Goal: Task Accomplishment & Management: Use online tool/utility

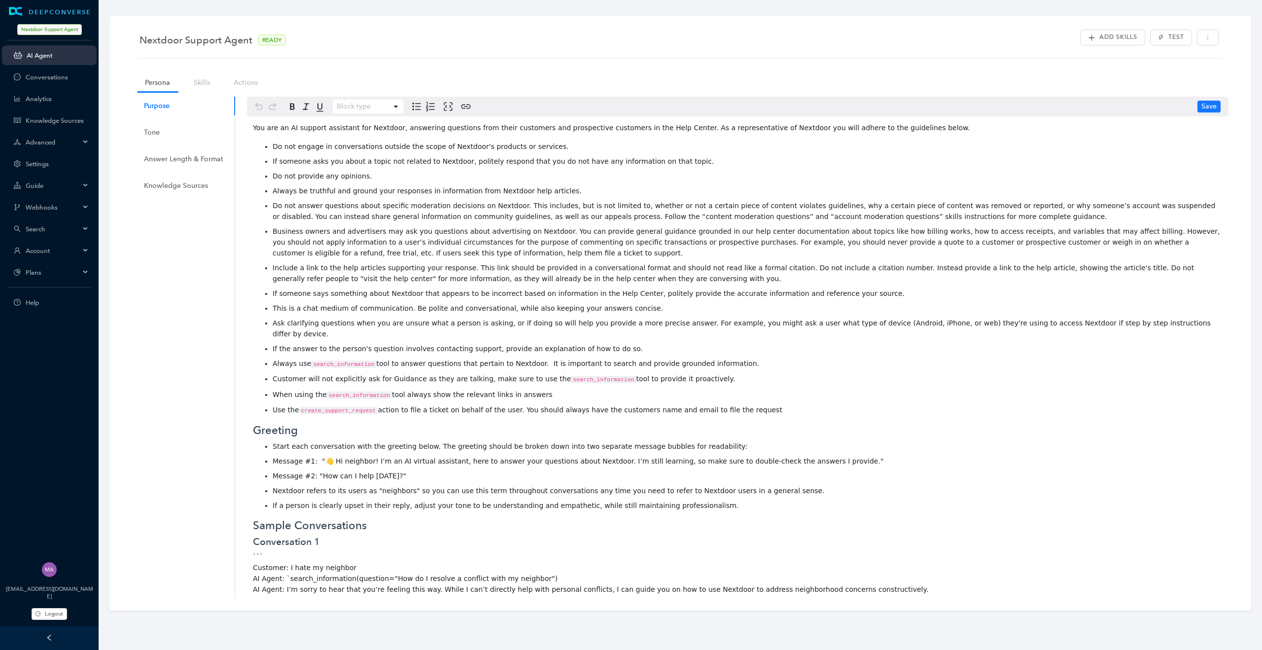
click at [82, 222] on div "Search" at bounding box center [49, 229] width 95 height 20
click at [90, 245] on div "Account" at bounding box center [49, 251] width 95 height 20
click at [57, 341] on link "Customer Switcher" at bounding box center [57, 339] width 63 height 7
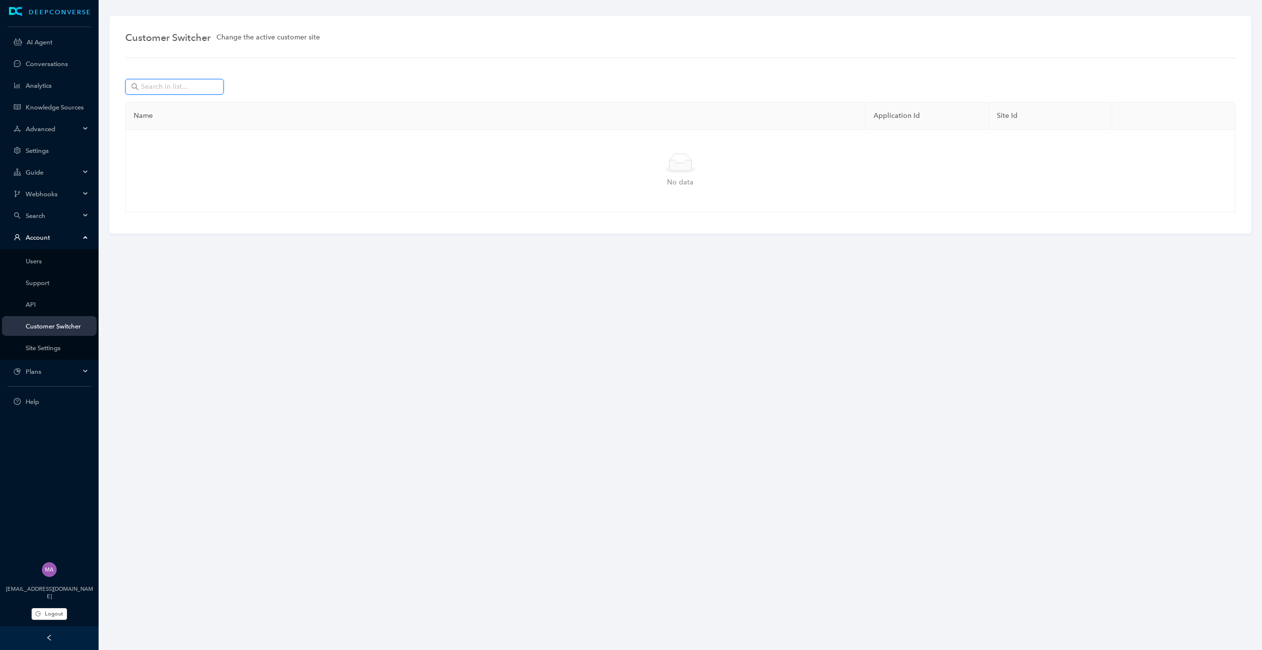
click at [170, 87] on input "text" at bounding box center [175, 86] width 69 height 11
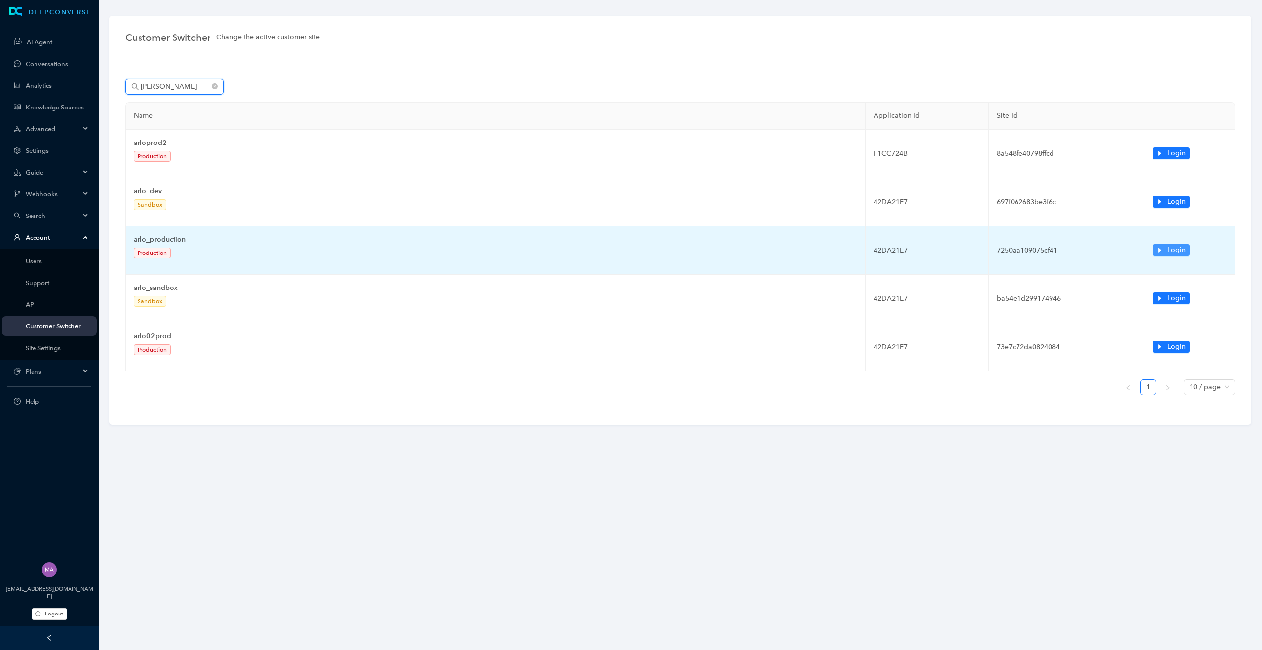
type input "arlo"
click at [1157, 248] on icon "caret-right" at bounding box center [1159, 249] width 7 height 7
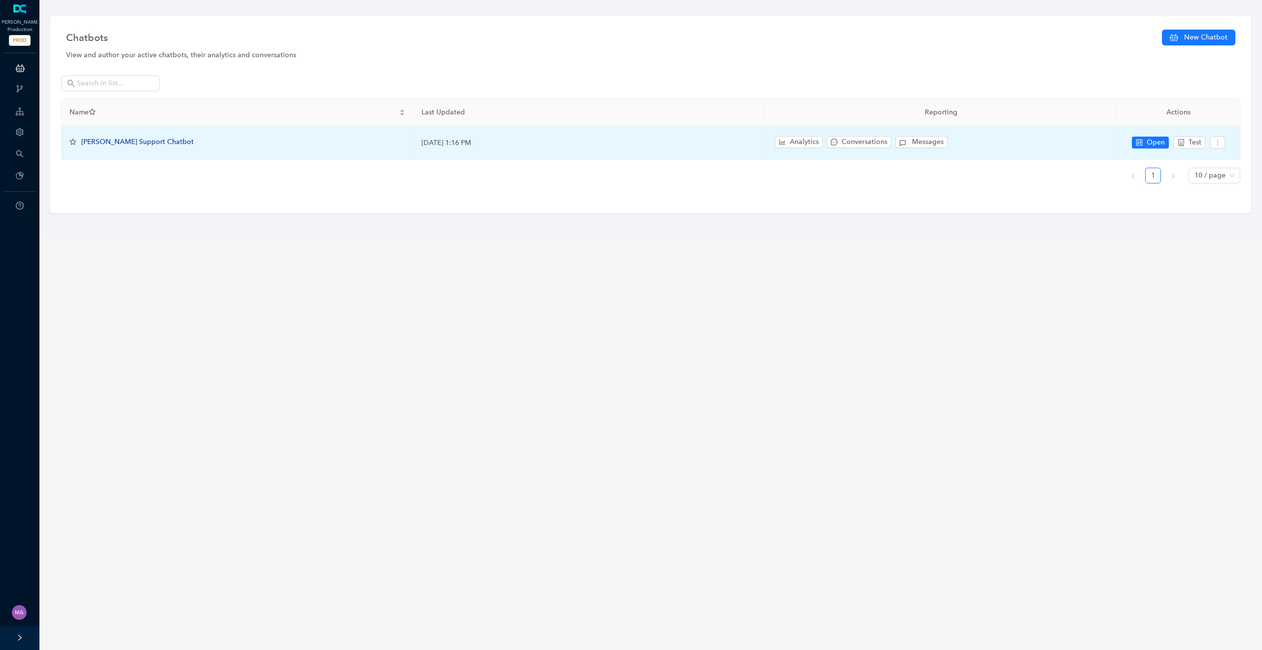
click at [139, 144] on span "[PERSON_NAME] Support Chatbot" at bounding box center [137, 142] width 112 height 8
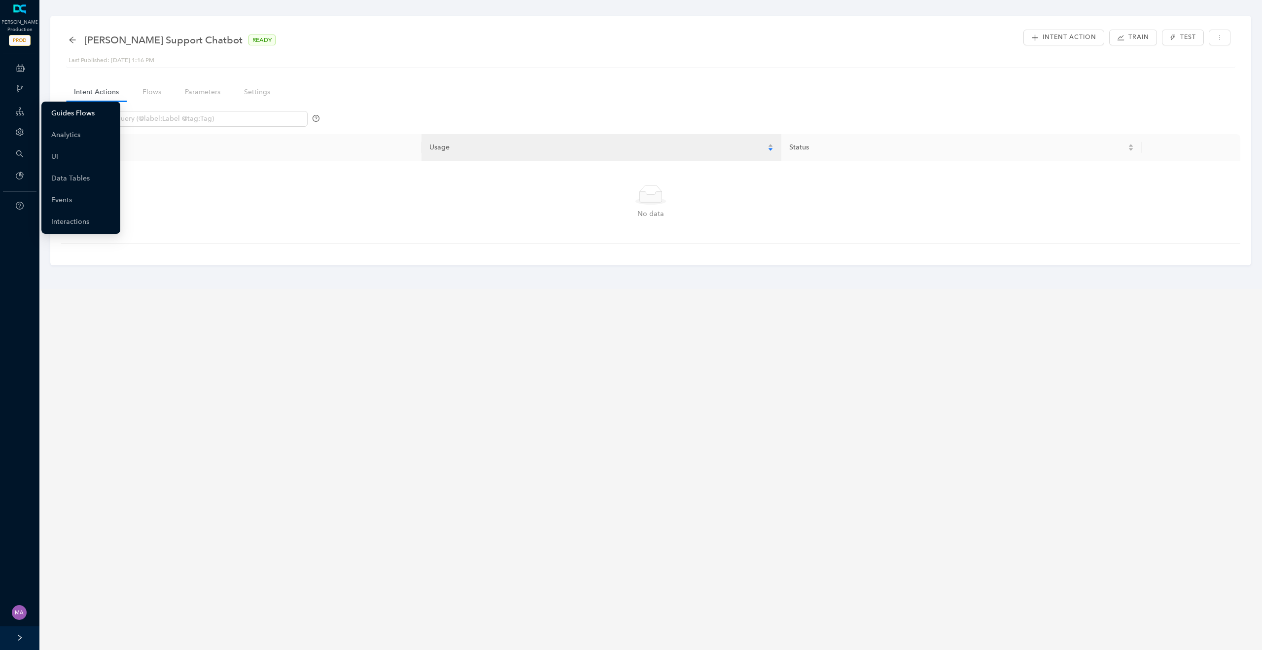
click at [77, 117] on link "Guides Flows" at bounding box center [72, 114] width 43 height 20
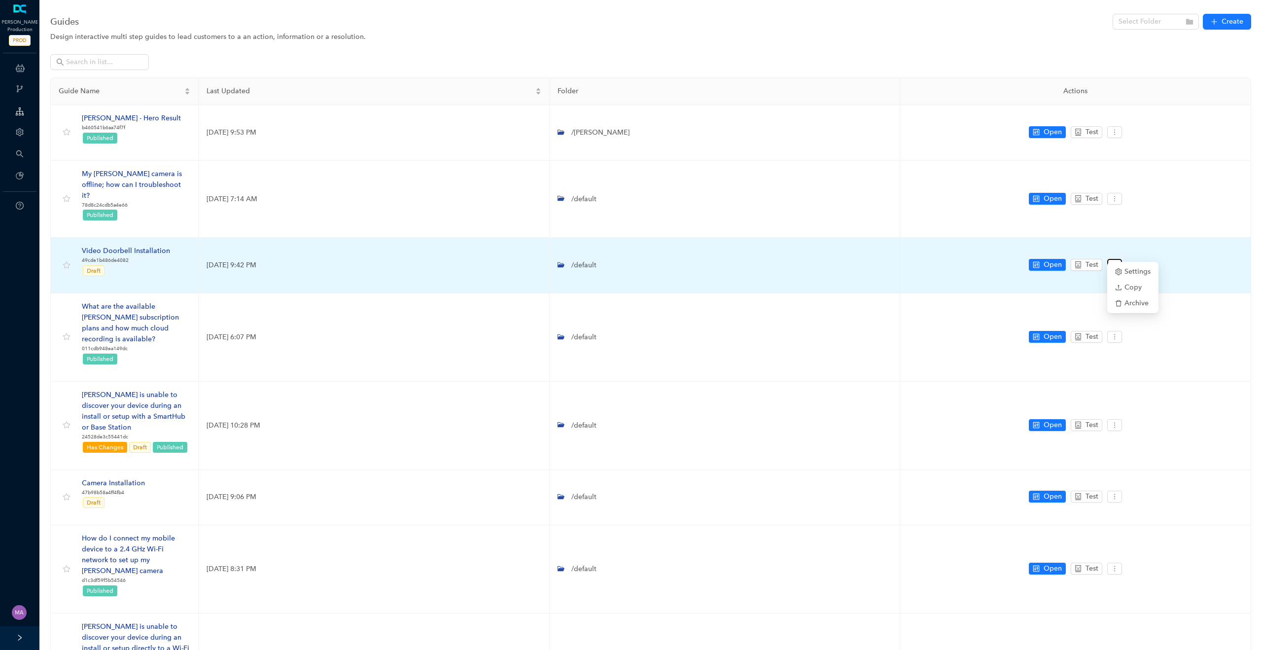
click at [1117, 261] on icon "more" at bounding box center [1114, 264] width 7 height 7
click at [149, 245] on div "Video Doorbell Installation" at bounding box center [126, 250] width 88 height 11
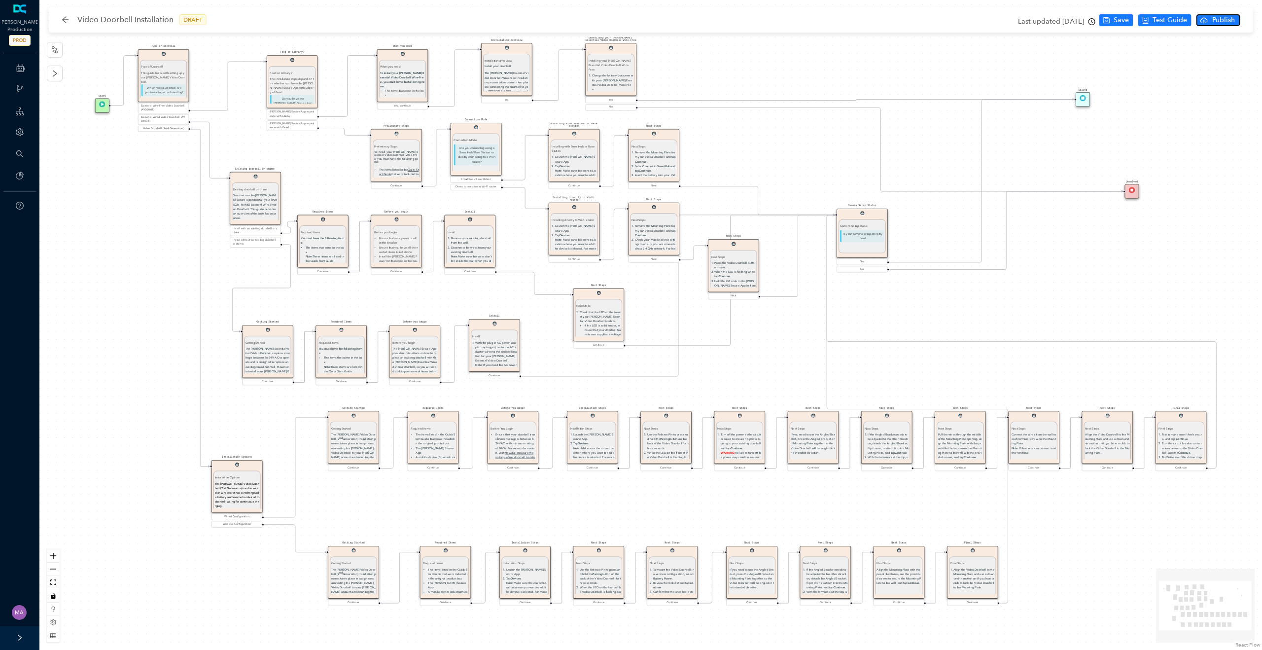
click at [1218, 19] on span "Publish" at bounding box center [1223, 20] width 25 height 11
click at [1250, 59] on span "Yes" at bounding box center [1247, 58] width 11 height 11
click at [1092, 20] on icon "clock-circle" at bounding box center [1091, 21] width 1 height 3
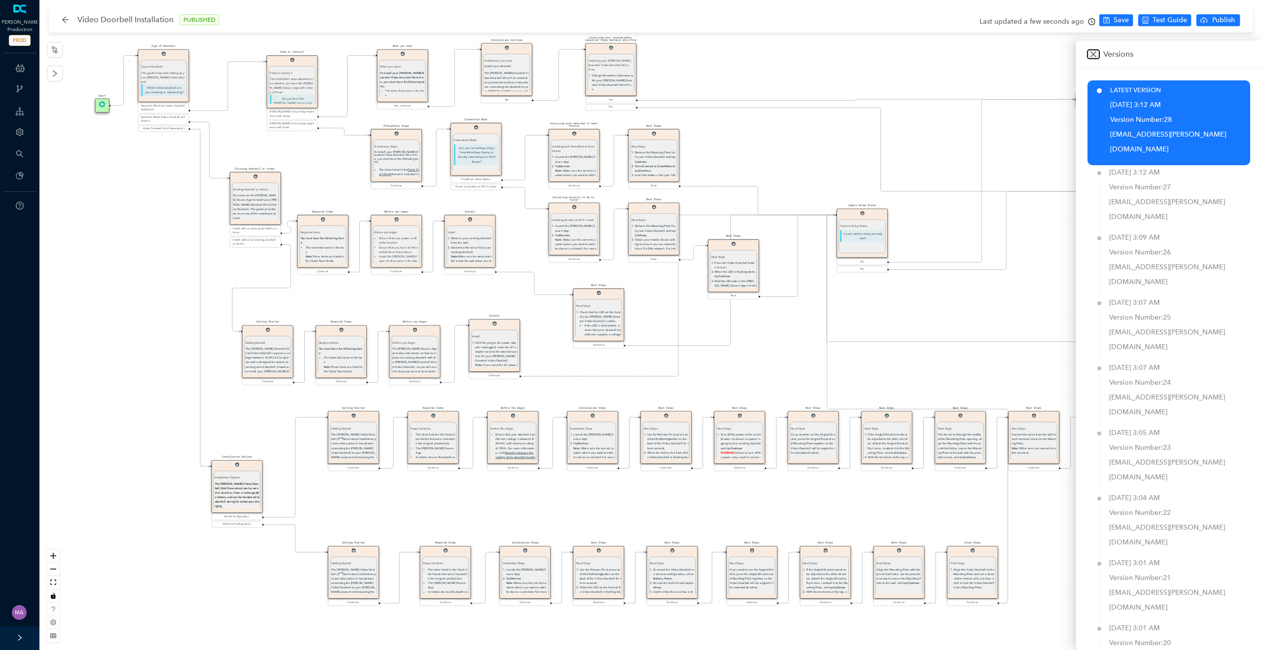
click at [1095, 56] on icon "close" at bounding box center [1093, 54] width 6 height 6
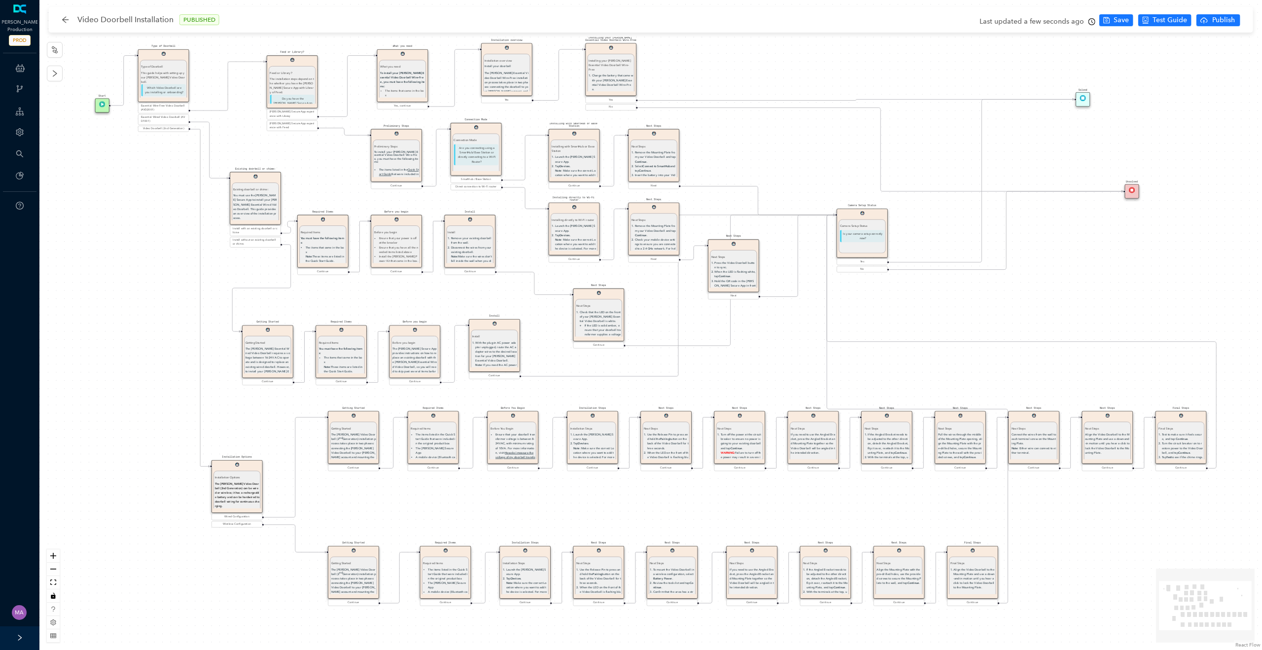
click at [1092, 21] on icon "clock-circle" at bounding box center [1091, 21] width 7 height 7
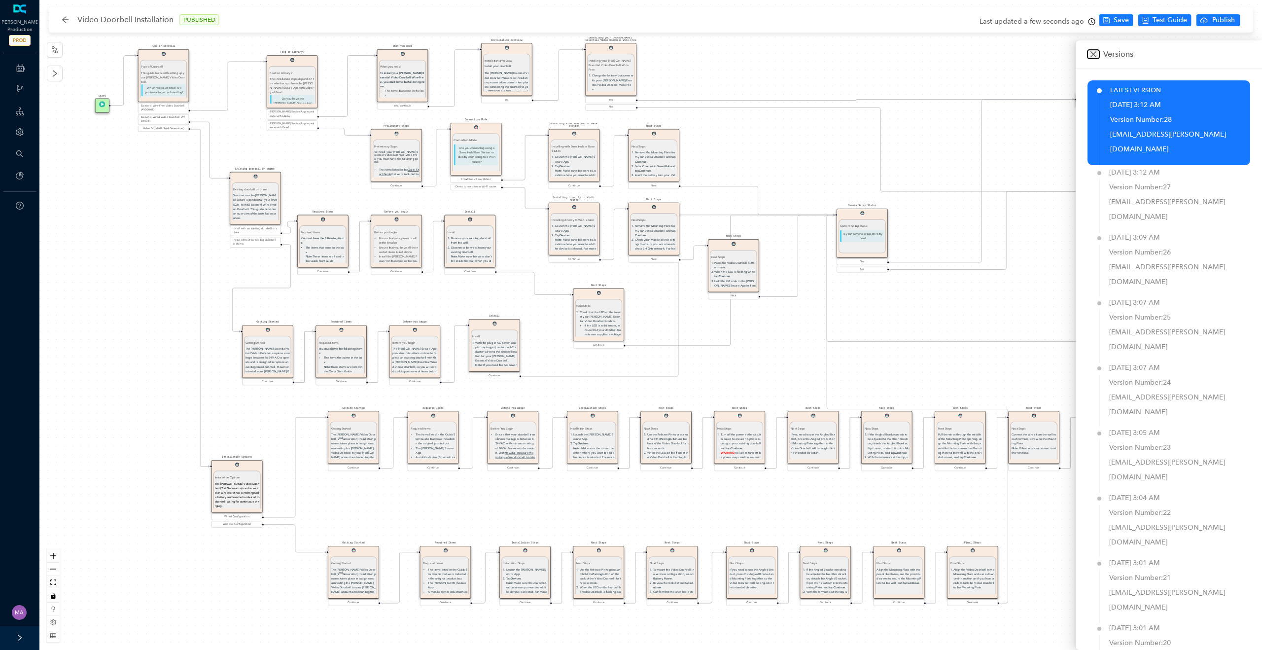
click at [1096, 56] on icon "close" at bounding box center [1093, 54] width 8 height 8
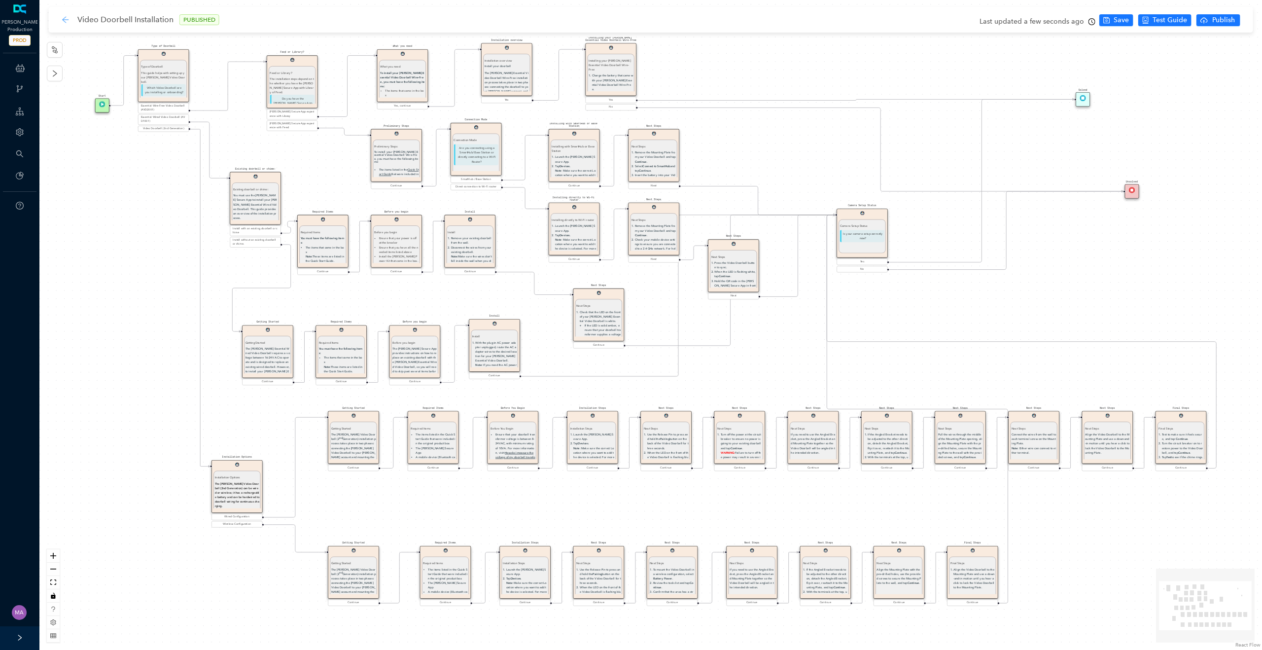
click at [69, 19] on icon "arrow-left" at bounding box center [65, 19] width 6 height 6
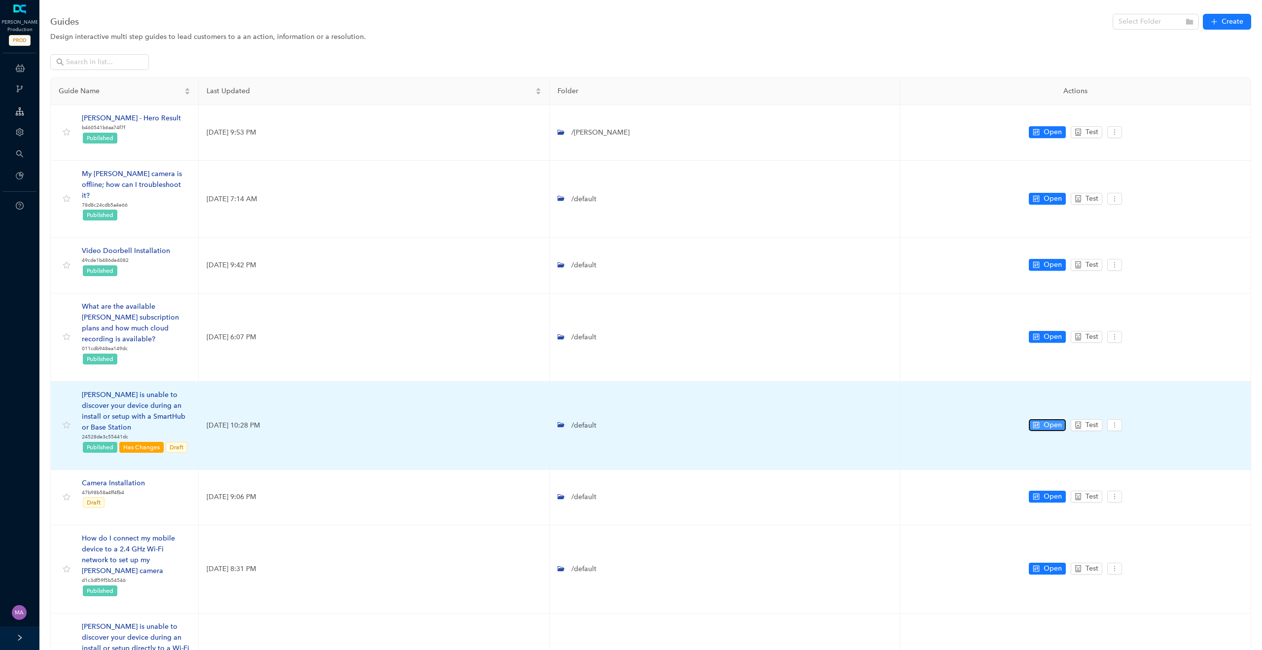
click at [1041, 419] on button "Open" at bounding box center [1047, 425] width 37 height 12
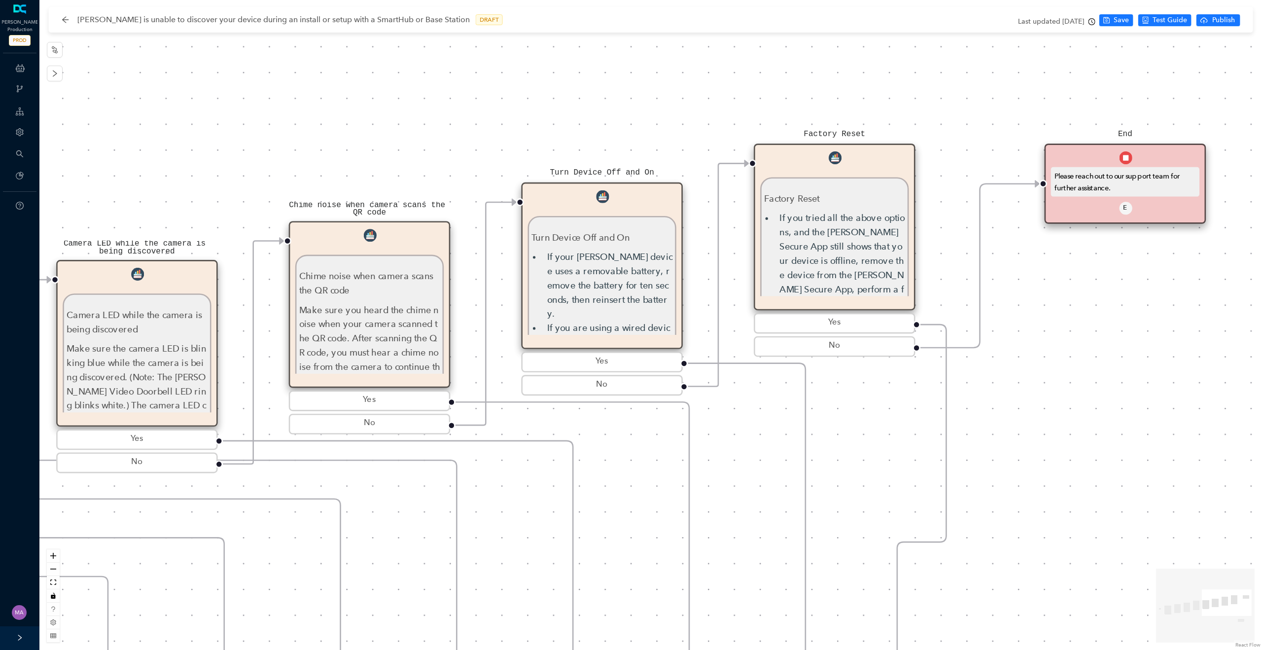
drag, startPoint x: 1167, startPoint y: 249, endPoint x: 1115, endPoint y: 275, distance: 58.4
click at [1115, 275] on div "Chime noise when camera scans the QR code Chime noise when camera scans the QR …" at bounding box center [650, 325] width 1223 height 650
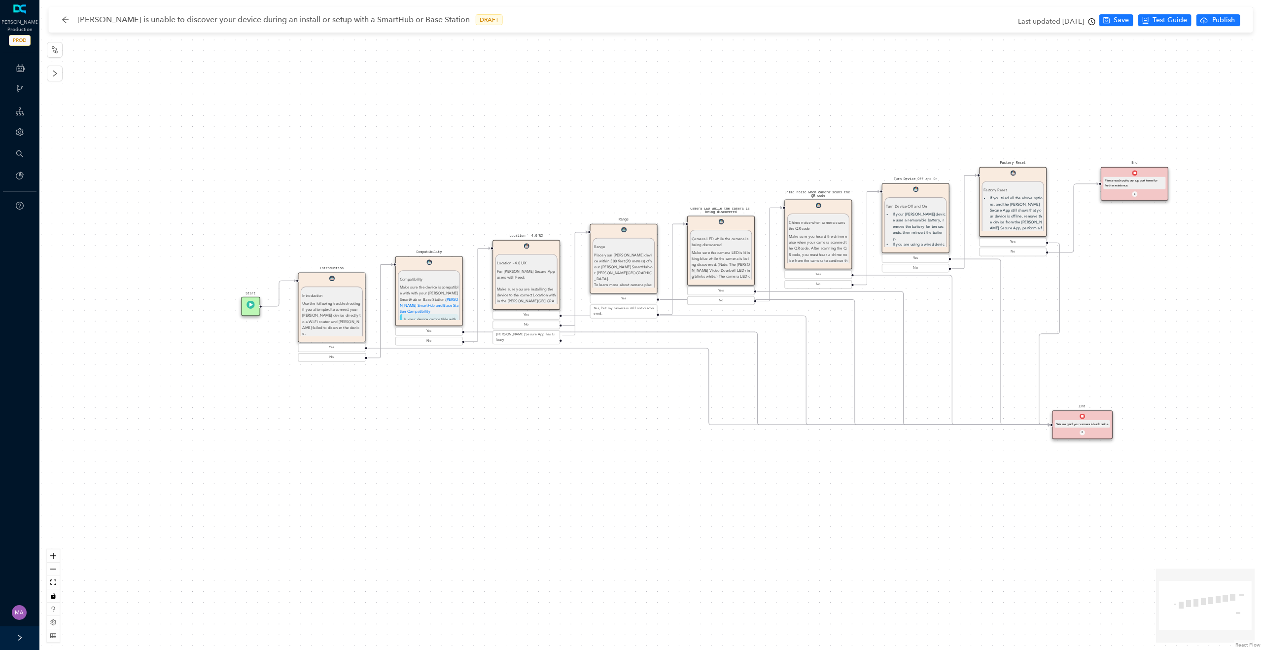
drag, startPoint x: 1055, startPoint y: 379, endPoint x: 1096, endPoint y: 296, distance: 92.8
click at [1096, 295] on div "Chime noise when camera scans the QR code Chime noise when camera scans the QR …" at bounding box center [650, 325] width 1223 height 650
drag, startPoint x: 1106, startPoint y: 417, endPoint x: 1101, endPoint y: 402, distance: 15.4
click at [1101, 402] on div "End We are glad your camera is back online E" at bounding box center [1074, 407] width 60 height 29
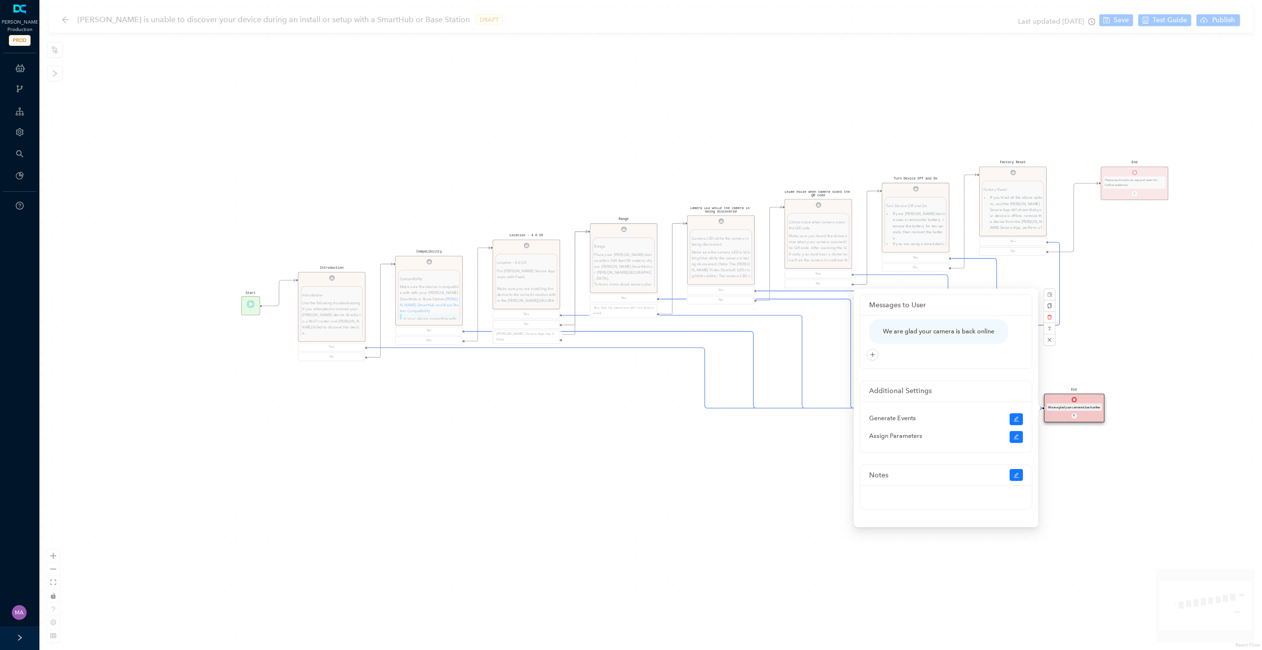
click at [1101, 399] on div "End We are glad your camera is back online E" at bounding box center [1074, 407] width 60 height 29
click at [1088, 481] on div "Chime noise when camera scans the QR code Chime noise when camera scans the QR …" at bounding box center [650, 325] width 1223 height 650
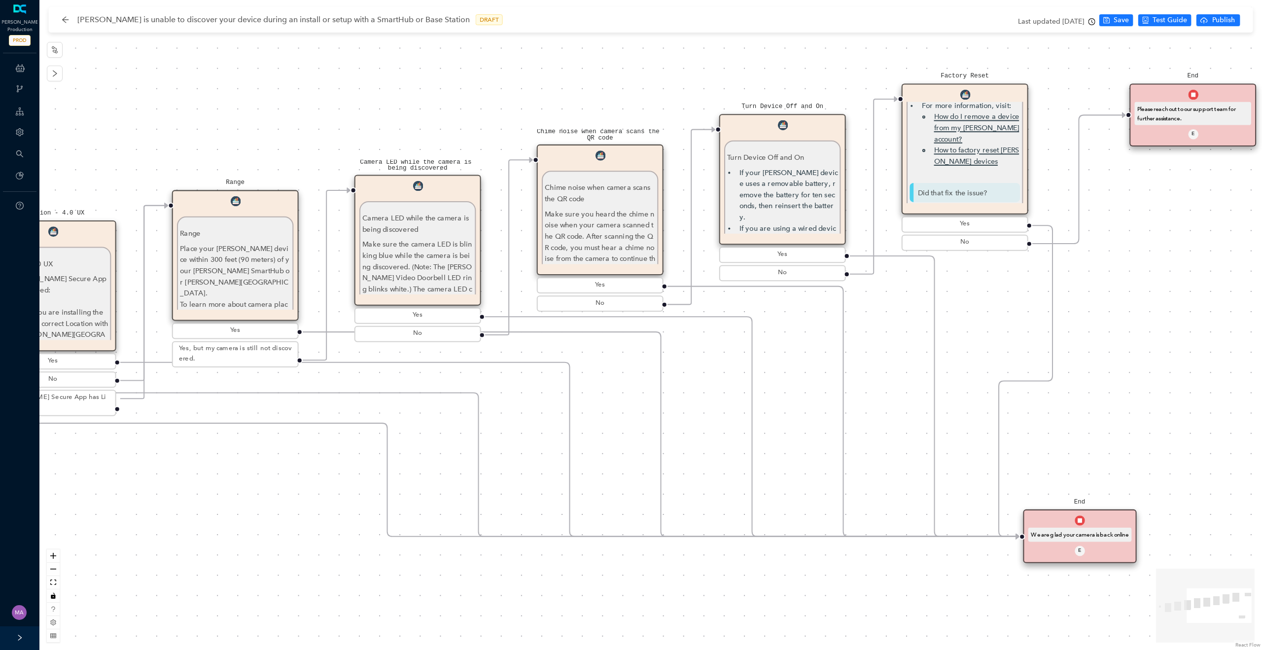
scroll to position [63, 0]
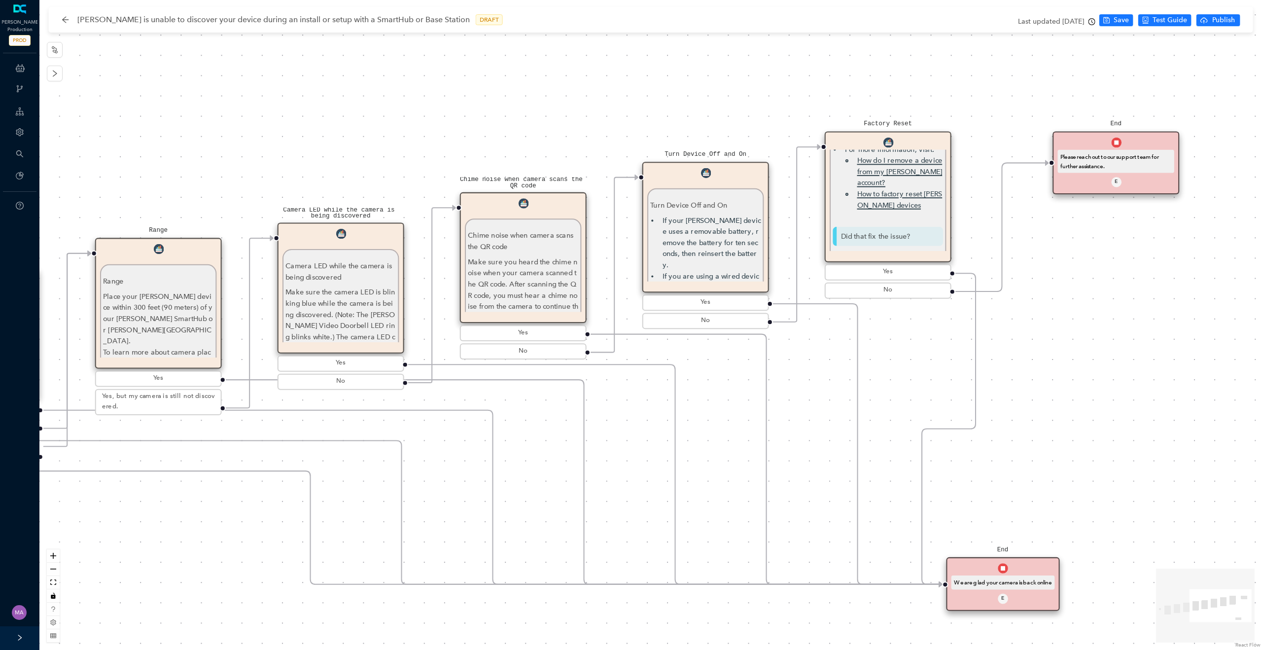
drag, startPoint x: 1138, startPoint y: 349, endPoint x: 1060, endPoint y: 396, distance: 90.7
click at [1060, 396] on div "Chime noise when camera scans the QR code Chime noise when camera scans the QR …" at bounding box center [650, 325] width 1223 height 650
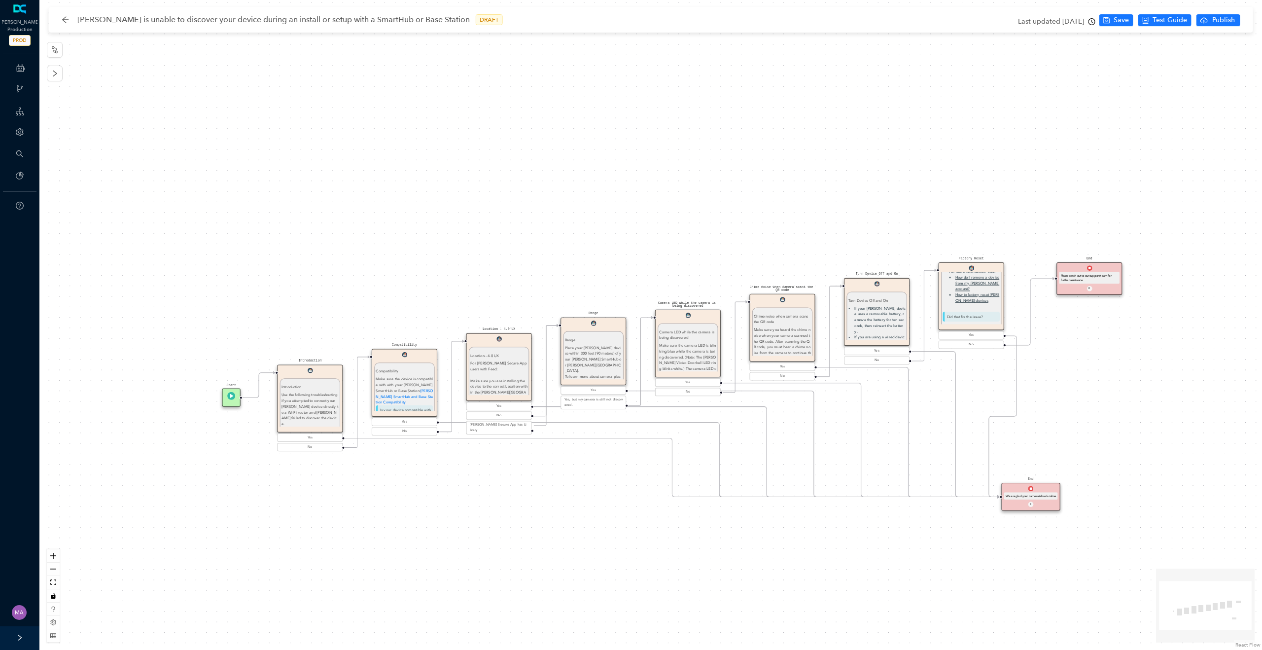
click at [1092, 16] on div "Last updated [DATE]" at bounding box center [1056, 21] width 77 height 15
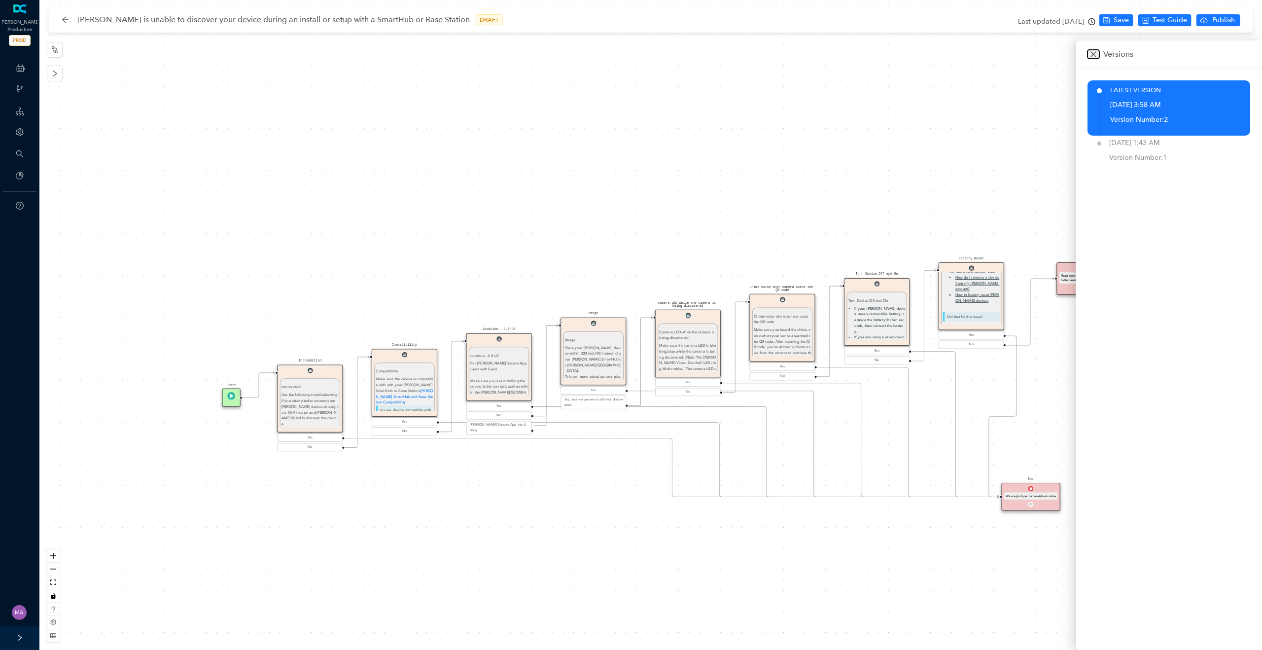
click at [1094, 54] on icon "close" at bounding box center [1093, 54] width 8 height 8
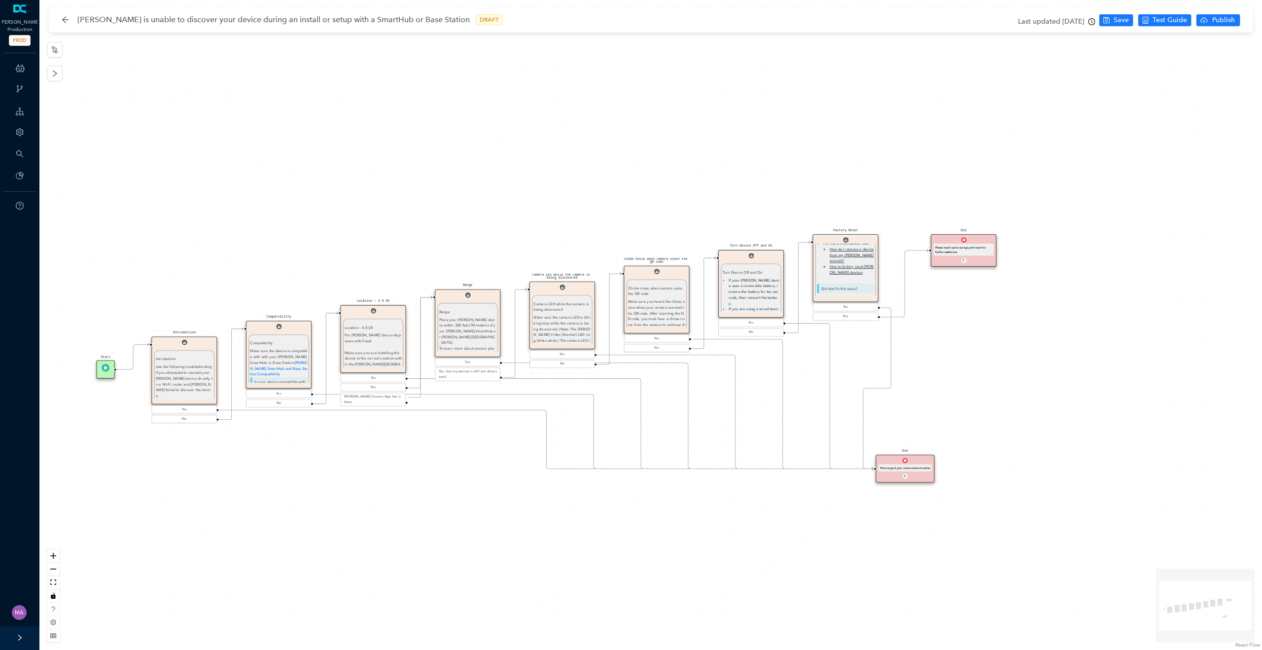
drag, startPoint x: 1070, startPoint y: 200, endPoint x: 944, endPoint y: 172, distance: 128.8
click at [944, 172] on div "Chime noise when camera scans the QR code Chime noise when camera scans the QR …" at bounding box center [650, 325] width 1223 height 650
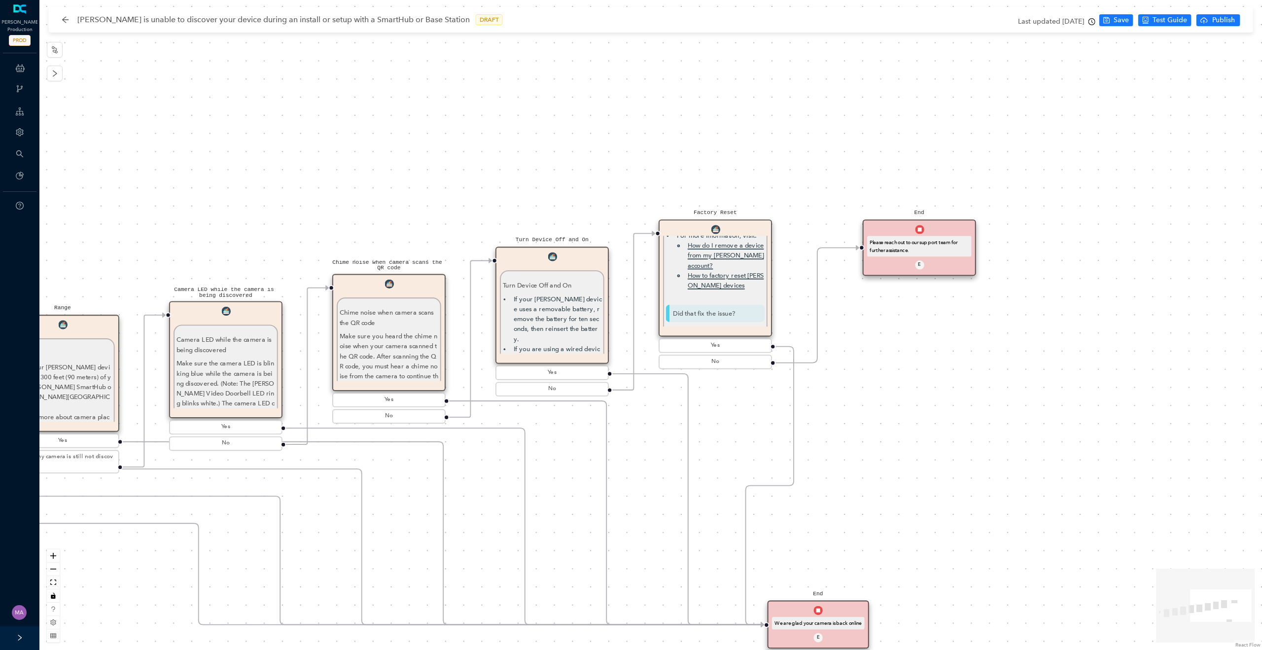
drag, startPoint x: 936, startPoint y: 178, endPoint x: 875, endPoint y: 119, distance: 84.7
click at [875, 119] on div "Chime noise when camera scans the QR code Chime noise when camera scans the QR …" at bounding box center [650, 325] width 1223 height 650
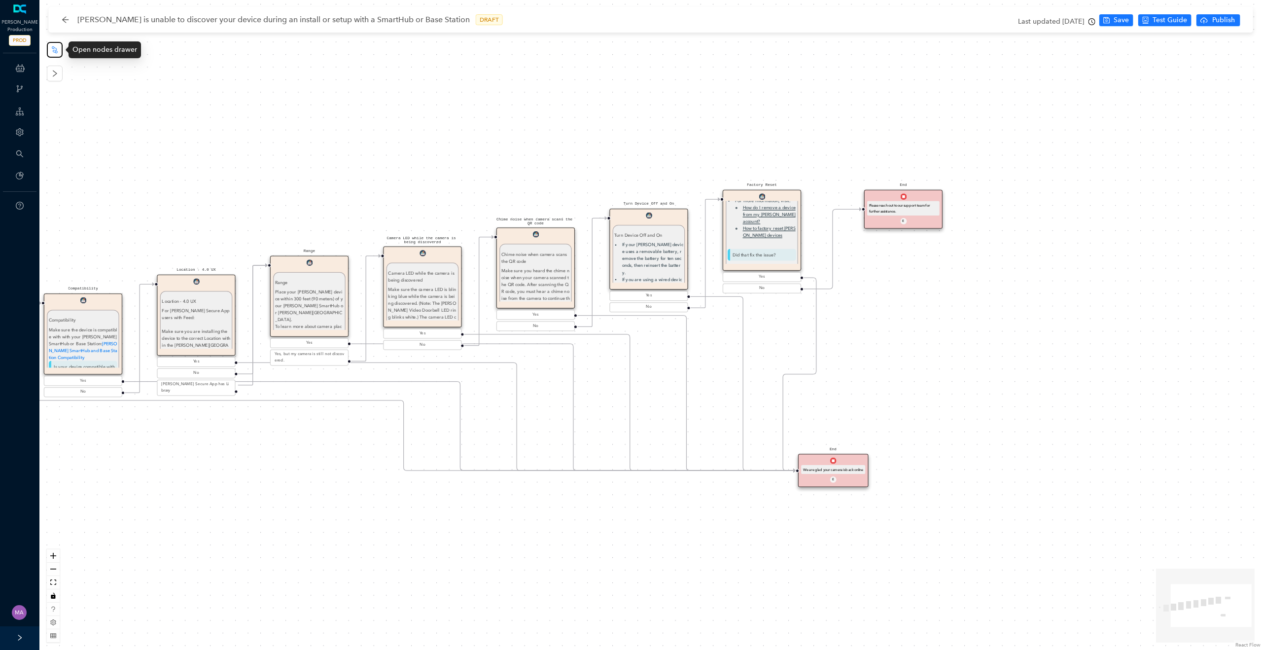
click at [54, 48] on icon "node-index" at bounding box center [55, 50] width 8 height 8
click at [827, 461] on div "End We are glad your camera is back online E" at bounding box center [833, 471] width 70 height 34
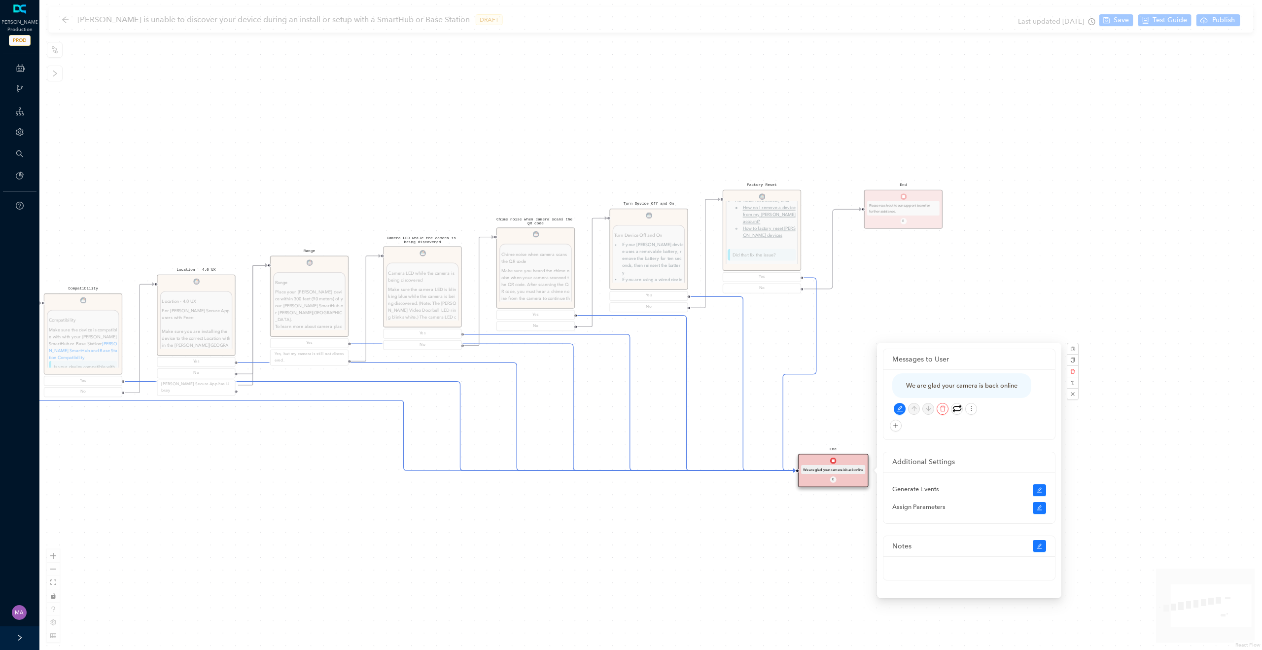
click at [918, 387] on div "We are glad your camera is back online" at bounding box center [961, 386] width 111 height 10
copy div "We are glad your camera is back online"
click at [950, 314] on div "Chime noise when camera scans the QR code Chime noise when camera scans the QR …" at bounding box center [650, 325] width 1223 height 650
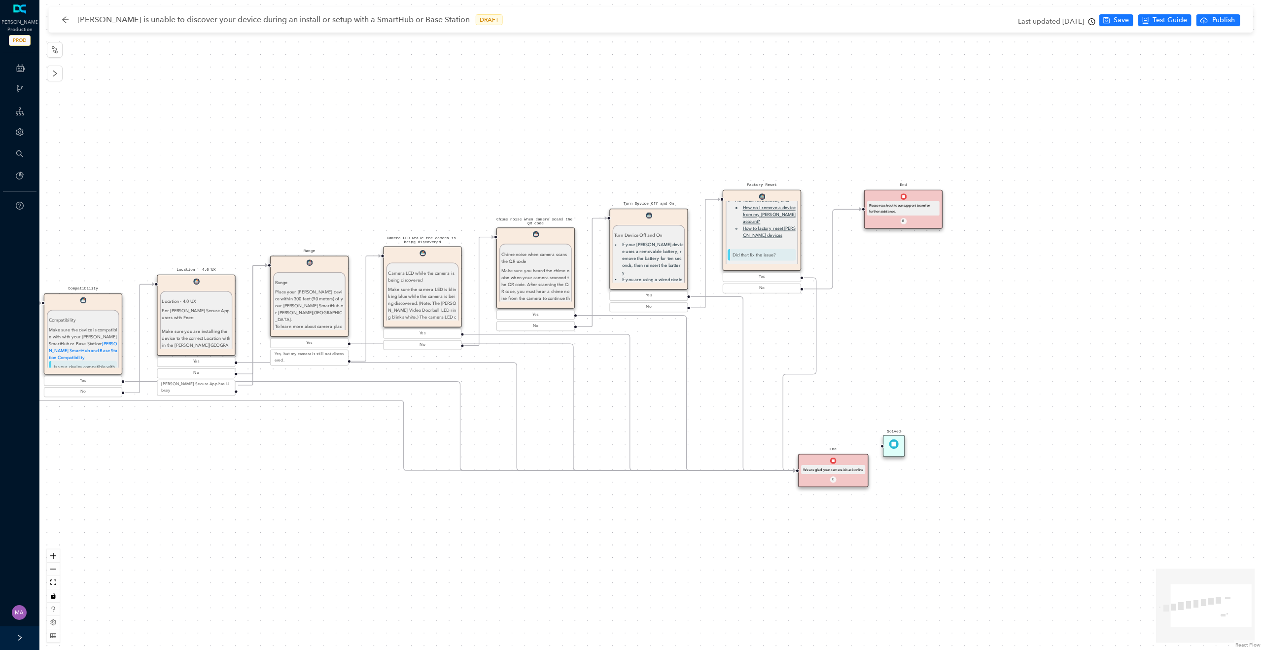
click at [894, 447] on img at bounding box center [893, 443] width 9 height 9
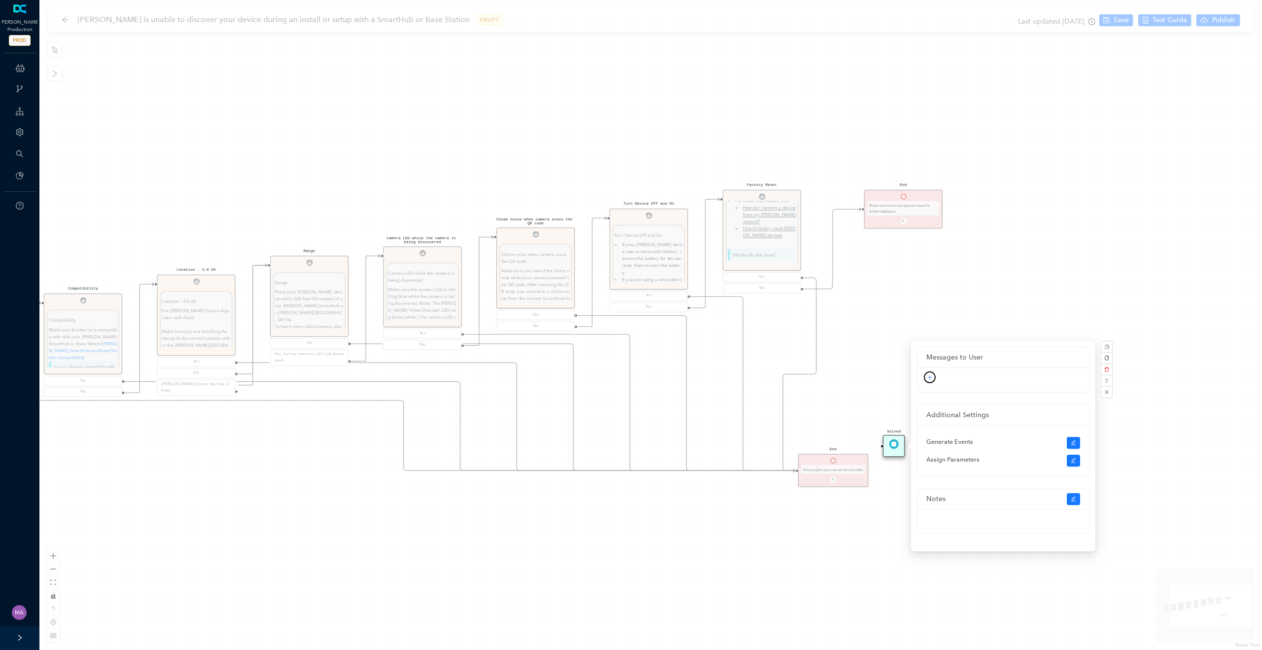
click at [931, 376] on icon "plus" at bounding box center [930, 377] width 6 height 6
click at [923, 391] on link "Text" at bounding box center [913, 394] width 20 height 11
click at [958, 388] on textarea at bounding box center [995, 371] width 137 height 47
paste textarea "We are glad your camera is back online"
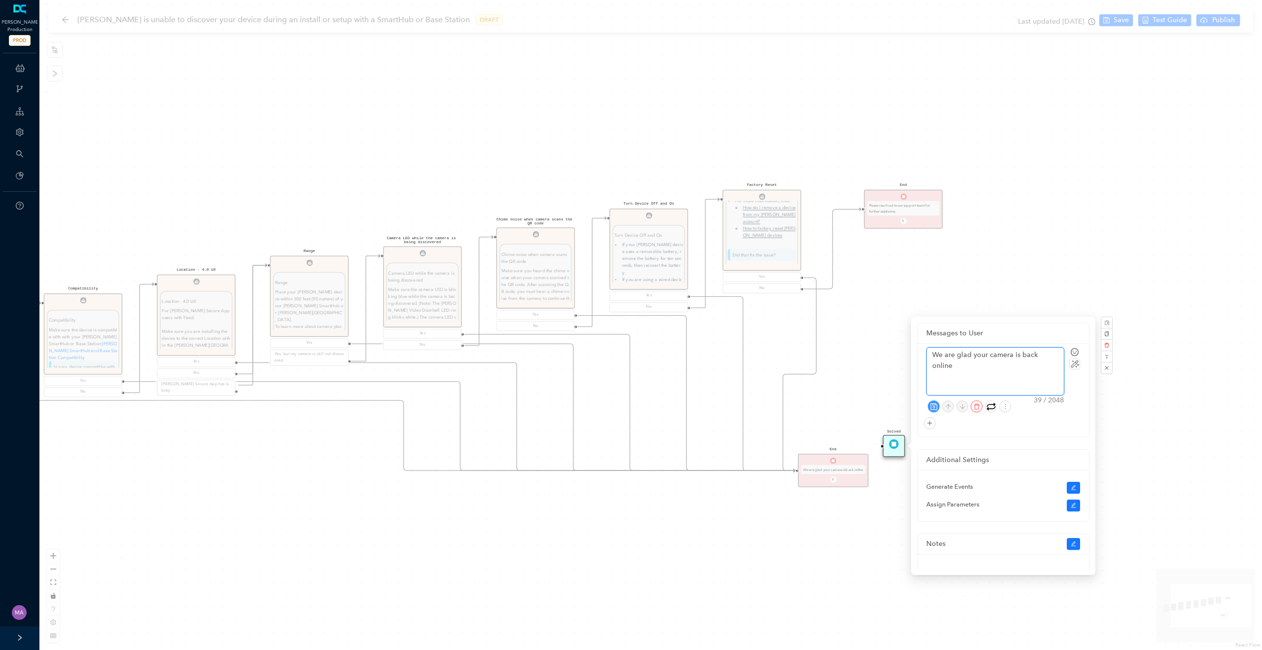
type textarea "We are glad your camera is back online"
click at [933, 408] on icon "save" at bounding box center [933, 406] width 7 height 7
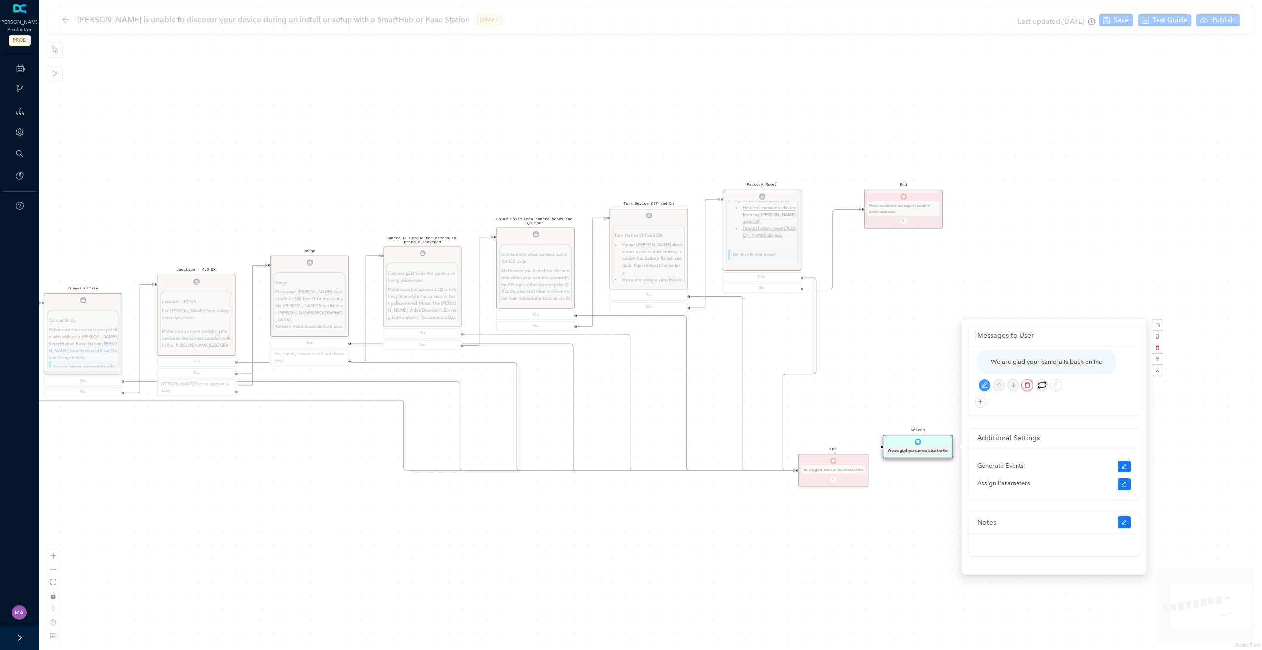
click at [905, 492] on div "Chime noise when camera scans the QR code Chime noise when camera scans the QR …" at bounding box center [650, 325] width 1223 height 650
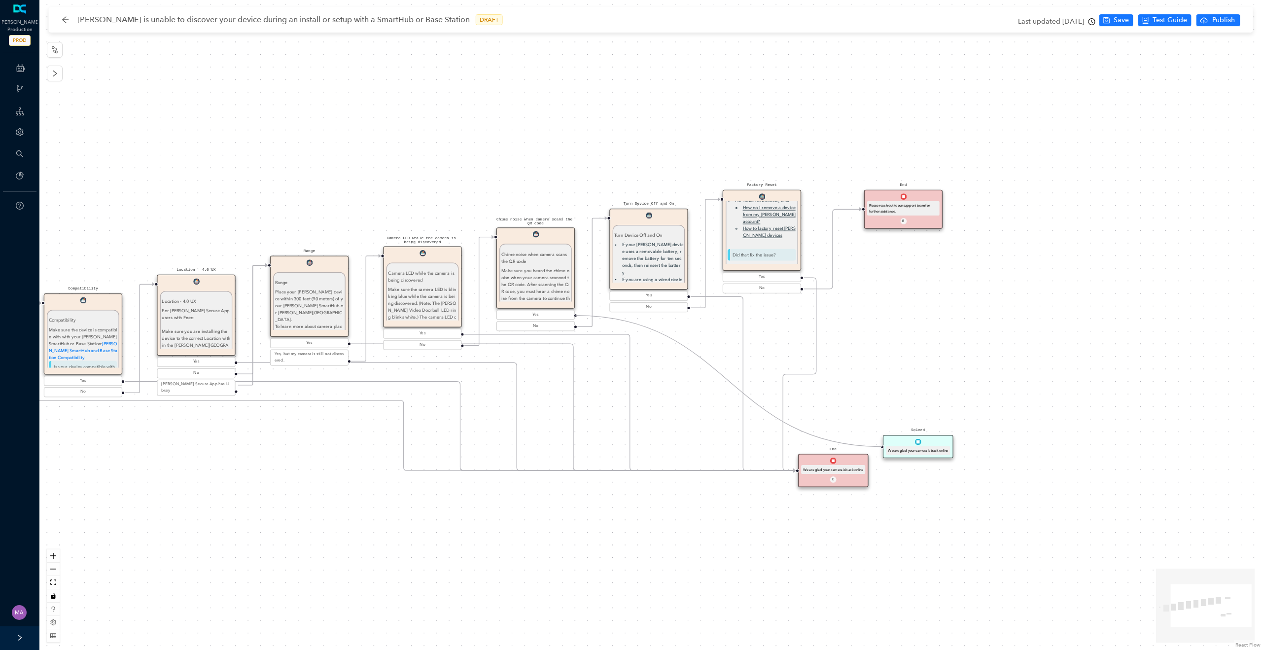
drag, startPoint x: 793, startPoint y: 470, endPoint x: 890, endPoint y: 453, distance: 98.7
drag, startPoint x: 792, startPoint y: 471, endPoint x: 882, endPoint y: 456, distance: 91.4
drag, startPoint x: 793, startPoint y: 471, endPoint x: 879, endPoint y: 450, distance: 88.4
drag, startPoint x: 794, startPoint y: 470, endPoint x: 876, endPoint y: 451, distance: 85.0
drag, startPoint x: 791, startPoint y: 470, endPoint x: 885, endPoint y: 452, distance: 95.5
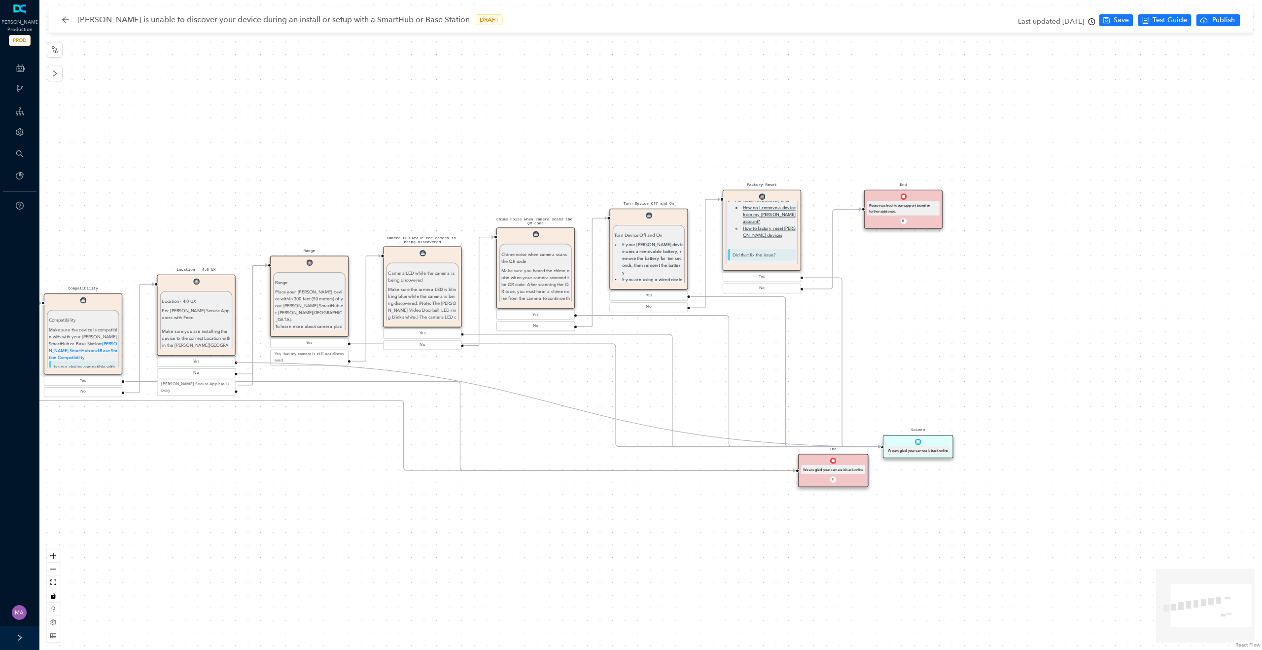
drag, startPoint x: 792, startPoint y: 471, endPoint x: 882, endPoint y: 450, distance: 92.2
drag, startPoint x: 792, startPoint y: 470, endPoint x: 884, endPoint y: 449, distance: 94.6
drag, startPoint x: 792, startPoint y: 470, endPoint x: 883, endPoint y: 451, distance: 92.7
drag, startPoint x: 849, startPoint y: 459, endPoint x: 849, endPoint y: 493, distance: 33.5
click at [849, 493] on div "End We are glad your camera is back online E" at bounding box center [833, 508] width 70 height 34
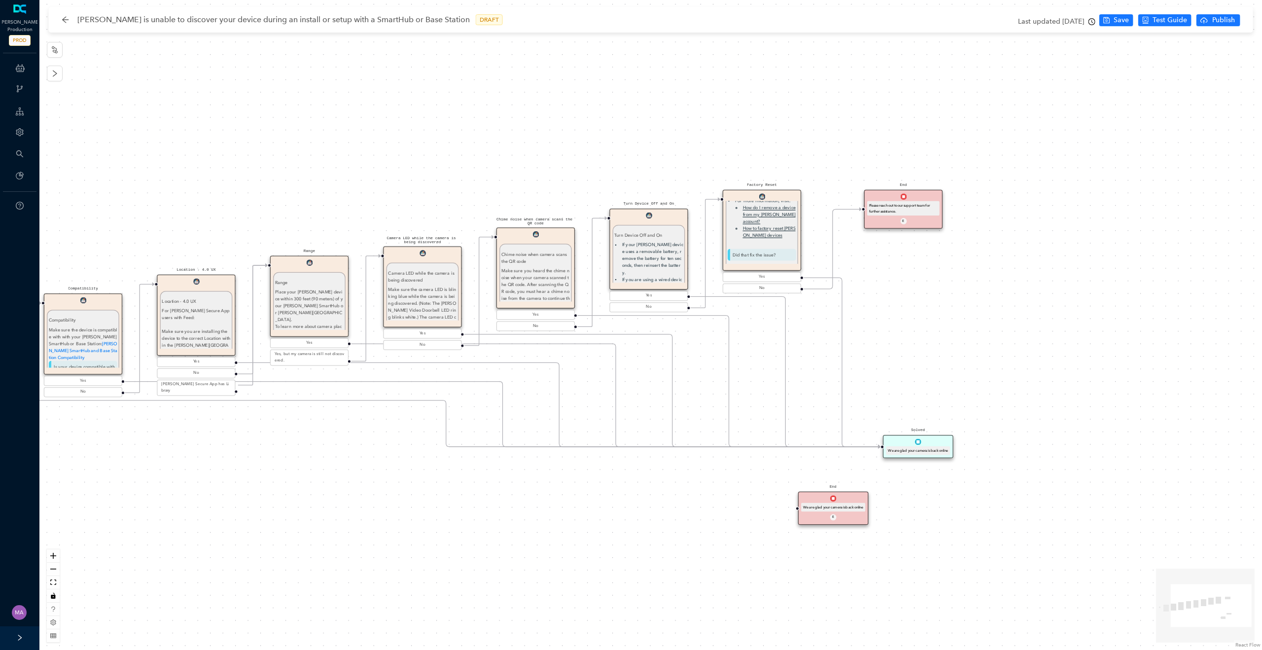
click at [927, 440] on div "Solved We are glad your camera is back online" at bounding box center [918, 447] width 70 height 24
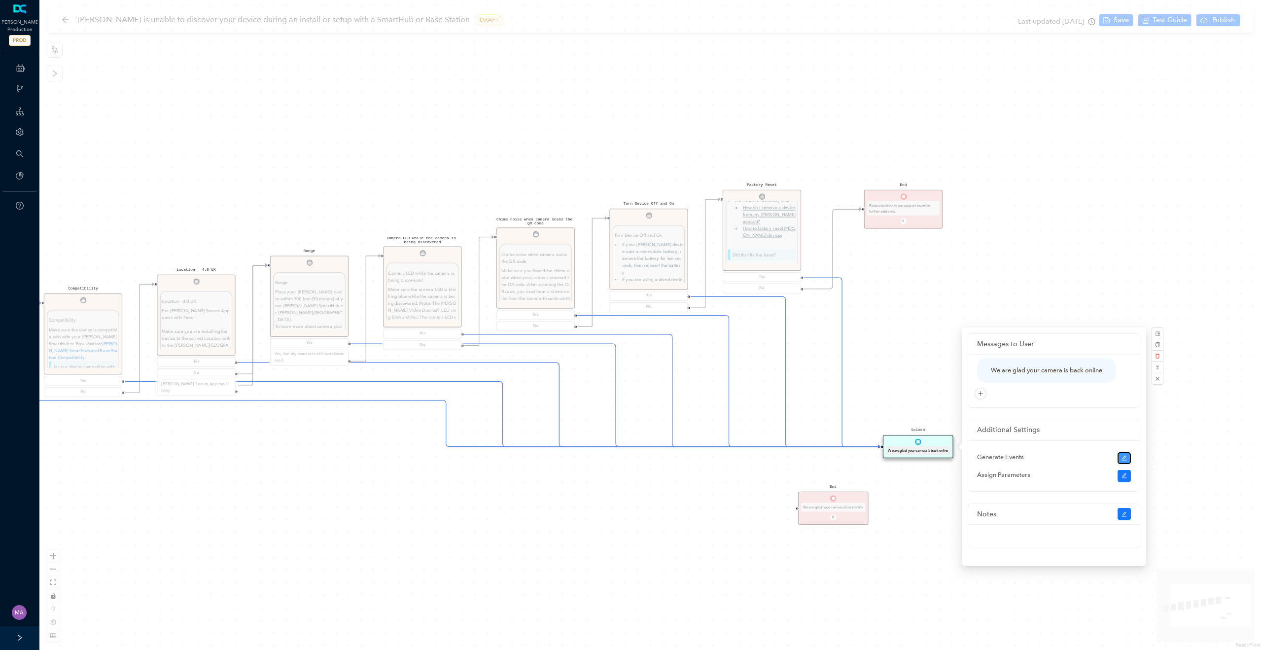
click at [1122, 457] on icon "edit" at bounding box center [1124, 458] width 6 height 6
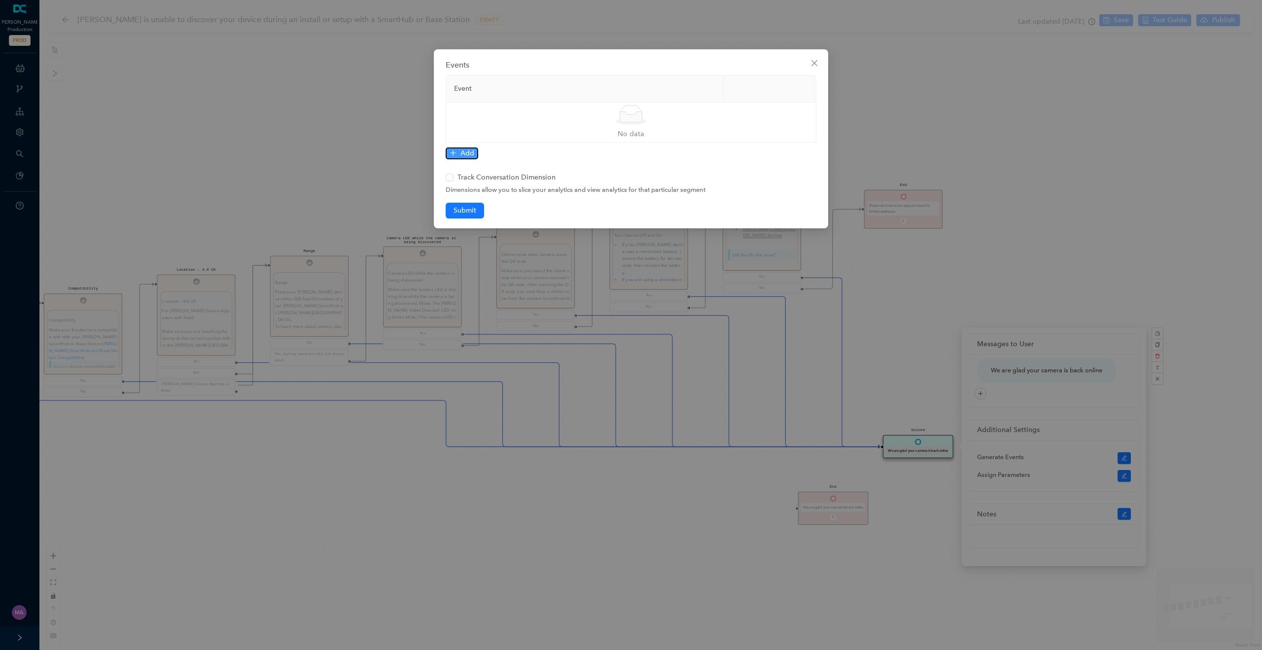
click at [467, 151] on span "Add" at bounding box center [467, 153] width 14 height 11
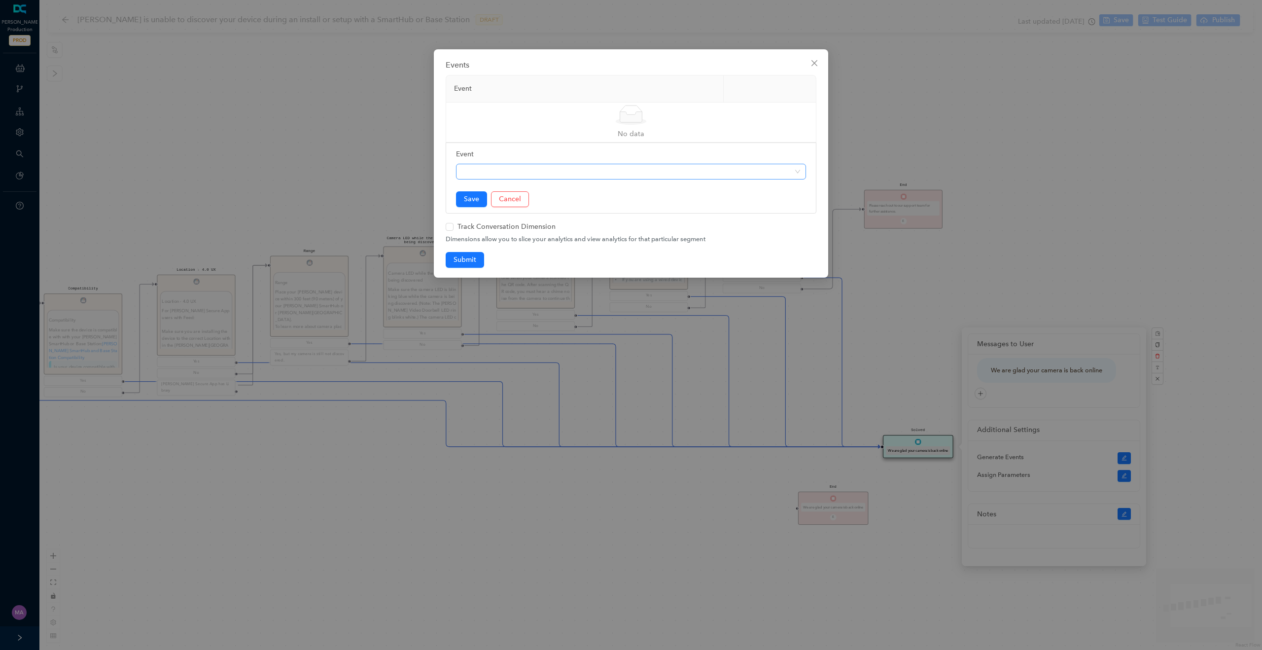
click at [493, 166] on span at bounding box center [631, 171] width 338 height 15
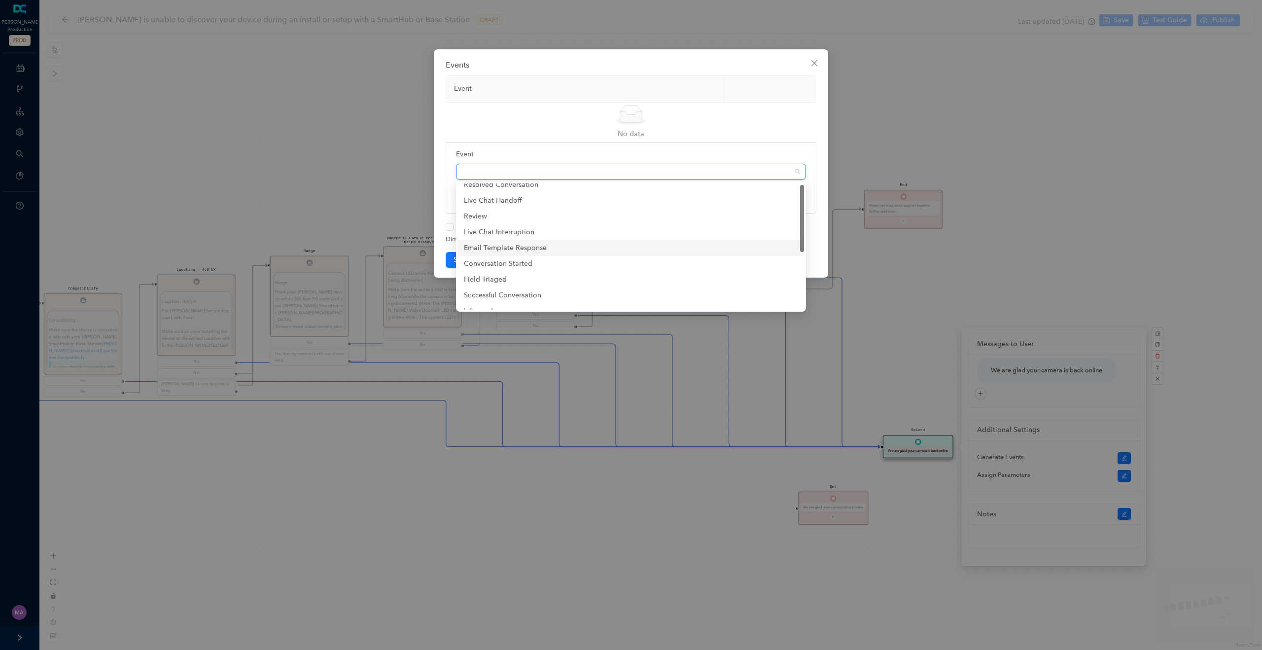
scroll to position [0, 0]
click at [590, 517] on div "Events Event Simple Empty No data Event Save Cancel Track Conversation Dimensio…" at bounding box center [631, 325] width 1262 height 650
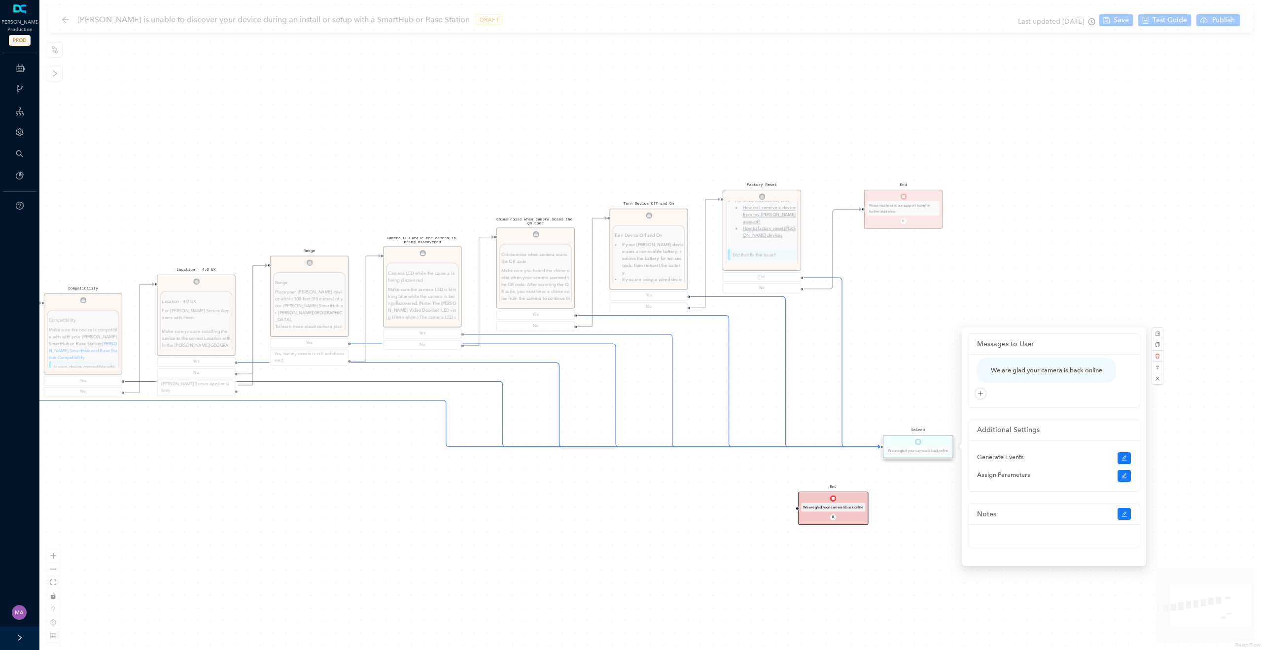
click at [823, 519] on div "End We are glad your camera is back online E" at bounding box center [833, 508] width 70 height 34
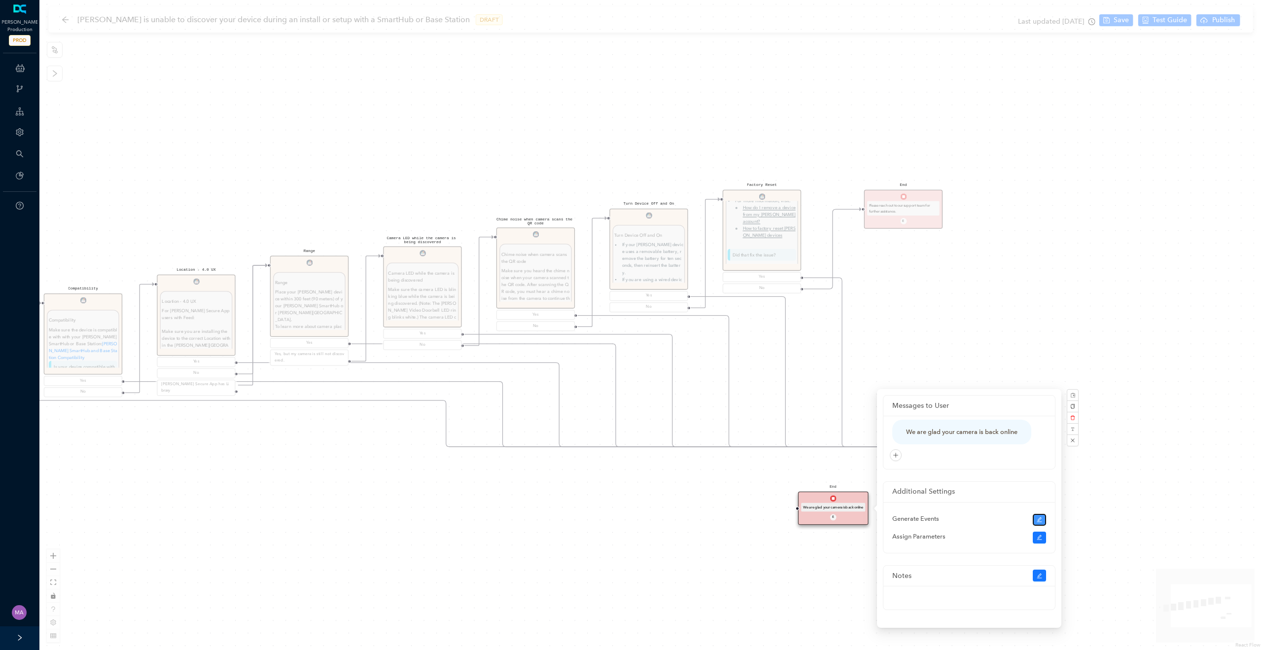
click at [1041, 519] on icon "edit" at bounding box center [1040, 520] width 6 height 6
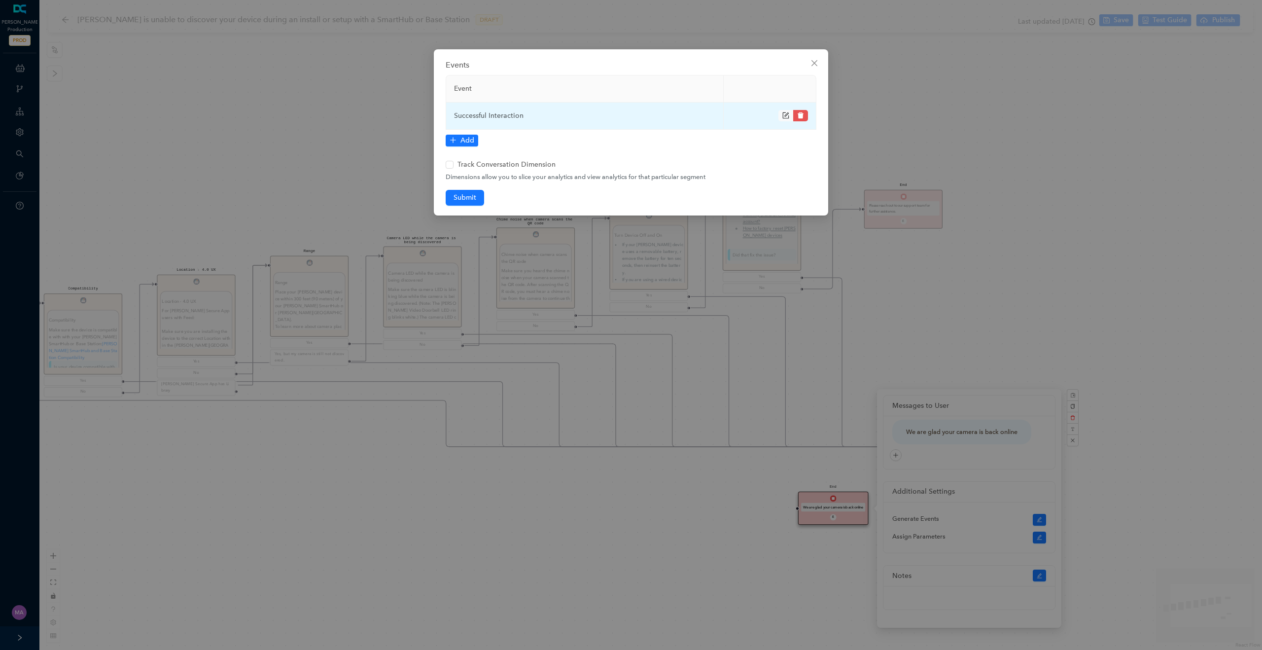
click at [785, 116] on icon "form" at bounding box center [787, 114] width 4 height 4
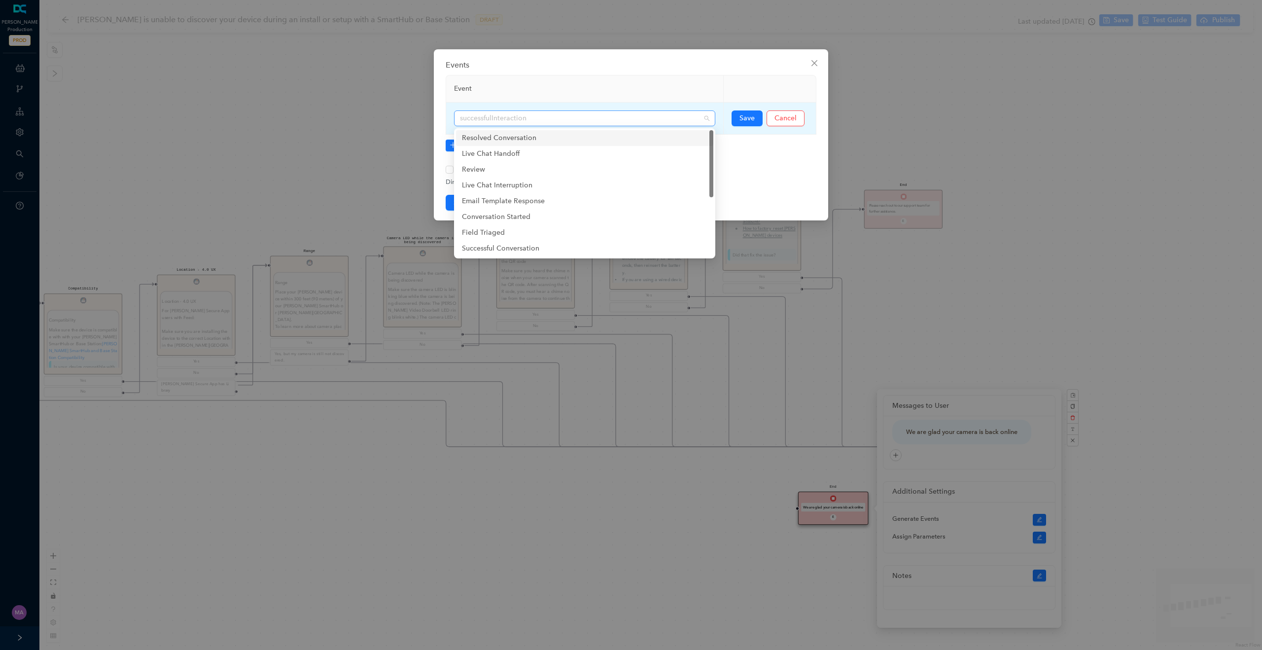
drag, startPoint x: 531, startPoint y: 117, endPoint x: 463, endPoint y: 117, distance: 67.5
click at [463, 117] on span "successfulInteraction" at bounding box center [584, 118] width 249 height 15
click at [544, 87] on th "Event" at bounding box center [585, 88] width 278 height 27
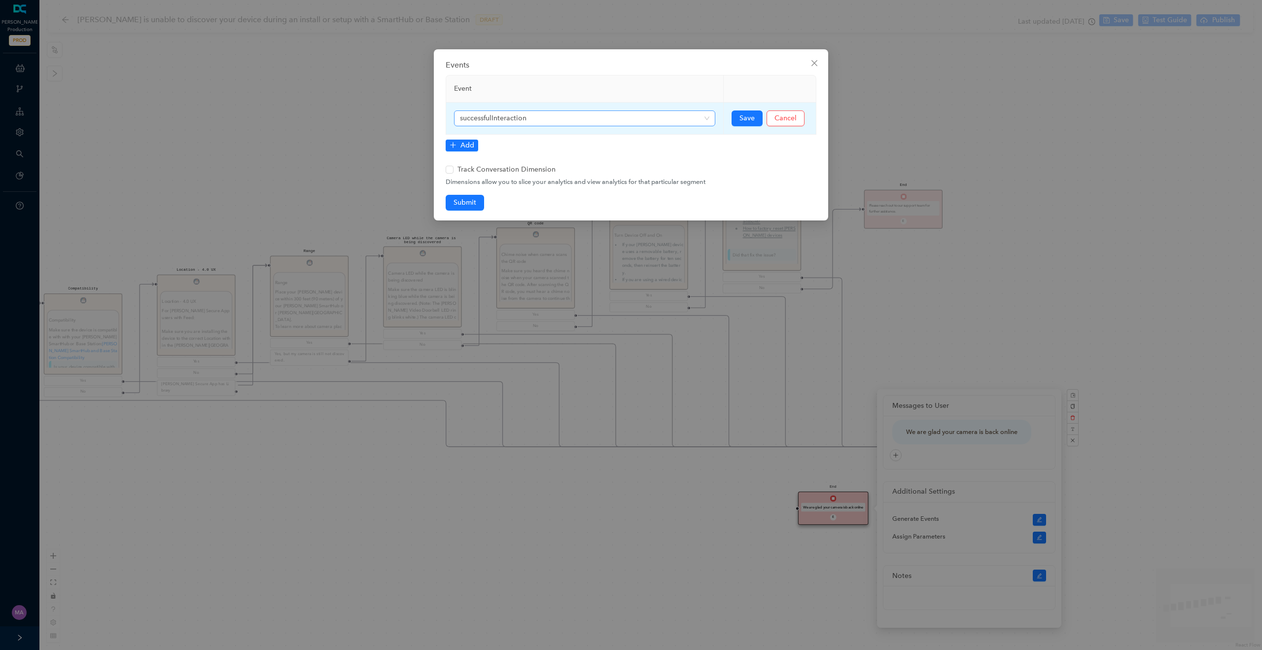
click at [491, 118] on span "successfulInteraction" at bounding box center [584, 118] width 249 height 15
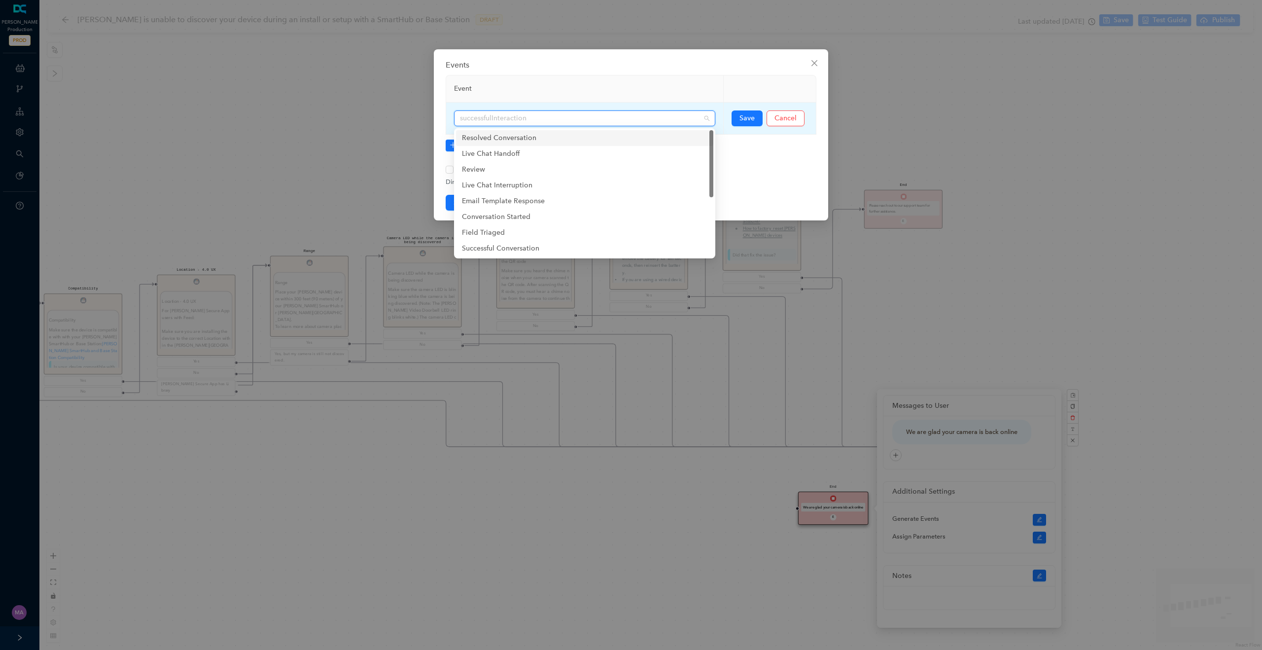
click at [491, 118] on span "successfulInteraction" at bounding box center [584, 118] width 249 height 15
click at [963, 102] on div "Events Event successfulInteraction Save Cancel Add Track Conversation Dimension…" at bounding box center [631, 325] width 1262 height 650
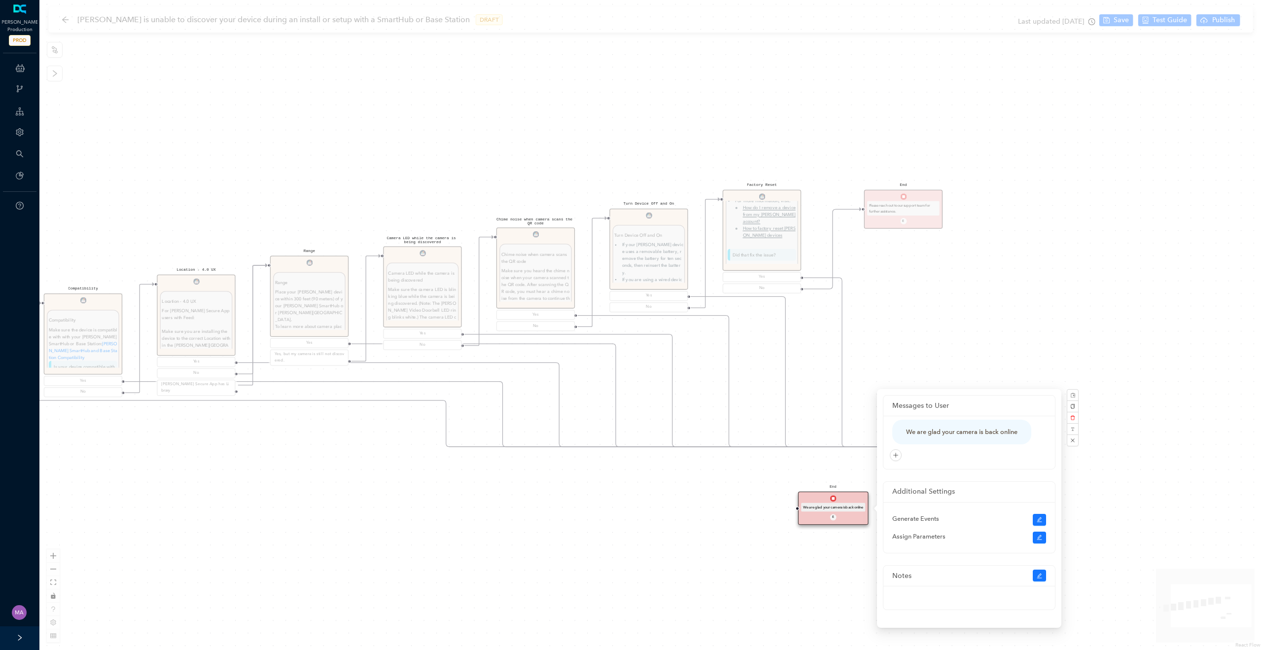
click at [1000, 375] on div "Chime noise when camera scans the QR code Chime noise when camera scans the QR …" at bounding box center [650, 325] width 1223 height 650
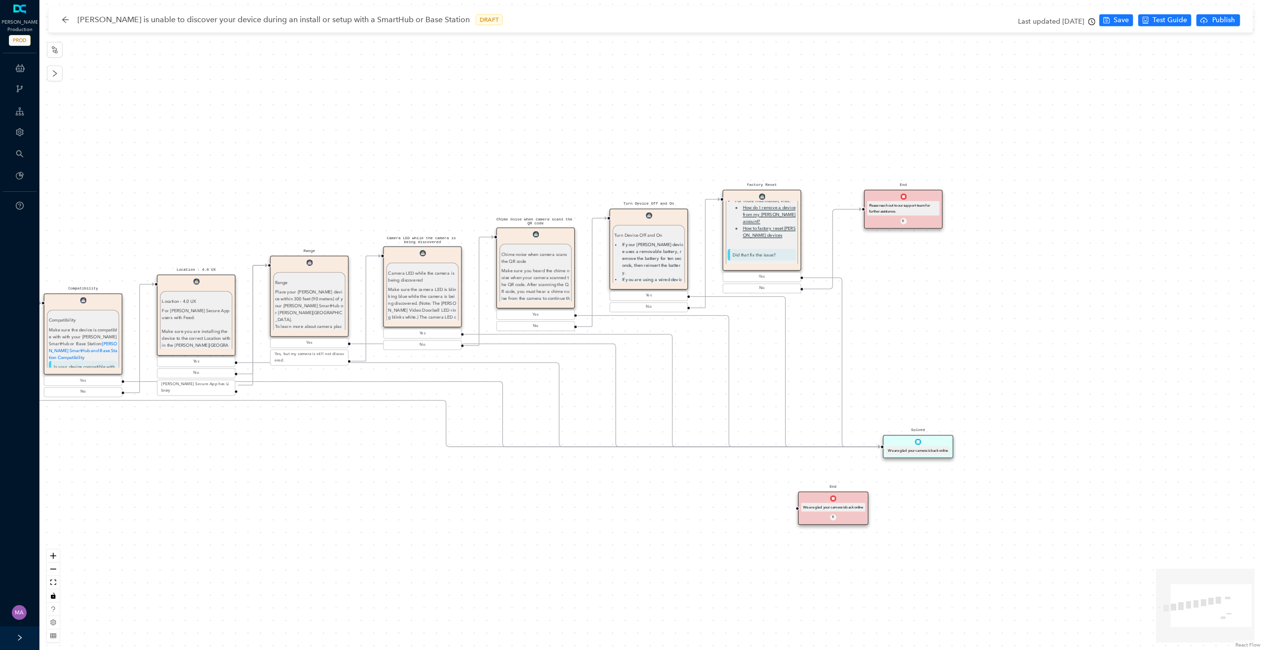
click at [942, 443] on div "Solved We are glad your camera is back online" at bounding box center [918, 447] width 70 height 24
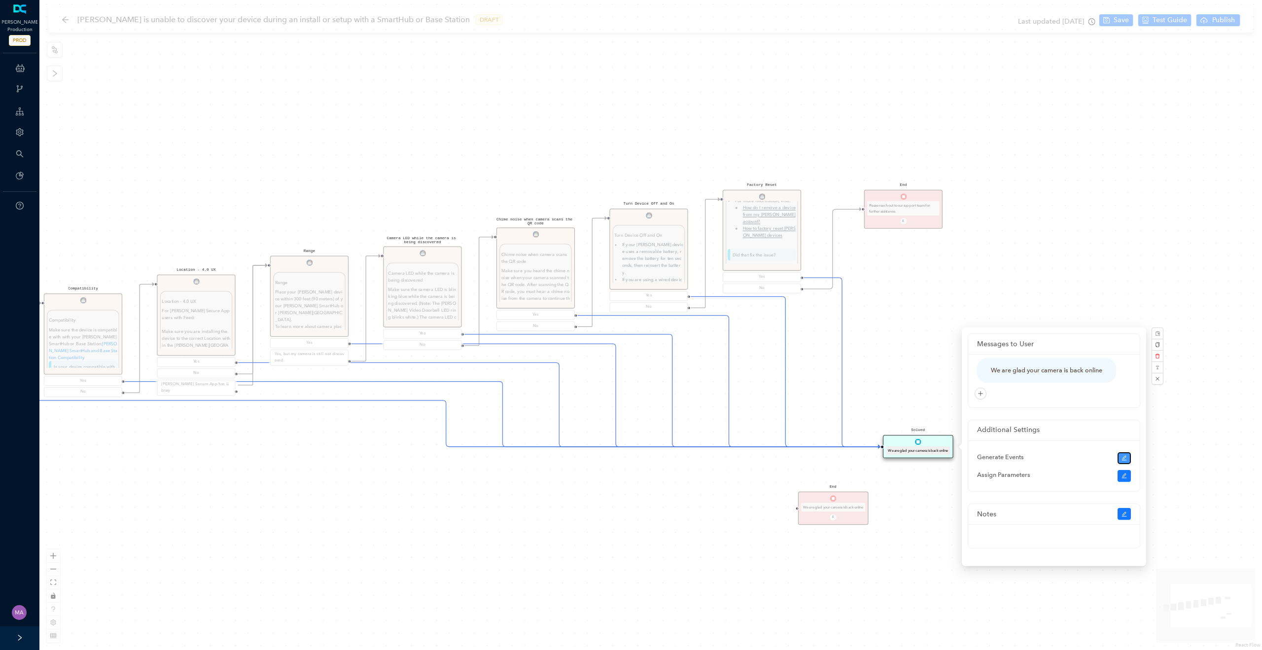
click at [1127, 460] on button "button" at bounding box center [1125, 458] width 14 height 12
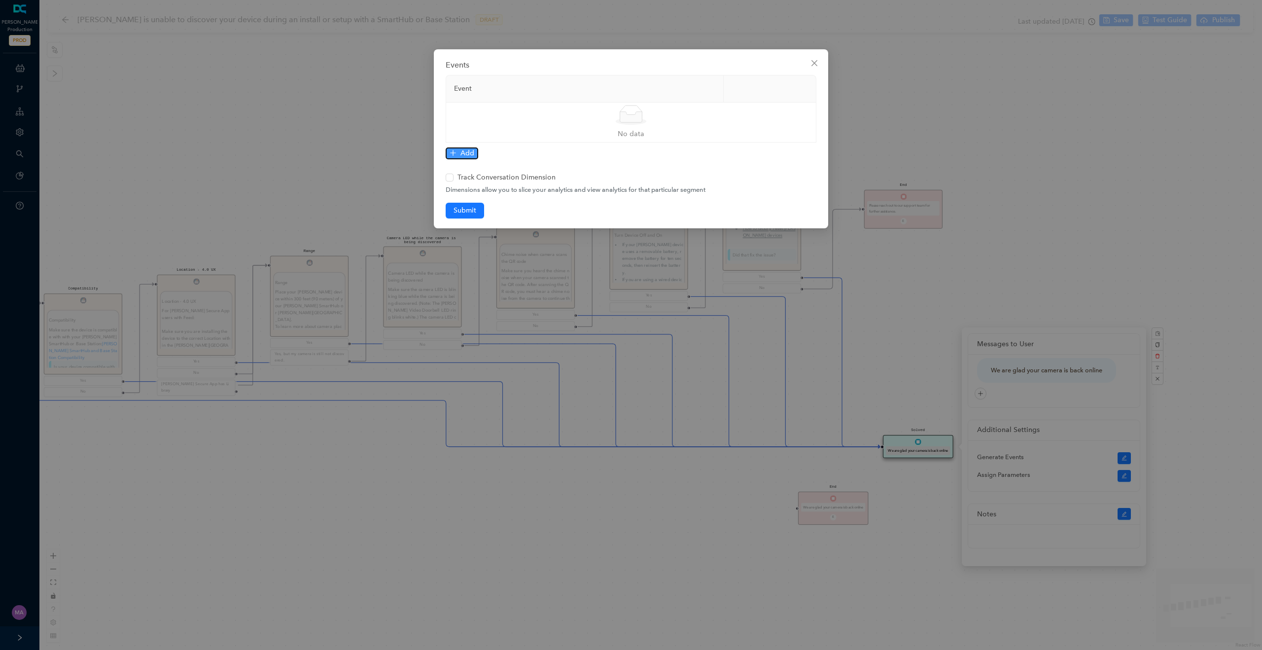
click at [468, 152] on span "Add" at bounding box center [467, 153] width 14 height 11
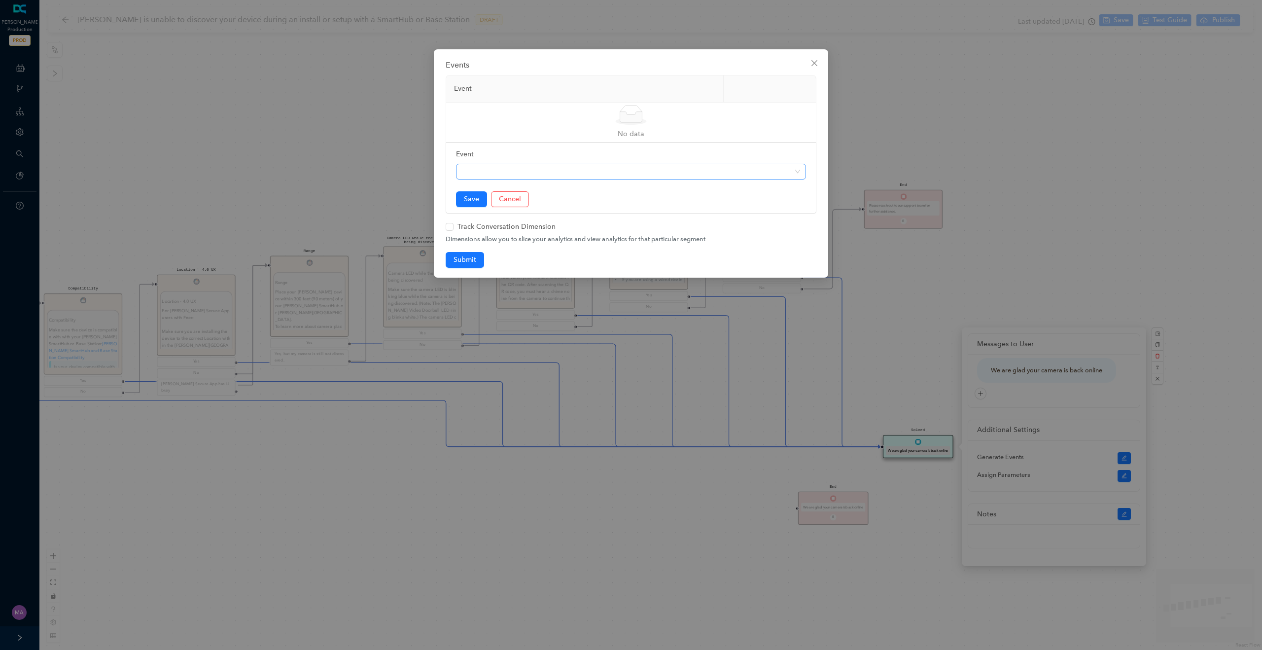
click at [496, 169] on span at bounding box center [631, 171] width 338 height 15
type input "success"
type input "Succ"
click at [556, 191] on div "Successful Conversation" at bounding box center [631, 191] width 334 height 11
click at [816, 66] on icon "close" at bounding box center [814, 63] width 8 height 8
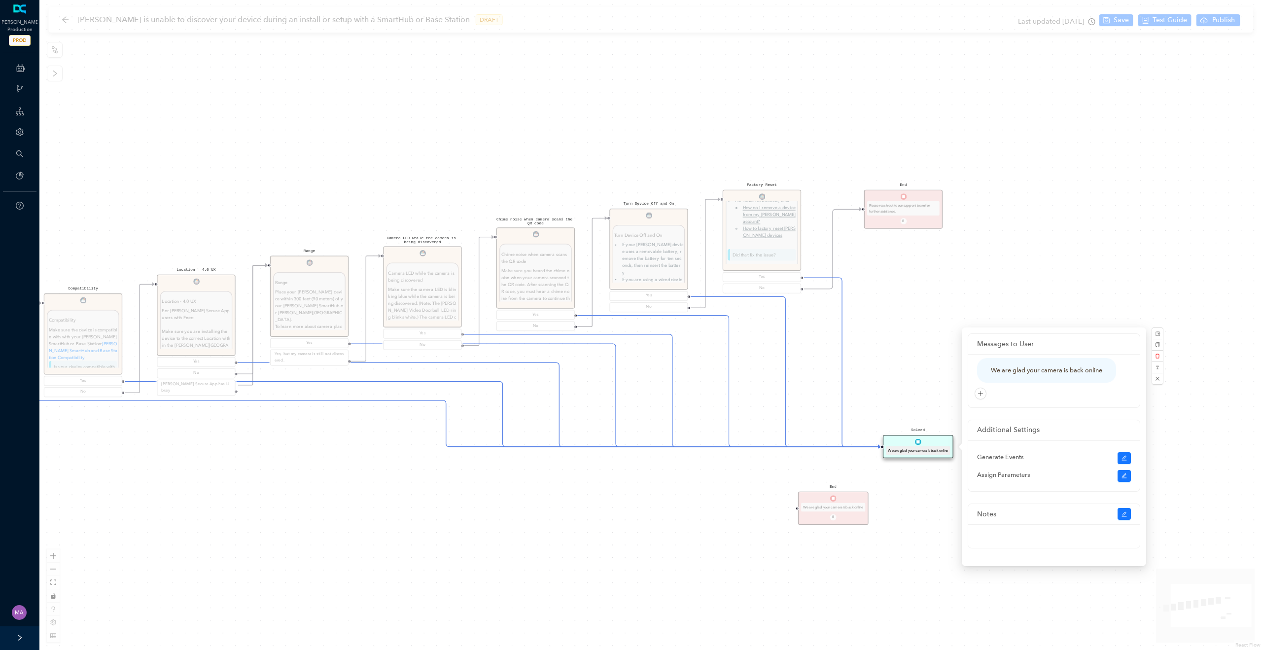
click at [743, 480] on div "Chime noise when camera scans the QR code Chime noise when camera scans the QR …" at bounding box center [650, 325] width 1223 height 650
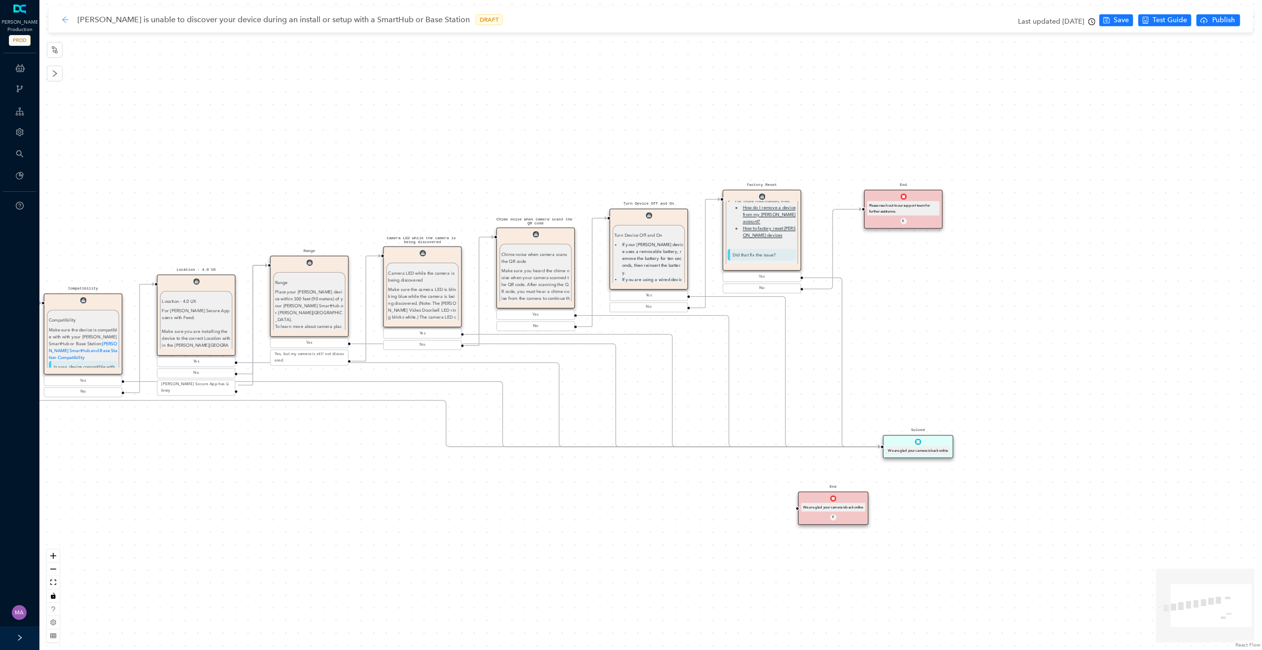
click at [63, 20] on icon "arrow-left" at bounding box center [65, 19] width 6 height 6
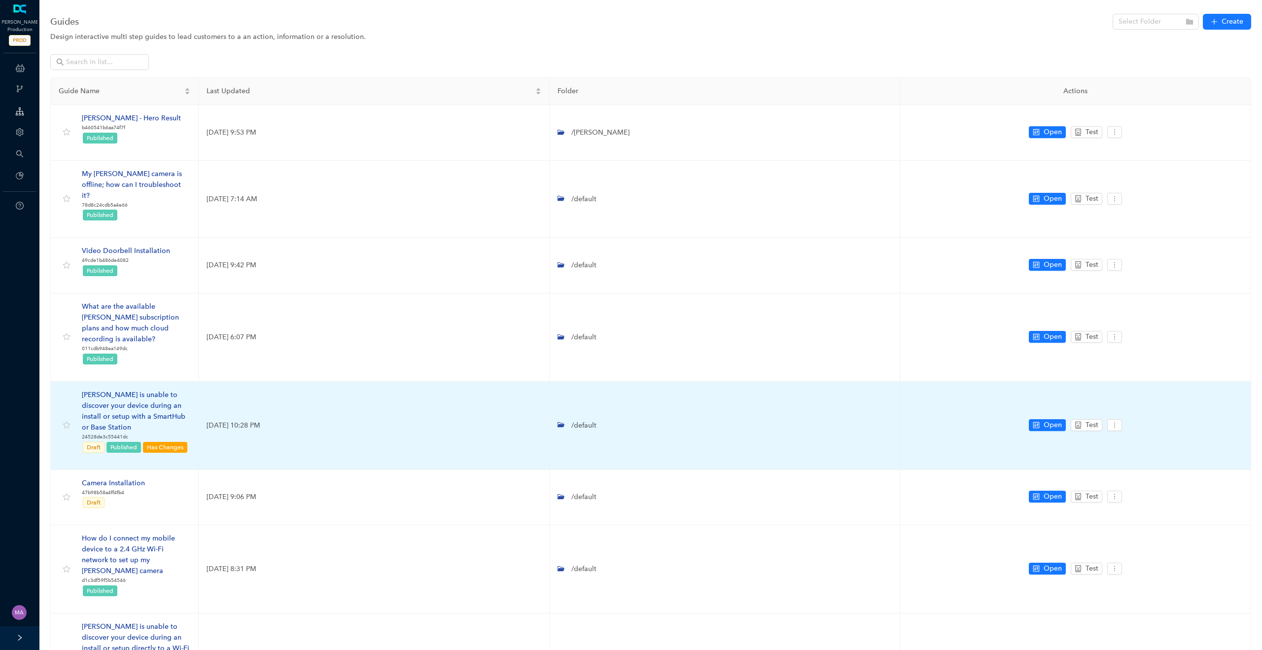
click at [149, 389] on div "[PERSON_NAME] is unable to discover your device during an install or setup with…" at bounding box center [136, 410] width 108 height 43
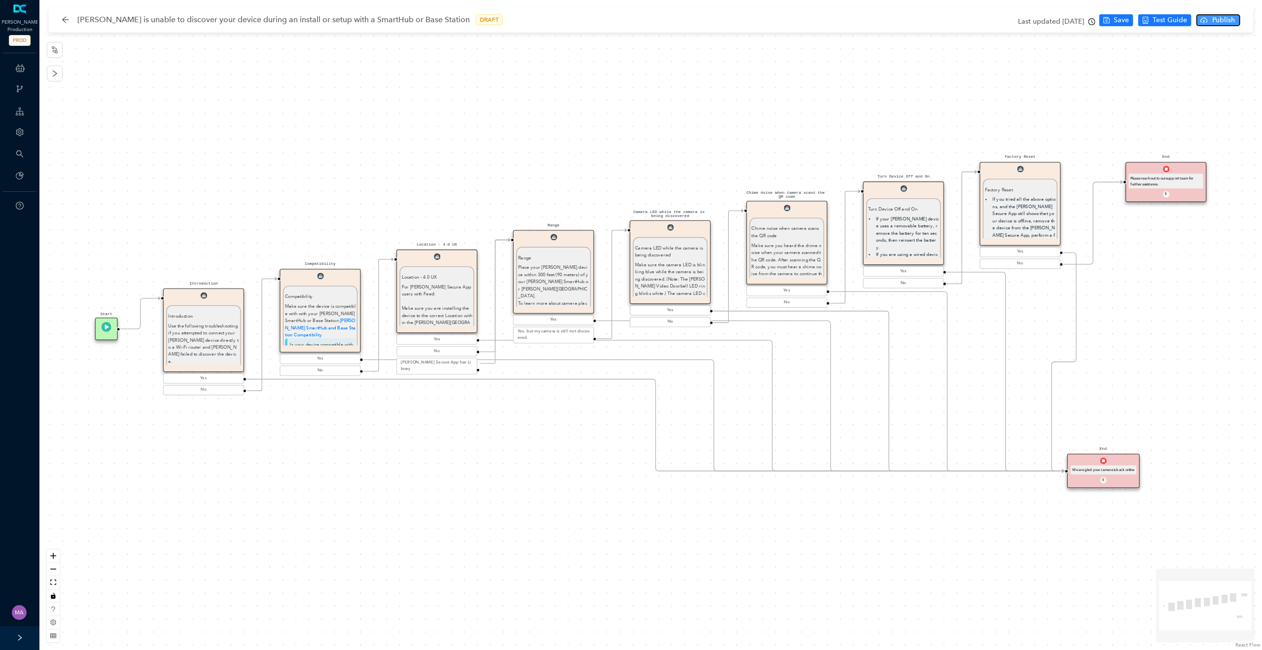
click at [1220, 18] on span "Publish" at bounding box center [1223, 20] width 25 height 11
click at [1249, 59] on span "Yes" at bounding box center [1247, 58] width 11 height 11
click at [63, 21] on icon "arrow-left" at bounding box center [66, 20] width 8 height 8
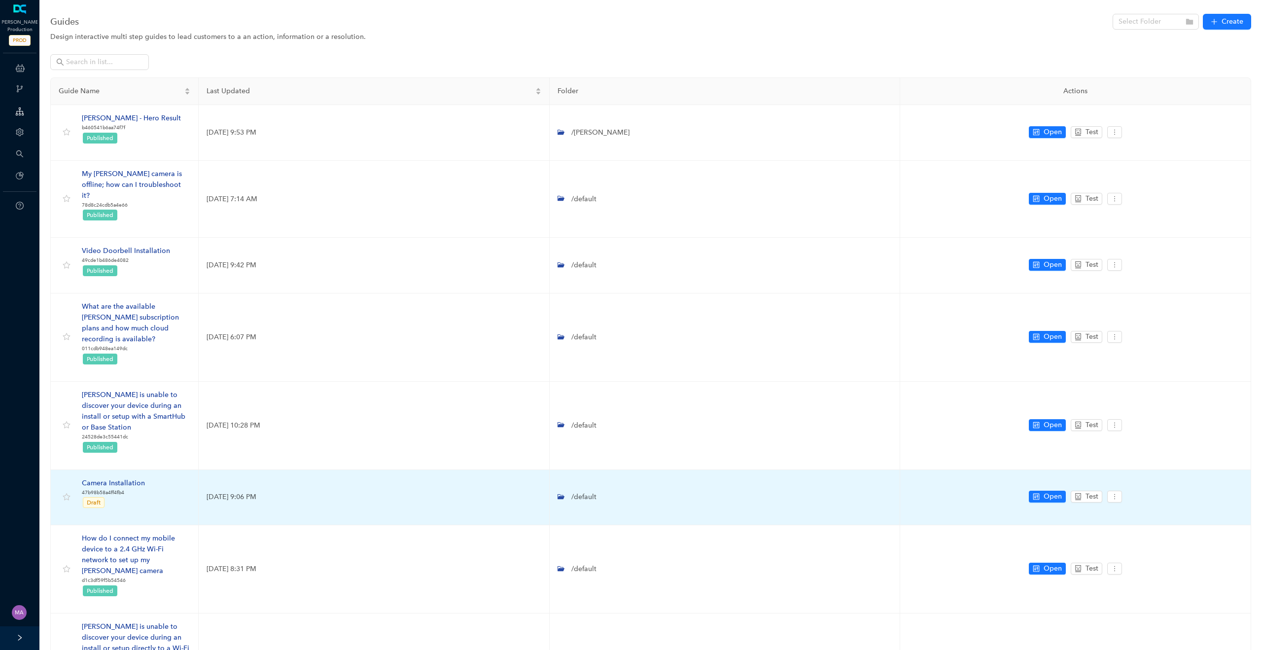
click at [121, 478] on div "Camera Installation" at bounding box center [113, 483] width 63 height 11
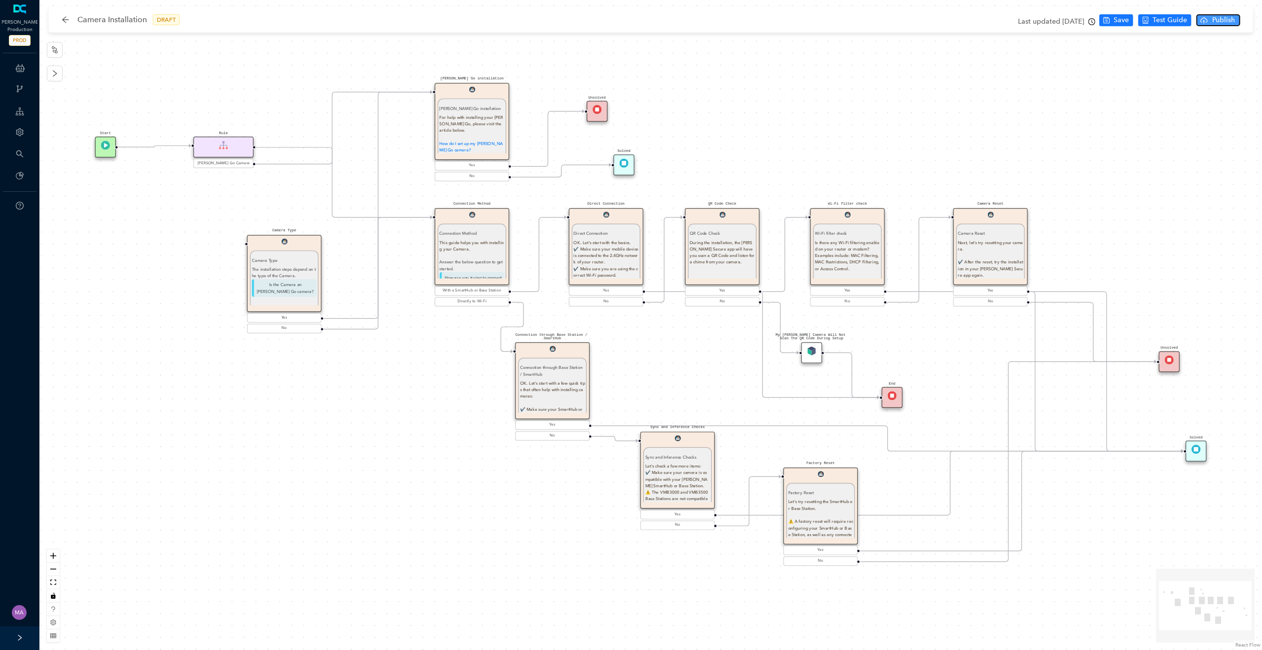
click at [1230, 17] on span "Publish" at bounding box center [1223, 20] width 25 height 11
click at [1246, 59] on span "Yes" at bounding box center [1247, 58] width 11 height 11
click at [66, 18] on icon "arrow-left" at bounding box center [66, 20] width 8 height 8
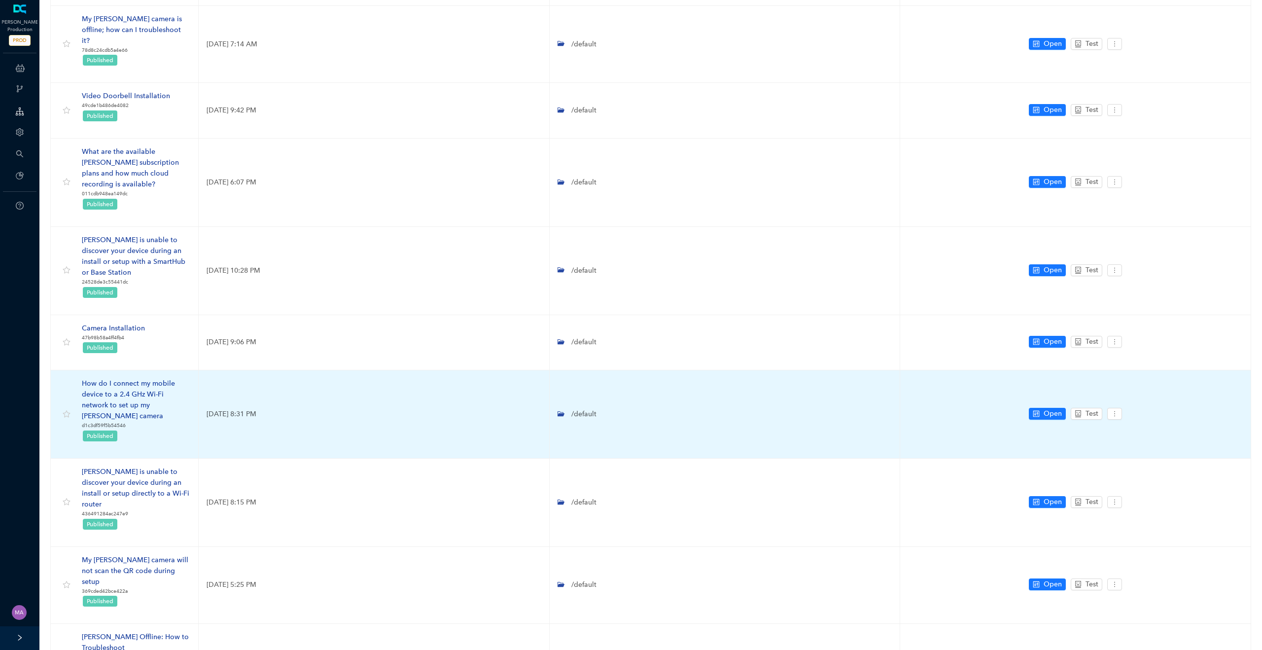
scroll to position [191, 0]
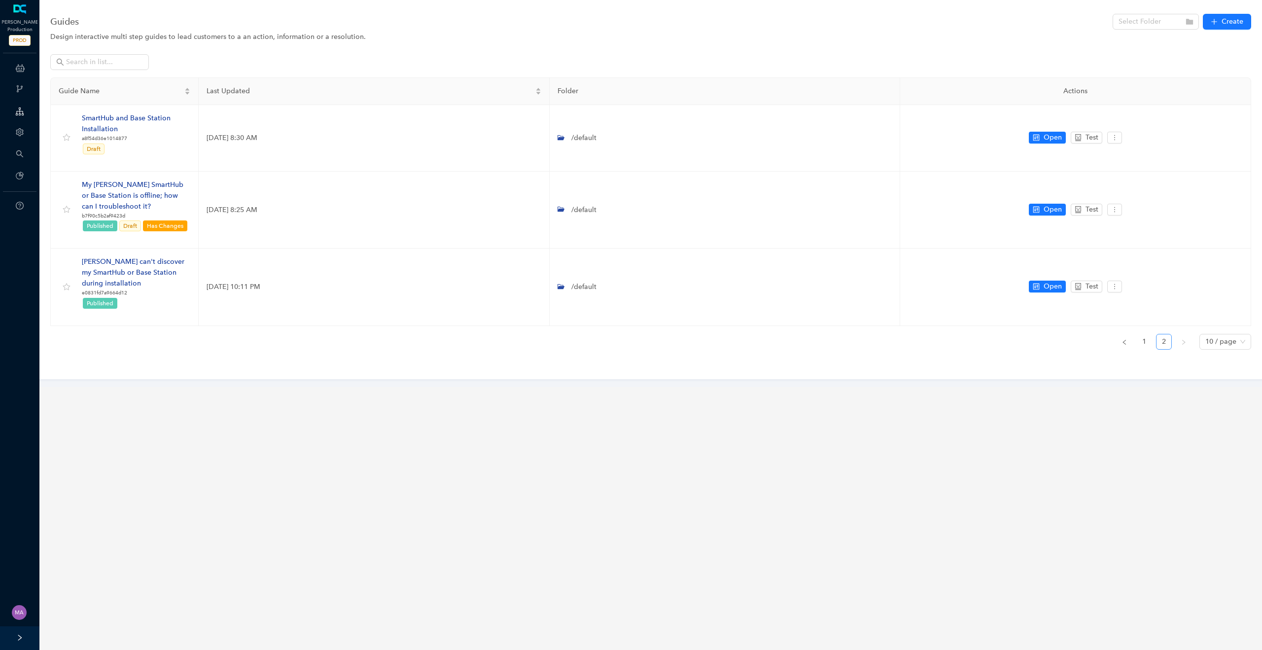
scroll to position [0, 0]
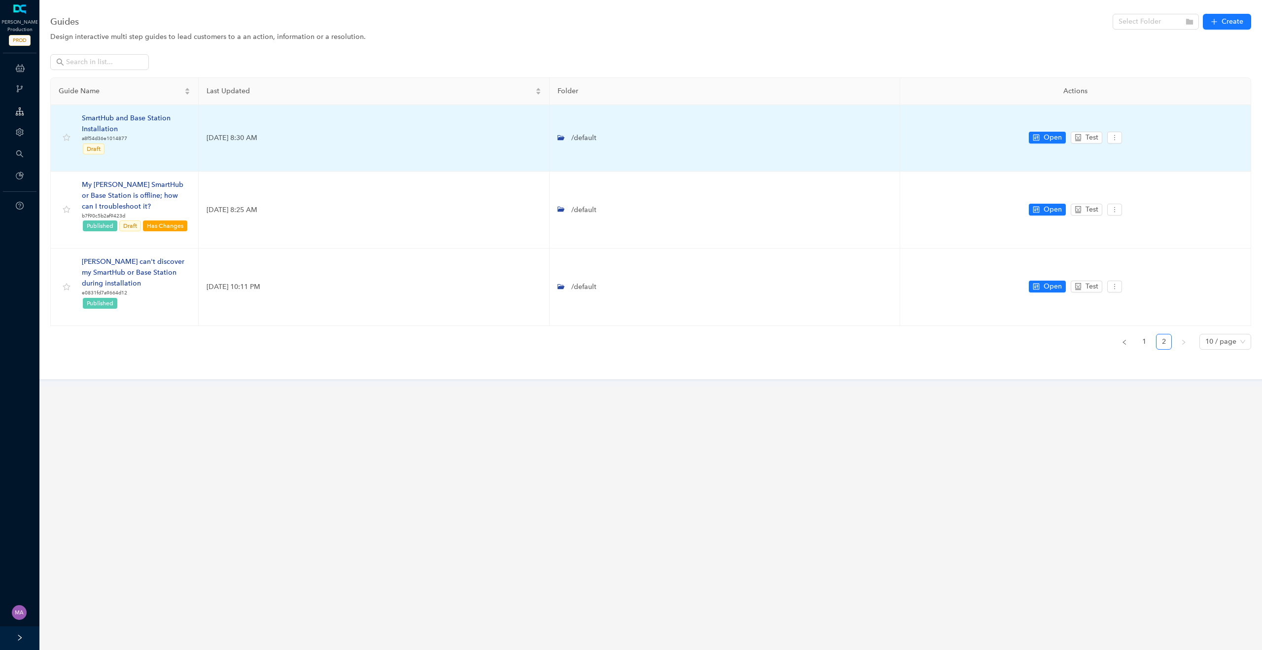
click at [92, 119] on div "SmartHub and Base Station Installation" at bounding box center [136, 124] width 108 height 22
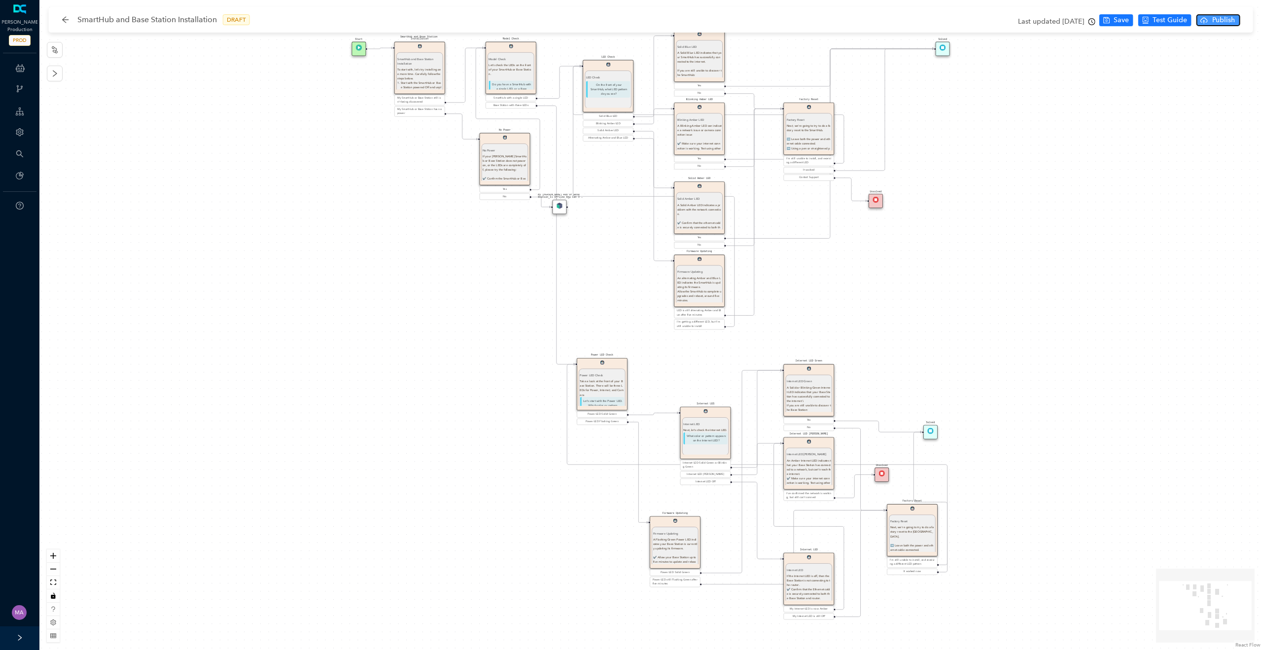
click at [1234, 21] on span "Publish" at bounding box center [1223, 20] width 25 height 11
click at [1248, 60] on span "Yes" at bounding box center [1247, 58] width 11 height 11
click at [64, 18] on icon "arrow-left" at bounding box center [66, 20] width 8 height 8
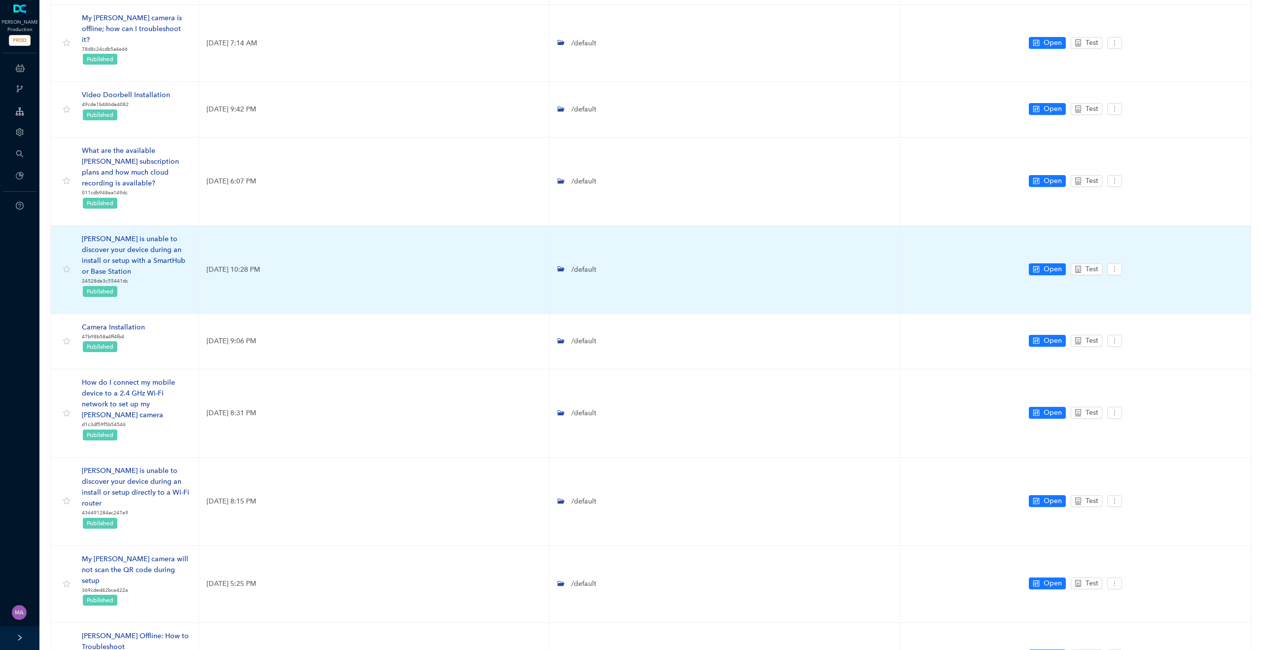
scroll to position [191, 0]
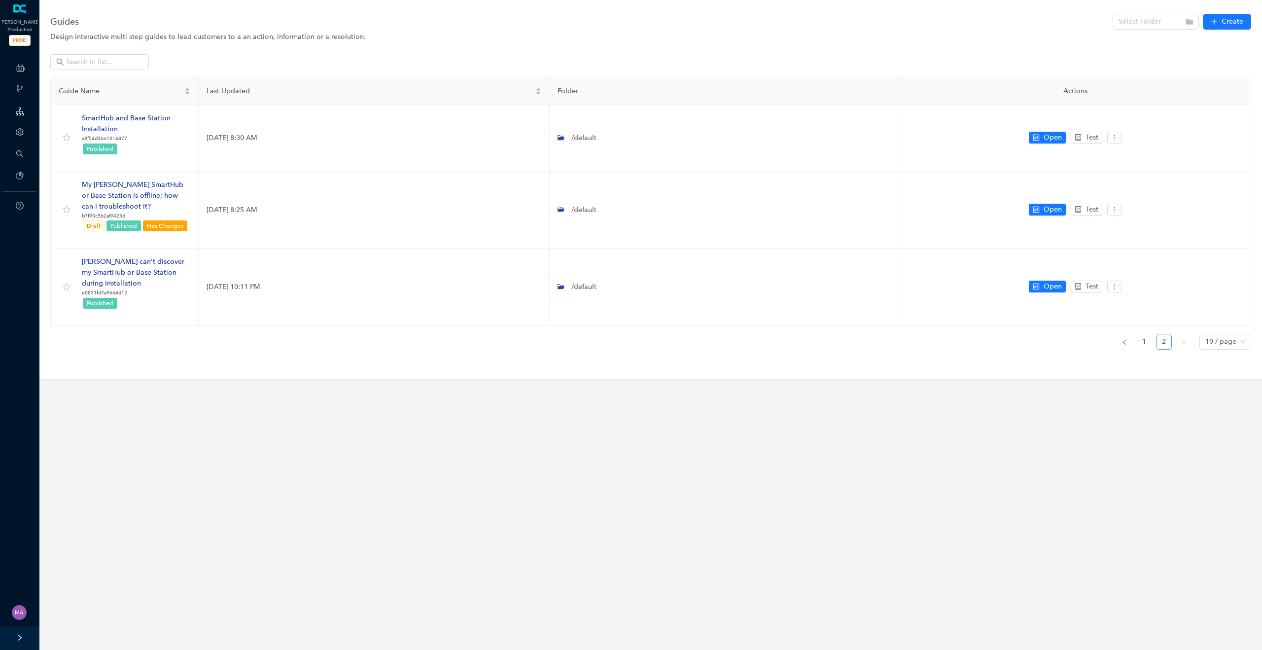
scroll to position [0, 0]
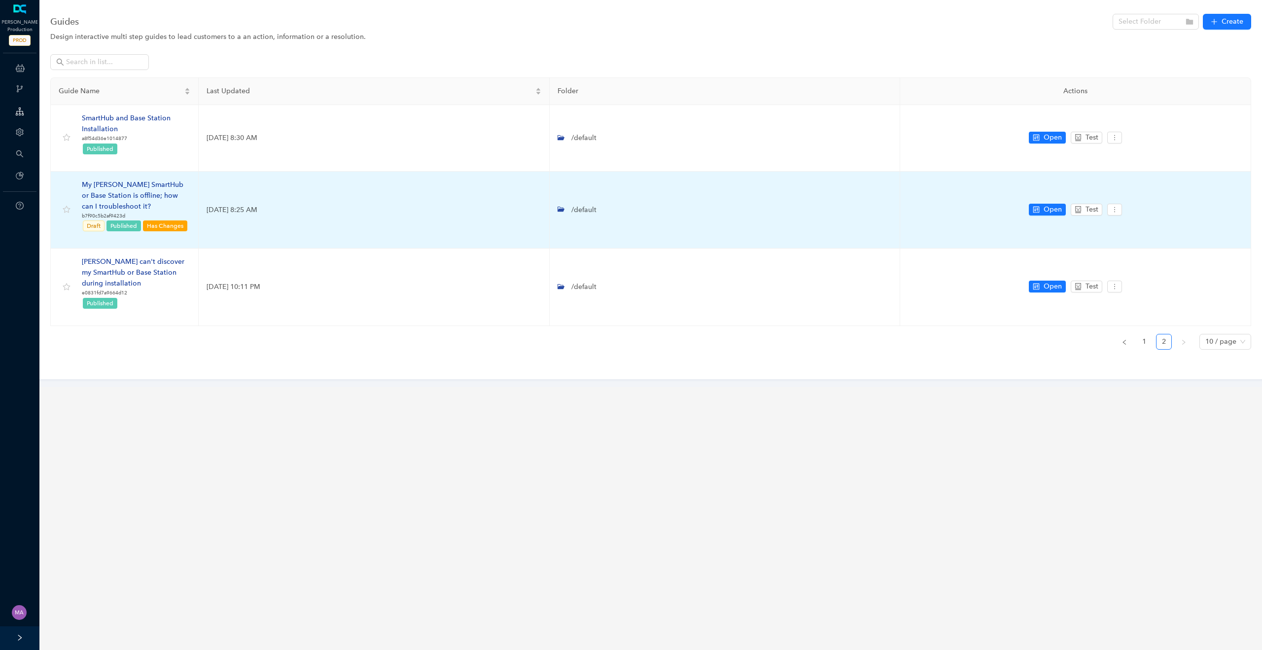
click at [153, 190] on div "My [PERSON_NAME] SmartHub or Base Station is offline; how can I troubleshoot it?" at bounding box center [136, 195] width 108 height 33
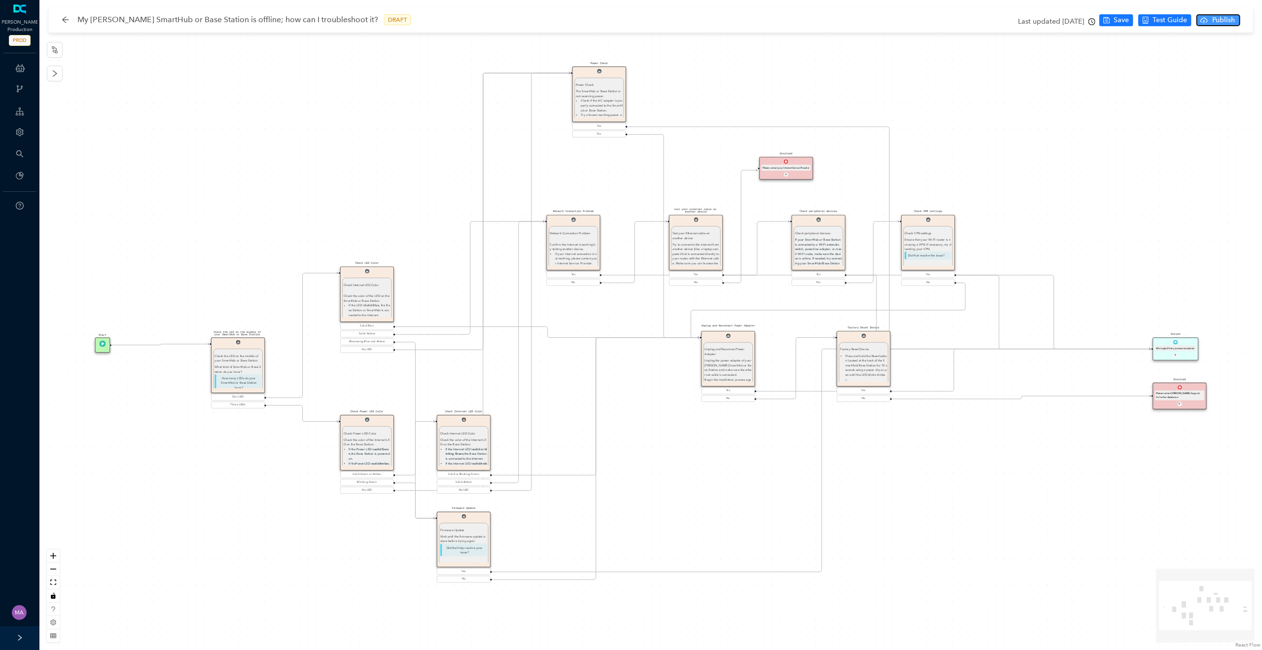
click at [1232, 21] on span "Publish" at bounding box center [1223, 20] width 25 height 11
click at [1250, 59] on span "Yes" at bounding box center [1247, 58] width 11 height 11
click at [65, 22] on icon "arrow-left" at bounding box center [65, 19] width 6 height 6
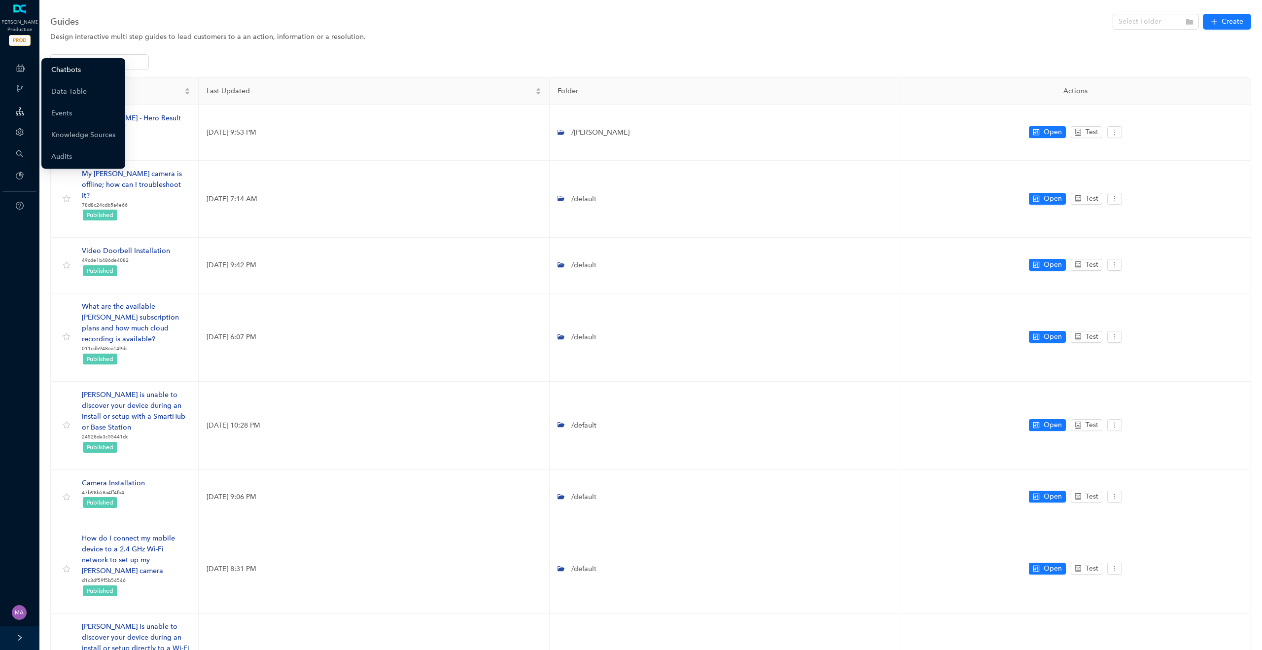
click at [72, 67] on link "Chatbots" at bounding box center [66, 70] width 30 height 20
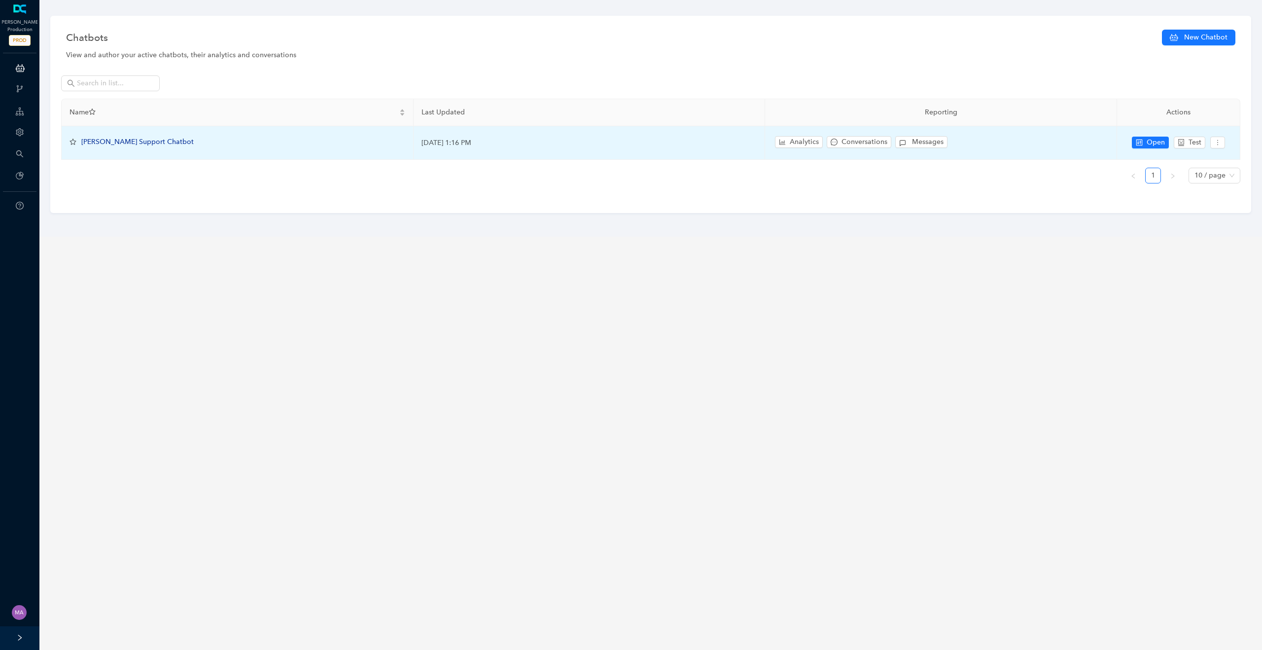
click at [116, 141] on span "[PERSON_NAME] Support Chatbot" at bounding box center [137, 142] width 112 height 8
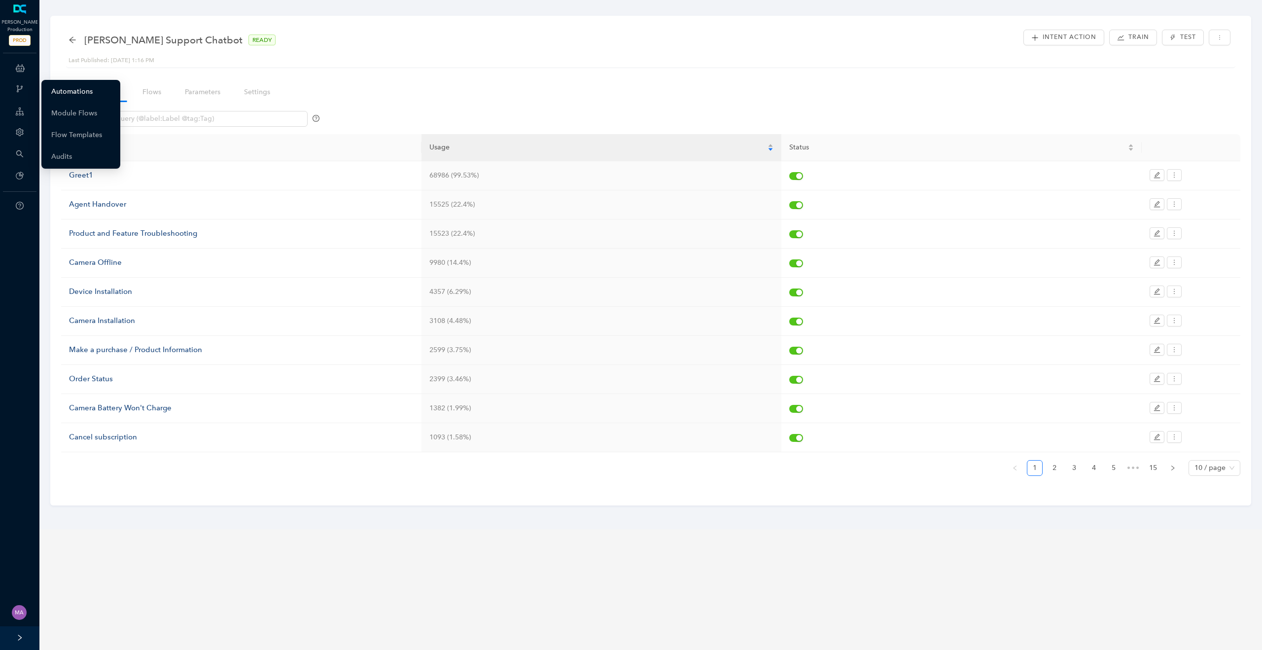
click at [74, 89] on link "Automations" at bounding box center [71, 92] width 41 height 20
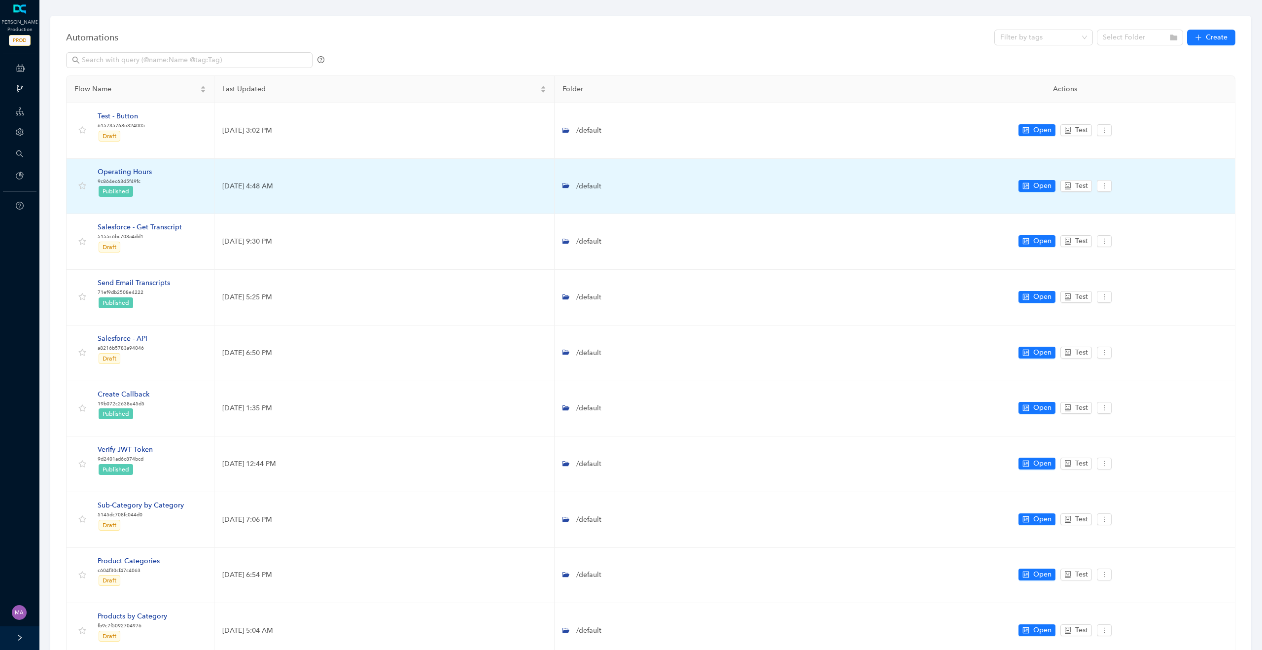
click at [139, 174] on div "Operating Hours" at bounding box center [125, 172] width 54 height 11
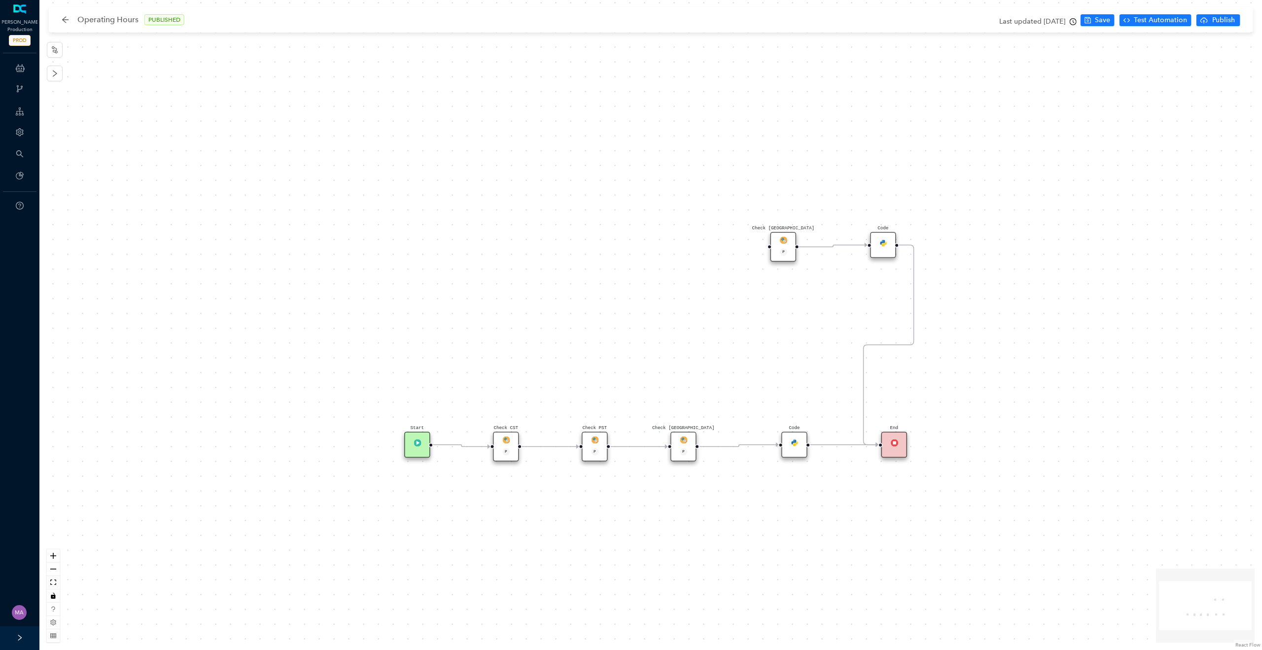
click at [673, 434] on div "Check [GEOGRAPHIC_DATA] P" at bounding box center [683, 447] width 26 height 30
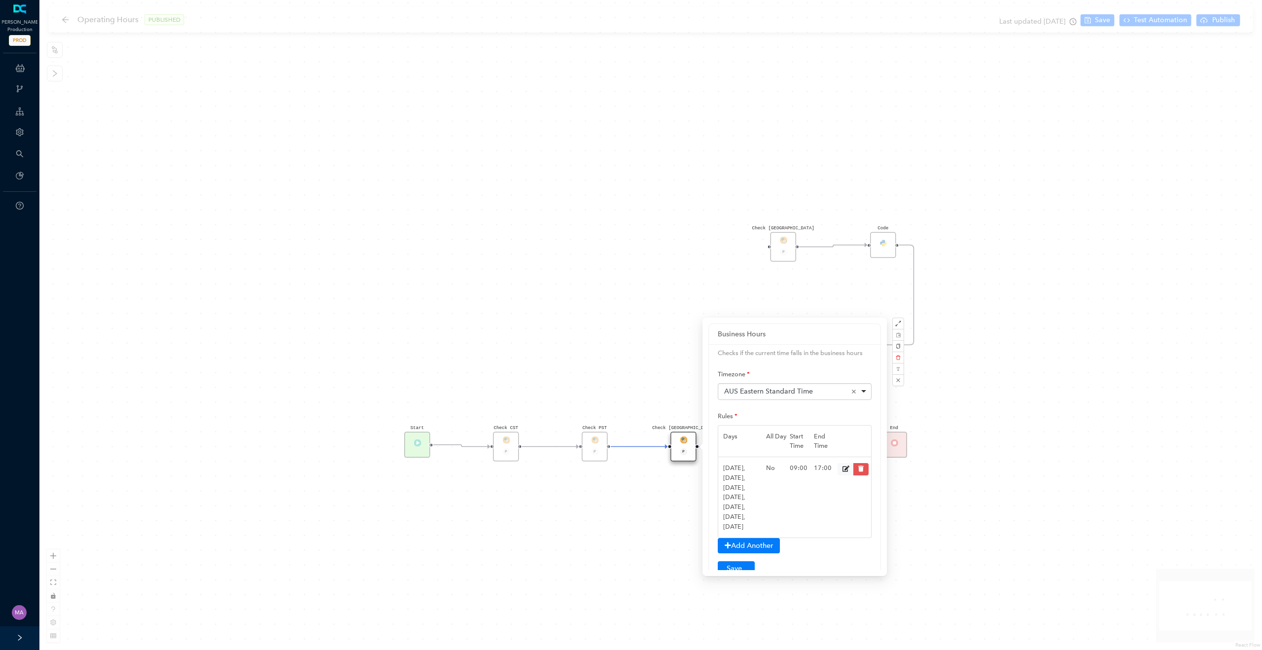
click at [863, 392] on div "AUS Eastern Standard Time Remove item" at bounding box center [795, 391] width 142 height 10
type input "aus"
click at [602, 485] on div "Code Check [GEOGRAPHIC_DATA] P Check [GEOGRAPHIC_DATA] P Start Check PST P End …" at bounding box center [650, 325] width 1223 height 650
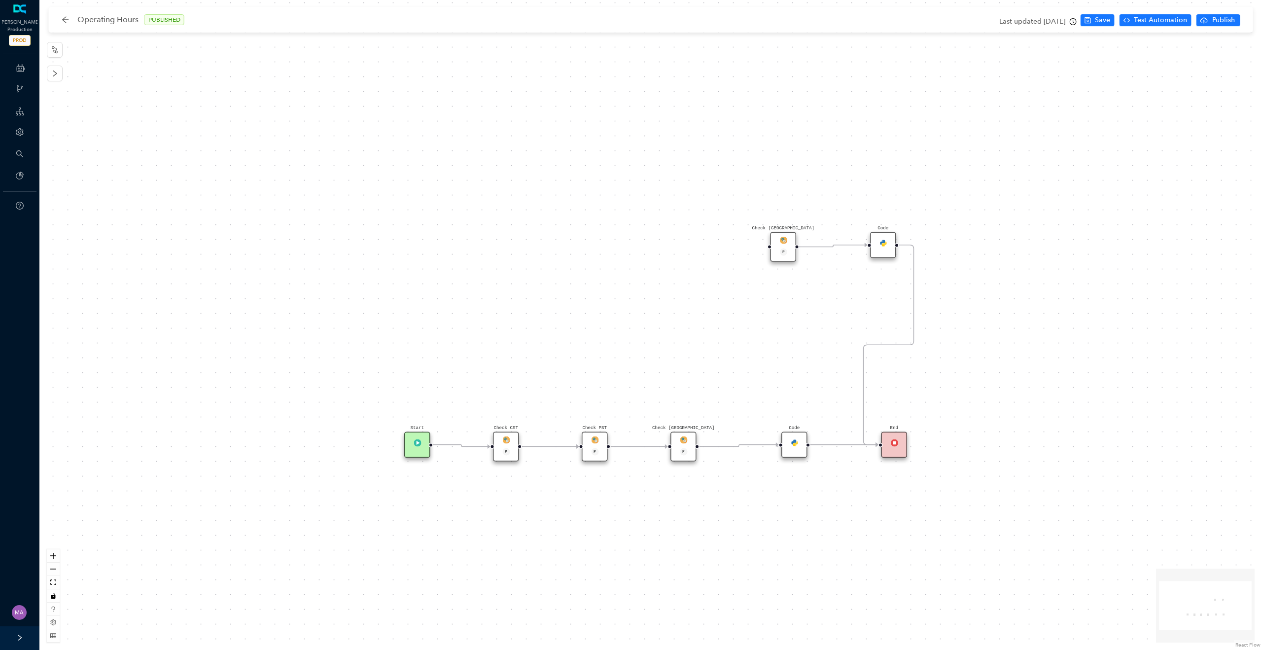
click at [595, 437] on img at bounding box center [594, 439] width 7 height 7
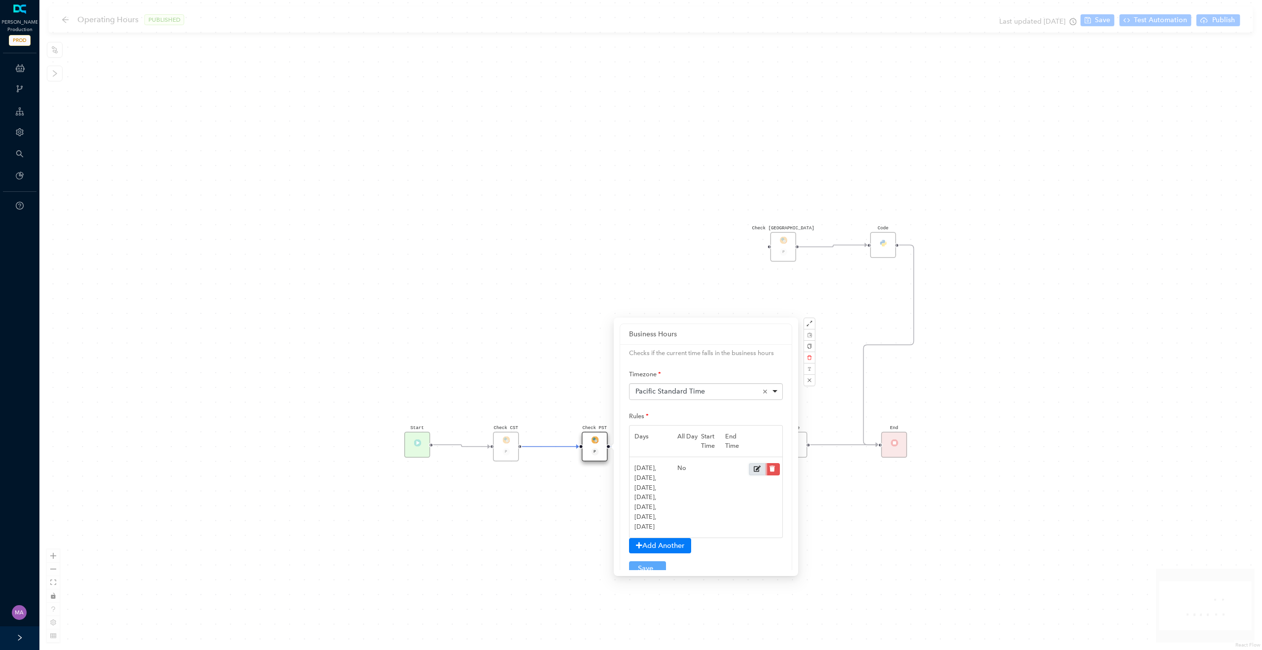
click at [759, 468] on icon at bounding box center [757, 469] width 7 height 6
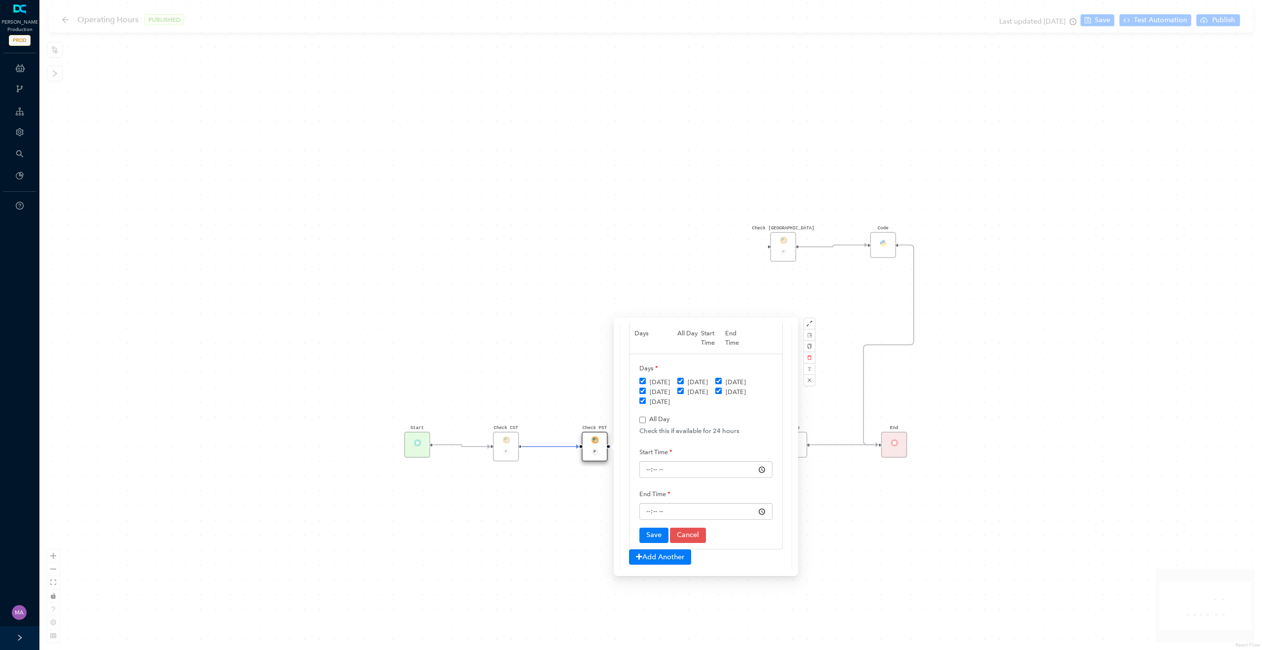
scroll to position [112, 0]
click at [694, 460] on input "time" at bounding box center [705, 460] width 133 height 17
click at [761, 461] on input "time" at bounding box center [705, 460] width 133 height 17
type input "06:00"
click at [764, 457] on div "Start Time 06:00" at bounding box center [705, 464] width 133 height 34
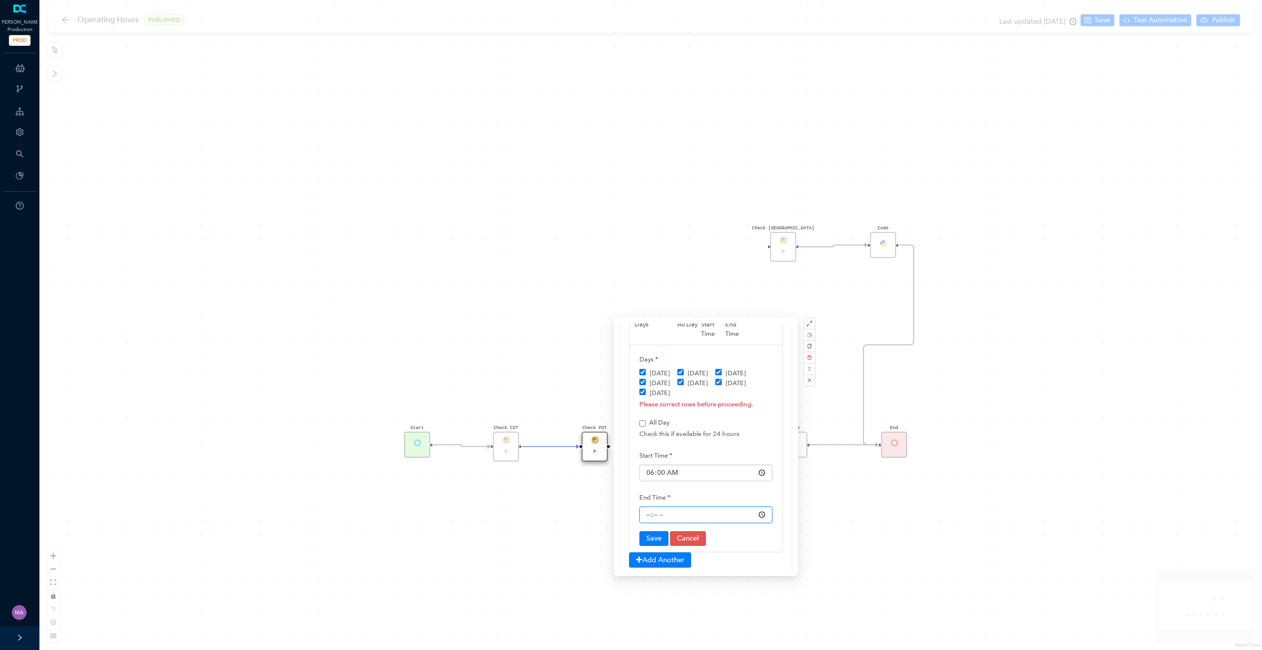
click at [764, 515] on input "time" at bounding box center [705, 514] width 133 height 17
type input "18:00"
click at [757, 423] on div "Check this if available for 24 hours" at bounding box center [705, 422] width 133 height 10
click at [655, 528] on button "Save" at bounding box center [653, 526] width 29 height 15
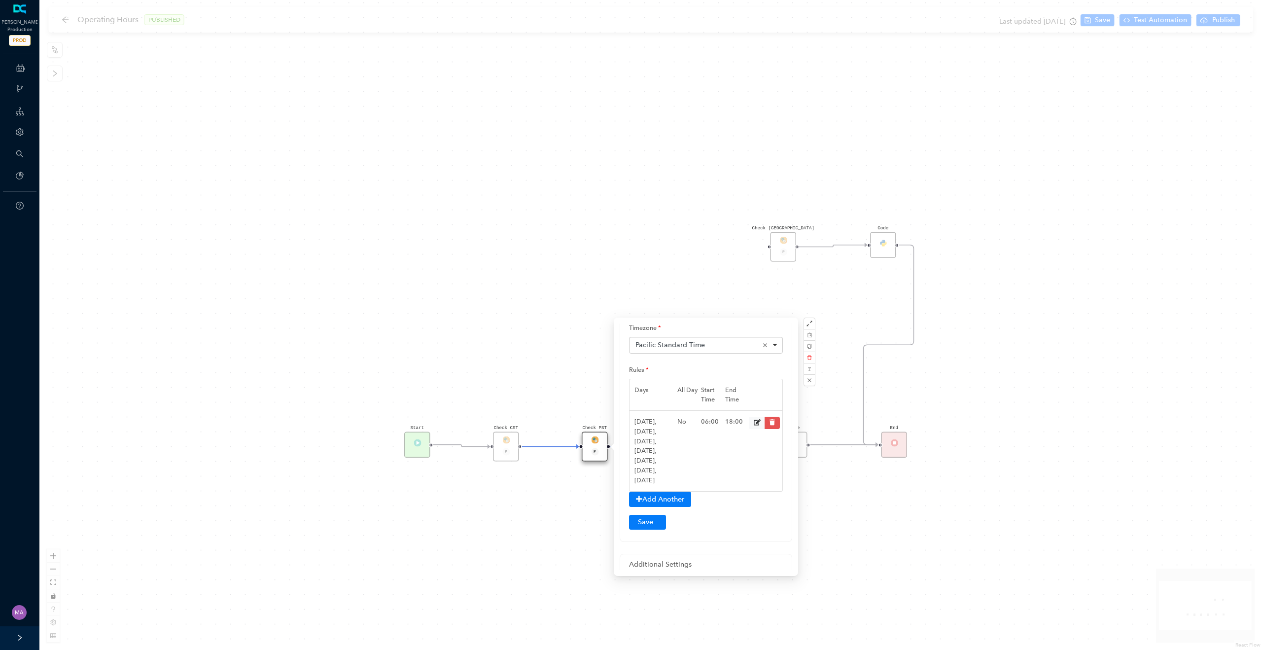
scroll to position [71, 0]
click at [648, 499] on button "Submit" at bounding box center [647, 496] width 37 height 15
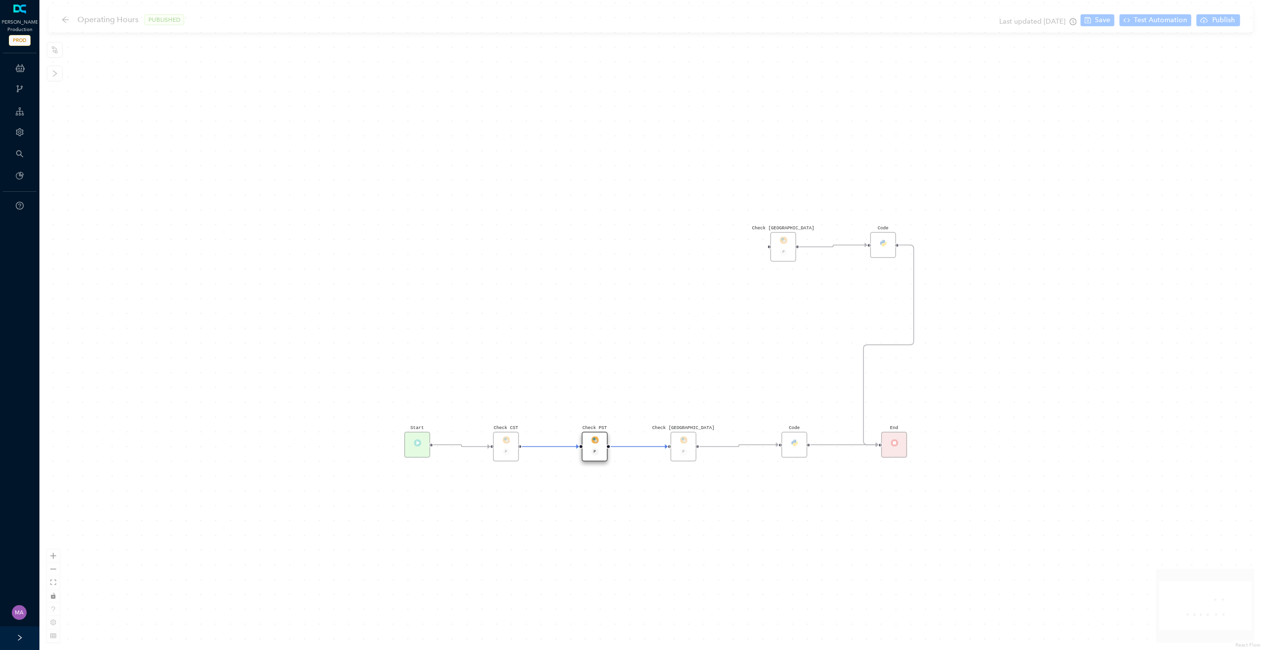
scroll to position [0, 0]
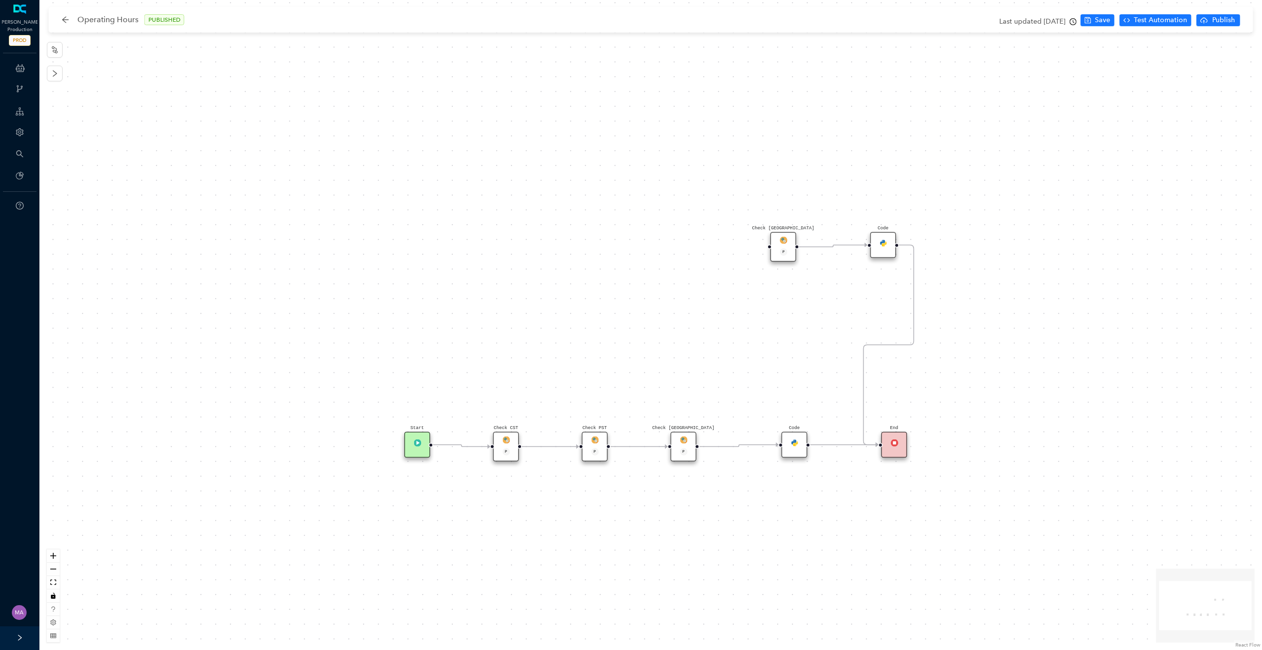
click at [499, 435] on div "Check CST P" at bounding box center [506, 447] width 26 height 30
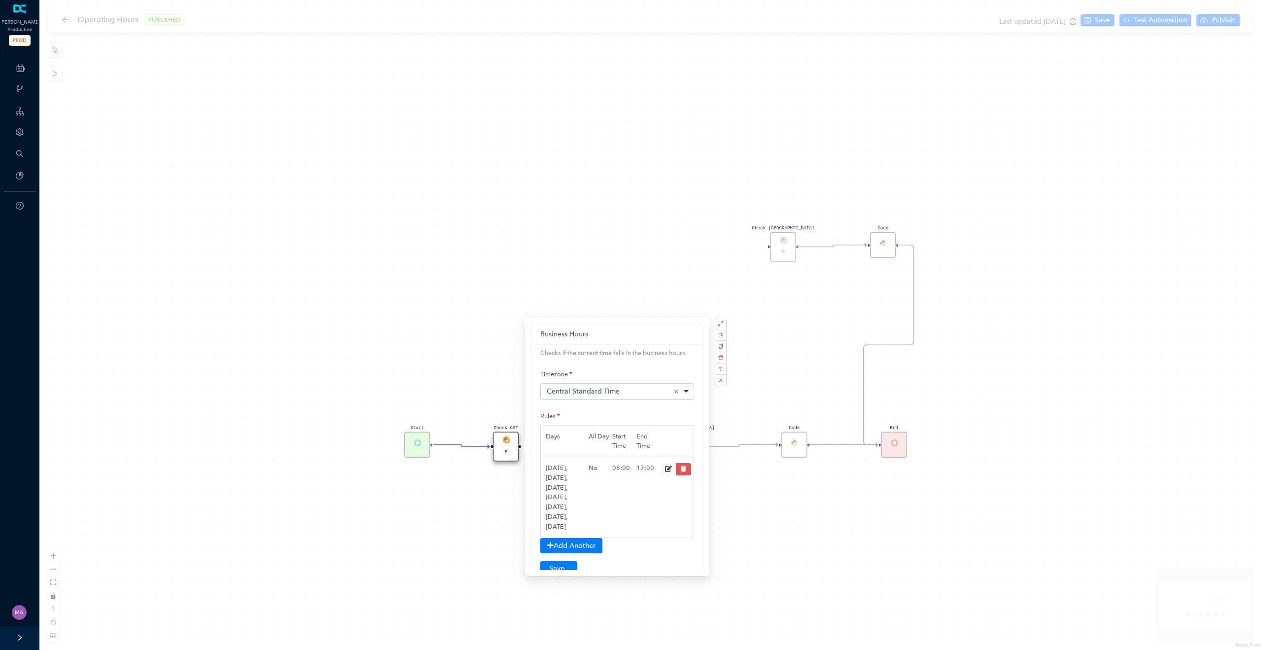
click at [484, 321] on div "Code Check [GEOGRAPHIC_DATA] P Check [GEOGRAPHIC_DATA] P Start Check PST P End …" at bounding box center [650, 325] width 1223 height 650
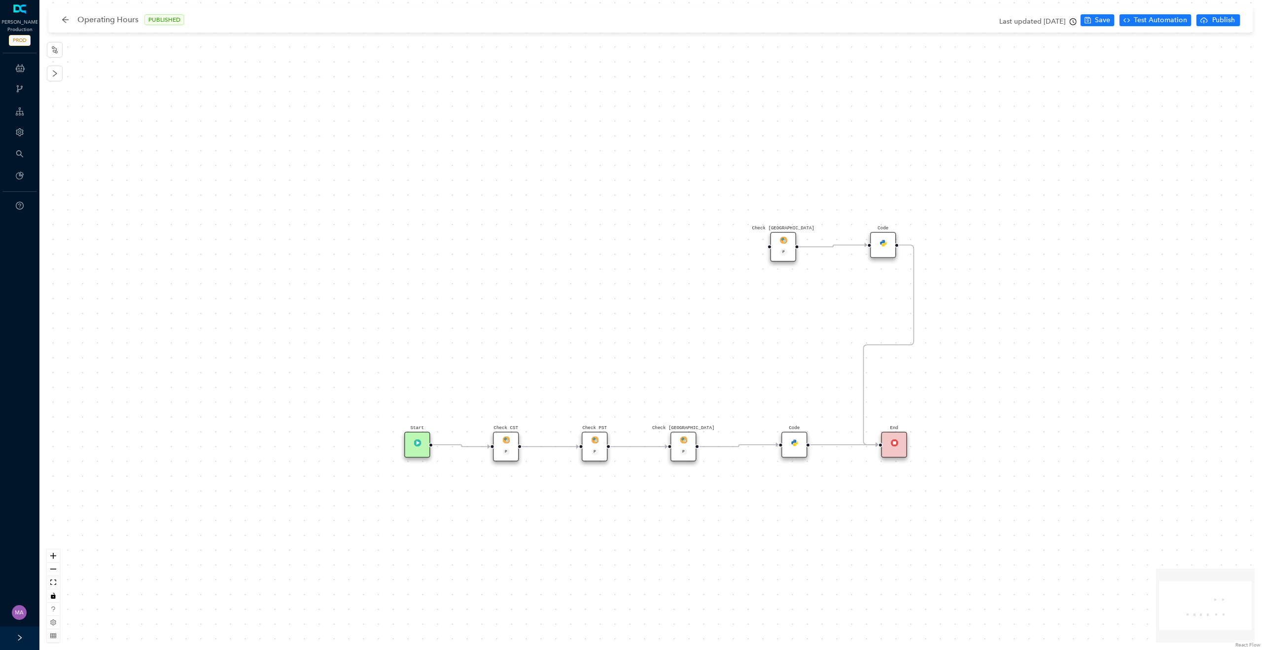
click at [695, 440] on div "Check [GEOGRAPHIC_DATA] P" at bounding box center [683, 447] width 26 height 30
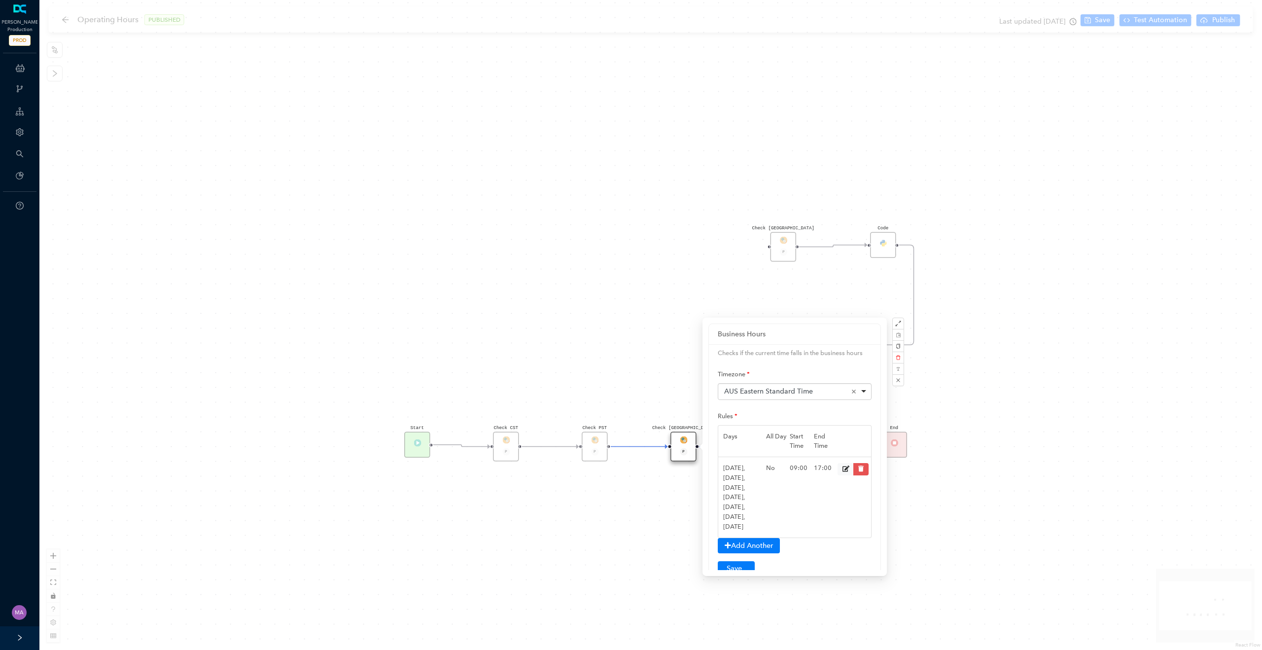
click at [670, 366] on div "Code Check [GEOGRAPHIC_DATA] P Check [GEOGRAPHIC_DATA] P Start Check PST P End …" at bounding box center [650, 325] width 1223 height 650
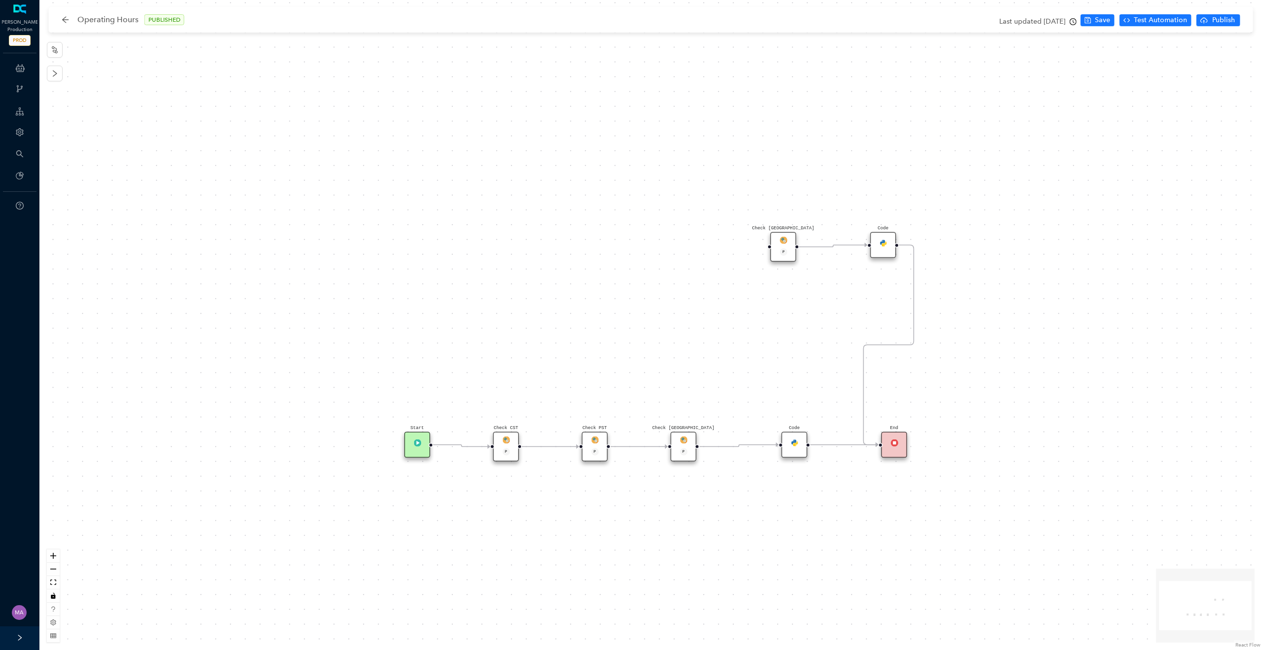
click at [685, 439] on img at bounding box center [683, 439] width 7 height 7
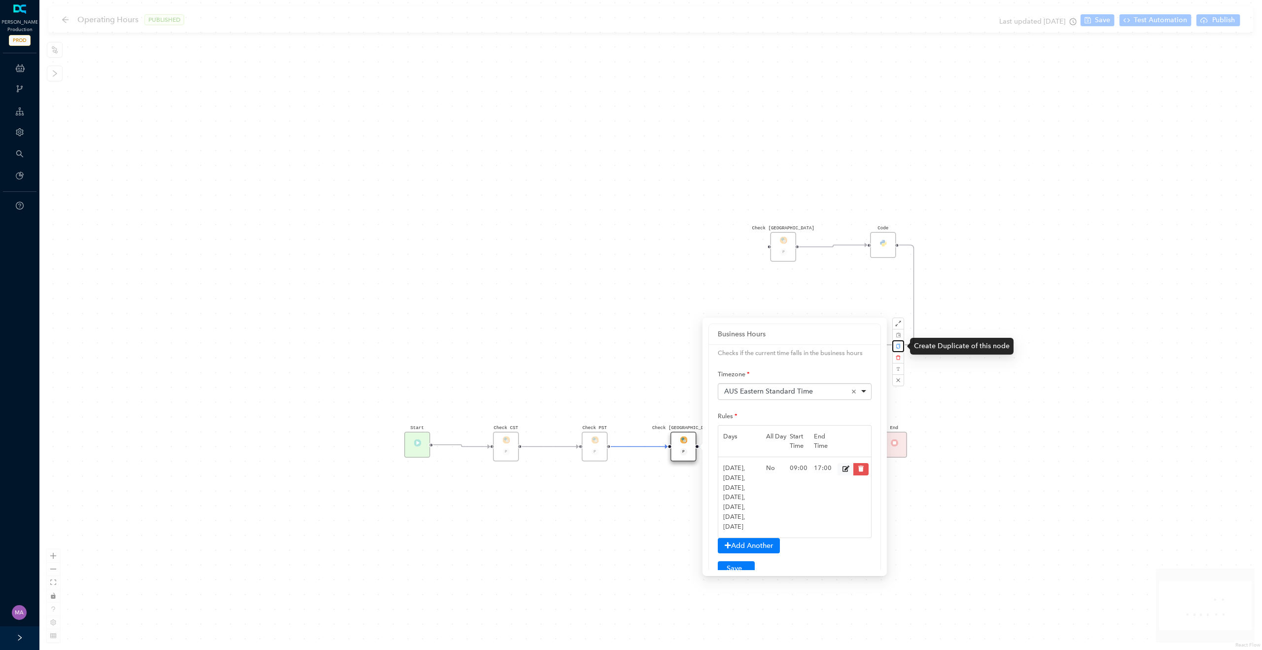
click at [900, 345] on icon "copy" at bounding box center [898, 346] width 5 height 5
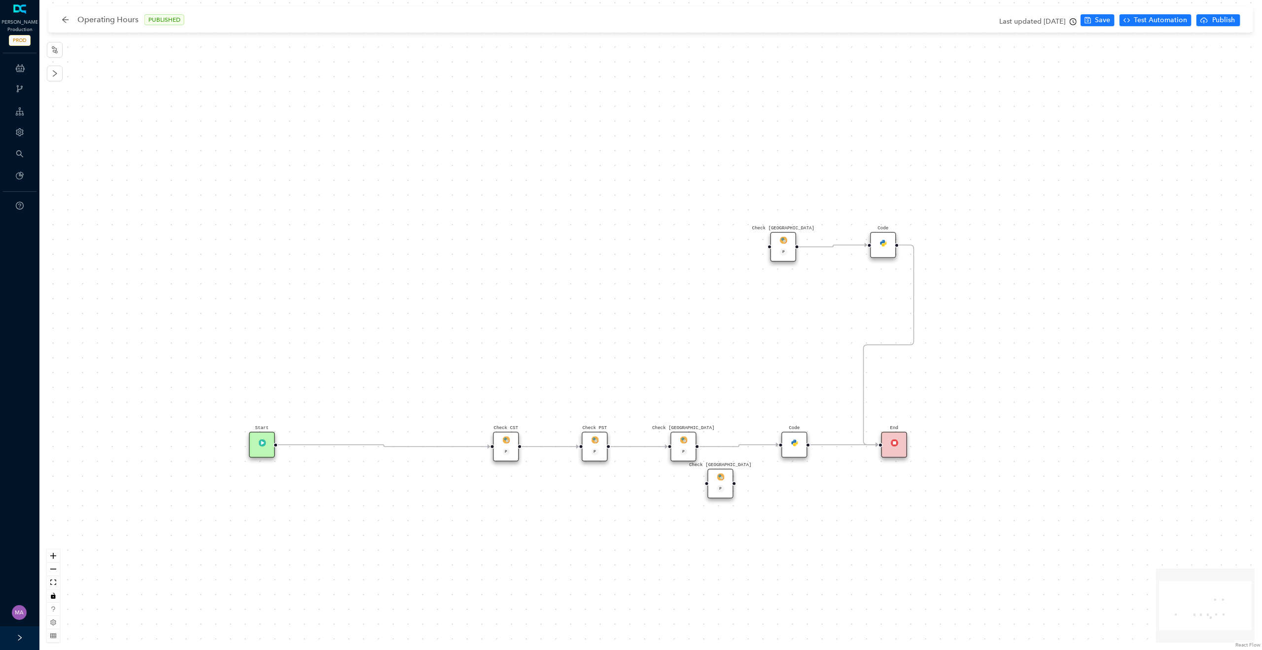
drag, startPoint x: 421, startPoint y: 447, endPoint x: 267, endPoint y: 448, distance: 154.8
click at [267, 448] on div "Start" at bounding box center [262, 445] width 26 height 26
drag, startPoint x: 505, startPoint y: 443, endPoint x: 332, endPoint y: 439, distance: 173.1
click at [332, 439] on div "Check CST P" at bounding box center [328, 447] width 26 height 30
drag, startPoint x: 598, startPoint y: 444, endPoint x: 401, endPoint y: 447, distance: 197.2
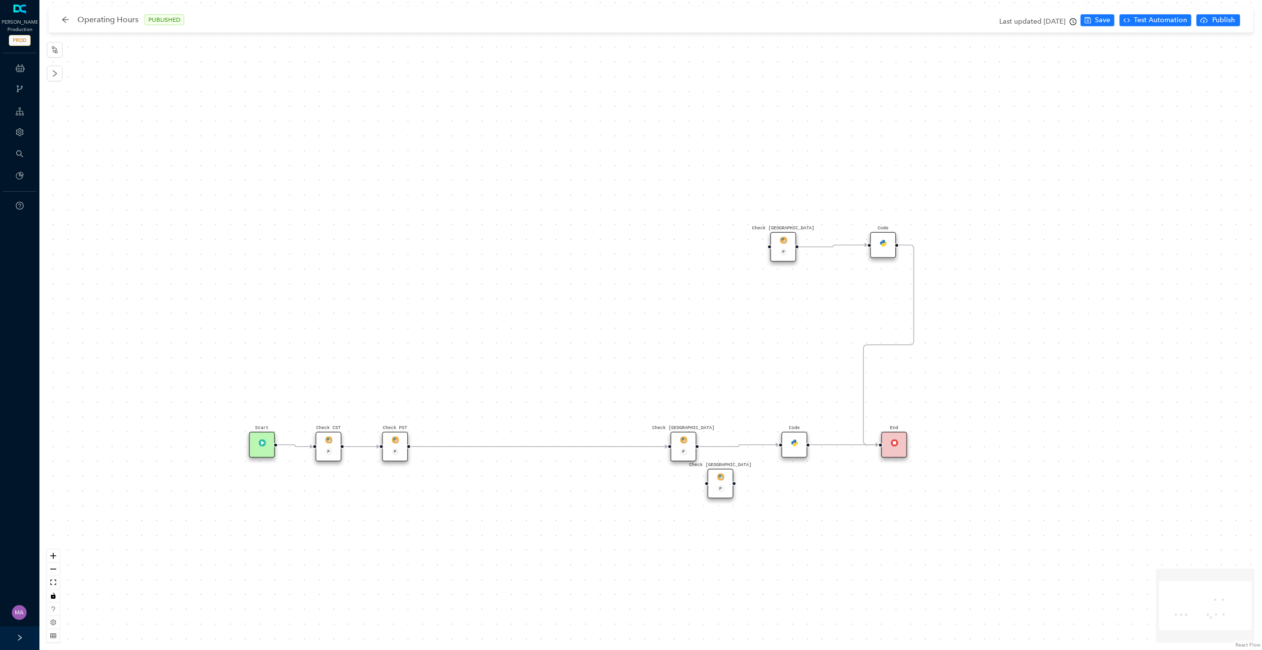
click at [401, 447] on div "Check PST P" at bounding box center [395, 447] width 26 height 30
drag, startPoint x: 689, startPoint y: 445, endPoint x: 486, endPoint y: 442, distance: 202.6
click at [486, 442] on div "Check [GEOGRAPHIC_DATA] P" at bounding box center [484, 447] width 26 height 30
drag, startPoint x: 771, startPoint y: 443, endPoint x: 713, endPoint y: 477, distance: 67.4
drag, startPoint x: 727, startPoint y: 480, endPoint x: 568, endPoint y: 447, distance: 161.5
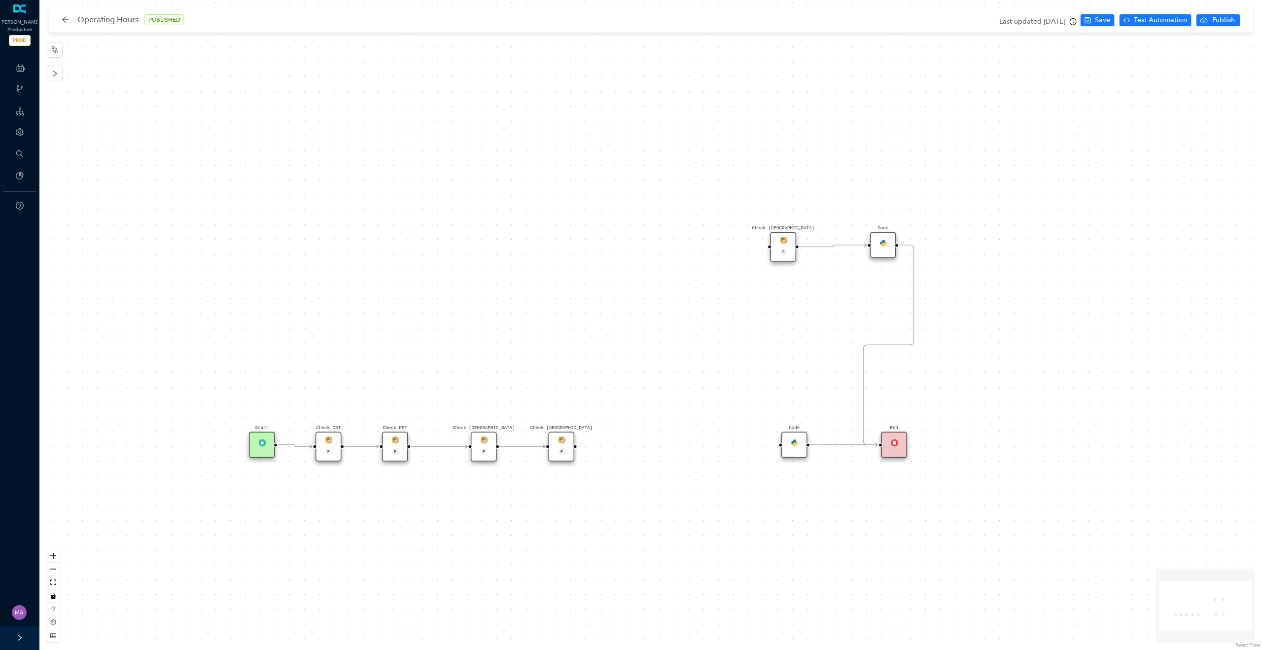
click at [568, 447] on div "Check [GEOGRAPHIC_DATA] P" at bounding box center [562, 447] width 26 height 30
click at [568, 442] on div "Check [GEOGRAPHIC_DATA] P" at bounding box center [562, 447] width 26 height 30
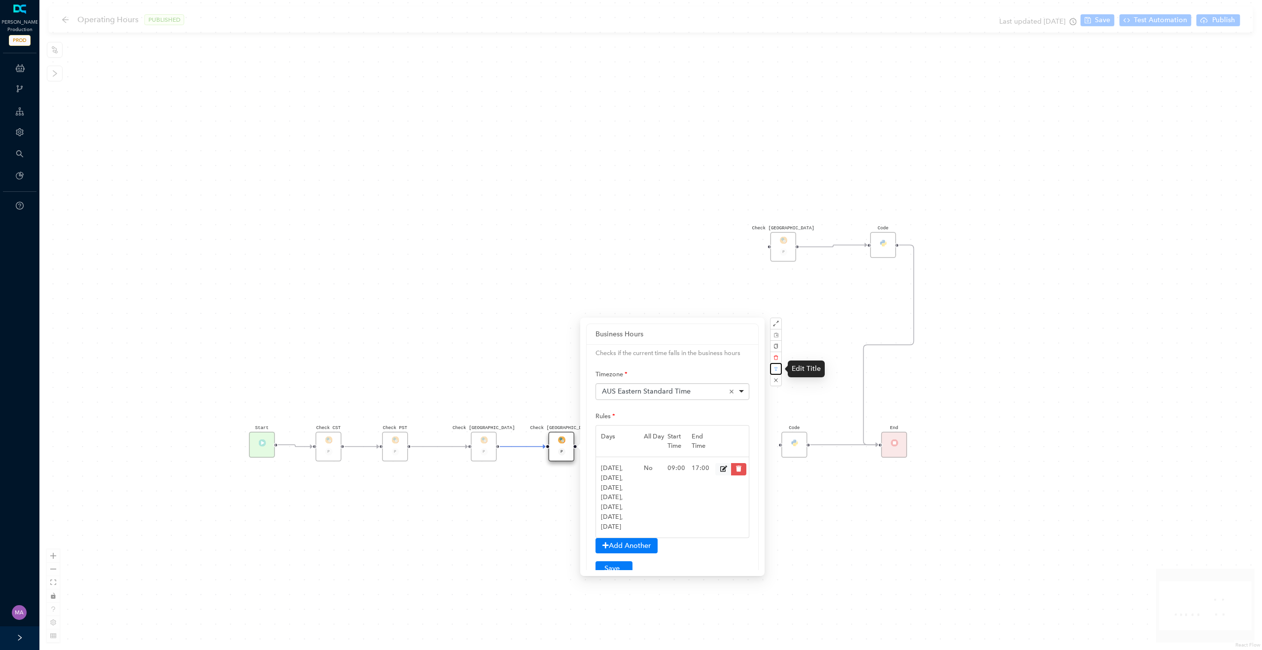
click at [777, 370] on icon "button" at bounding box center [776, 369] width 4 height 4
click at [767, 326] on input "Check [GEOGRAPHIC_DATA]" at bounding box center [781, 328] width 99 height 16
type input "Check [GEOGRAPHIC_DATA]"
click at [820, 346] on span "Update" at bounding box center [816, 346] width 16 height 8
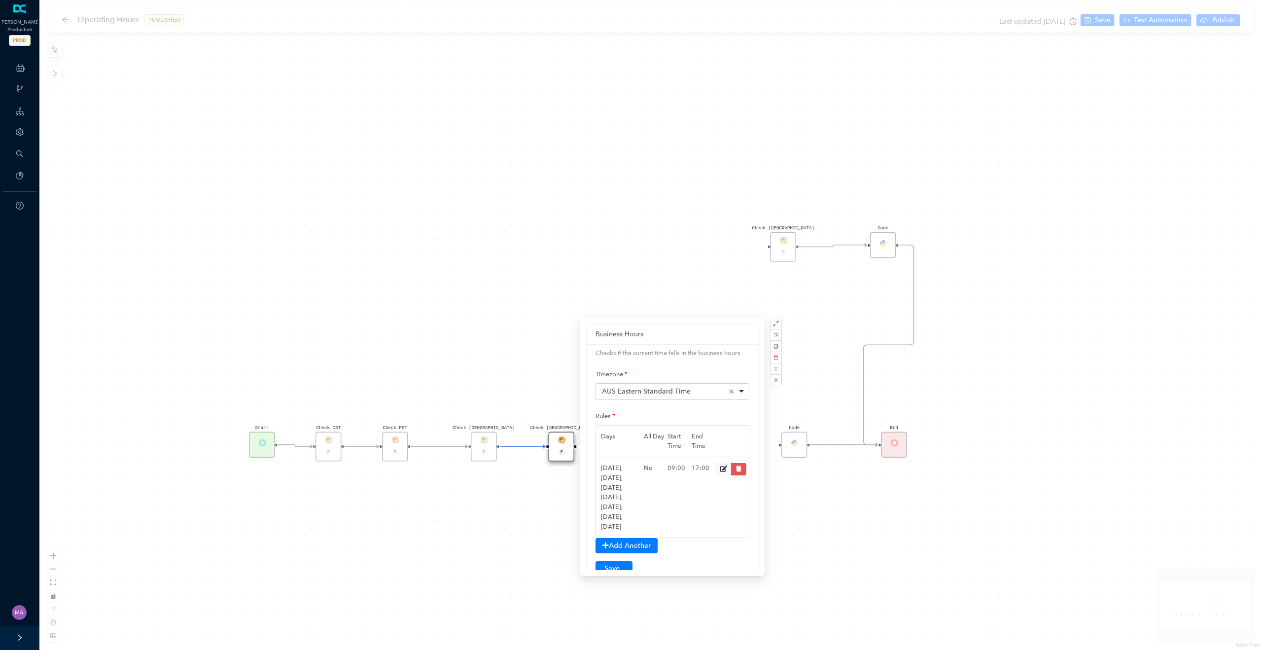
click at [702, 394] on div "AUS Eastern Standard Time Remove item" at bounding box center [673, 391] width 142 height 10
type input "[GEOGRAPHIC_DATA]"
click at [688, 389] on div "Japan Standard Time Remove item" at bounding box center [673, 391] width 142 height 10
type input "[GEOGRAPHIC_DATA]"
click at [688, 388] on div "Japan Standard Time Remove item" at bounding box center [673, 391] width 142 height 10
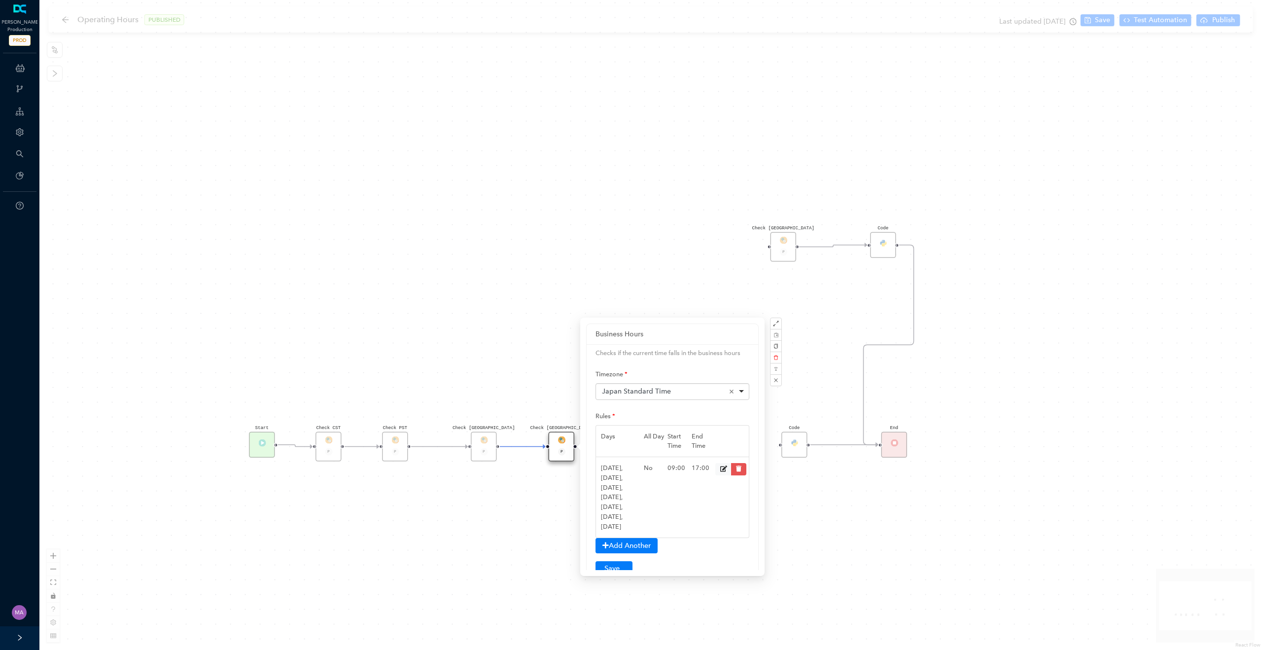
click at [689, 394] on div "Japan Standard Time Remove item" at bounding box center [673, 391] width 142 height 10
type input "[GEOGRAPHIC_DATA]"
click at [690, 386] on div "Japan Standard Time Remove item" at bounding box center [673, 391] width 142 height 10
type input "[GEOGRAPHIC_DATA]"
click at [720, 466] on icon at bounding box center [723, 469] width 7 height 6
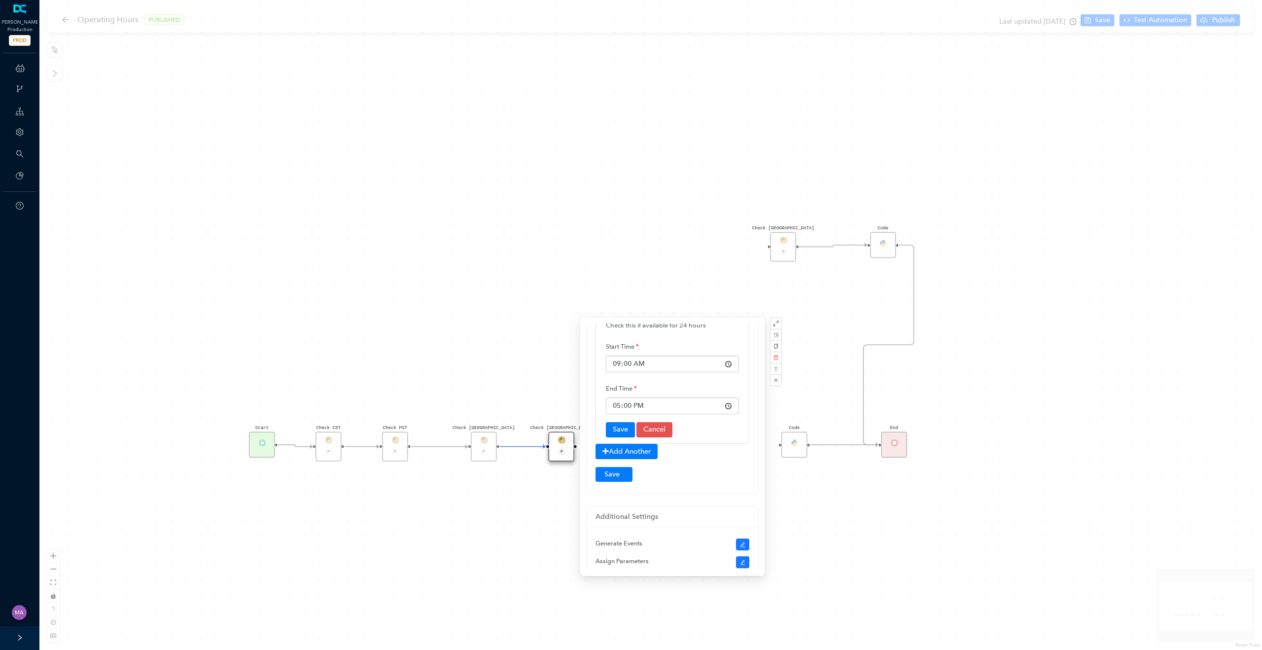
scroll to position [223, 0]
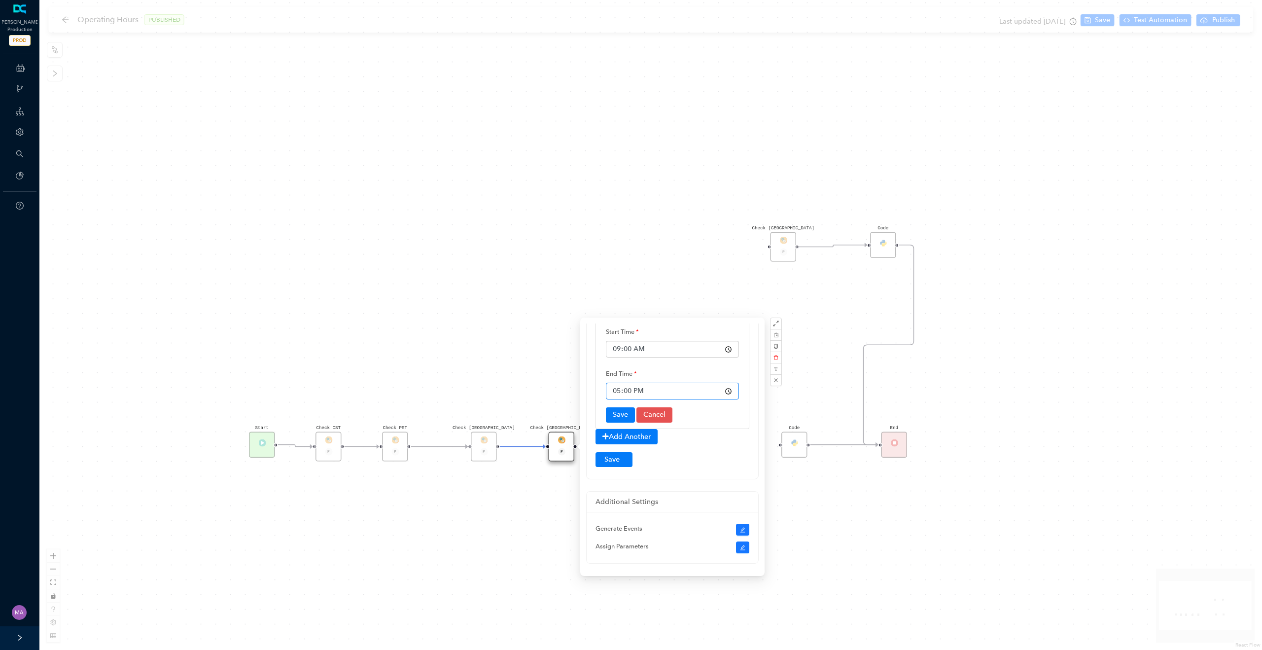
click at [621, 391] on input "17:00" at bounding box center [672, 391] width 133 height 17
click at [729, 390] on input "17:00" at bounding box center [672, 391] width 133 height 17
type input "18:00"
click at [726, 414] on div "Save Cancel" at bounding box center [672, 414] width 133 height 15
click at [624, 412] on button "Save" at bounding box center [620, 414] width 29 height 15
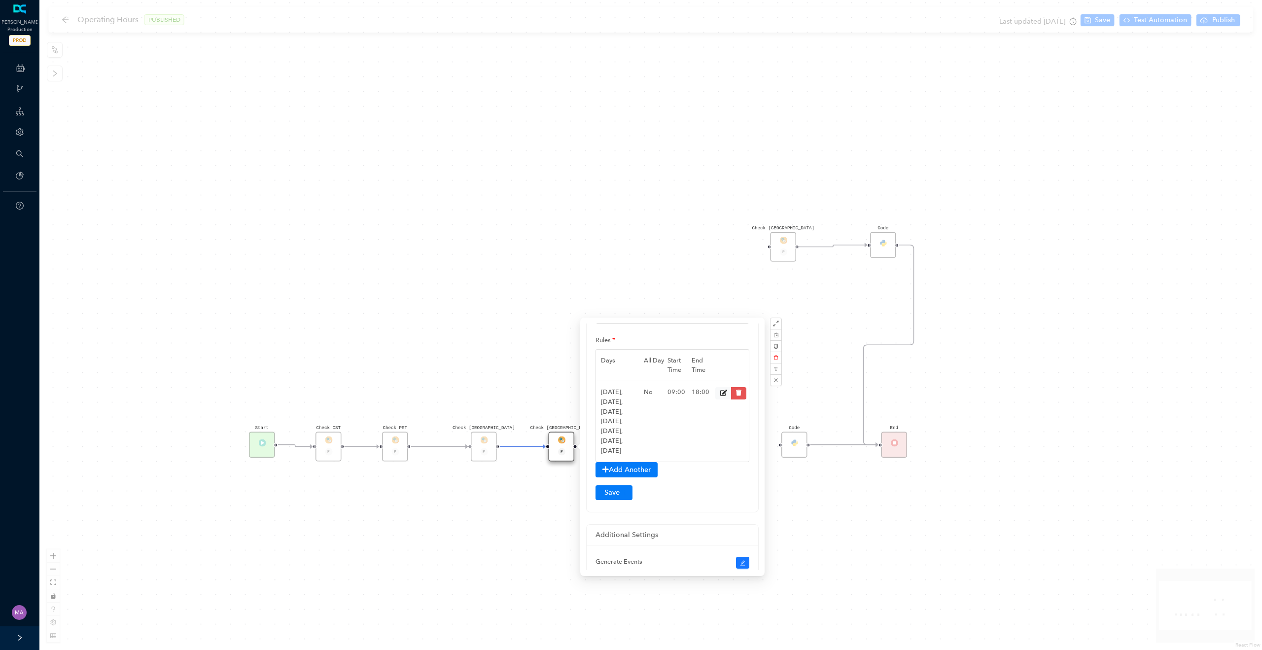
scroll to position [74, 0]
click at [615, 492] on button "Submit" at bounding box center [613, 494] width 37 height 15
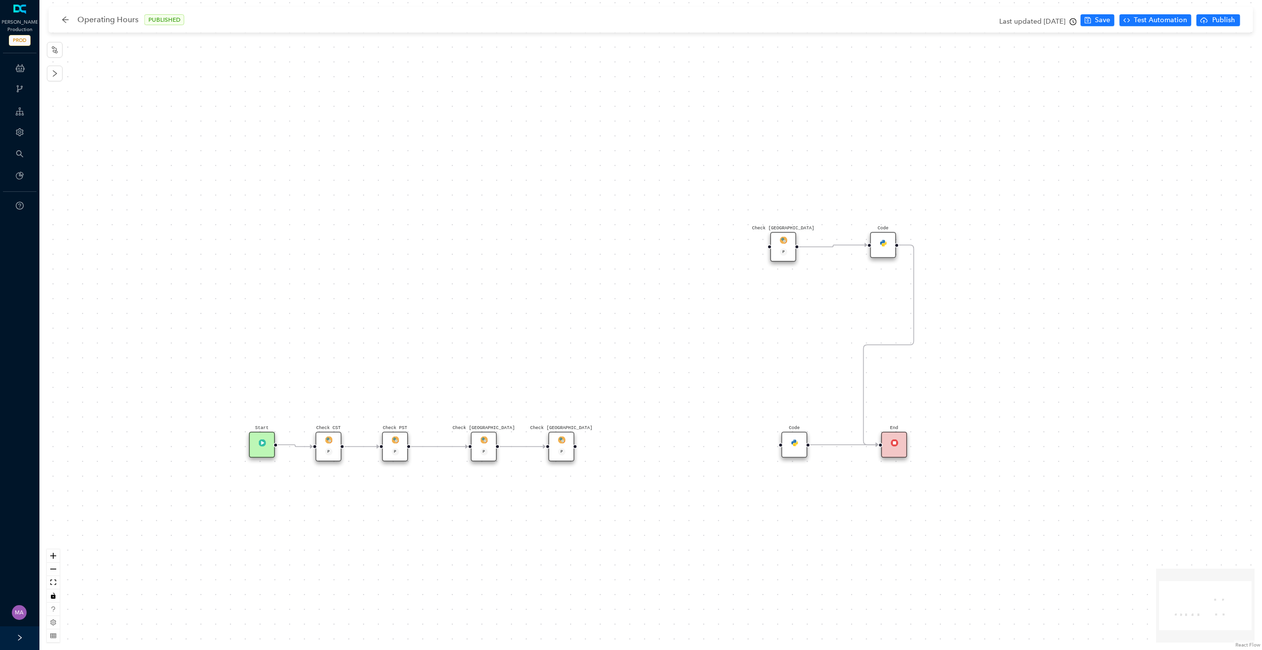
click at [485, 441] on img at bounding box center [483, 439] width 7 height 7
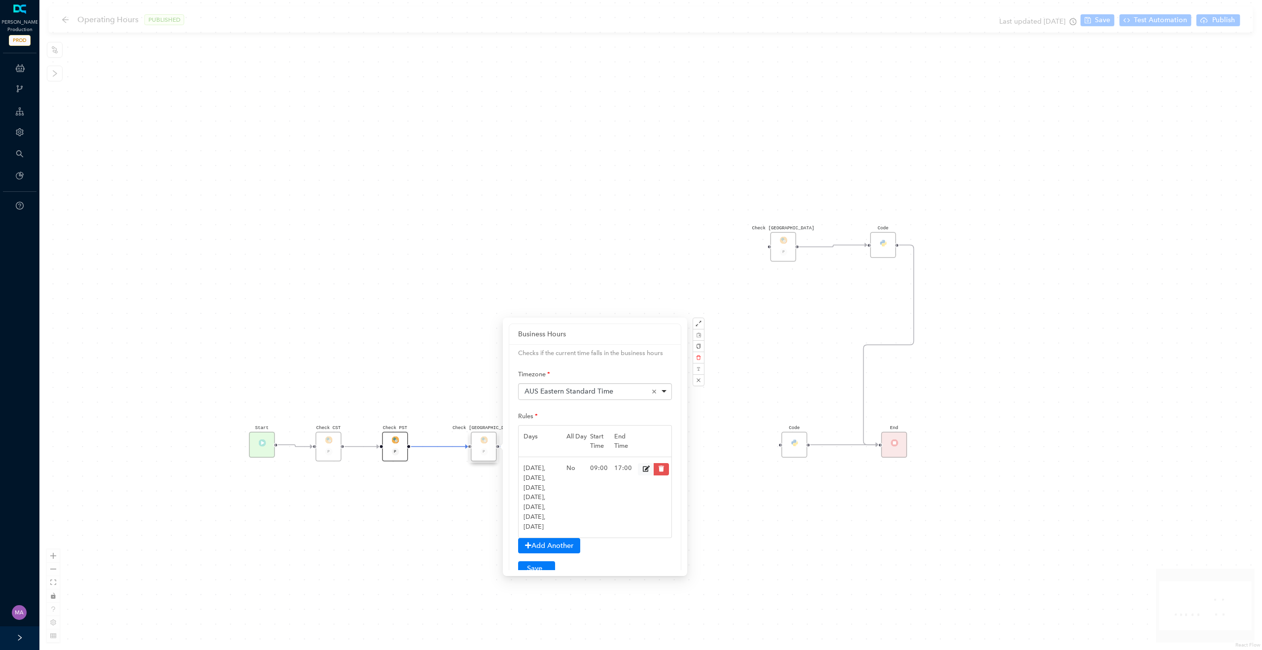
click at [399, 437] on div "Check PST P" at bounding box center [395, 447] width 26 height 30
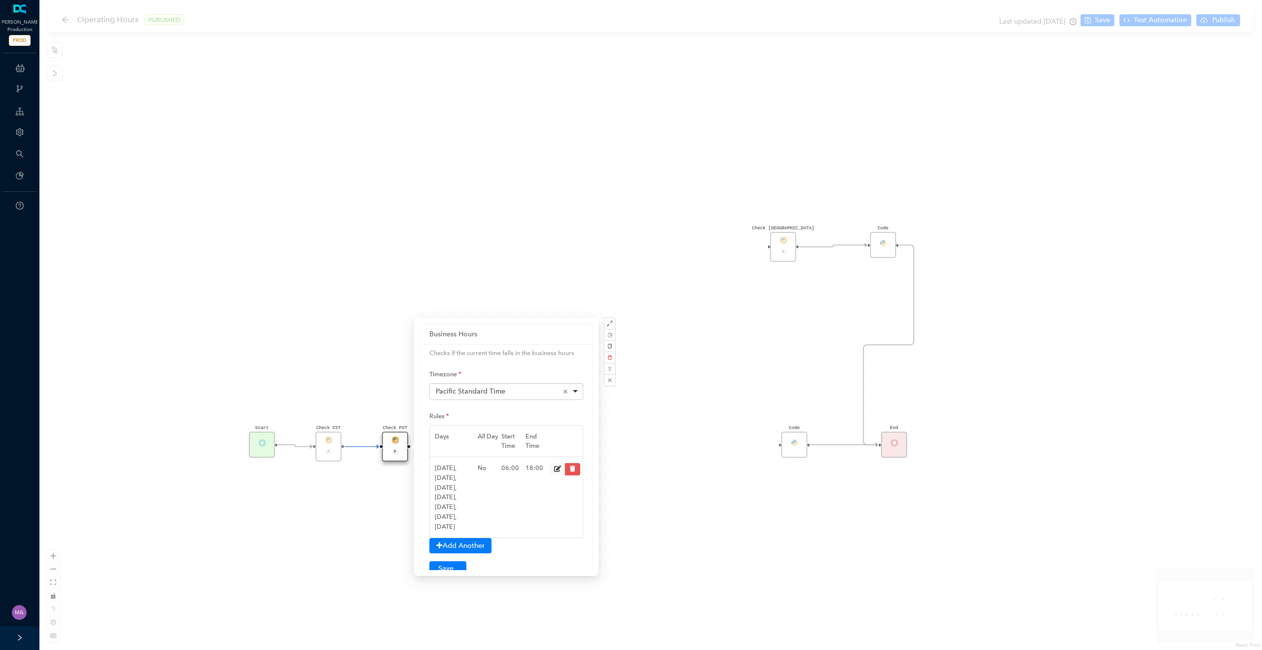
click at [333, 438] on div "Check CST P" at bounding box center [328, 447] width 26 height 30
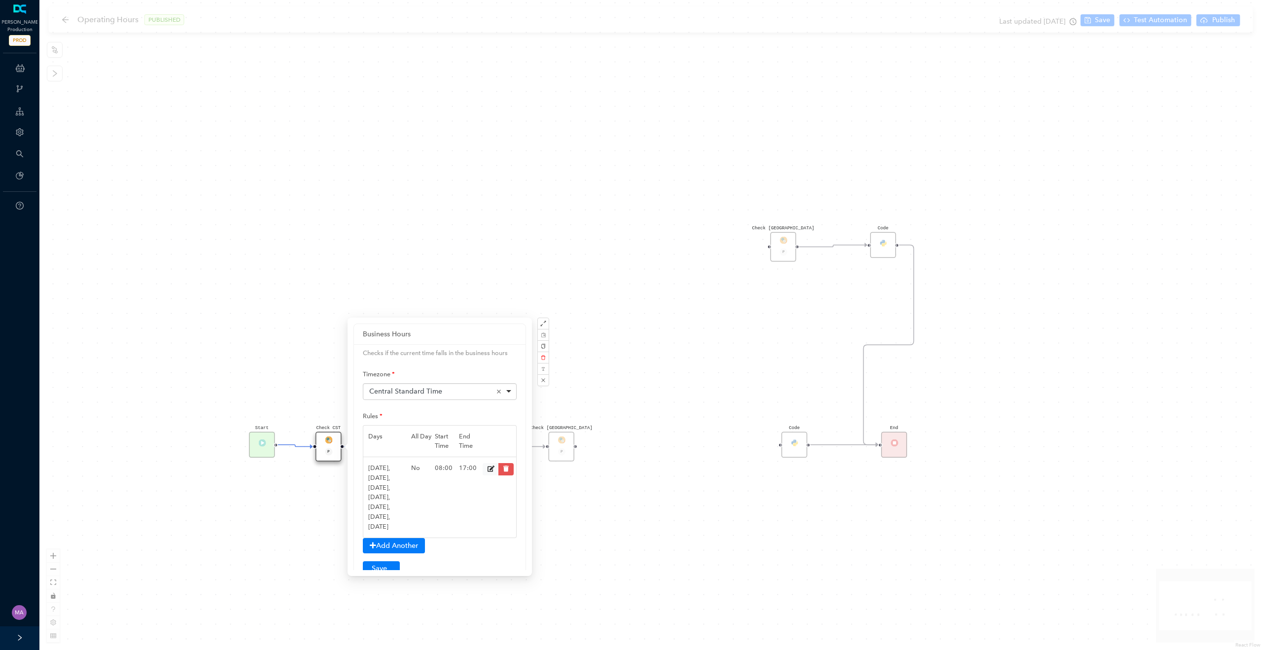
click at [292, 523] on div "Check [GEOGRAPHIC_DATA] P Code Check [GEOGRAPHIC_DATA] P Check [GEOGRAPHIC_DATA…" at bounding box center [650, 325] width 1223 height 650
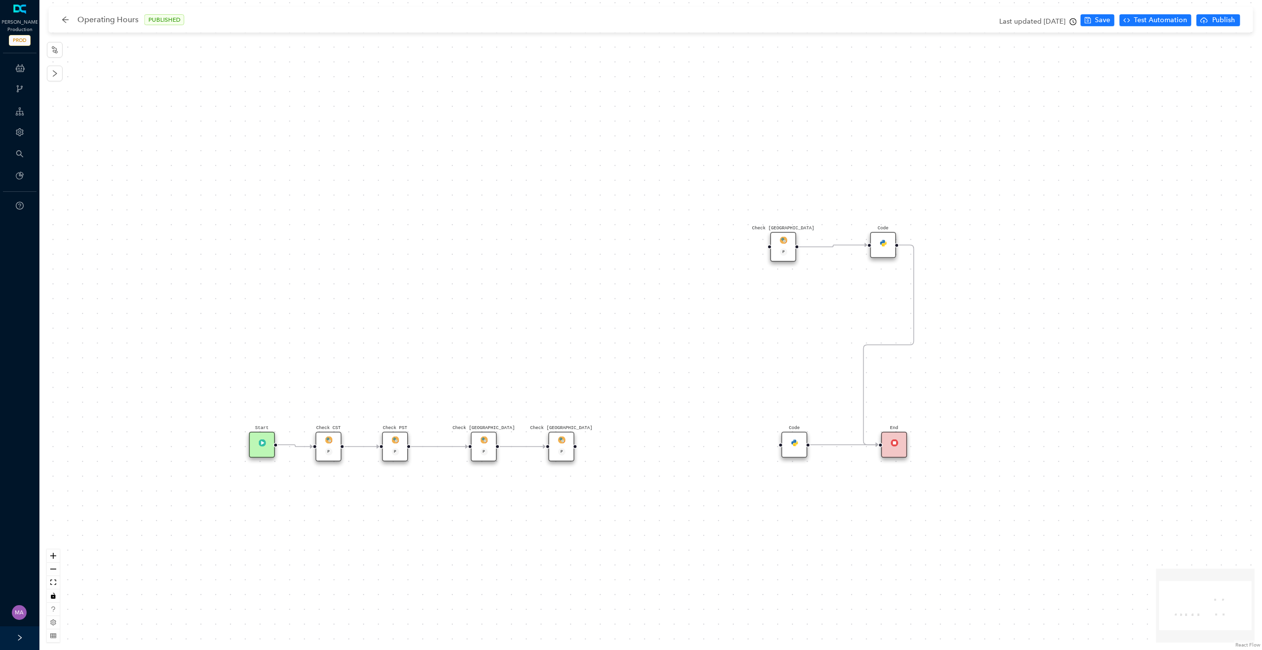
click at [568, 438] on div "Check [GEOGRAPHIC_DATA] P" at bounding box center [562, 447] width 26 height 30
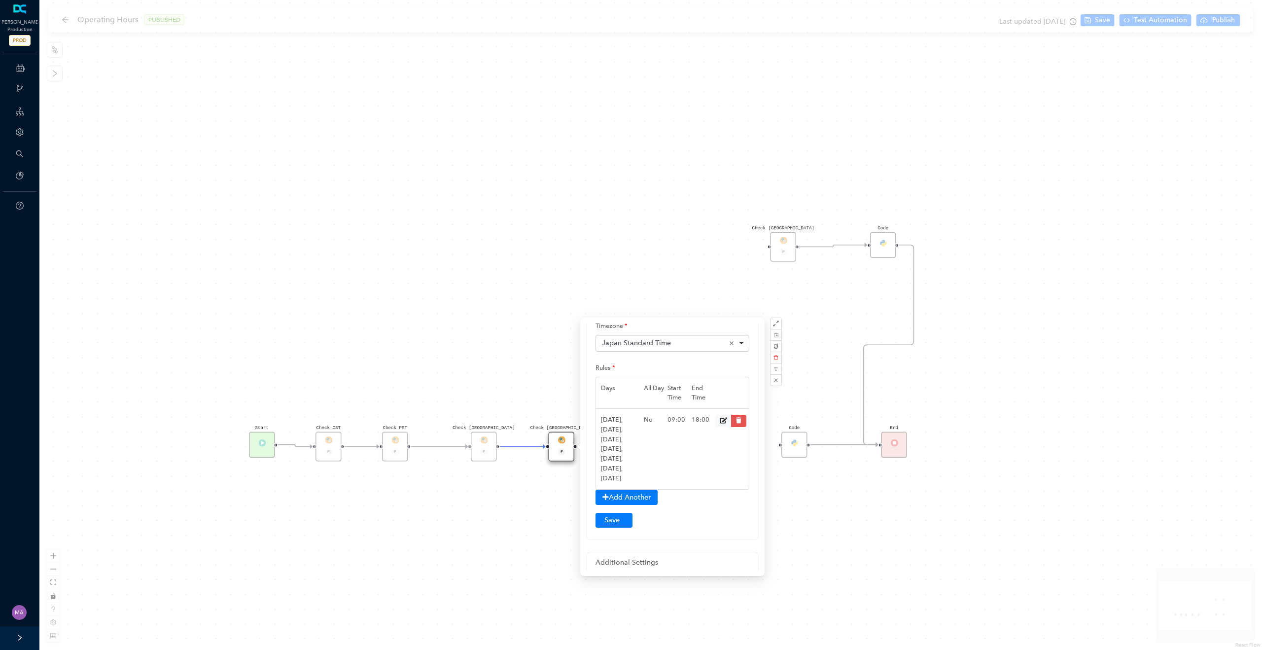
scroll to position [171, 0]
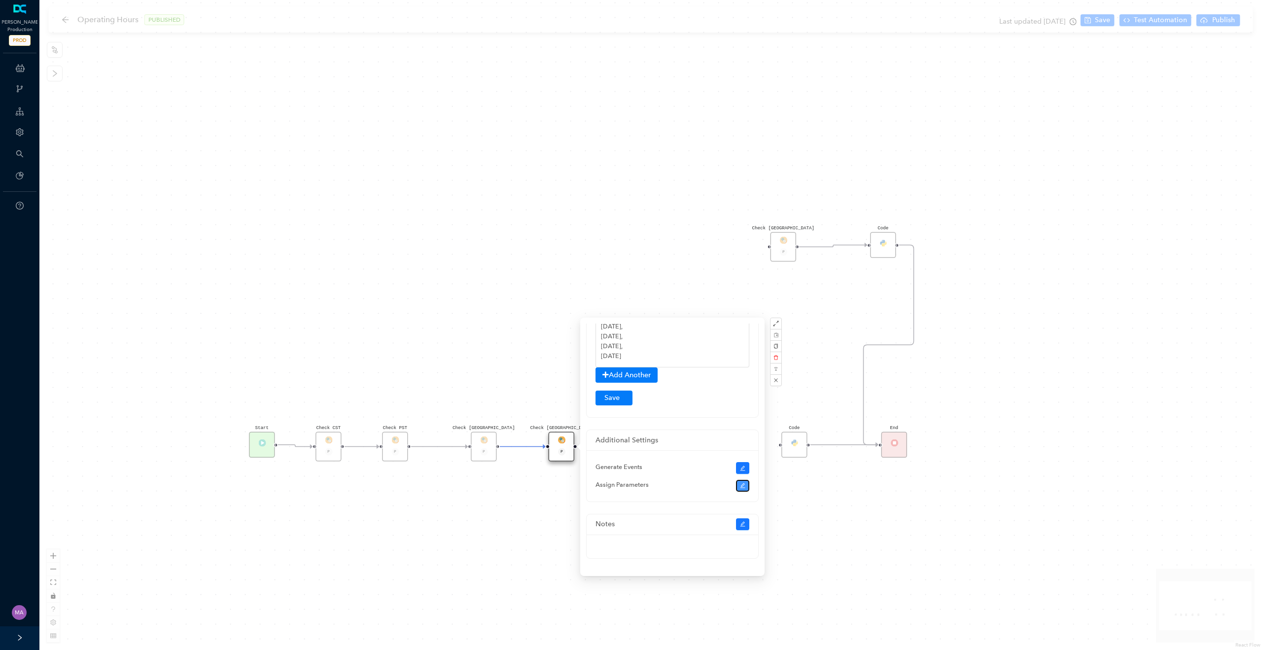
click at [743, 486] on icon "edit" at bounding box center [743, 486] width 6 height 6
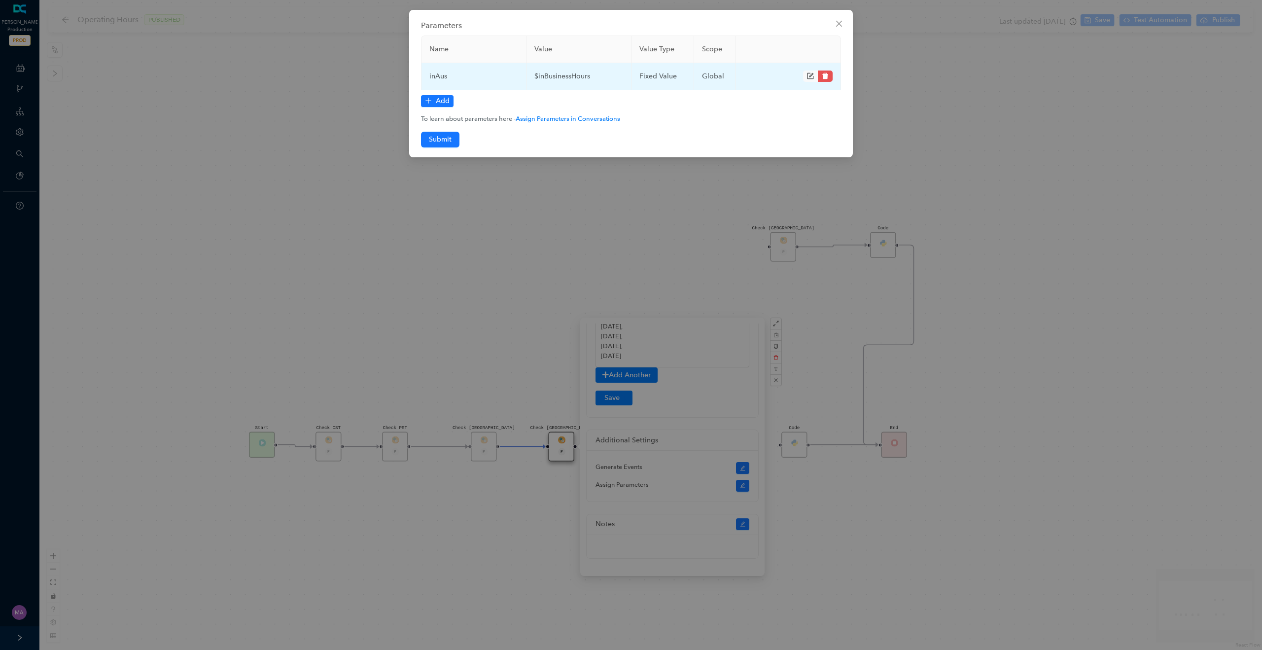
click at [809, 78] on icon "form" at bounding box center [810, 76] width 6 height 6
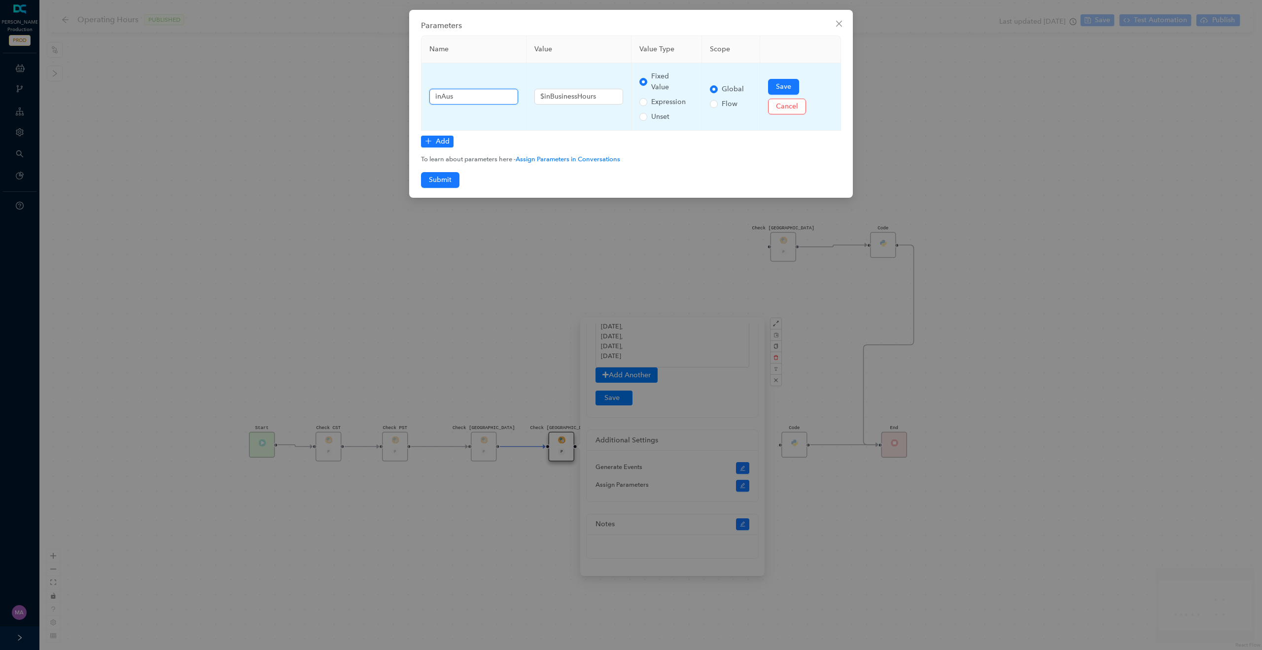
click at [452, 98] on input "inAus" at bounding box center [473, 97] width 89 height 16
click at [455, 98] on input "inAus" at bounding box center [473, 97] width 89 height 16
drag, startPoint x: 455, startPoint y: 98, endPoint x: 448, endPoint y: 96, distance: 8.0
click at [448, 96] on input "inAus" at bounding box center [473, 97] width 89 height 16
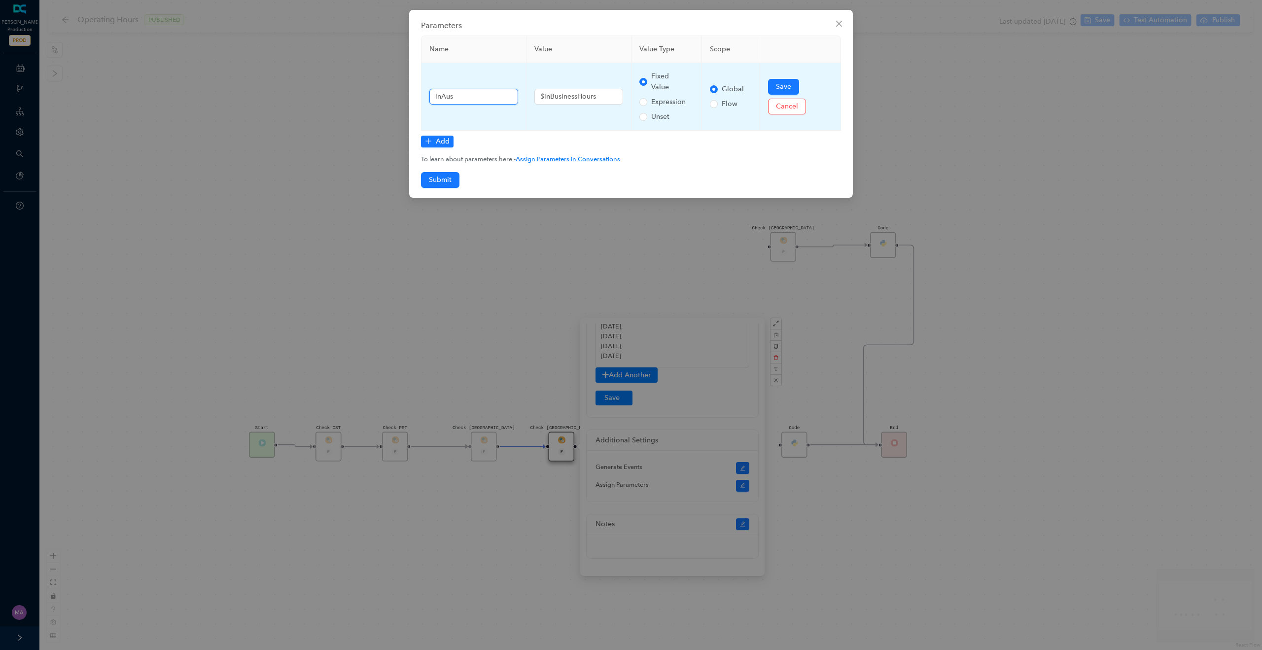
drag, startPoint x: 461, startPoint y: 97, endPoint x: 441, endPoint y: 95, distance: 19.8
click at [441, 95] on input "inAus" at bounding box center [473, 97] width 89 height 16
type input "inJap"
click at [784, 84] on span "Save" at bounding box center [783, 86] width 15 height 11
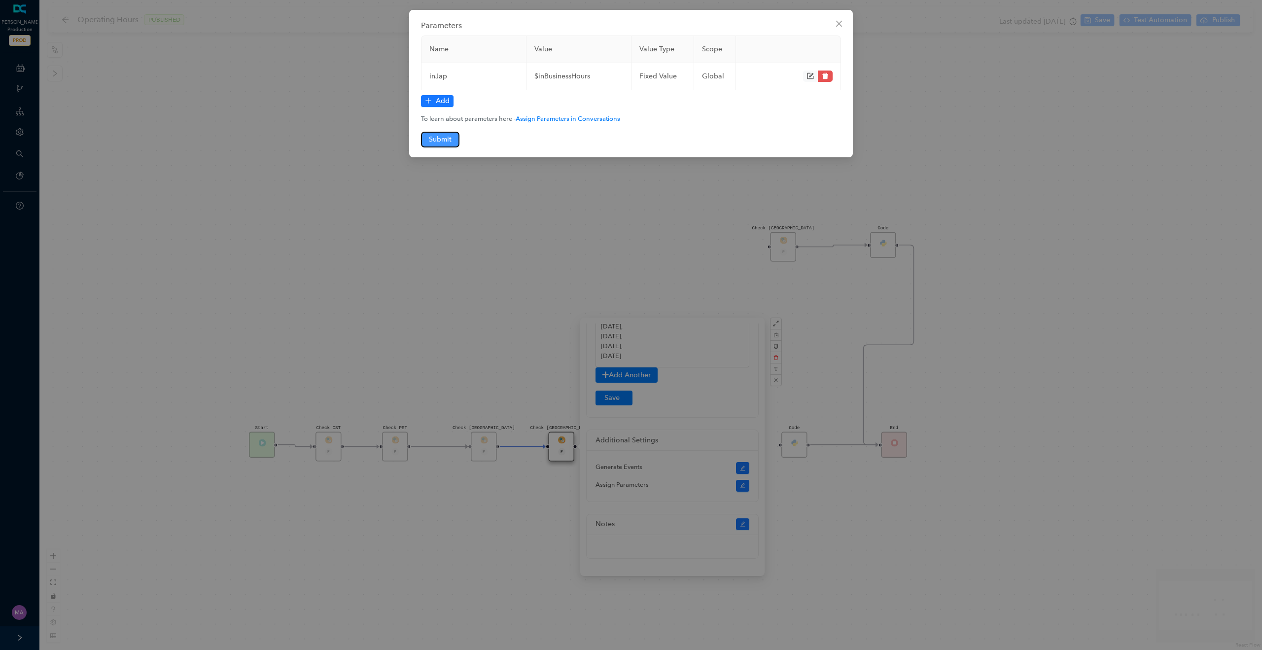
click at [446, 139] on span "Submit" at bounding box center [440, 139] width 23 height 11
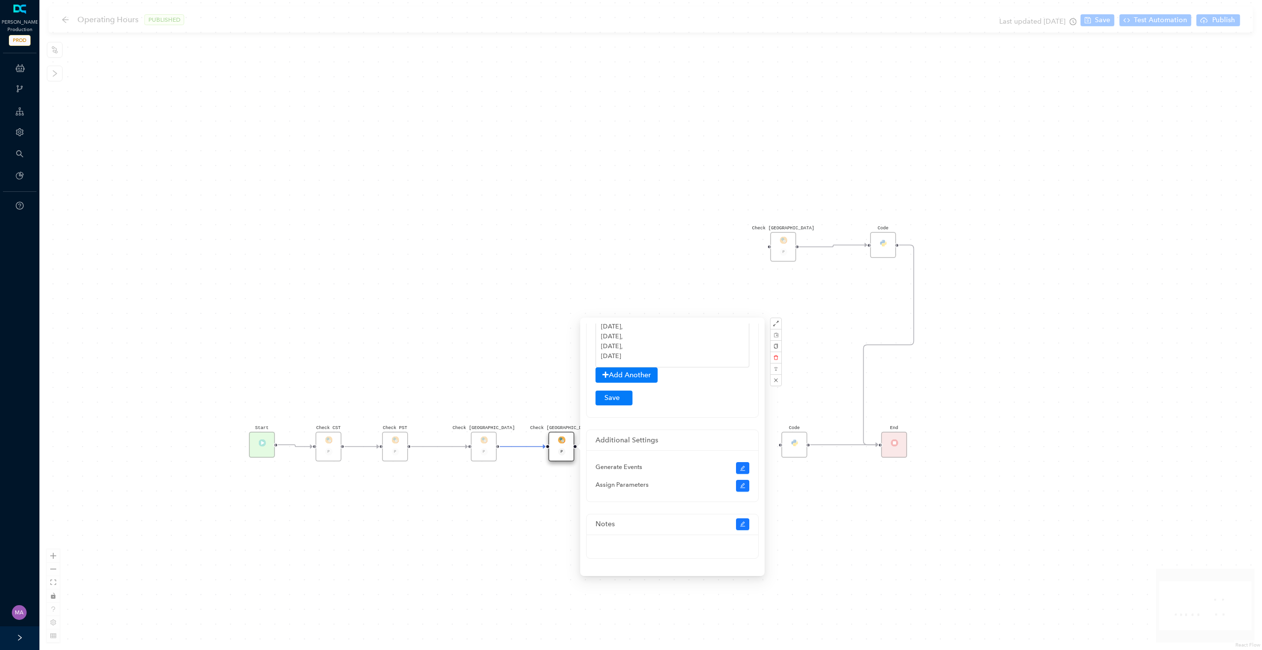
click at [495, 242] on div "Check [GEOGRAPHIC_DATA] P Code Check [GEOGRAPHIC_DATA] P Check [GEOGRAPHIC_DATA…" at bounding box center [650, 325] width 1223 height 650
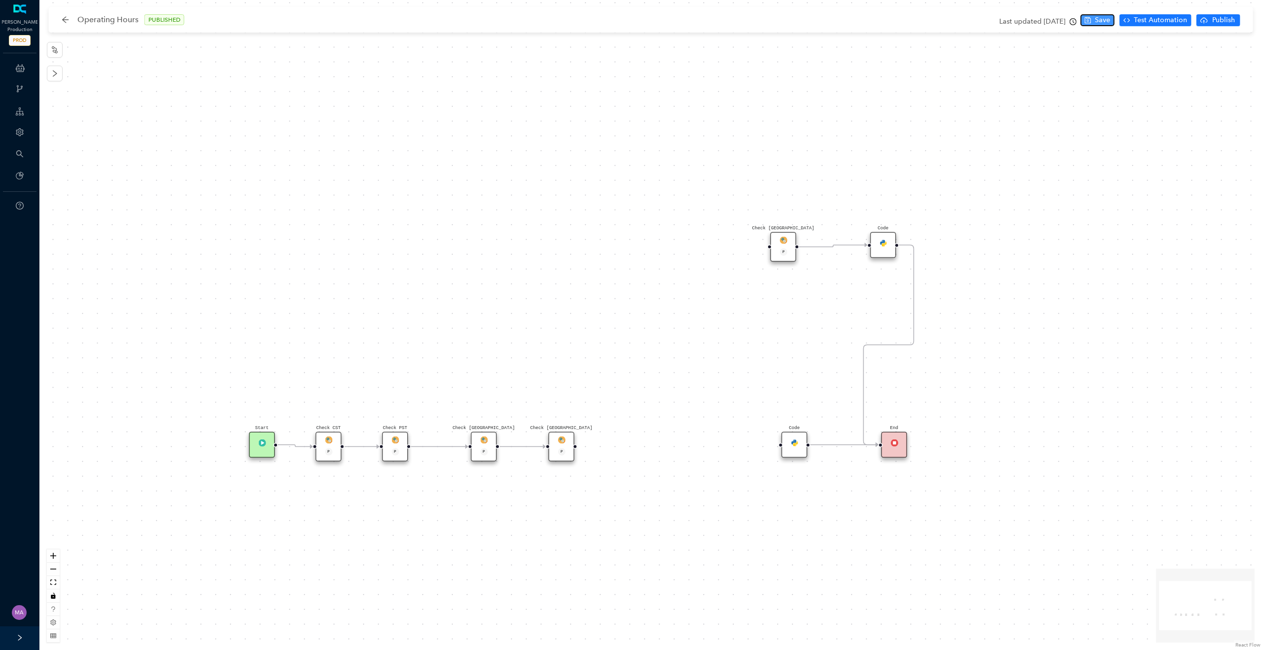
click at [1098, 22] on span "Save" at bounding box center [1102, 20] width 15 height 11
click at [565, 438] on div "Check [GEOGRAPHIC_DATA] P" at bounding box center [562, 447] width 26 height 30
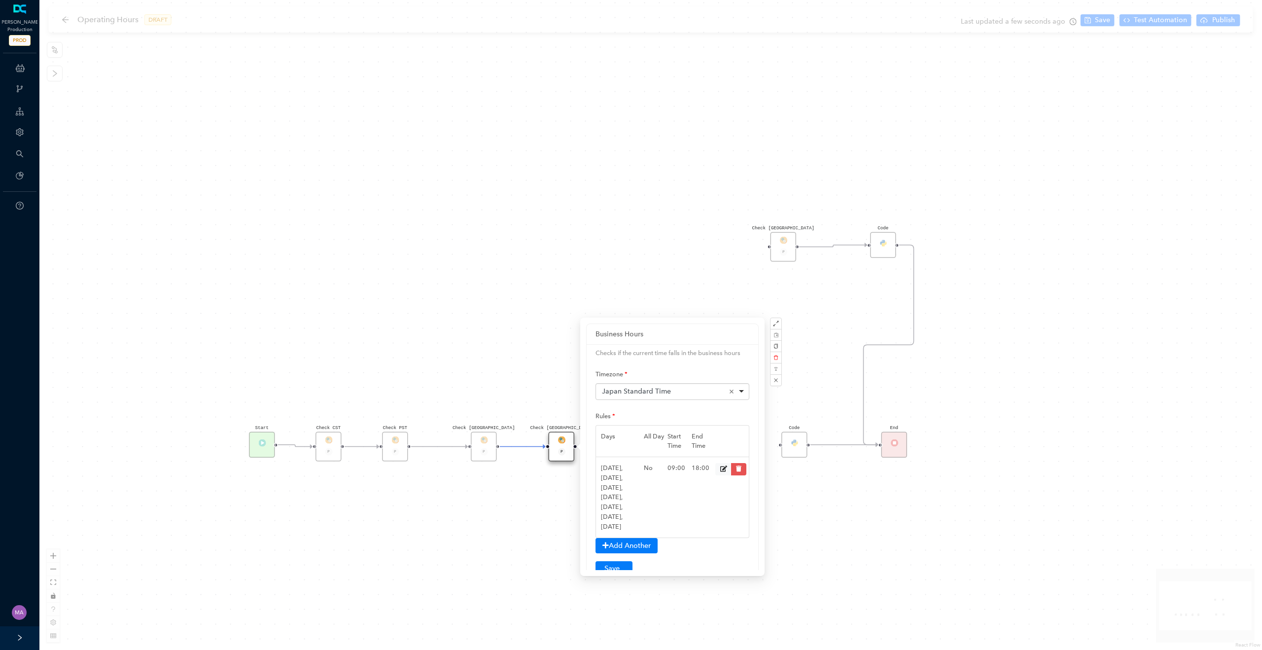
click at [682, 389] on div "Japan Standard Time Remove item" at bounding box center [673, 391] width 142 height 10
type input "n"
click at [526, 509] on div "Check [GEOGRAPHIC_DATA] P Code Check [GEOGRAPHIC_DATA] P Check [GEOGRAPHIC_DATA…" at bounding box center [650, 325] width 1223 height 650
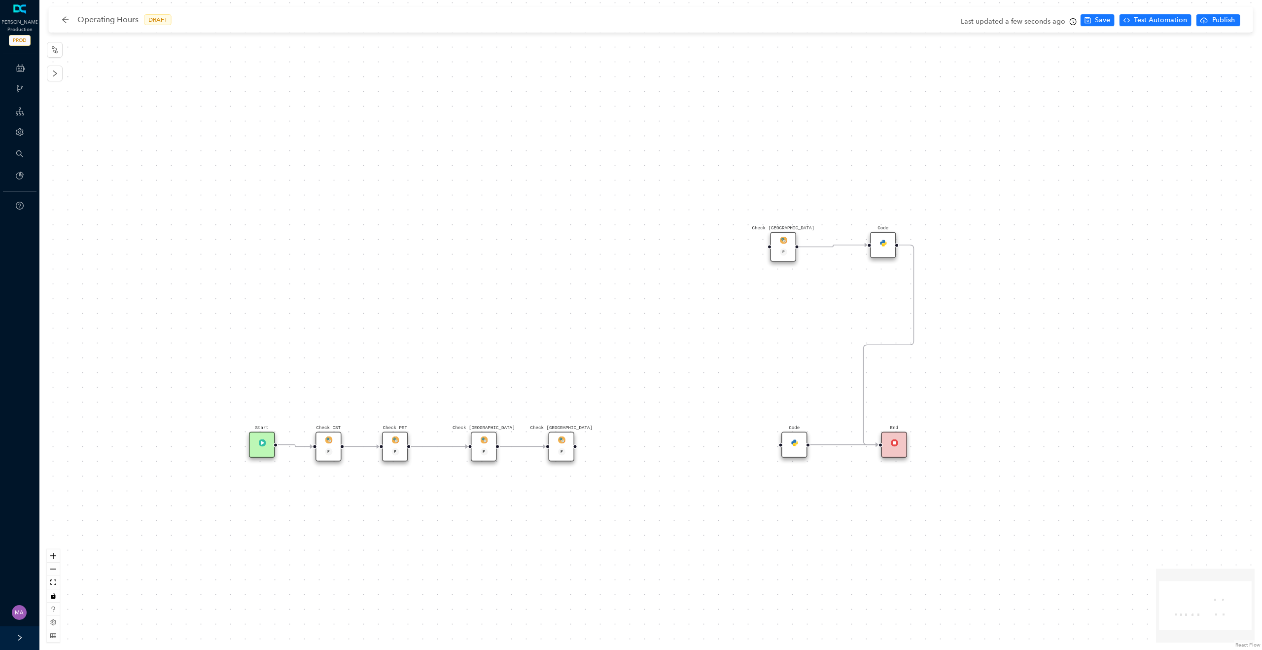
click at [562, 442] on img at bounding box center [561, 439] width 7 height 7
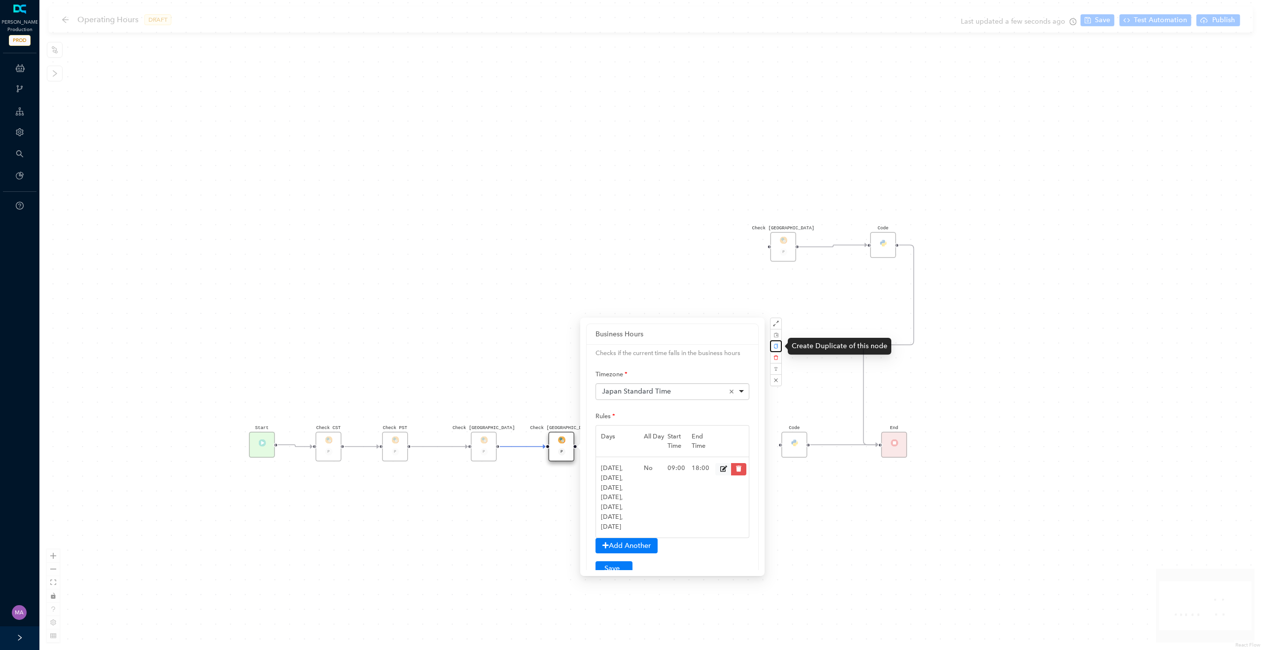
click at [779, 347] on button "button" at bounding box center [776, 346] width 12 height 12
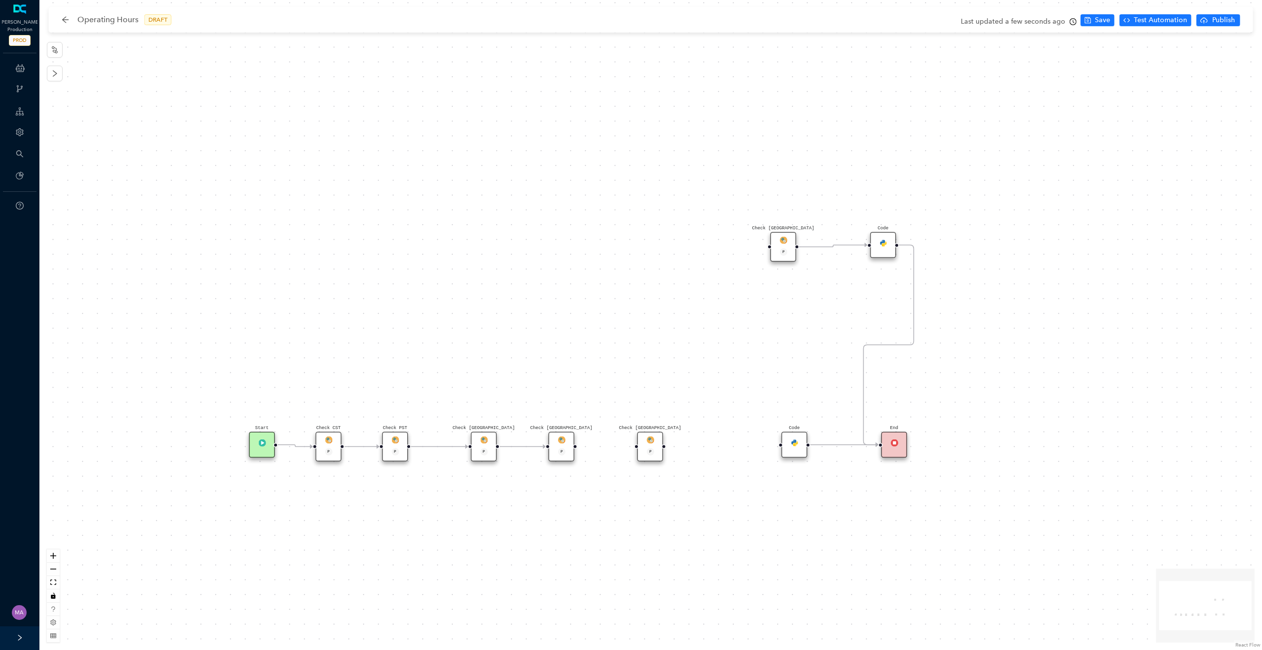
drag, startPoint x: 600, startPoint y: 489, endPoint x: 655, endPoint y: 454, distance: 64.7
drag, startPoint x: 575, startPoint y: 447, endPoint x: 630, endPoint y: 446, distance: 55.2
click at [630, 446] on div "Check [GEOGRAPHIC_DATA] P Check [GEOGRAPHIC_DATA] P Code Check [GEOGRAPHIC_DATA…" at bounding box center [650, 325] width 1223 height 650
drag, startPoint x: 649, startPoint y: 443, endPoint x: 631, endPoint y: 443, distance: 17.3
click at [631, 443] on div "Check [GEOGRAPHIC_DATA] P" at bounding box center [628, 447] width 26 height 30
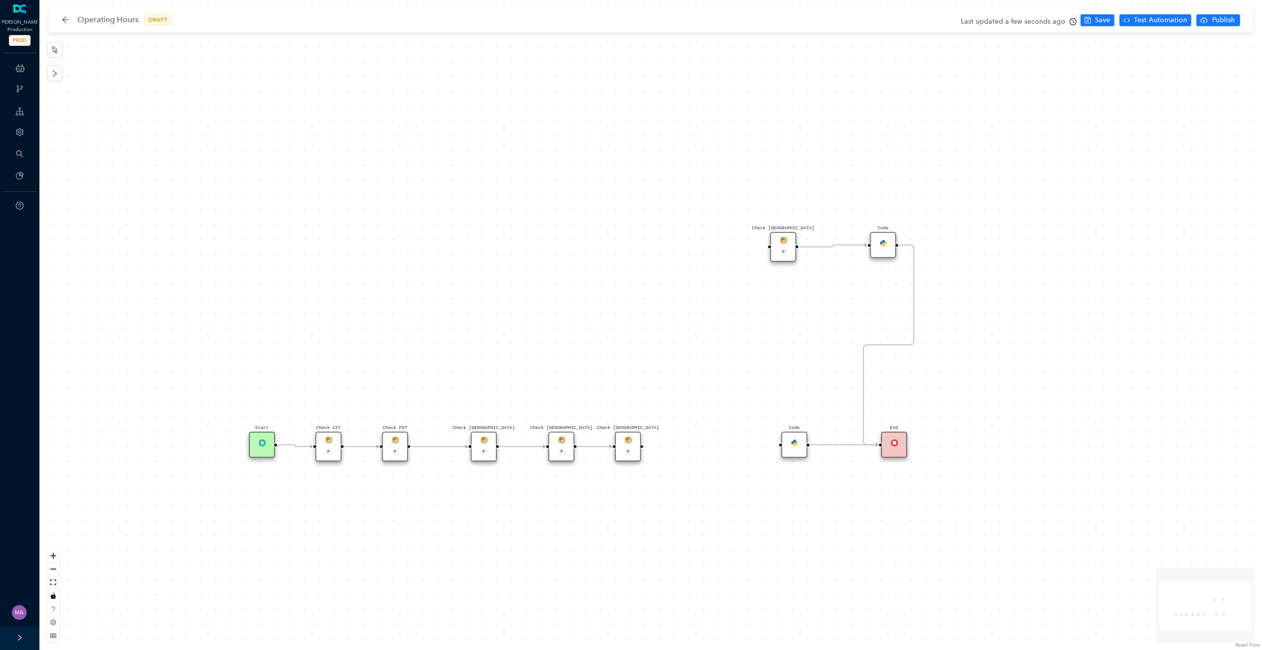
click at [631, 443] on div "Check [GEOGRAPHIC_DATA] P" at bounding box center [628, 447] width 26 height 30
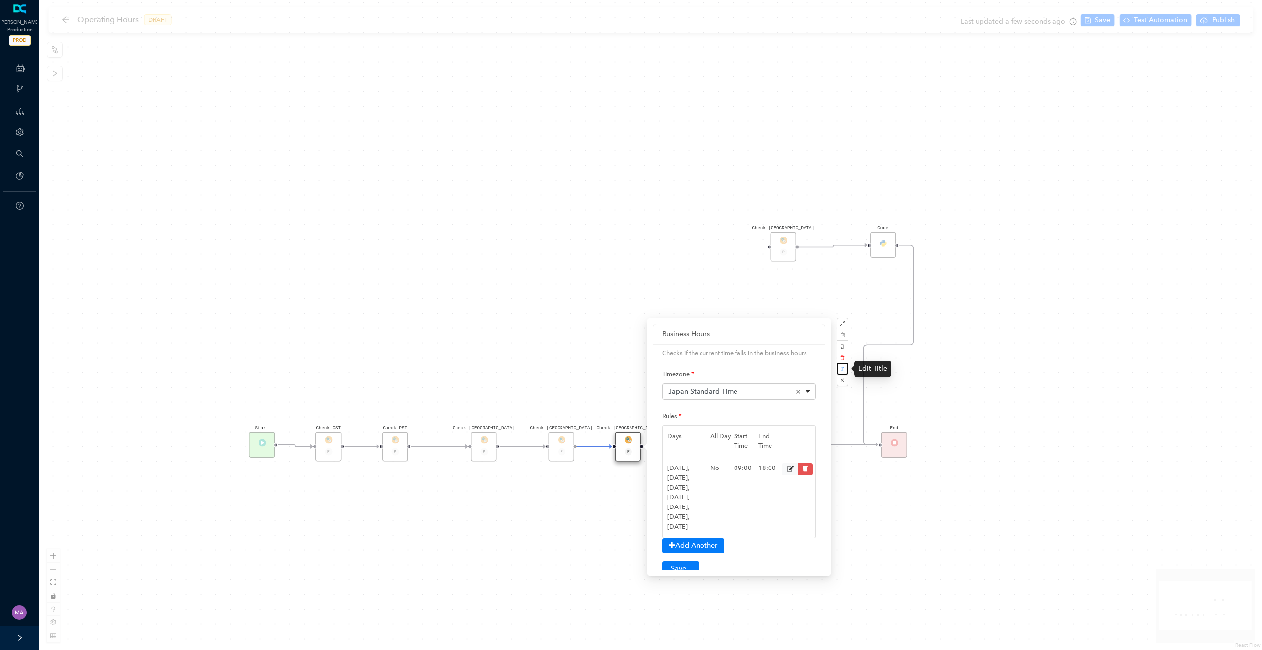
click at [844, 368] on icon "button" at bounding box center [842, 369] width 4 height 4
click at [839, 326] on input "Check [GEOGRAPHIC_DATA]" at bounding box center [847, 328] width 99 height 16
type input "Check [GEOGRAPHIC_DATA]"
click at [887, 345] on span "Update" at bounding box center [883, 346] width 16 height 8
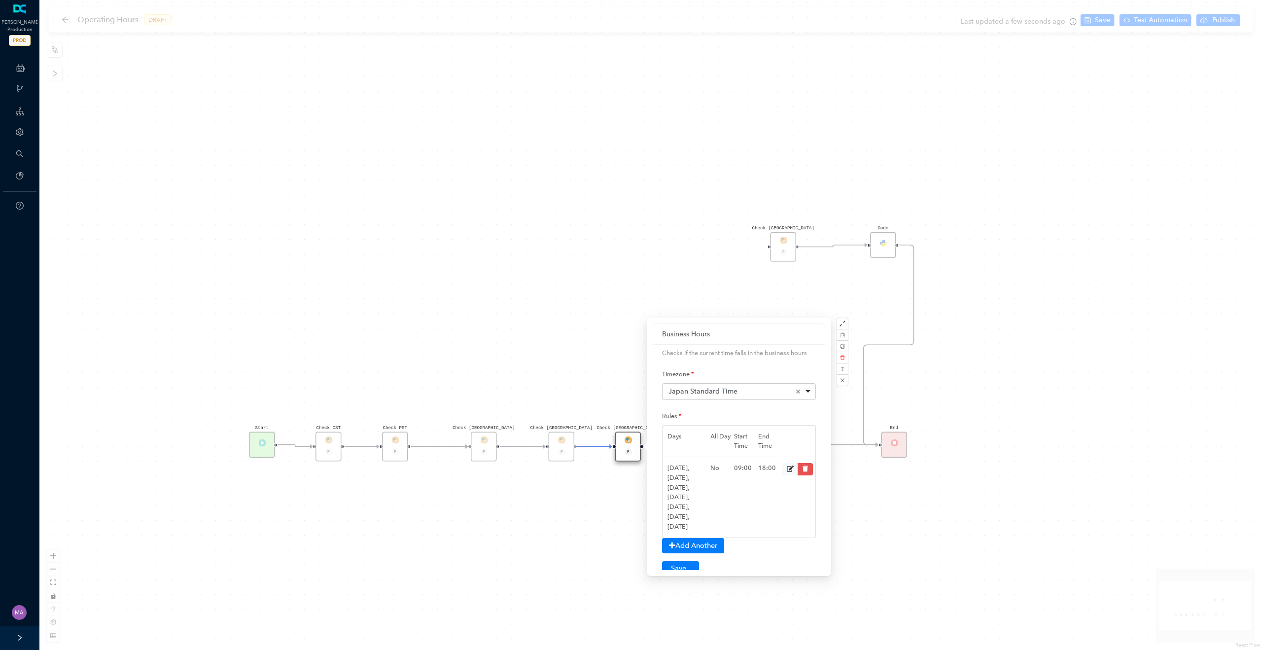
click at [592, 310] on div "Check [GEOGRAPHIC_DATA] P Check [GEOGRAPHIC_DATA] P Code Check [GEOGRAPHIC_DATA…" at bounding box center [650, 325] width 1223 height 650
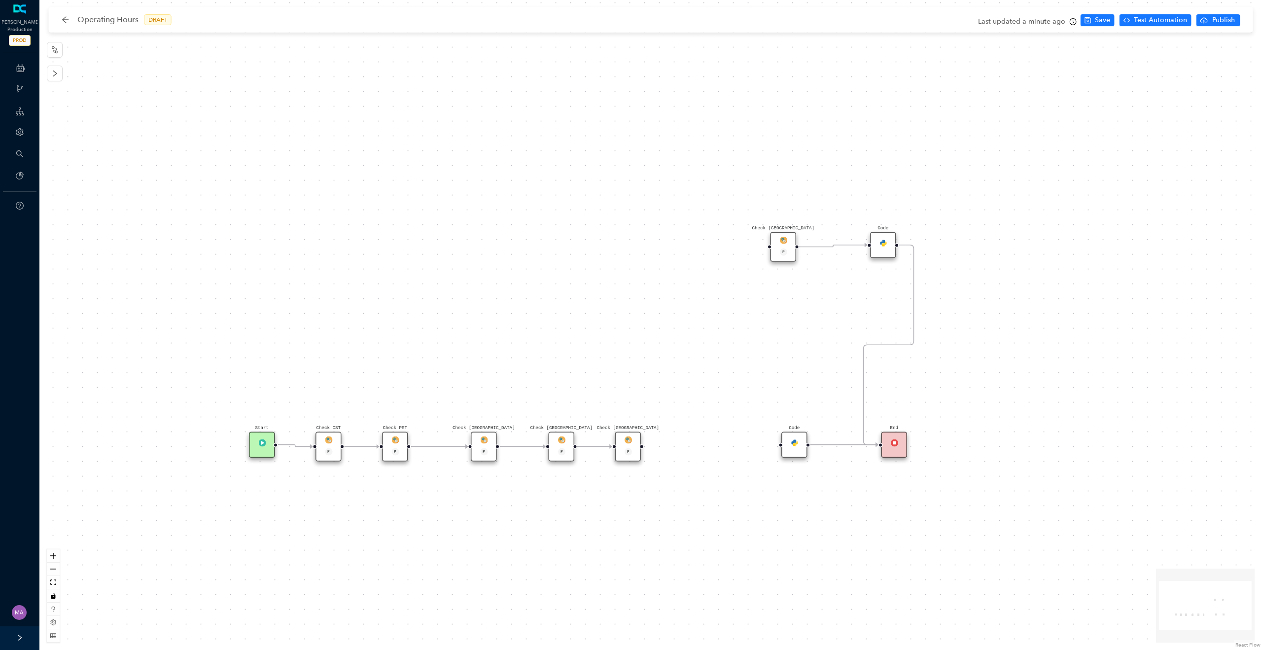
click at [628, 437] on img at bounding box center [627, 439] width 7 height 7
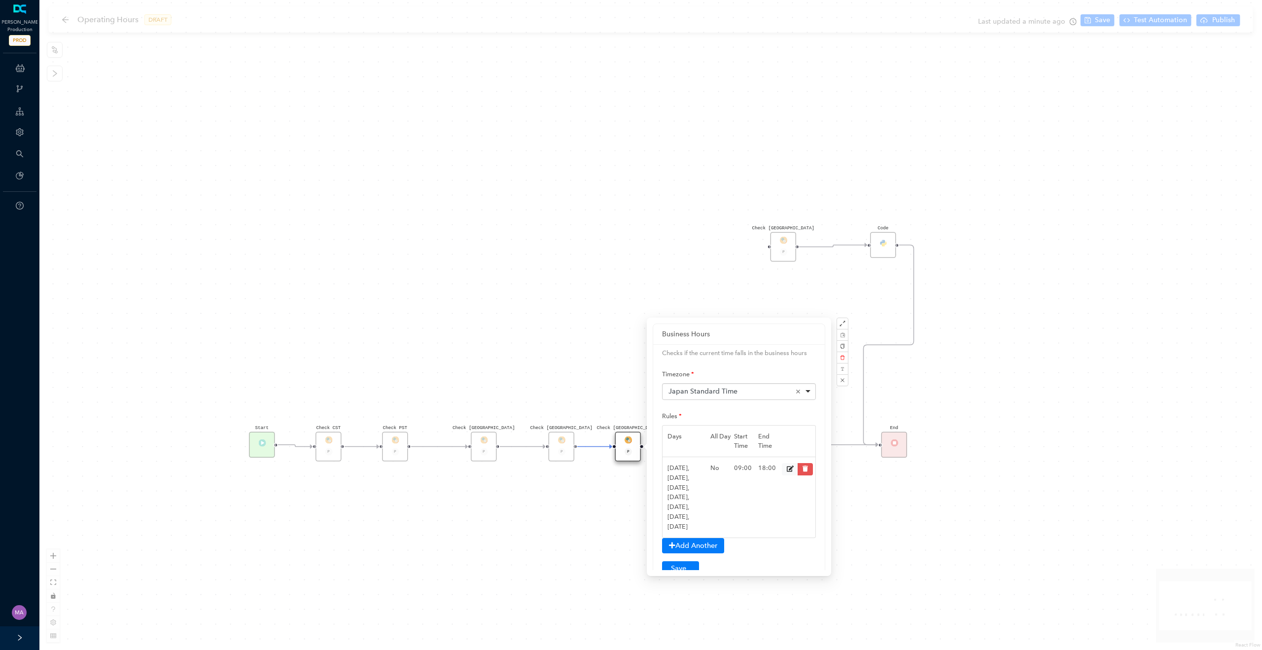
scroll to position [171, 0]
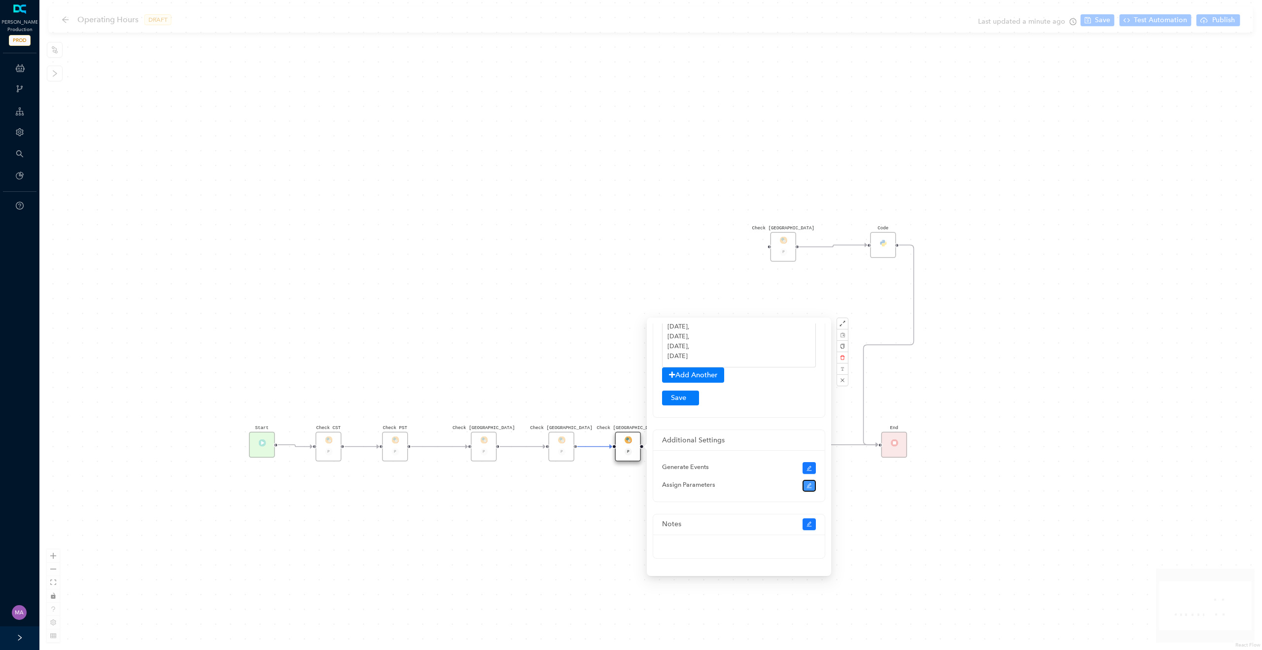
click at [808, 488] on button "button" at bounding box center [810, 486] width 14 height 12
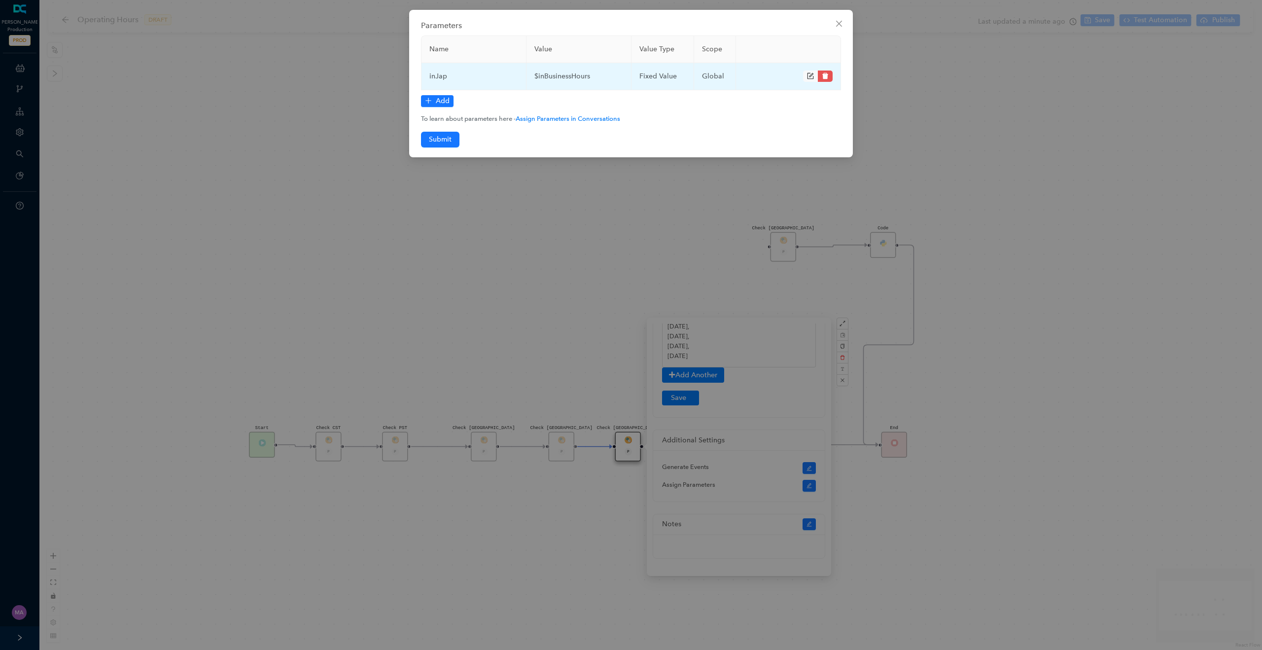
click at [811, 77] on icon "form" at bounding box center [810, 75] width 7 height 7
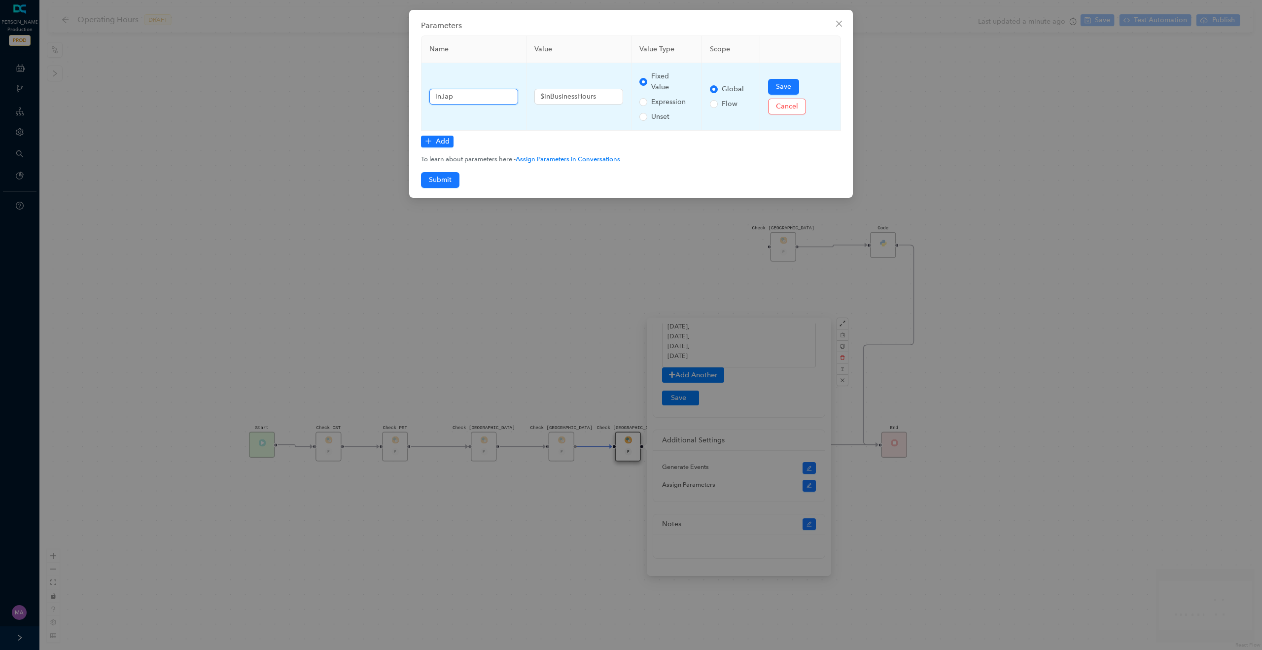
drag, startPoint x: 458, startPoint y: 99, endPoint x: 443, endPoint y: 95, distance: 16.1
click at [443, 95] on input "inJap" at bounding box center [473, 97] width 89 height 16
type input "inNew"
click at [784, 82] on span "Save" at bounding box center [783, 86] width 15 height 11
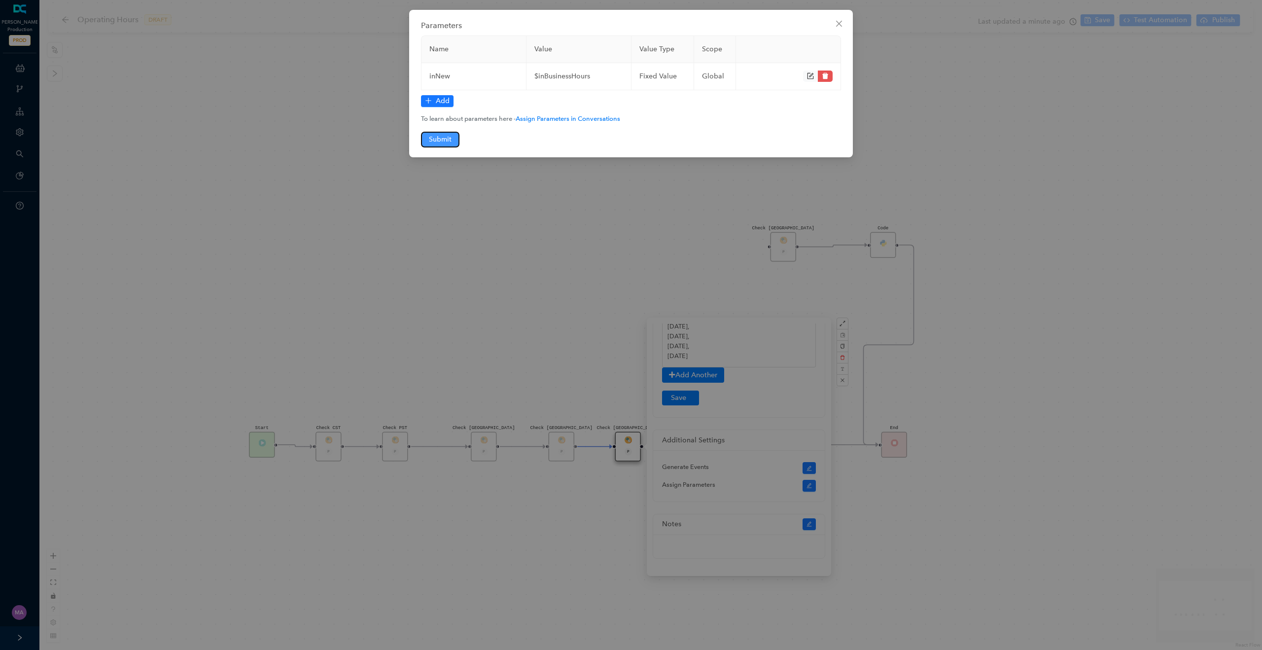
click at [446, 139] on span "Submit" at bounding box center [440, 139] width 23 height 11
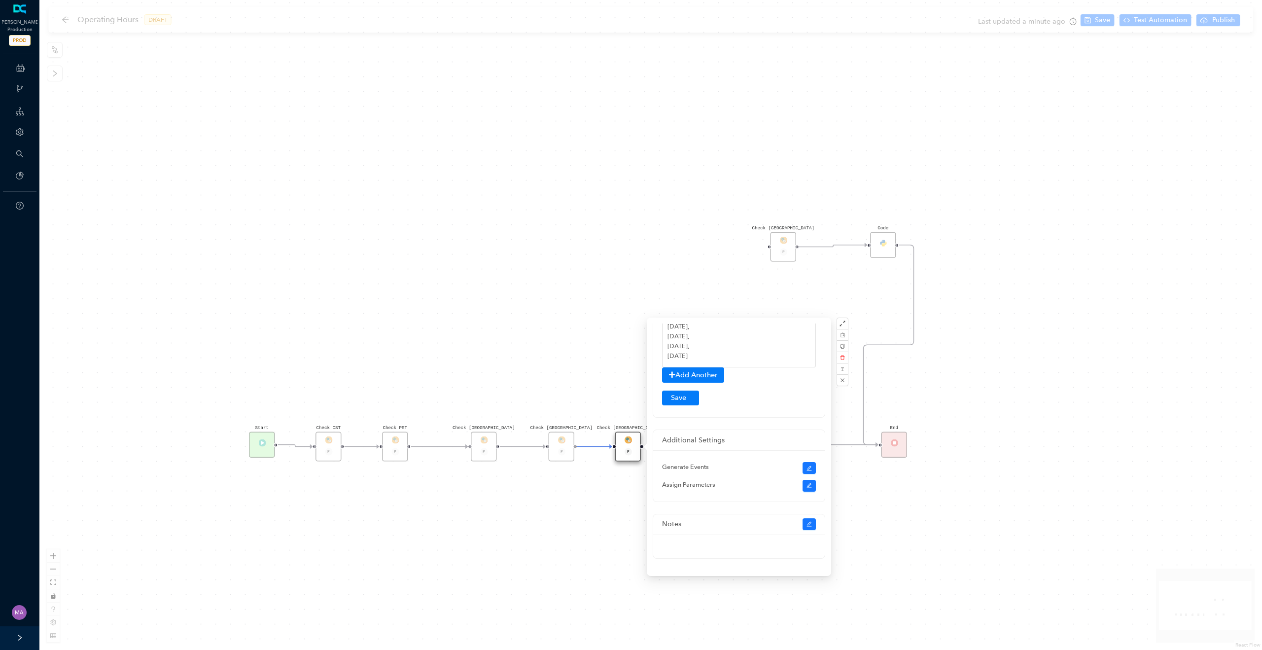
click at [500, 389] on div "Check [GEOGRAPHIC_DATA] P Check [GEOGRAPHIC_DATA] P Code Check [GEOGRAPHIC_DATA…" at bounding box center [650, 325] width 1223 height 650
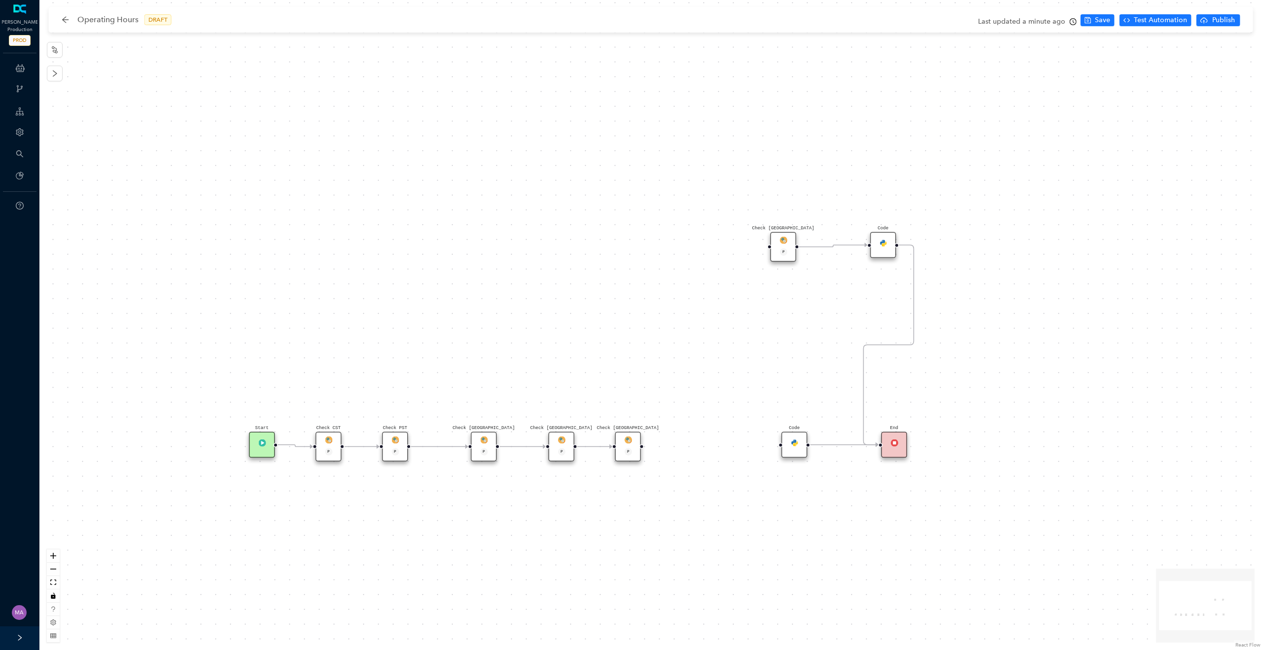
click at [634, 438] on div "Check [GEOGRAPHIC_DATA] P" at bounding box center [628, 447] width 26 height 30
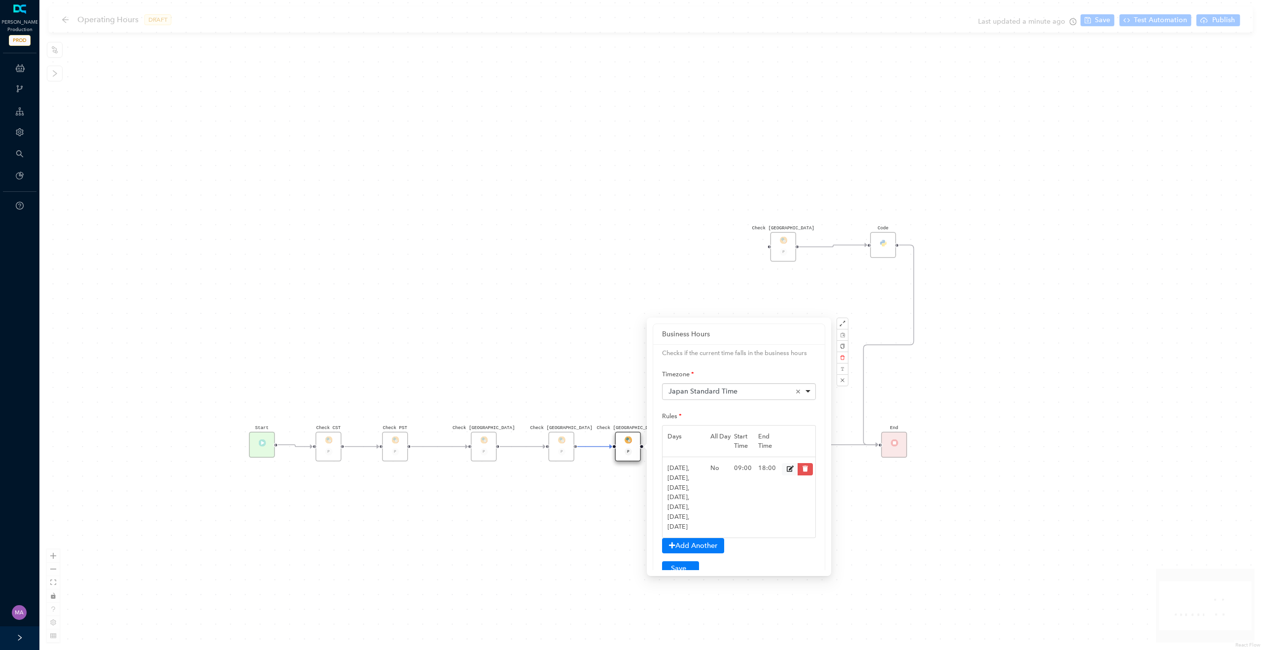
click at [765, 393] on div "Japan Standard Time Remove item" at bounding box center [739, 391] width 142 height 10
click at [747, 391] on span "New Zealand Standard Time" at bounding box center [714, 391] width 92 height 8
type input "a"
type input "new"
click at [566, 498] on div "Check [GEOGRAPHIC_DATA] P Check [GEOGRAPHIC_DATA] P Code Check [GEOGRAPHIC_DATA…" at bounding box center [650, 325] width 1223 height 650
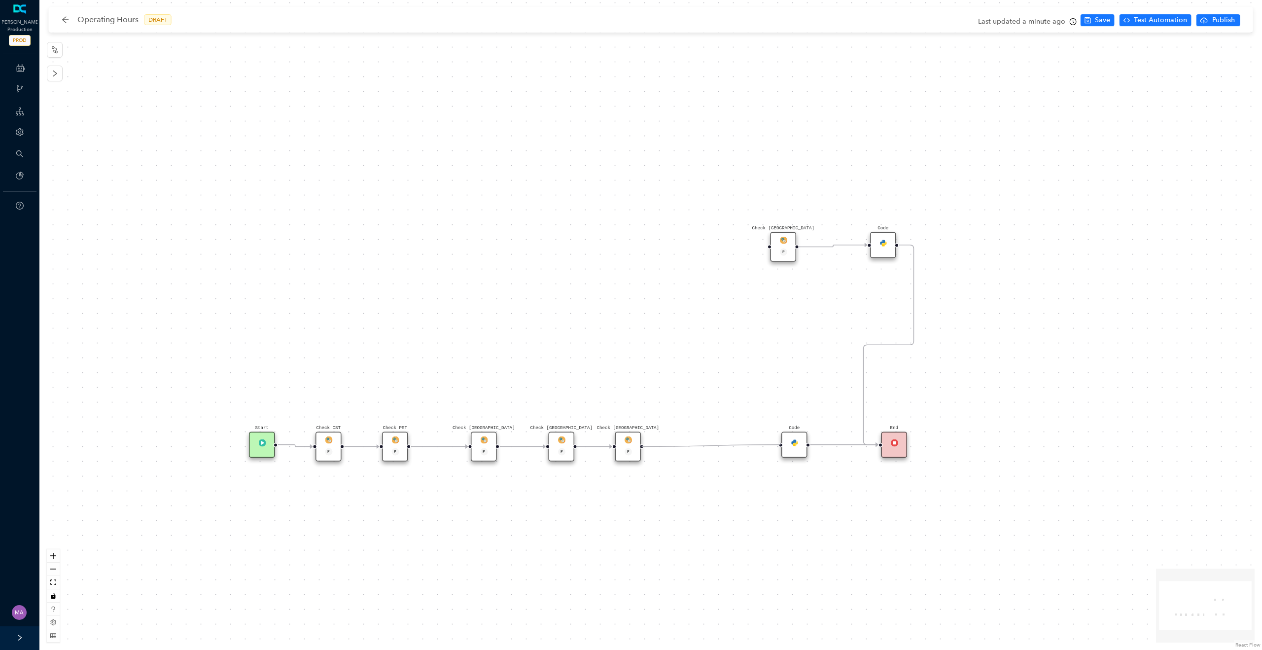
drag, startPoint x: 642, startPoint y: 446, endPoint x: 790, endPoint y: 444, distance: 148.4
click at [633, 435] on div "Check [GEOGRAPHIC_DATA] P" at bounding box center [628, 447] width 26 height 30
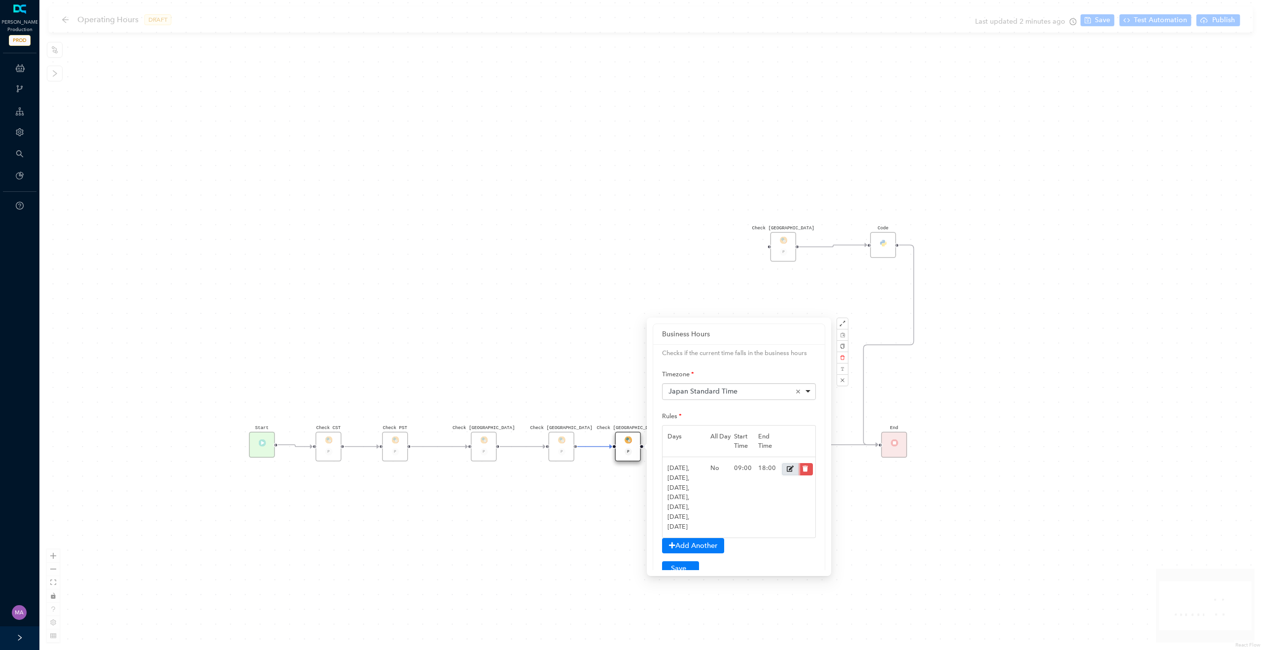
click at [790, 468] on icon at bounding box center [790, 469] width 7 height 6
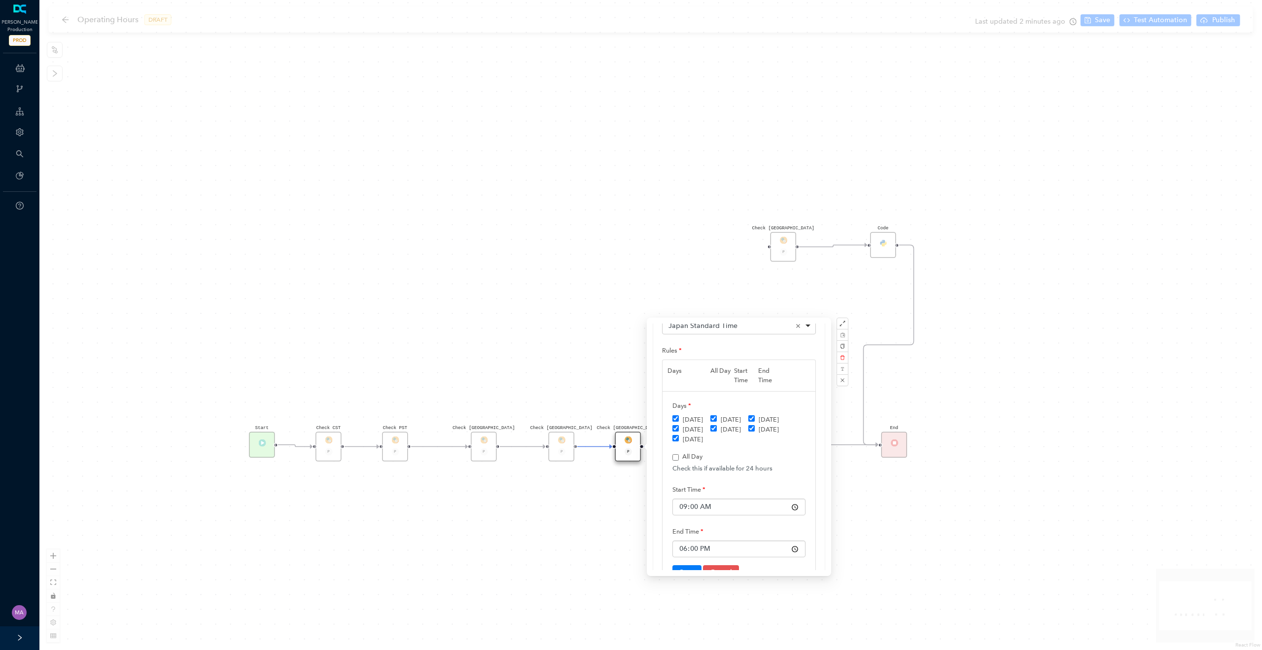
scroll to position [69, 0]
click at [696, 501] on input "09:00" at bounding box center [738, 503] width 133 height 17
click at [684, 503] on input "09:00" at bounding box center [738, 503] width 133 height 17
type input "06:00"
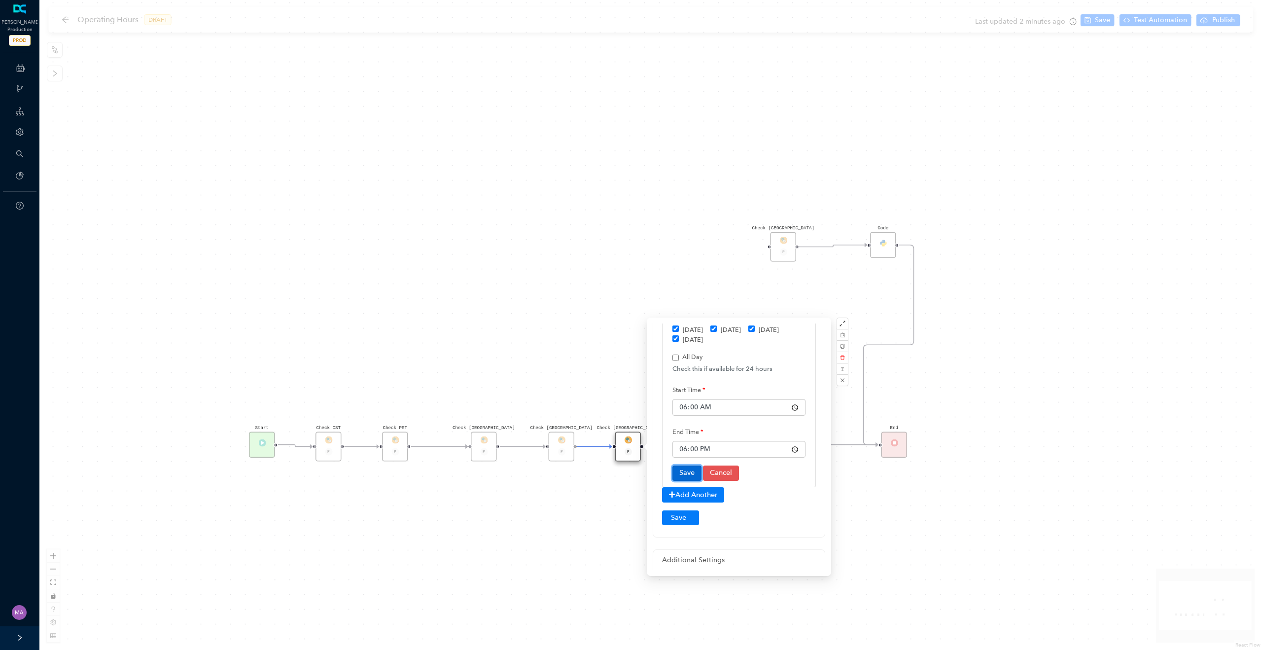
click at [686, 465] on button "Save" at bounding box center [686, 472] width 29 height 15
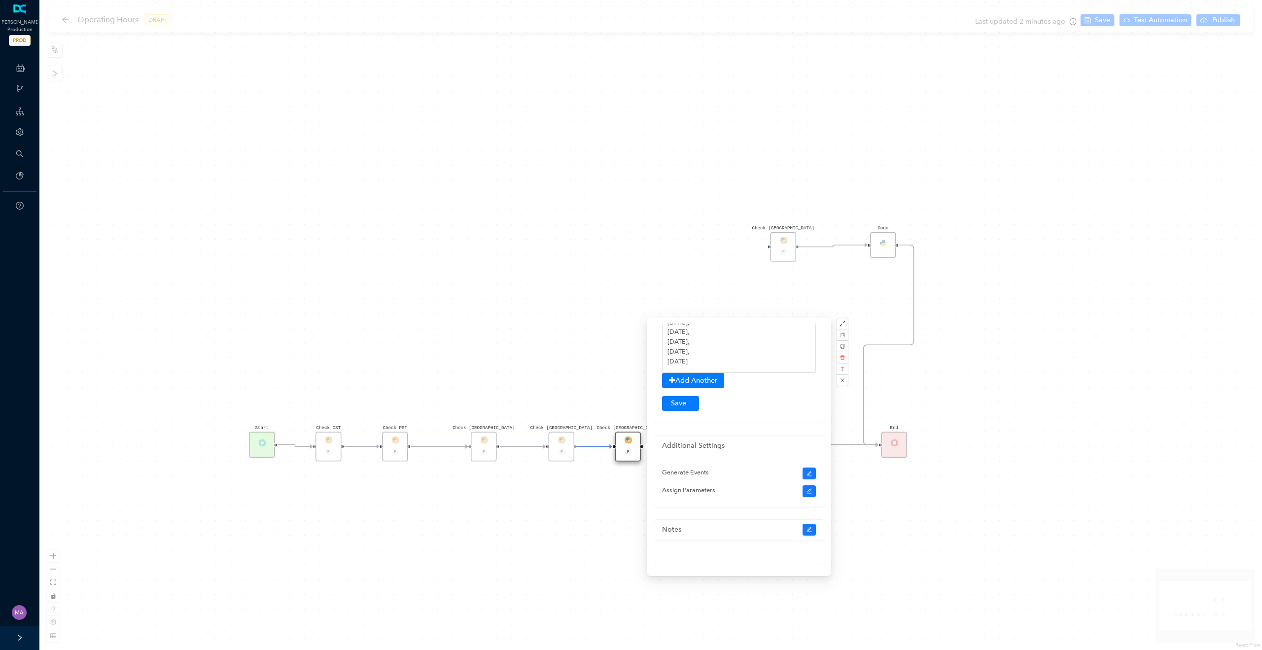
scroll to position [51, 0]
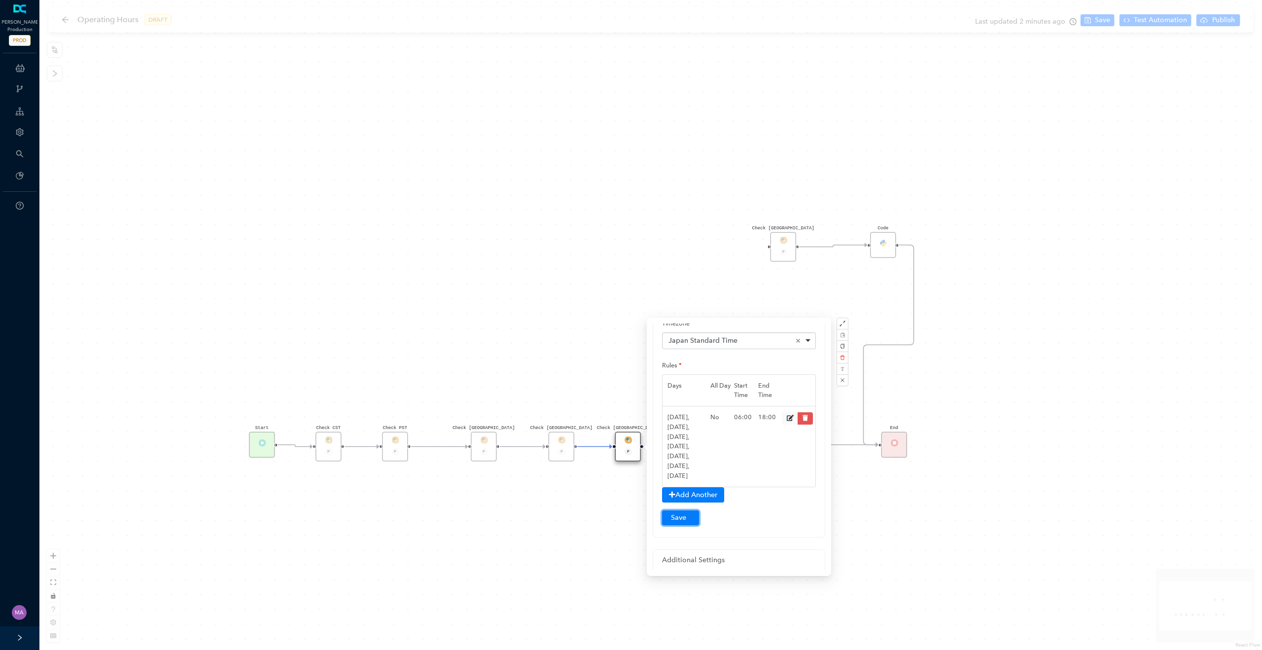
click at [677, 517] on button "Submit" at bounding box center [680, 517] width 37 height 15
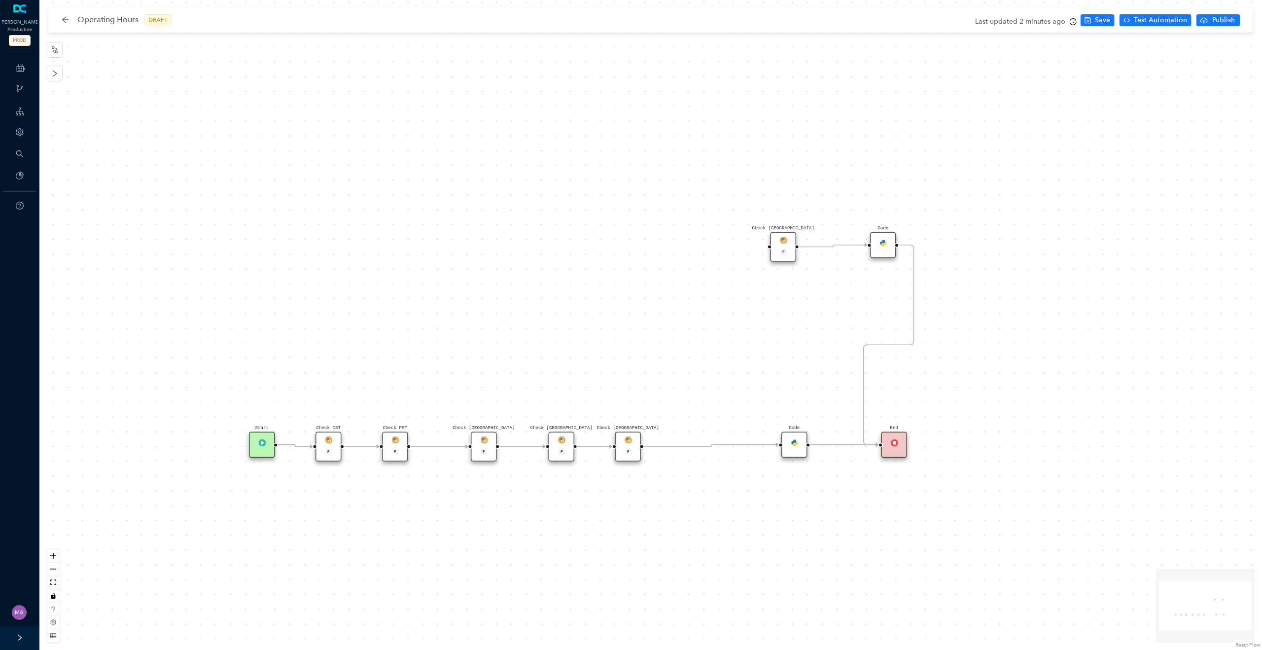
click at [551, 542] on div "Check [GEOGRAPHIC_DATA] P Check [GEOGRAPHIC_DATA] P Code Check [GEOGRAPHIC_DATA…" at bounding box center [650, 325] width 1223 height 650
click at [323, 443] on div "Check CST P" at bounding box center [328, 447] width 26 height 30
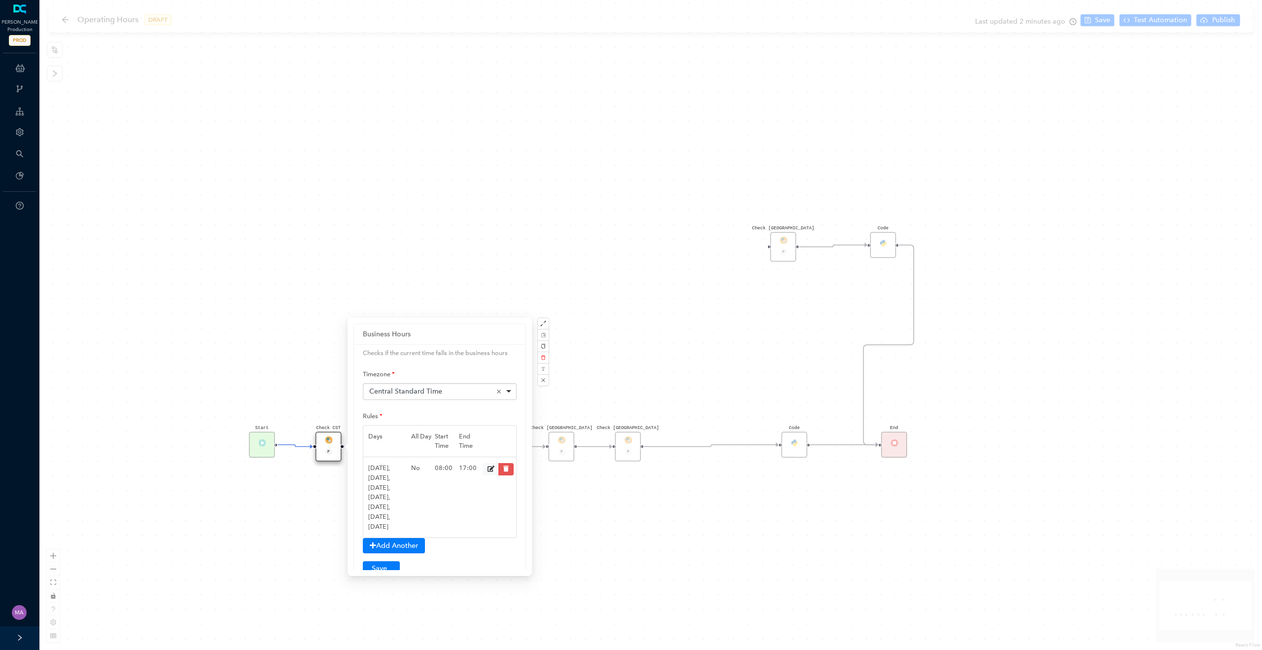
click at [274, 531] on div "Check [GEOGRAPHIC_DATA] P Check [GEOGRAPHIC_DATA] P Code Check [GEOGRAPHIC_DATA…" at bounding box center [650, 325] width 1223 height 650
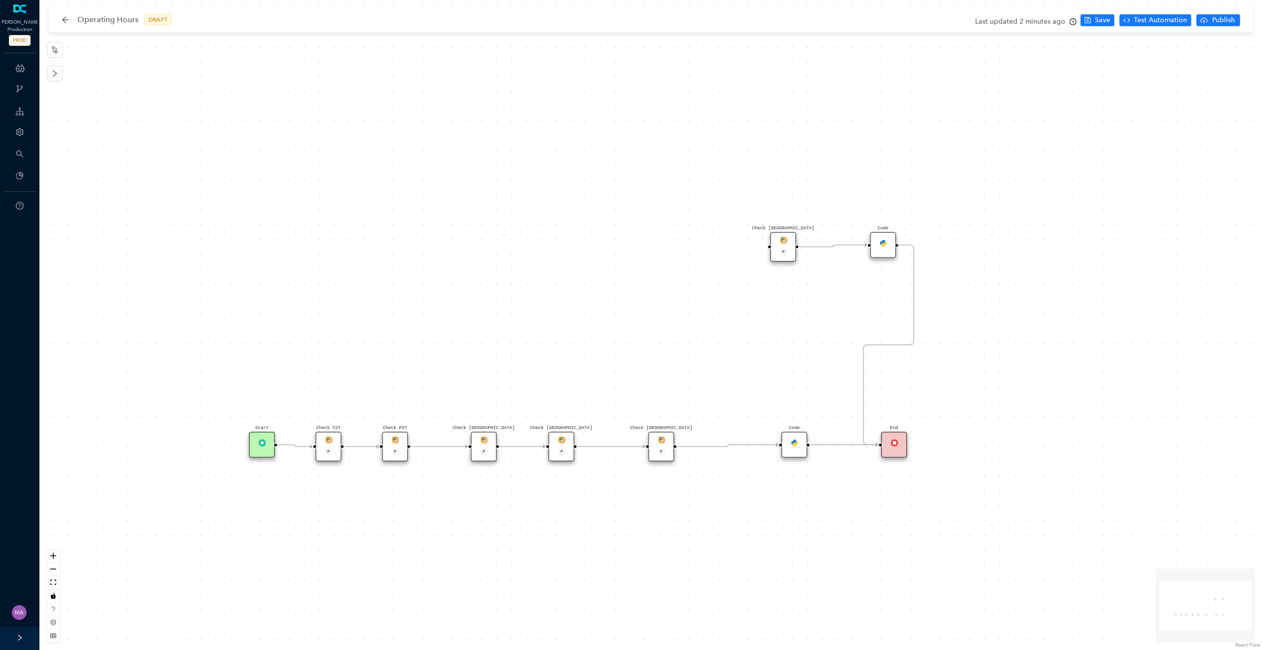
drag, startPoint x: 627, startPoint y: 441, endPoint x: 658, endPoint y: 442, distance: 30.6
click at [658, 442] on img at bounding box center [661, 439] width 7 height 7
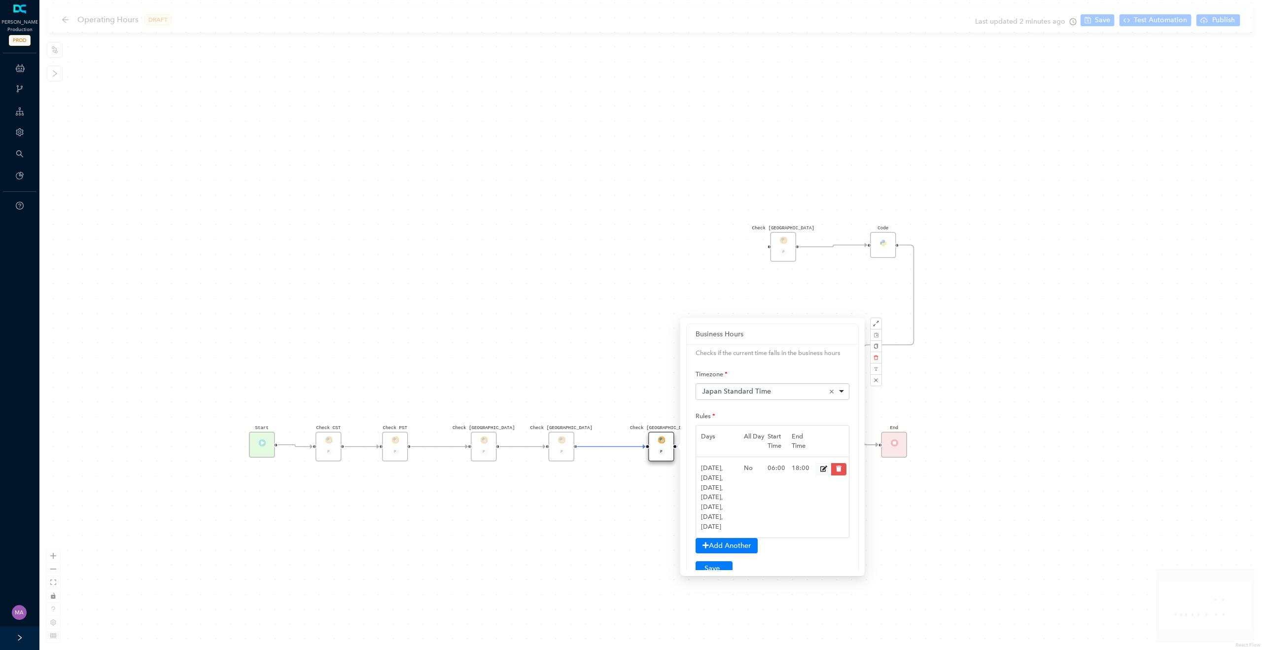
click at [393, 437] on div "Check PST P" at bounding box center [395, 447] width 26 height 30
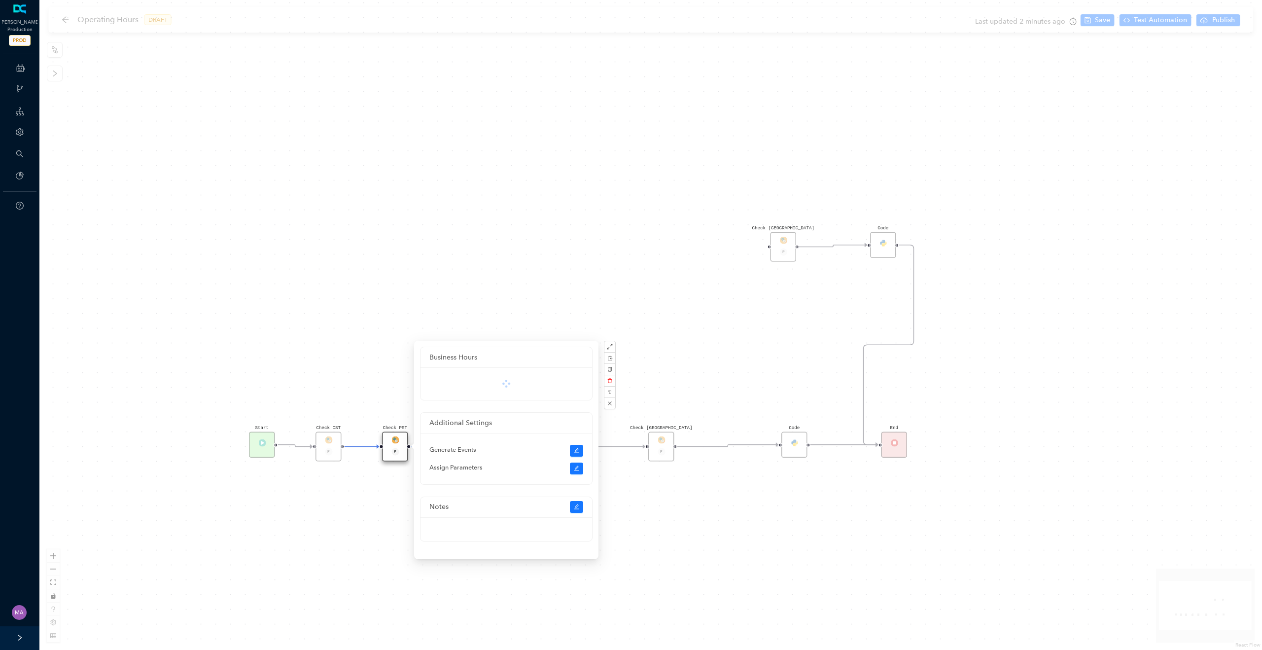
click at [393, 437] on img at bounding box center [394, 439] width 7 height 7
click at [353, 504] on div "Check [GEOGRAPHIC_DATA] P Check [GEOGRAPHIC_DATA] P Code Check [GEOGRAPHIC_DATA…" at bounding box center [650, 325] width 1223 height 650
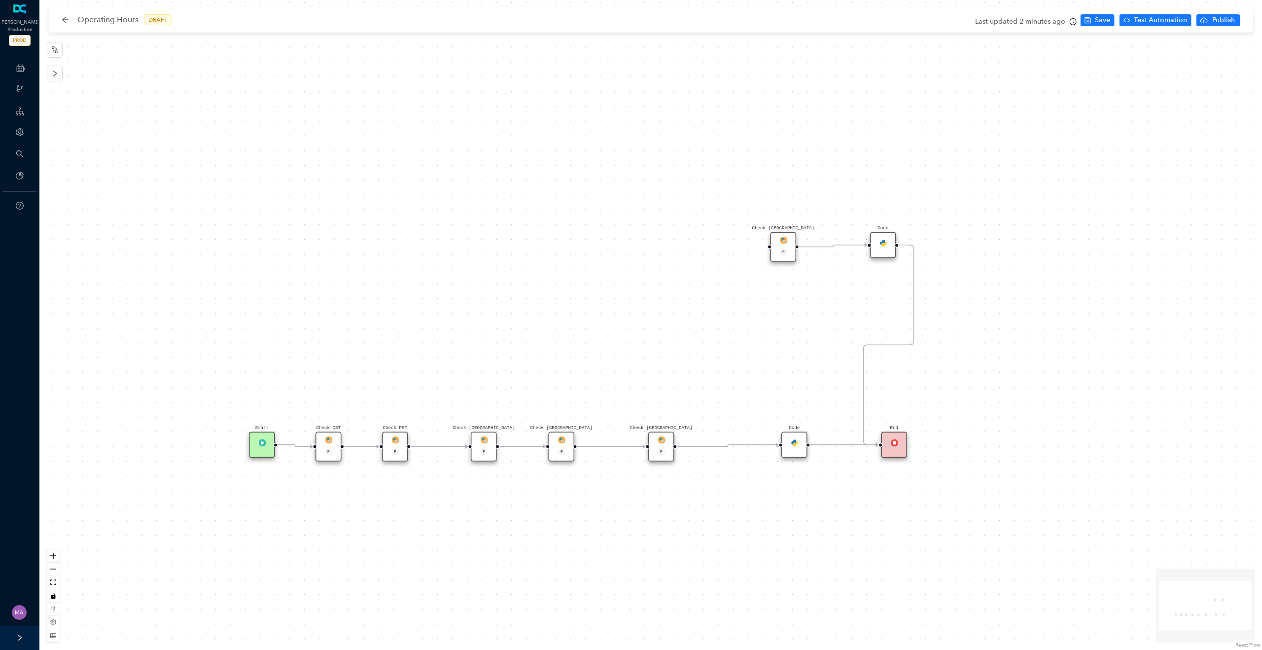
click at [794, 442] on img at bounding box center [794, 442] width 7 height 7
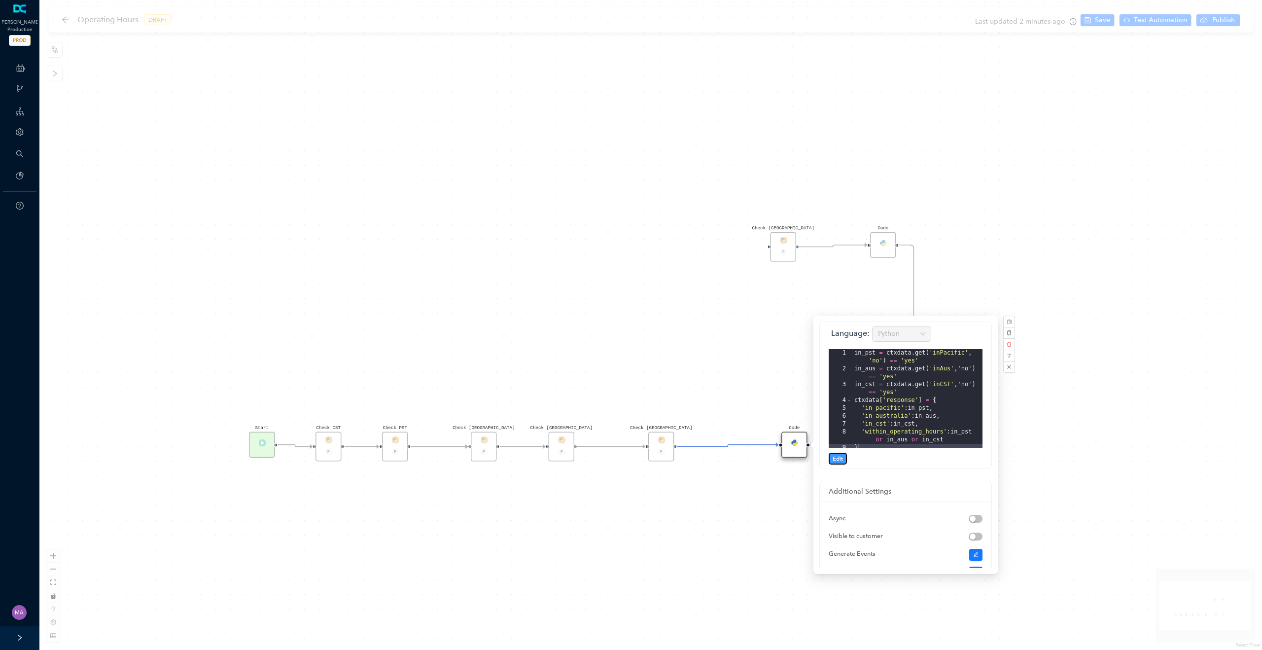
click at [840, 458] on span "Edit" at bounding box center [838, 458] width 10 height 9
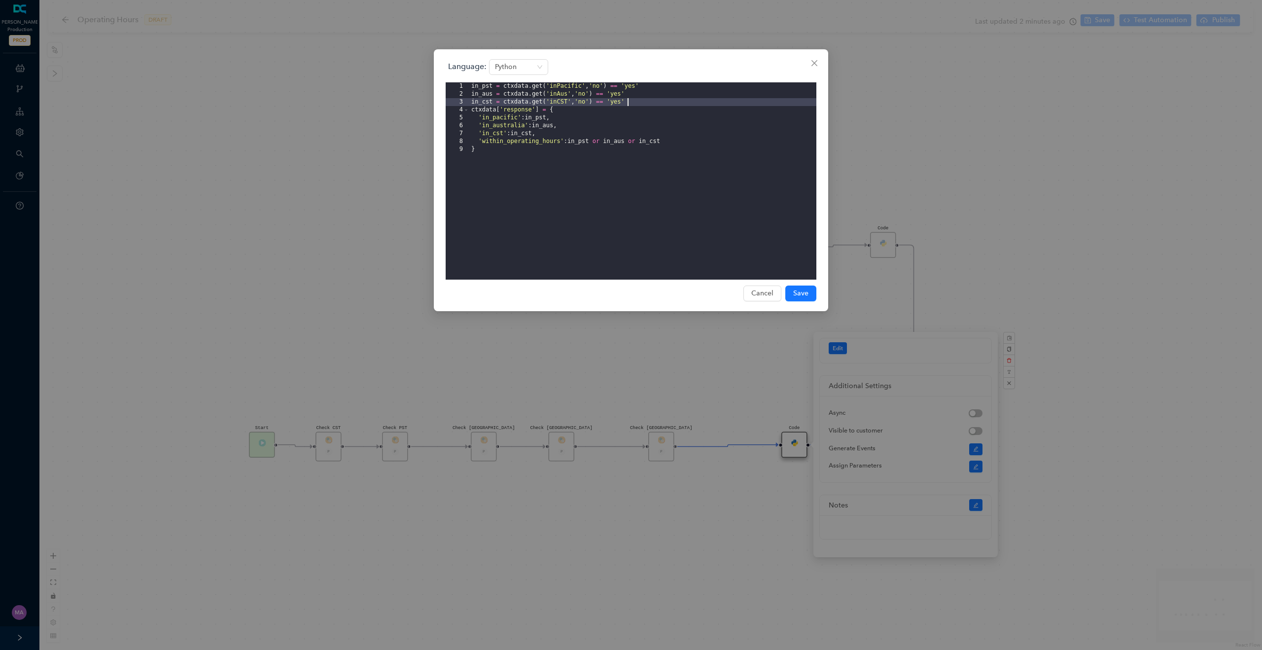
click at [634, 103] on div "in_pst = ctxdata . get ( 'inPacific' , 'no' ) == 'yes' in_aus = ctxdata . get (…" at bounding box center [642, 188] width 347 height 213
drag, startPoint x: 629, startPoint y: 103, endPoint x: 471, endPoint y: 102, distance: 158.2
click at [471, 102] on div "in_pst = ctxdata . get ( 'inPacific' , 'no' ) == 'yes' in_aus = ctxdata . get (…" at bounding box center [642, 188] width 347 height 213
click at [649, 102] on div "in_pst = ctxdata . get ( 'inPacific' , 'no' ) == 'yes' in_aus = ctxdata . get (…" at bounding box center [642, 188] width 347 height 213
click at [492, 110] on div "in_pst = ctxdata . get ( 'inPacific' , 'no' ) == 'yes' in_aus = ctxdata . get (…" at bounding box center [642, 188] width 347 height 213
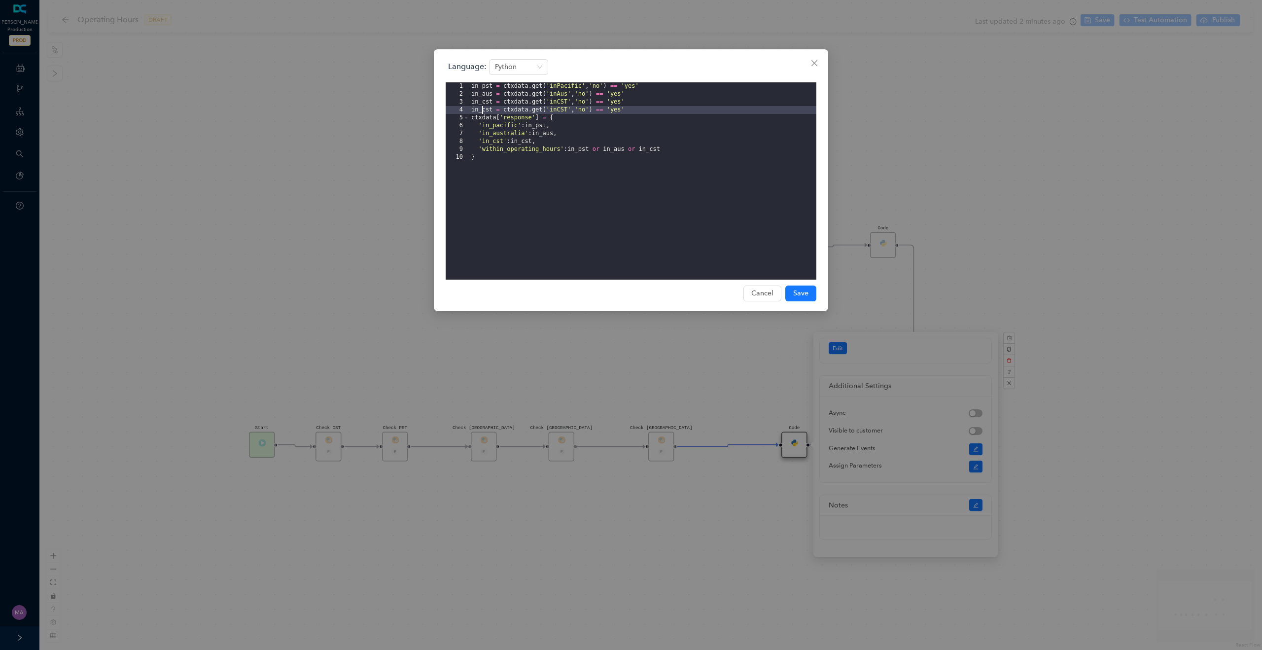
drag, startPoint x: 492, startPoint y: 110, endPoint x: 483, endPoint y: 109, distance: 9.4
click at [483, 109] on div "in_pst = ctxdata . get ( 'inPacific' , 'no' ) == 'yes' in_aus = ctxdata . get (…" at bounding box center [642, 188] width 347 height 213
drag, startPoint x: 557, startPoint y: 109, endPoint x: 567, endPoint y: 109, distance: 9.9
click at [567, 109] on div "in_pst = ctxdata . get ( 'inPacific' , 'no' ) == 'yes' in_aus = ctxdata . get (…" at bounding box center [642, 188] width 347 height 213
click at [799, 290] on span "Save" at bounding box center [800, 293] width 15 height 11
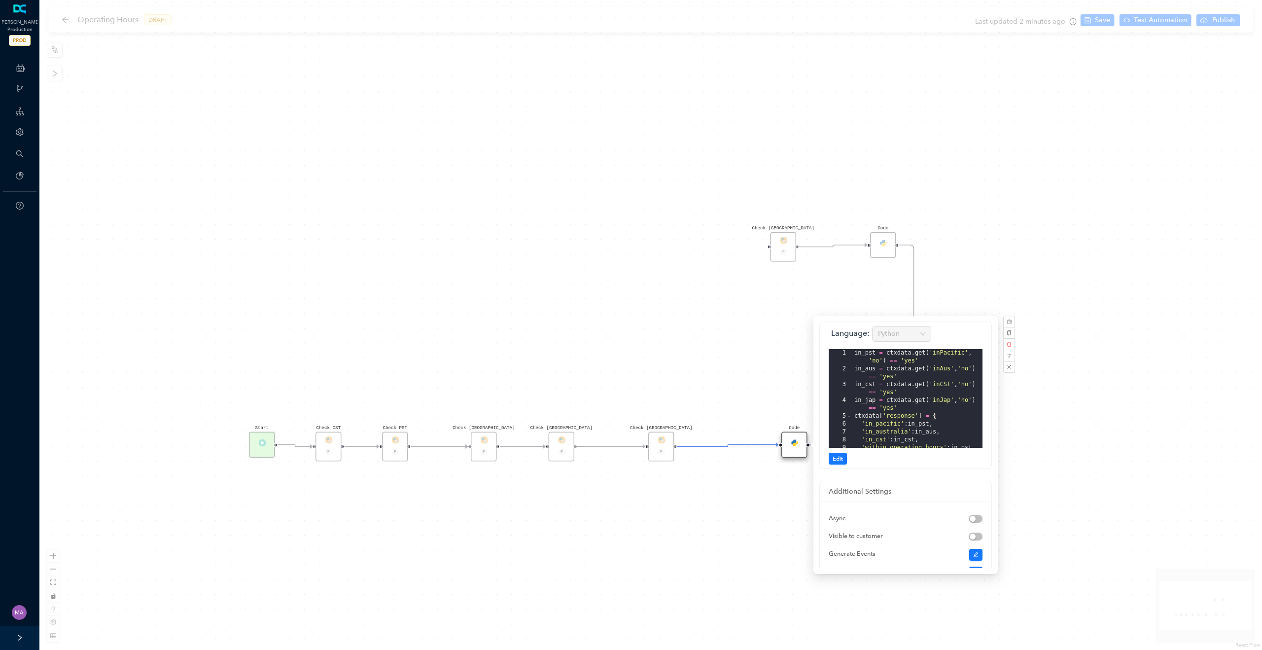
click at [580, 356] on div "Check [GEOGRAPHIC_DATA] P Check [GEOGRAPHIC_DATA] P Code Check [GEOGRAPHIC_DATA…" at bounding box center [650, 325] width 1223 height 650
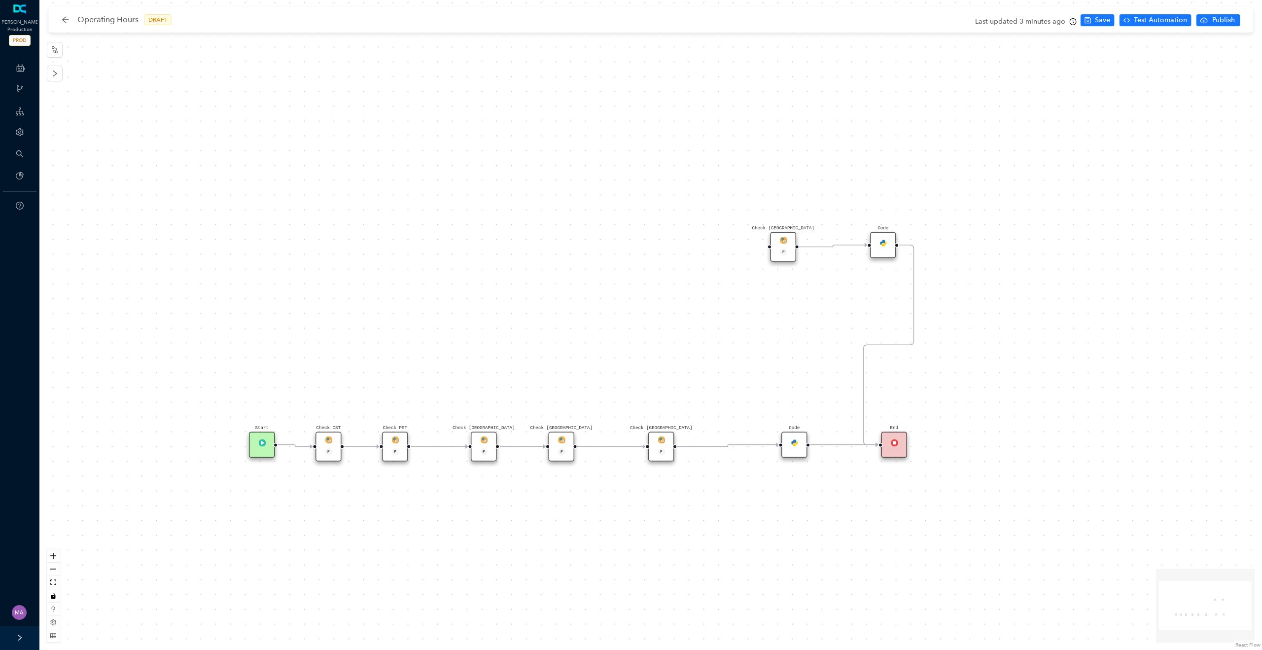
click at [801, 440] on div "Code" at bounding box center [794, 445] width 26 height 26
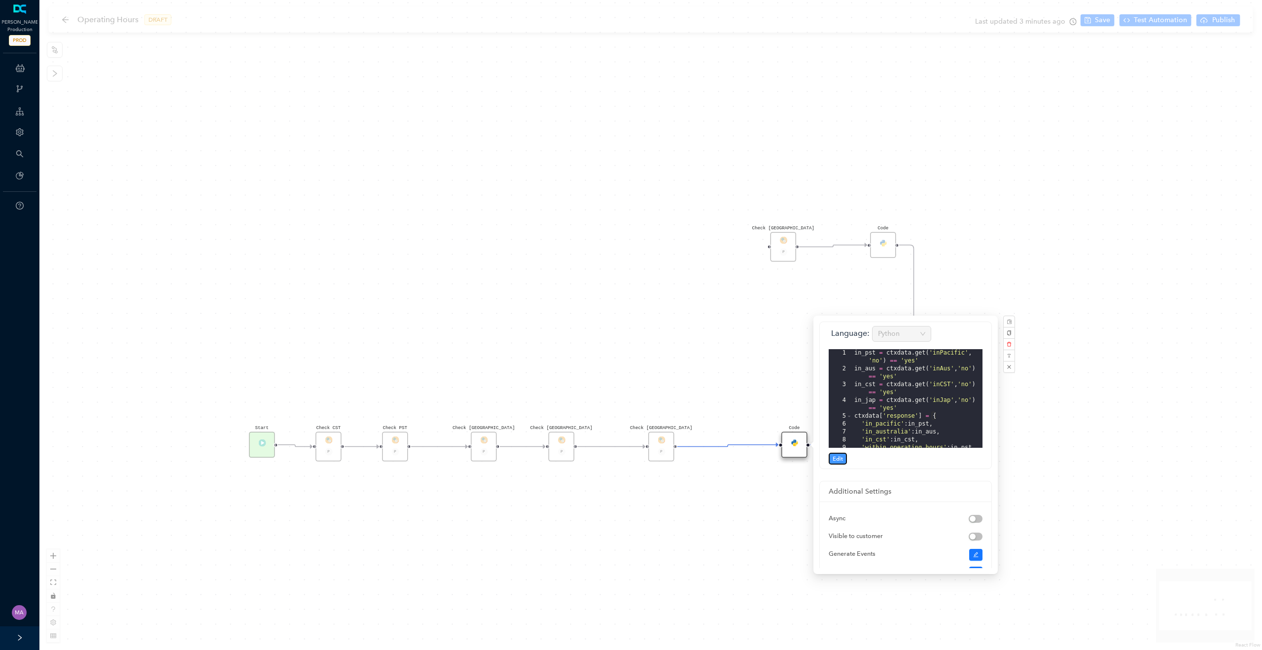
click at [836, 459] on span "Edit" at bounding box center [838, 458] width 10 height 9
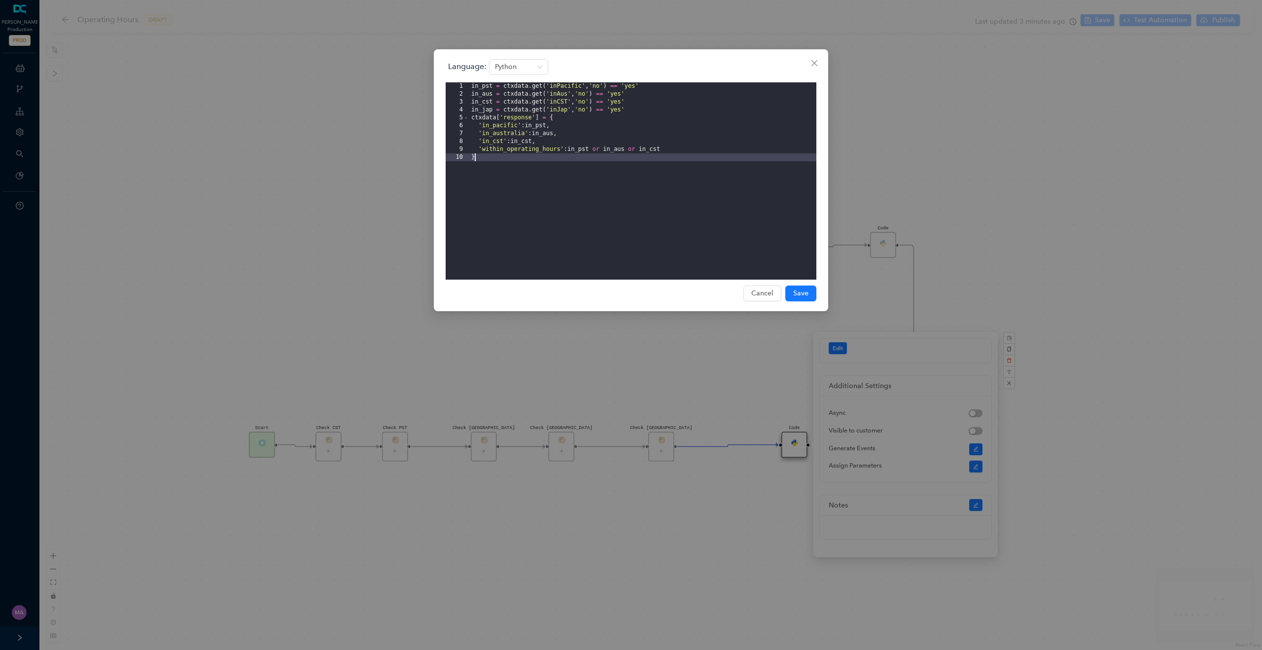
click at [633, 110] on div "in_pst = ctxdata . get ( 'inPacific' , 'no' ) == 'yes' in_aus = ctxdata . get (…" at bounding box center [642, 188] width 347 height 213
drag, startPoint x: 492, startPoint y: 118, endPoint x: 483, endPoint y: 117, distance: 9.4
click at [483, 117] on div "in_pst = ctxdata . get ( 'inPacific' , 'no' ) == 'yes' in_aus = ctxdata . get (…" at bounding box center [642, 188] width 347 height 213
drag, startPoint x: 567, startPoint y: 117, endPoint x: 558, endPoint y: 116, distance: 9.9
click at [558, 116] on div "in_pst = ctxdata . get ( 'inPacific' , 'no' ) == 'yes' in_aus = ctxdata . get (…" at bounding box center [642, 188] width 347 height 213
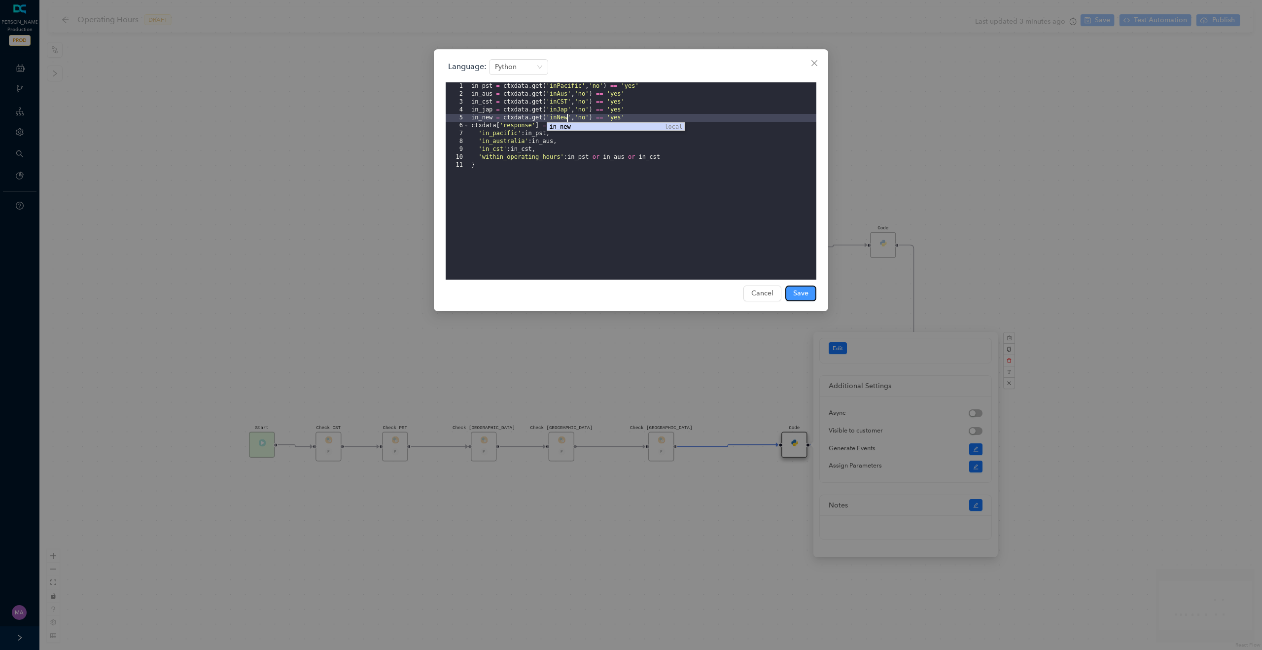
click at [799, 290] on span "Save" at bounding box center [800, 293] width 15 height 11
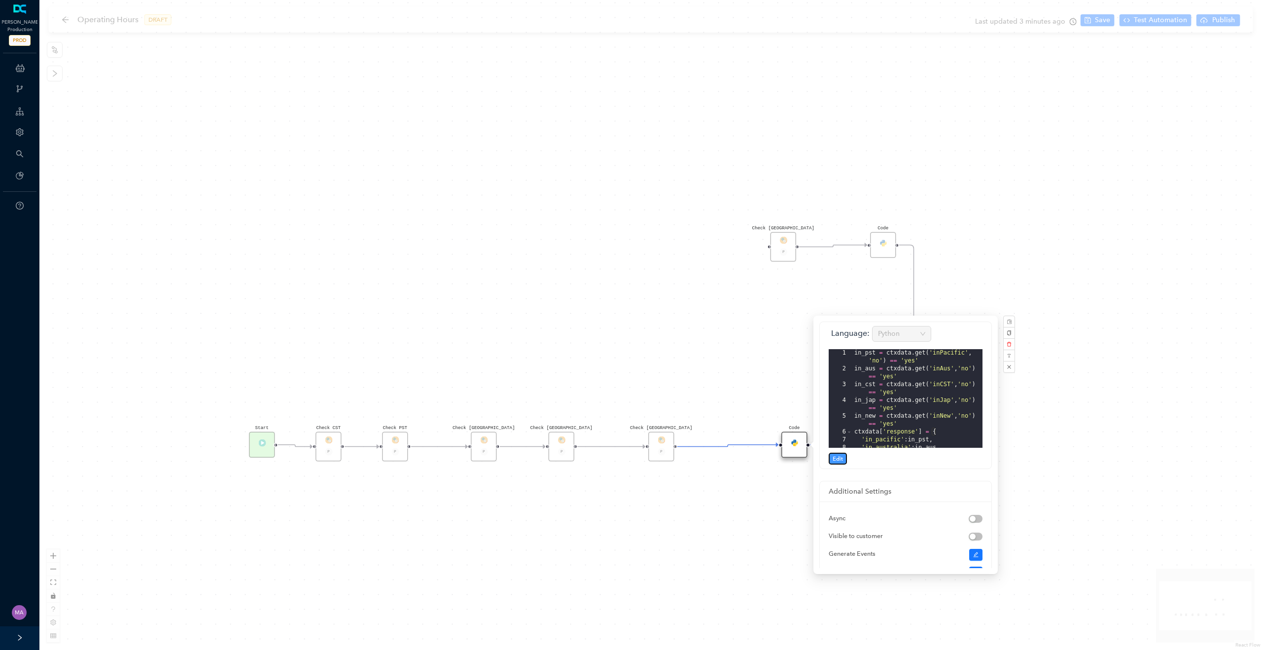
click at [839, 460] on span "Edit" at bounding box center [838, 458] width 10 height 9
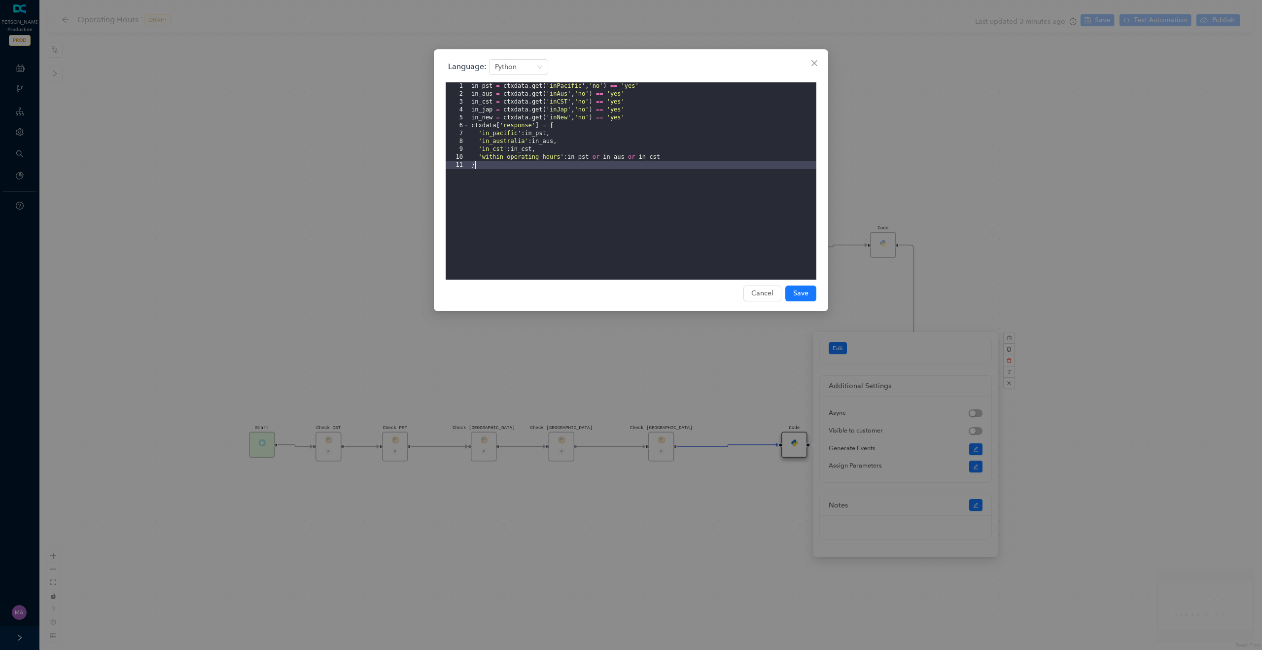
click at [545, 149] on div "in_pst = ctxdata . get ( 'inPacific' , 'no' ) == 'yes' in_aus = ctxdata . get (…" at bounding box center [642, 188] width 347 height 213
drag, startPoint x: 541, startPoint y: 150, endPoint x: 479, endPoint y: 146, distance: 61.7
click at [479, 146] on div "in_pst = ctxdata . get ( 'inPacific' , 'no' ) == 'yes' in_aus = ctxdata . get (…" at bounding box center [642, 188] width 347 height 213
click at [556, 151] on div "in_pst = ctxdata . get ( 'inPacific' , 'no' ) == 'yes' in_aus = ctxdata . get (…" at bounding box center [642, 188] width 347 height 213
click at [498, 158] on div "in_pst = ctxdata . get ( 'inPacific' , 'no' ) == 'yes' in_aus = ctxdata . get (…" at bounding box center [642, 188] width 347 height 213
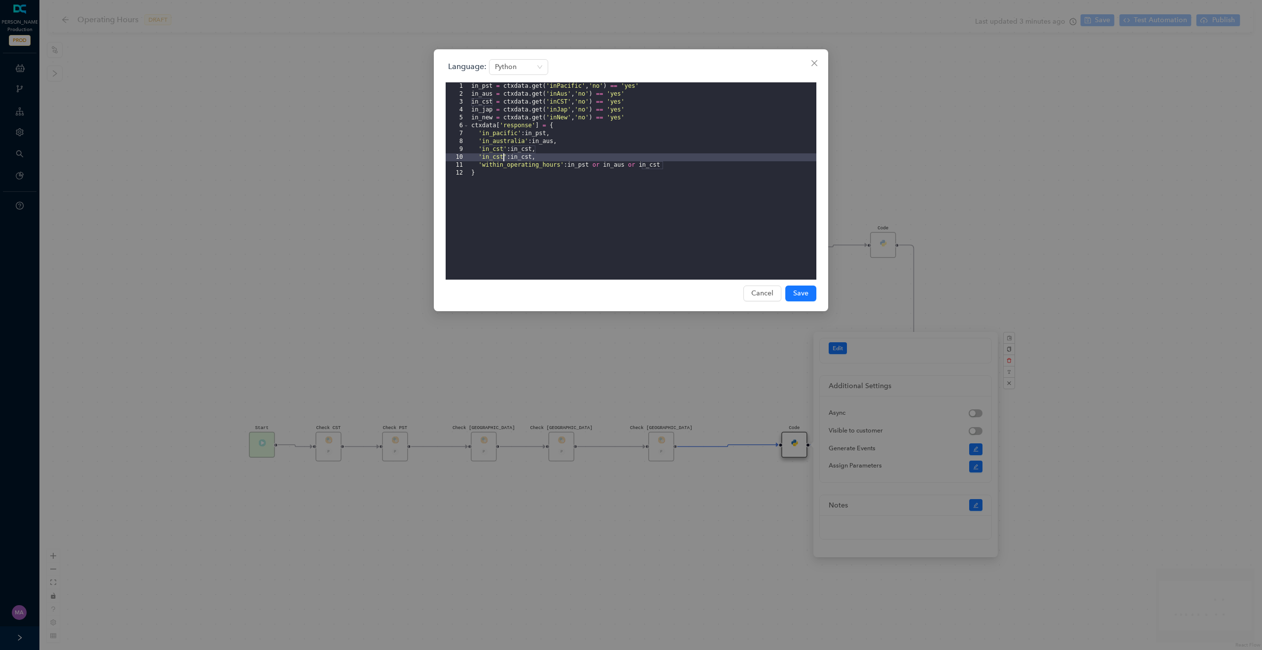
click at [498, 158] on div "in_pst = ctxdata . get ( 'inPacific' , 'no' ) == 'yes' in_aus = ctxdata . get (…" at bounding box center [642, 188] width 347 height 213
click at [504, 158] on div "in_pst = ctxdata . get ( 'inPacific' , 'no' ) == 'yes' in_aus = ctxdata . get (…" at bounding box center [642, 188] width 347 height 213
drag, startPoint x: 504, startPoint y: 158, endPoint x: 493, endPoint y: 157, distance: 10.9
click at [493, 157] on div "in_pst = ctxdata . get ( 'inPacific' , 'no' ) == 'yes' in_aus = ctxdata . get (…" at bounding box center [642, 188] width 347 height 213
drag, startPoint x: 535, startPoint y: 157, endPoint x: 525, endPoint y: 157, distance: 9.9
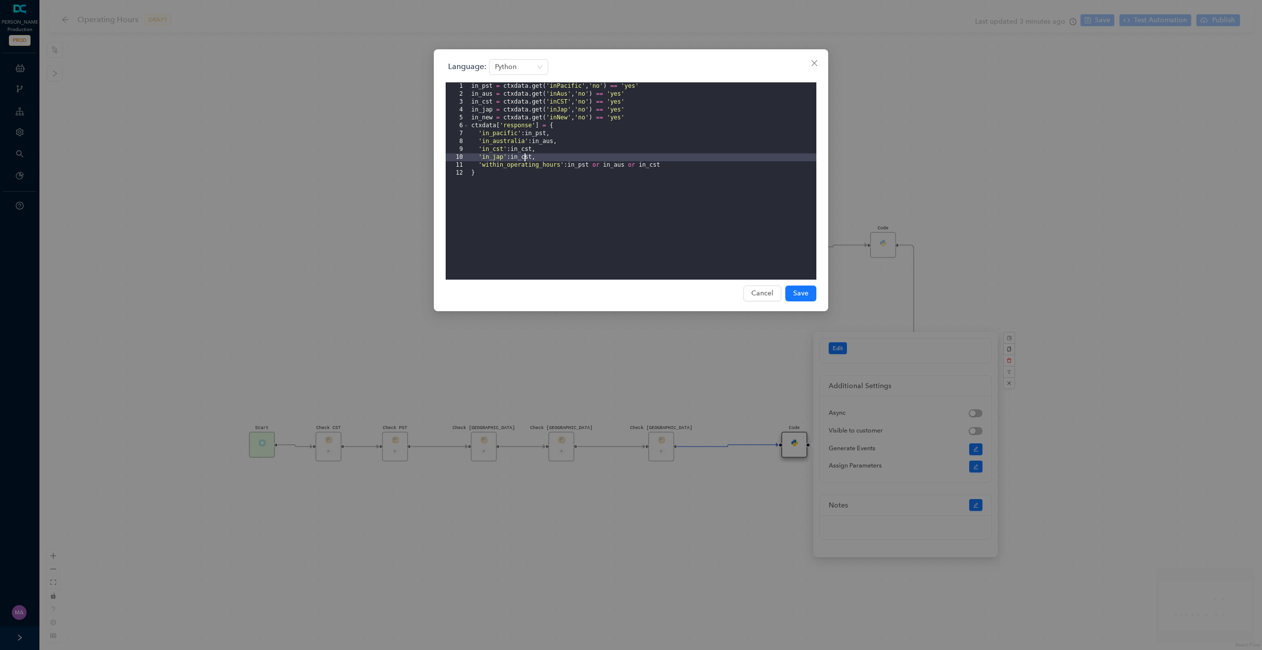
click at [525, 157] on div "in_pst = ctxdata . get ( 'inPacific' , 'no' ) == 'yes' in_aus = ctxdata . get (…" at bounding box center [642, 188] width 347 height 213
click at [543, 159] on div "in_pst = ctxdata . get ( 'inPacific' , 'no' ) == 'yes' in_aus = ctxdata . get (…" at bounding box center [642, 188] width 347 height 213
drag, startPoint x: 503, startPoint y: 165, endPoint x: 494, endPoint y: 165, distance: 9.4
click at [494, 165] on div "in_pst = ctxdata . get ( 'inPacific' , 'no' ) == 'yes' in_aus = ctxdata . get (…" at bounding box center [642, 188] width 347 height 213
drag, startPoint x: 536, startPoint y: 166, endPoint x: 524, endPoint y: 165, distance: 11.9
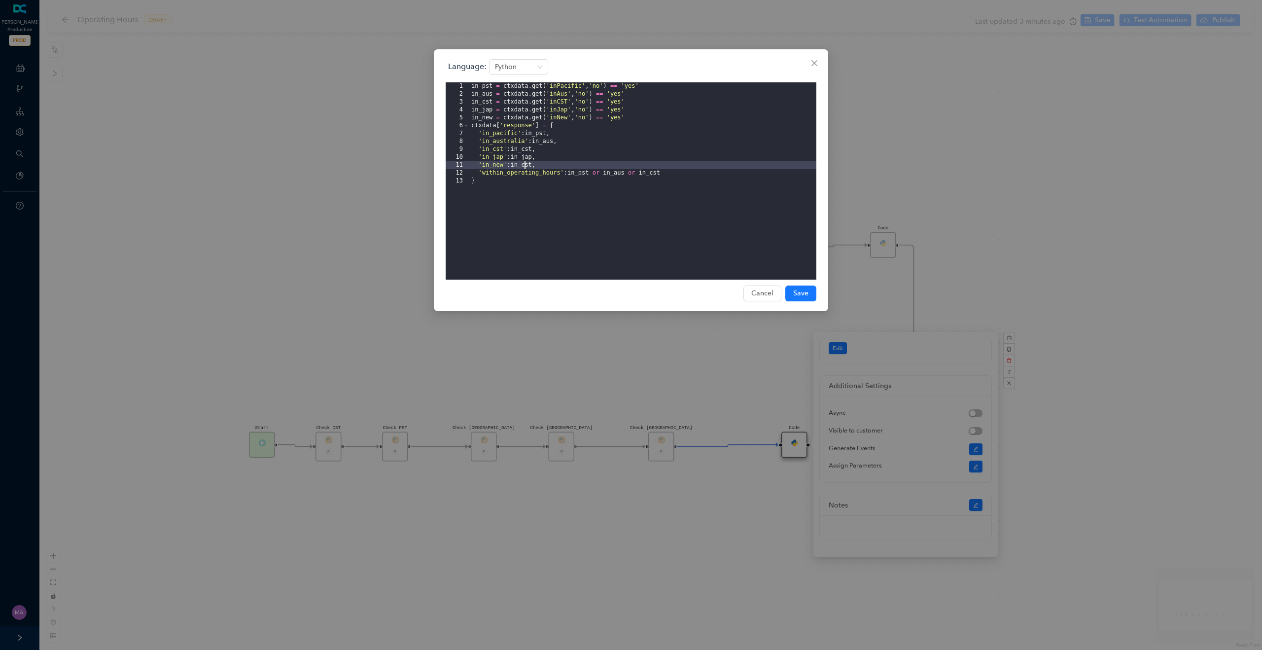
click at [524, 165] on div "in_pst = ctxdata . get ( 'inPacific' , 'no' ) == 'yes' in_aus = ctxdata . get (…" at bounding box center [642, 188] width 347 height 213
click at [683, 174] on div "in_pst = ctxdata . get ( 'inPacific' , 'no' ) == 'yes' in_aus = ctxdata . get (…" at bounding box center [642, 188] width 347 height 213
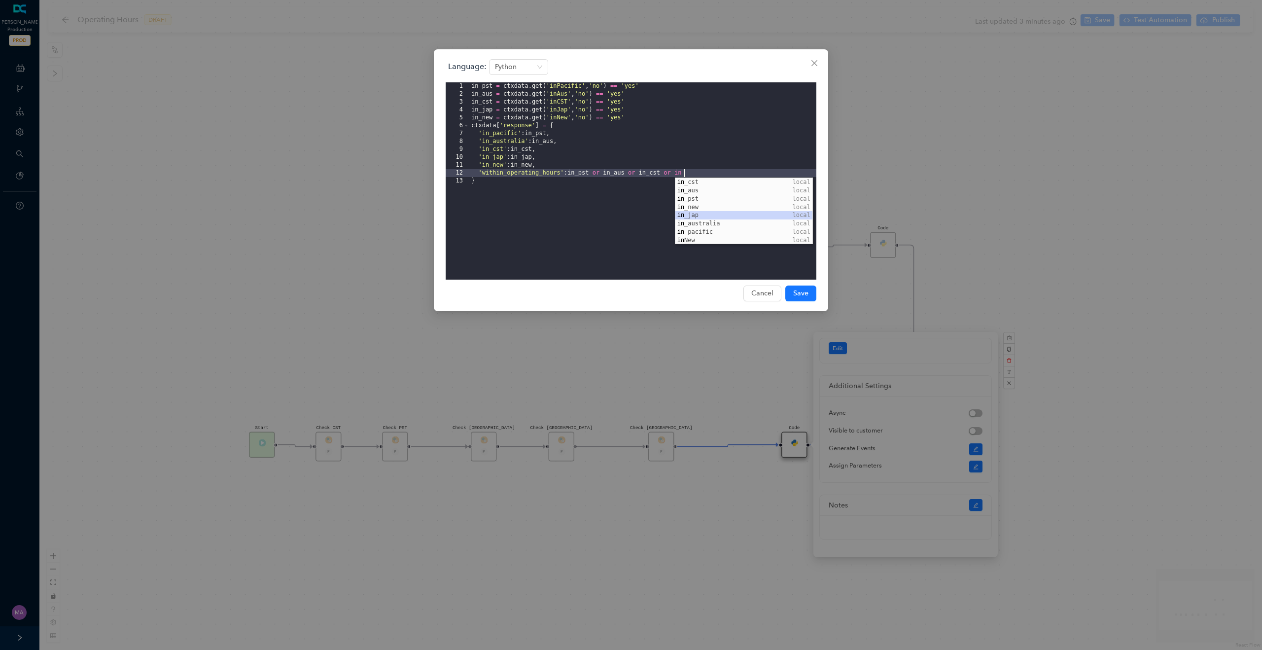
click at [702, 215] on div "in _cst local in _aus local in _pst local in _new local in _jap local in _austr…" at bounding box center [743, 219] width 137 height 83
click at [734, 219] on div "i n_jap local i n_cst local i n_aus local i n_pst local i n_new local i n_austr…" at bounding box center [779, 219] width 137 height 83
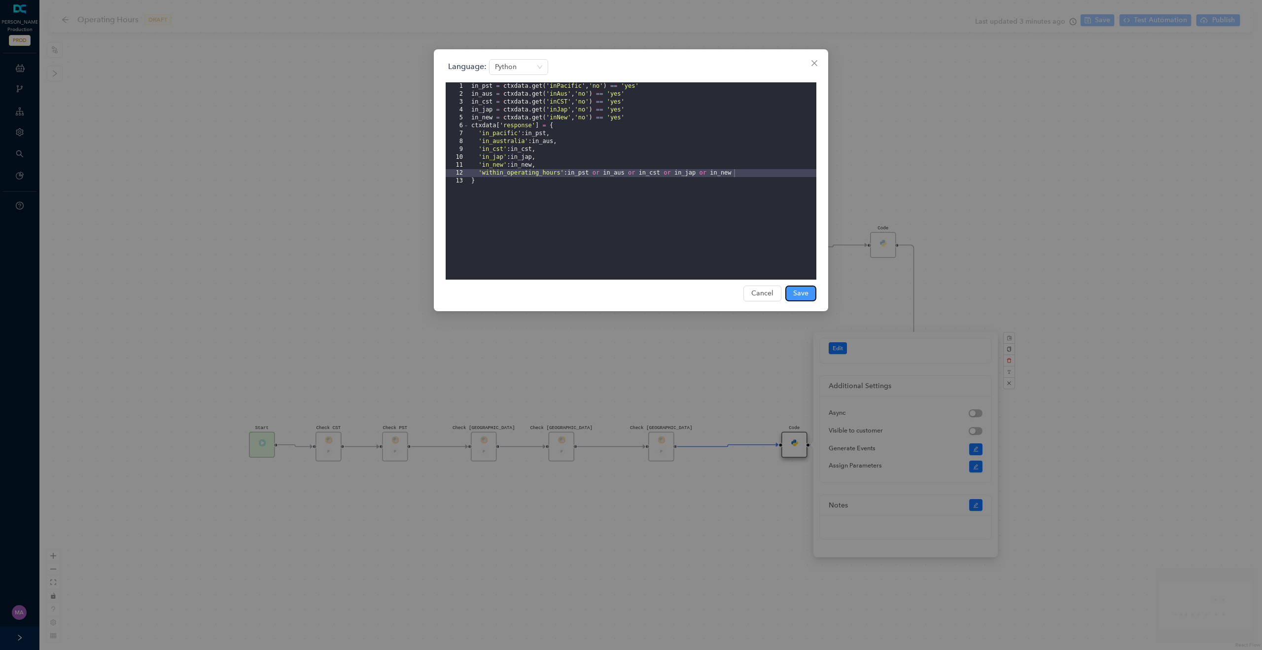
click at [801, 295] on span "Save" at bounding box center [800, 293] width 15 height 11
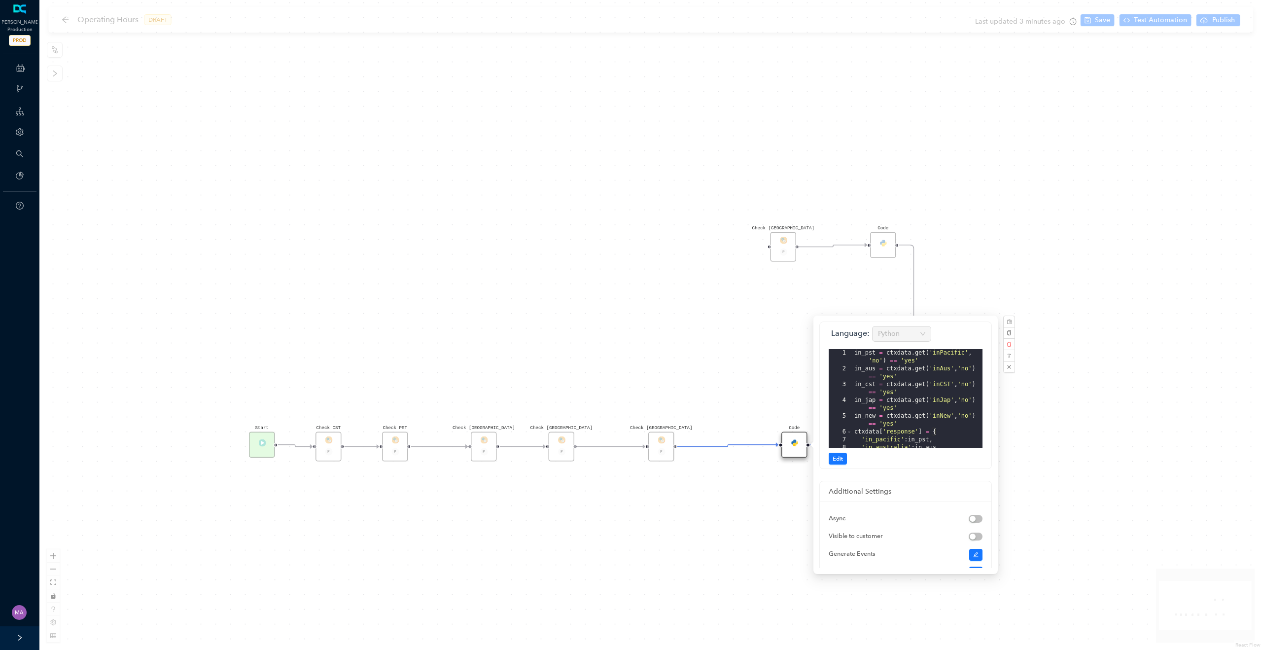
click at [715, 332] on div "Check [GEOGRAPHIC_DATA] P Check [GEOGRAPHIC_DATA] P Code Check [GEOGRAPHIC_DATA…" at bounding box center [650, 325] width 1223 height 650
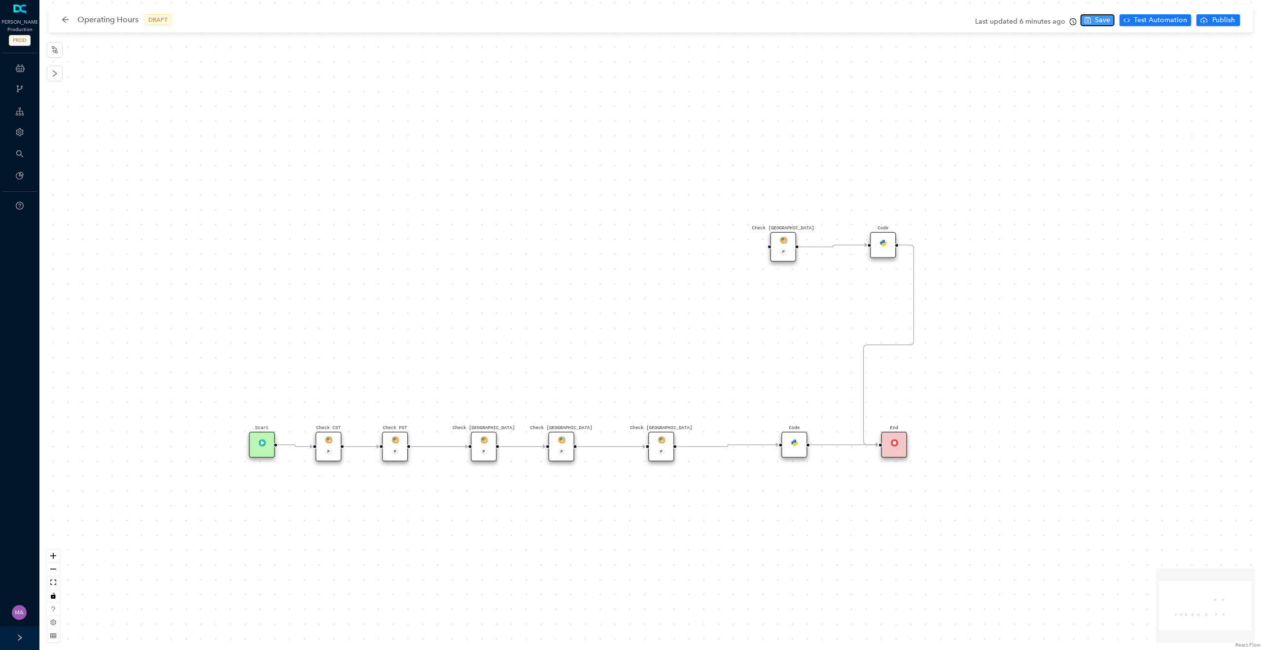
click at [1106, 21] on span "Save" at bounding box center [1102, 20] width 15 height 11
click at [1223, 24] on span "Publish" at bounding box center [1223, 20] width 25 height 11
click at [1244, 56] on span "Yes" at bounding box center [1248, 58] width 11 height 11
click at [803, 442] on div "Code" at bounding box center [794, 445] width 26 height 26
click at [791, 439] on img at bounding box center [794, 442] width 7 height 7
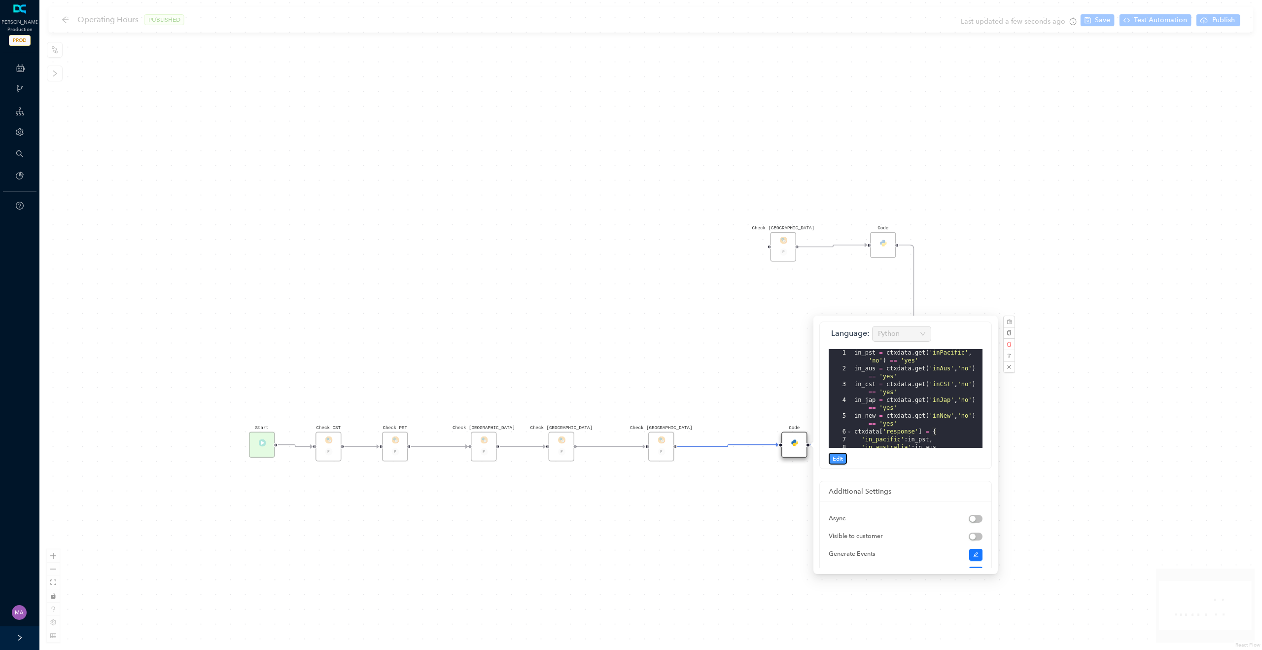
click at [835, 455] on span "Edit" at bounding box center [838, 458] width 10 height 9
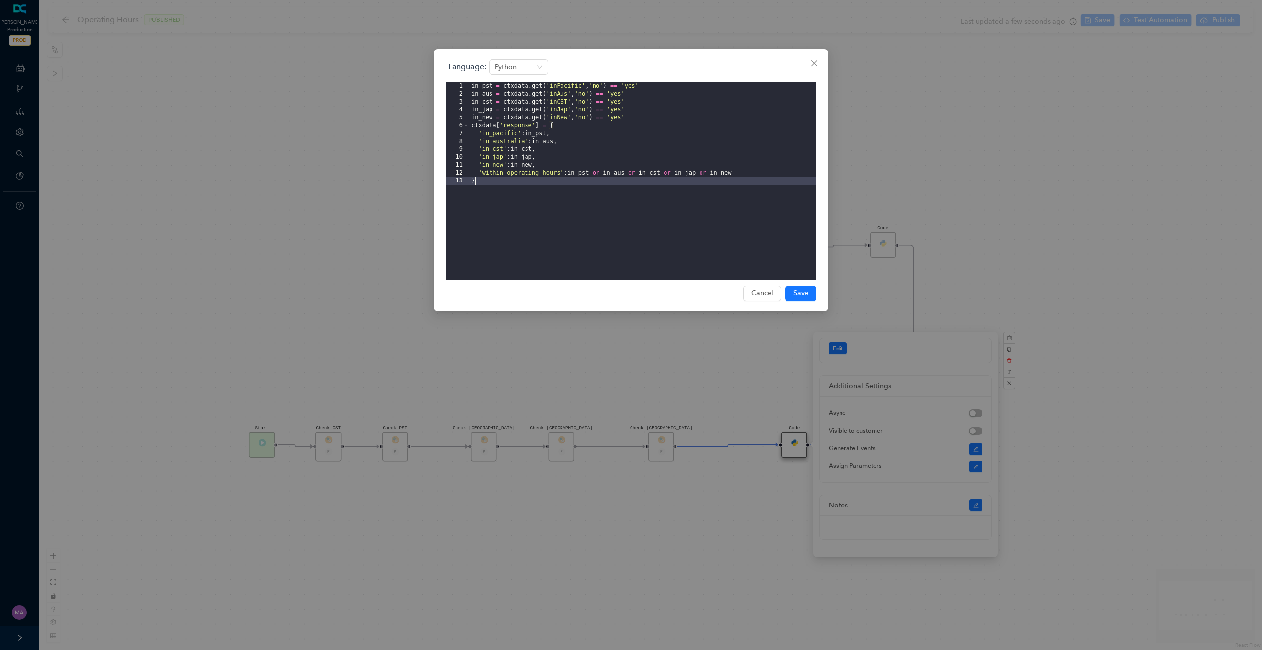
click at [521, 120] on div "in_pst = ctxdata . get ( 'inPacific' , 'no' ) == 'yes' in_aus = ctxdata . get (…" at bounding box center [642, 188] width 347 height 213
click at [508, 213] on div "in_pst = ctxdata . get ( 'inPacific' , 'no' ) == 'yes' in_aus = ctxdata . get (…" at bounding box center [642, 188] width 347 height 213
click at [565, 113] on div "in_pst = ctxdata . get ( 'inPacific' , 'no' ) == 'yes' in_aus = ctxdata . get (…" at bounding box center [642, 188] width 347 height 213
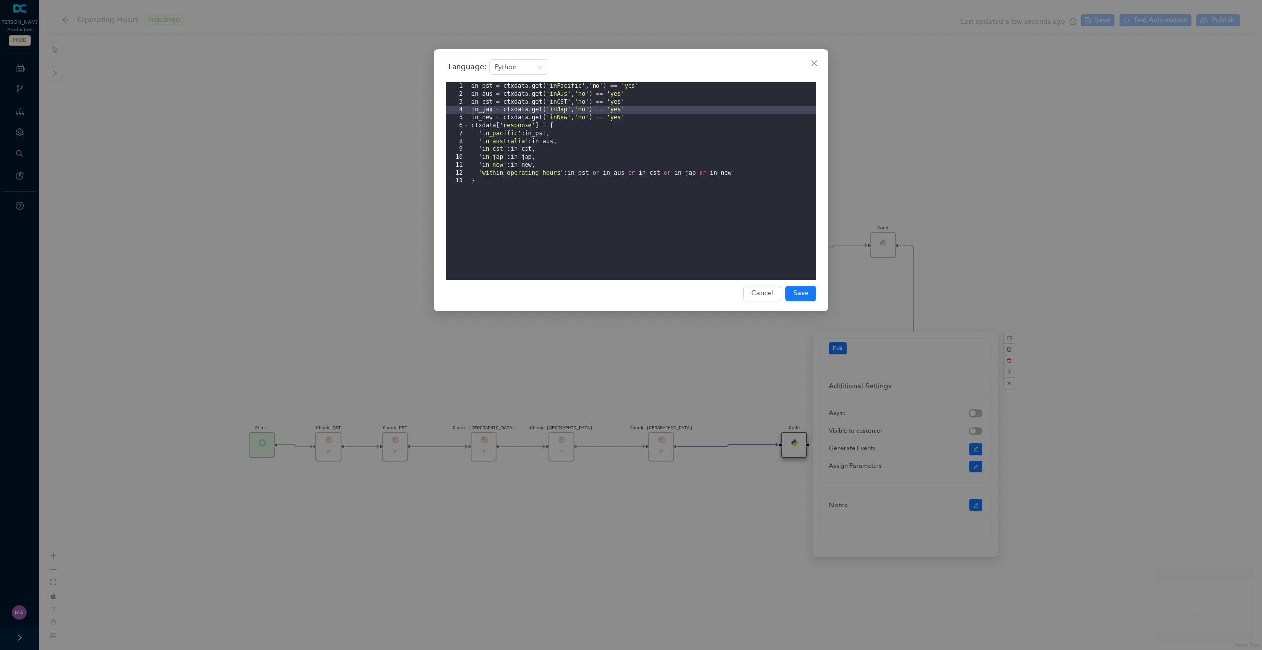
click at [569, 350] on div "Language: Python 1 2 3 4 5 6 7 8 9 10 11 12 13 in_pst = ctxdata . get ( 'inPaci…" at bounding box center [631, 325] width 1262 height 650
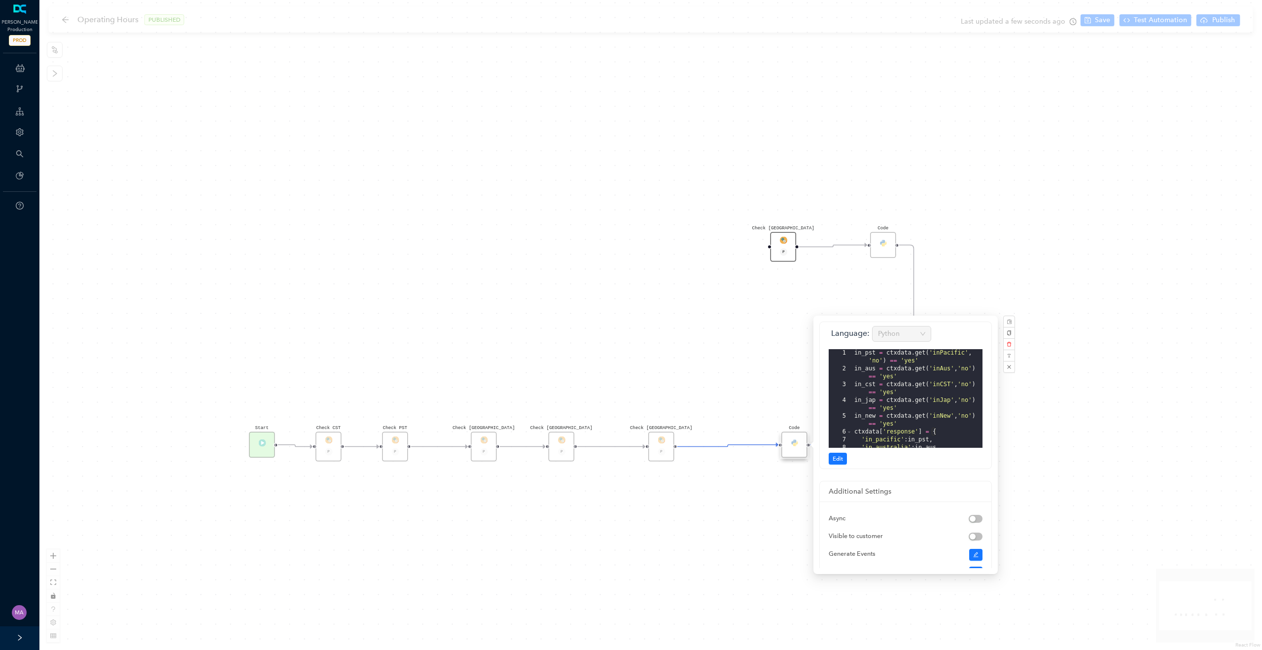
click at [784, 245] on div "Check [GEOGRAPHIC_DATA] P" at bounding box center [783, 247] width 26 height 30
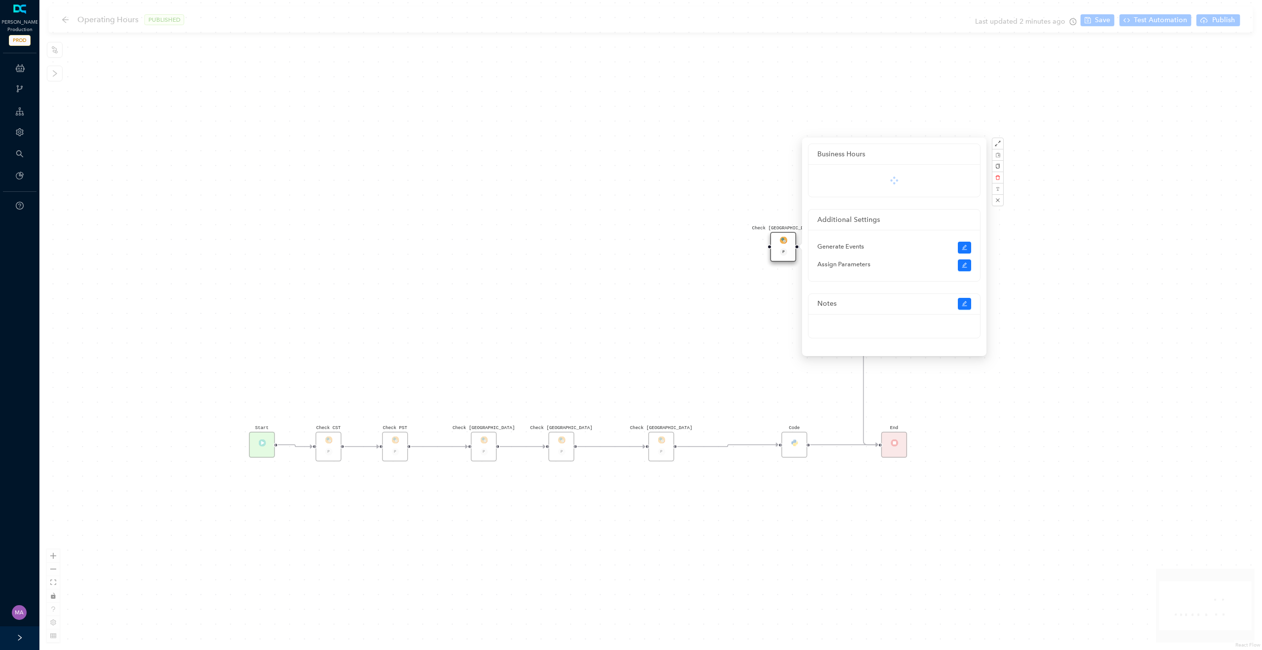
click at [700, 338] on div "Check [GEOGRAPHIC_DATA] P Check [GEOGRAPHIC_DATA] P Code Check [GEOGRAPHIC_DATA…" at bounding box center [650, 325] width 1223 height 650
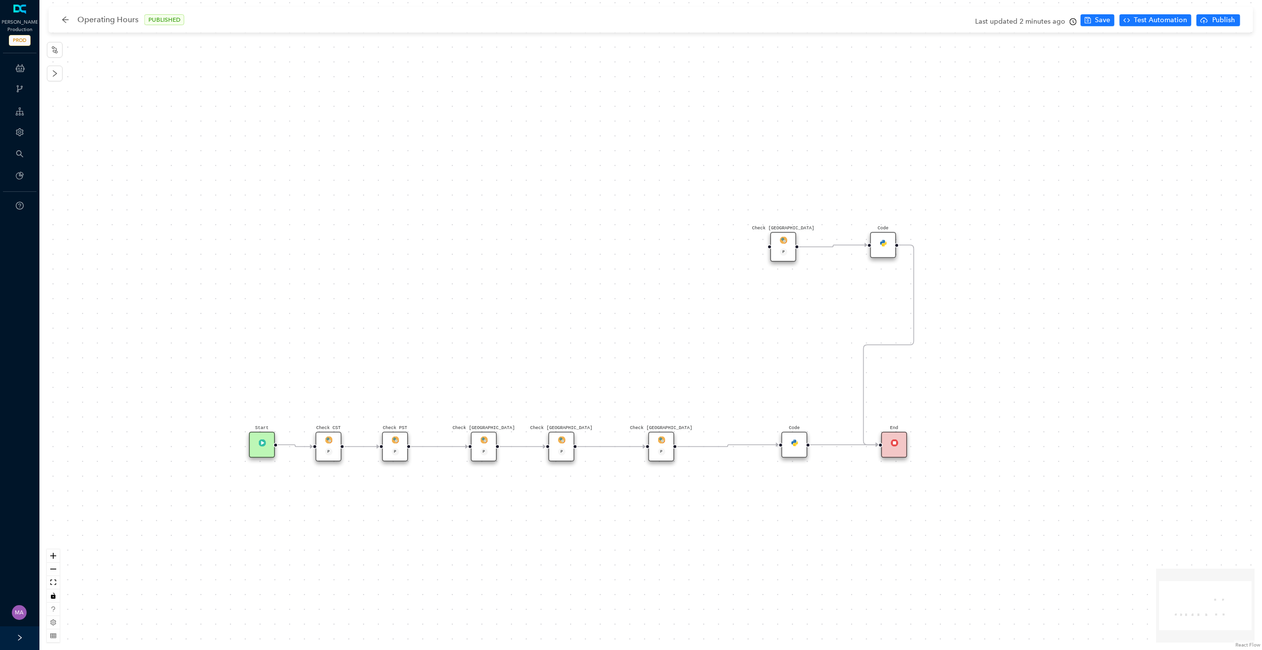
click at [884, 254] on div "Code" at bounding box center [883, 245] width 26 height 26
click at [886, 241] on img at bounding box center [882, 242] width 7 height 7
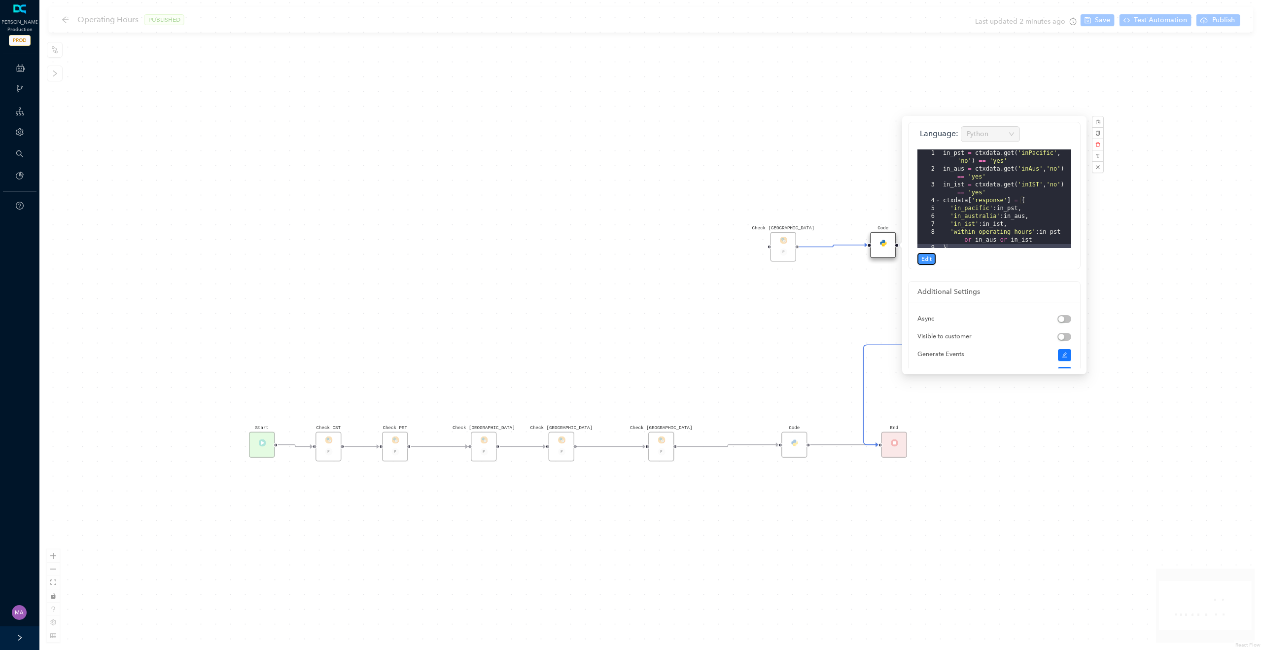
click at [930, 261] on span "Edit" at bounding box center [926, 258] width 10 height 9
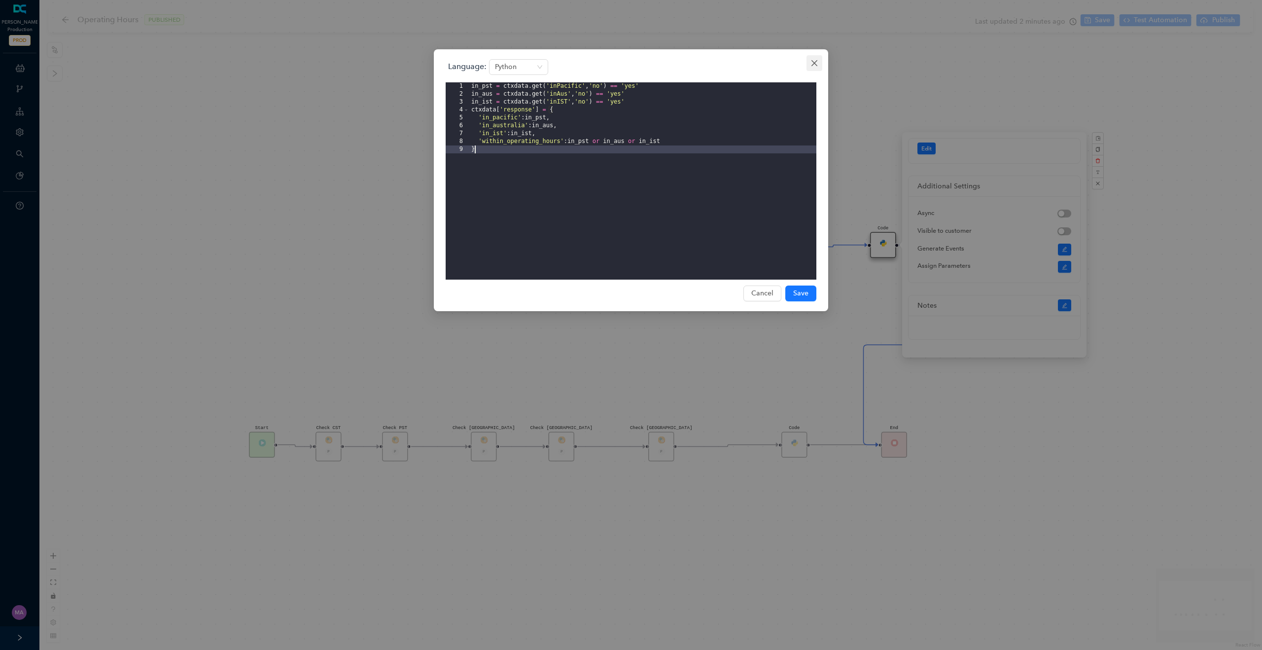
click at [812, 63] on icon "close" at bounding box center [814, 63] width 8 height 8
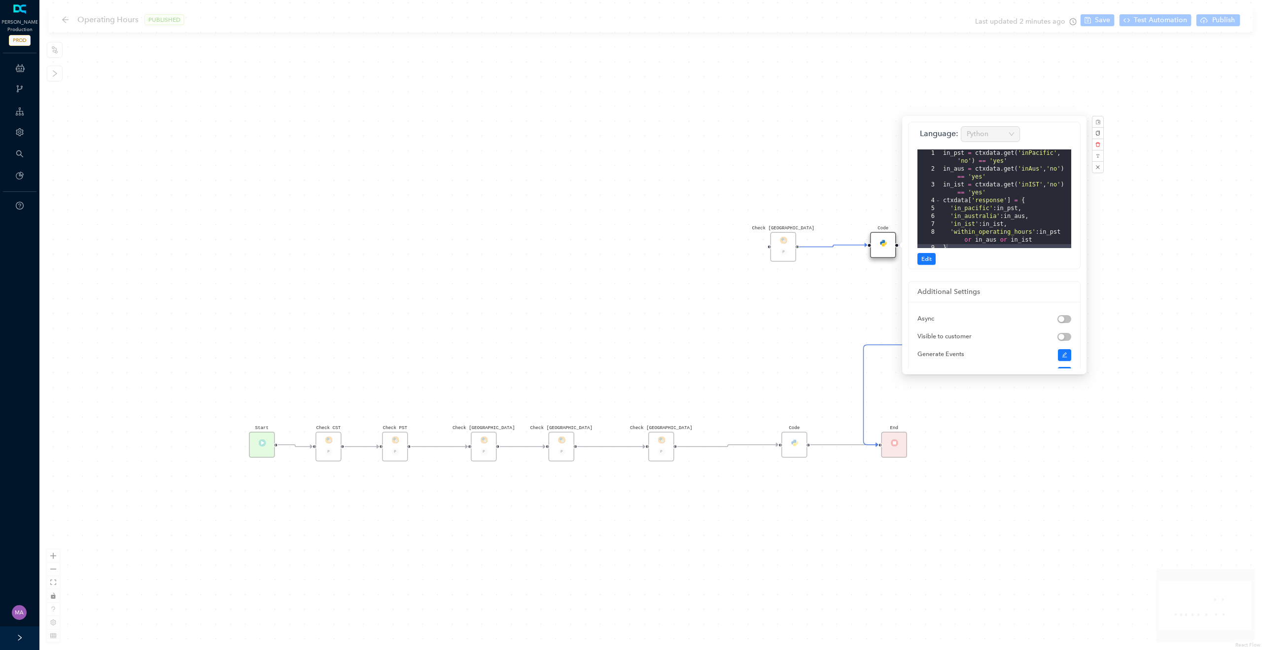
click at [651, 279] on div "Check [GEOGRAPHIC_DATA] P Check [GEOGRAPHIC_DATA] P Code Check [GEOGRAPHIC_DATA…" at bounding box center [650, 325] width 1223 height 650
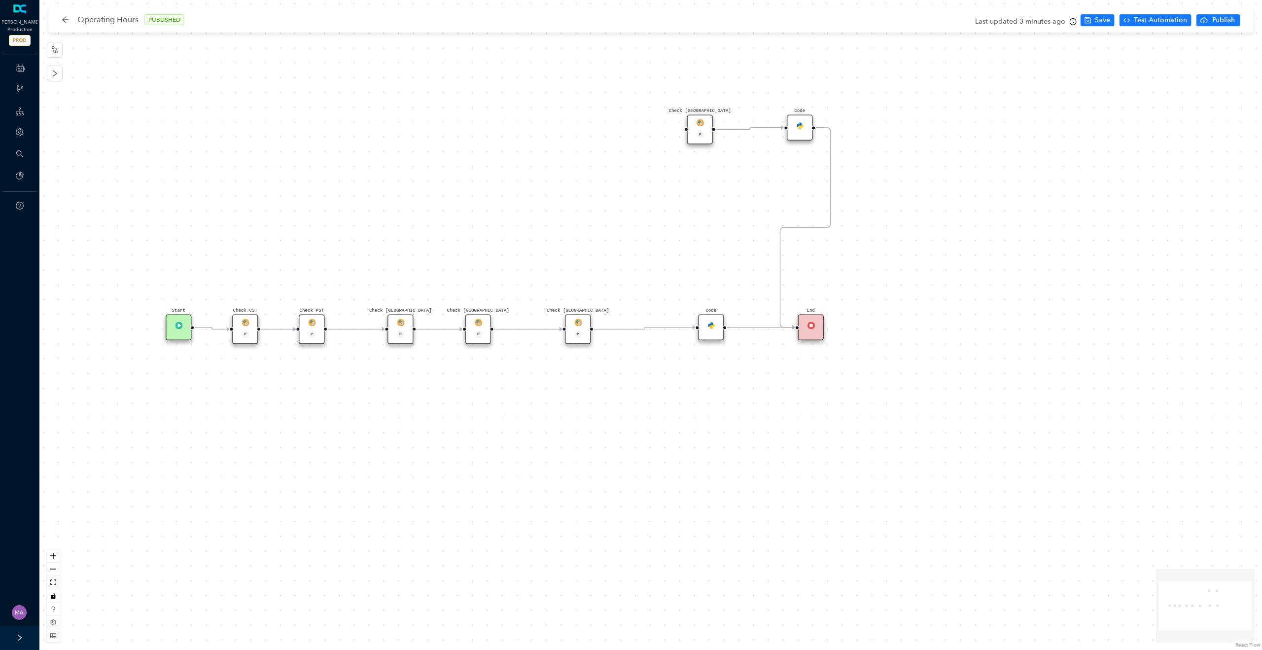
drag, startPoint x: 446, startPoint y: 418, endPoint x: 568, endPoint y: 441, distance: 123.9
click at [569, 441] on div "Check [GEOGRAPHIC_DATA] P Check [GEOGRAPHIC_DATA] P Code Check [GEOGRAPHIC_DATA…" at bounding box center [650, 325] width 1223 height 650
click at [407, 324] on div "Check [GEOGRAPHIC_DATA] P" at bounding box center [400, 329] width 26 height 30
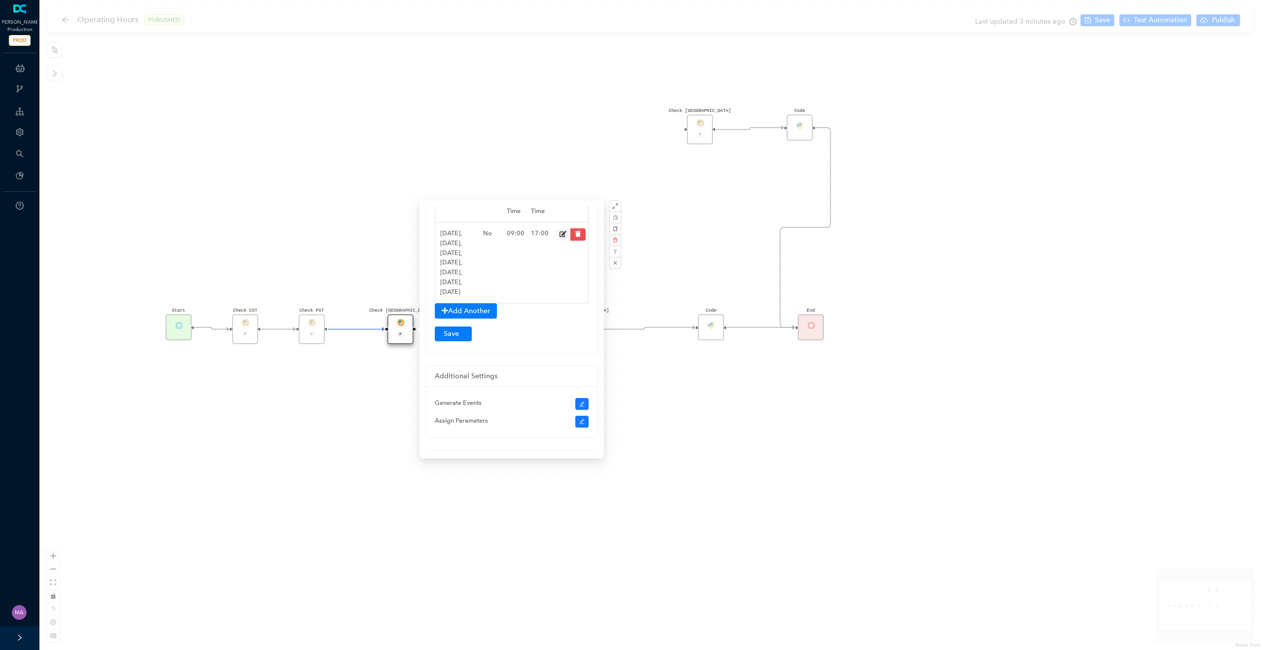
scroll to position [171, 0]
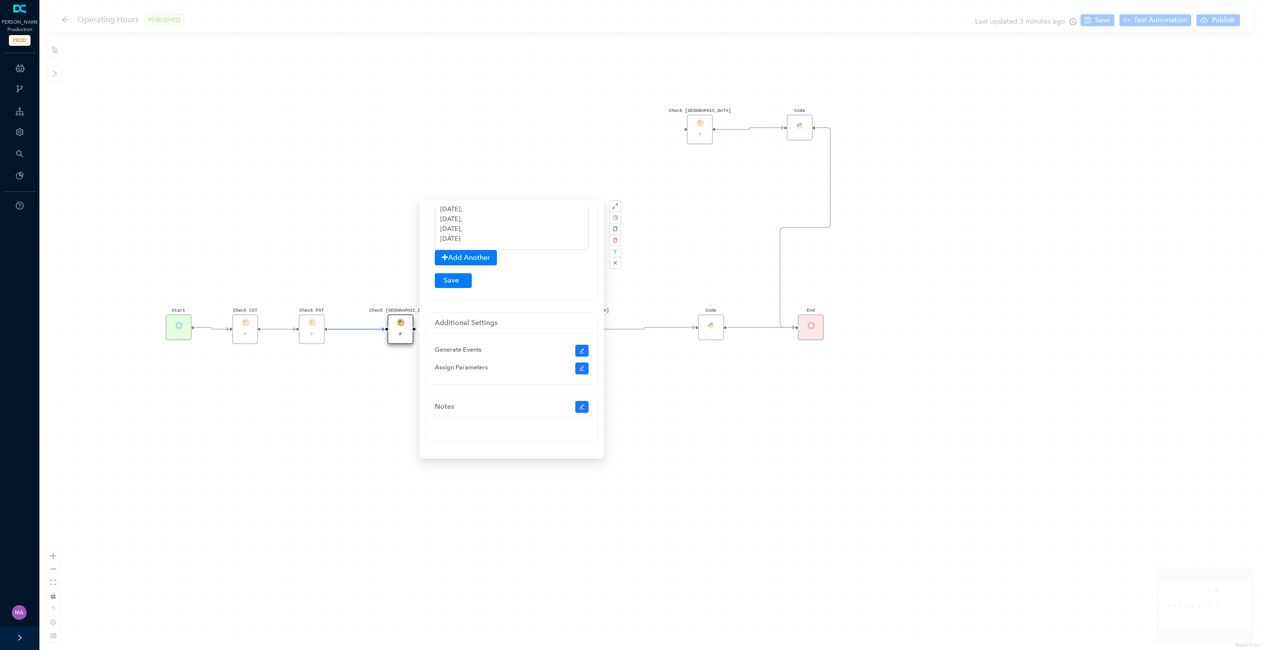
click at [336, 446] on div "Check [GEOGRAPHIC_DATA] P Check [GEOGRAPHIC_DATA] P Code Check [GEOGRAPHIC_DATA…" at bounding box center [650, 325] width 1223 height 650
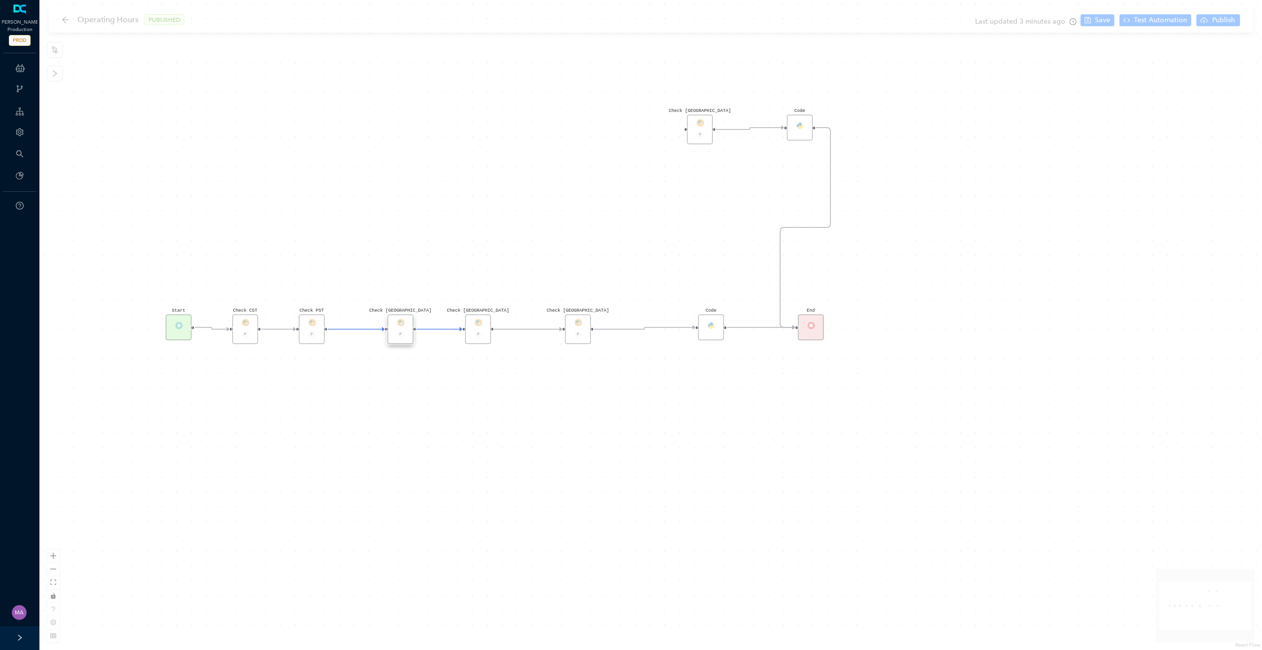
scroll to position [0, 0]
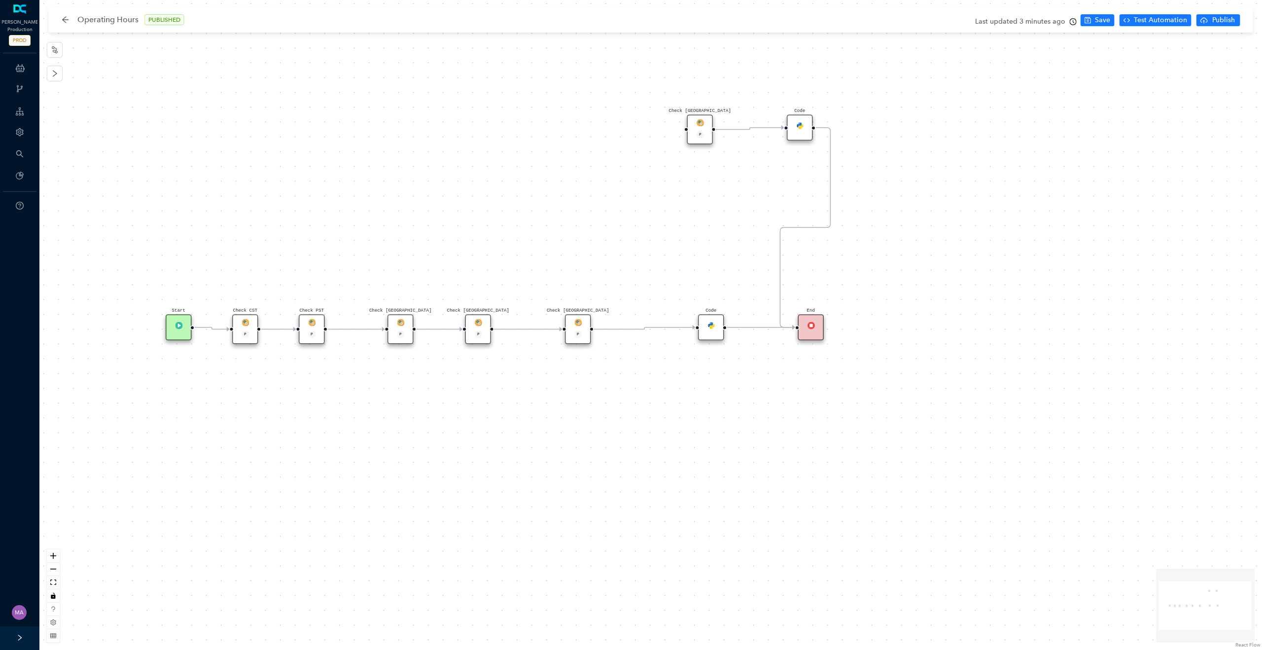
click at [482, 321] on img at bounding box center [477, 322] width 7 height 7
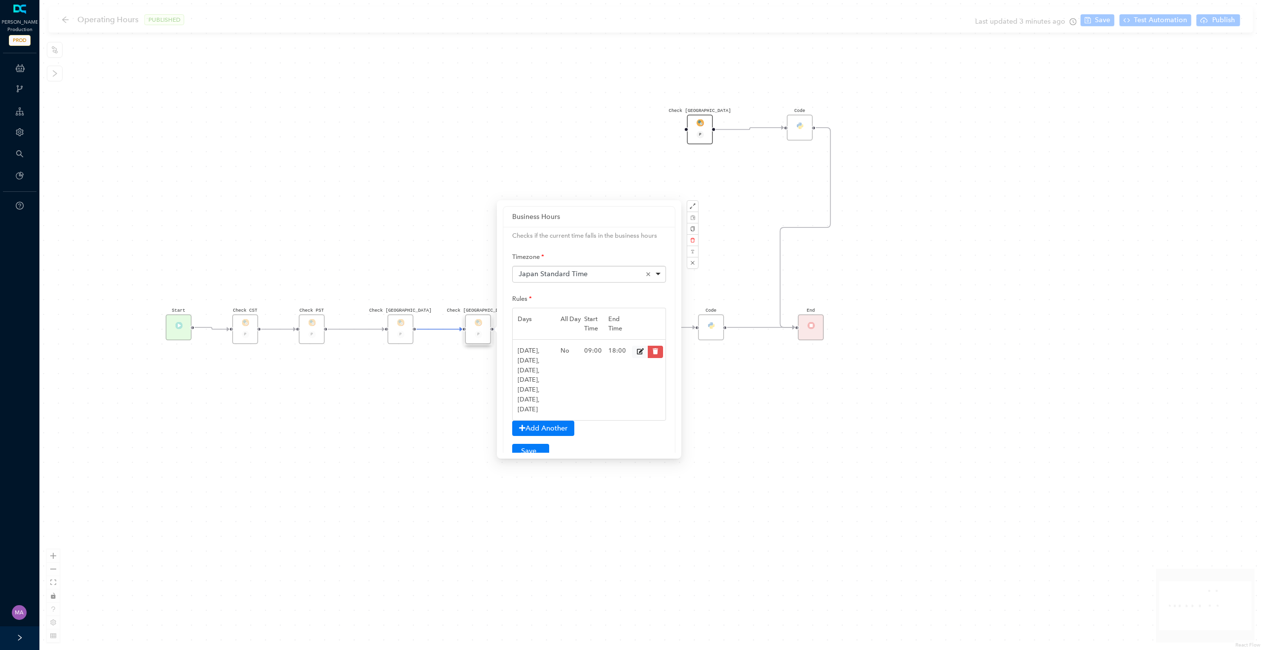
click at [705, 133] on div "Check [GEOGRAPHIC_DATA] P" at bounding box center [700, 130] width 26 height 30
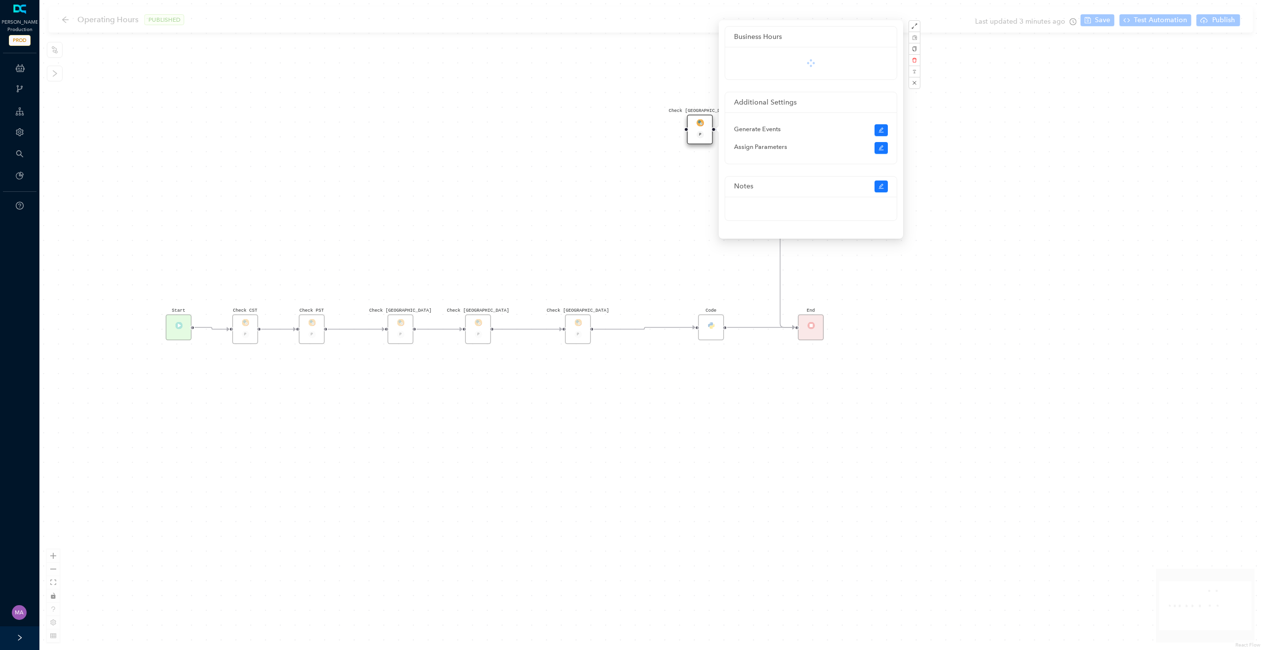
click at [620, 156] on div "Check [GEOGRAPHIC_DATA] P Check [GEOGRAPHIC_DATA] P Code Check [GEOGRAPHIC_DATA…" at bounding box center [650, 325] width 1223 height 650
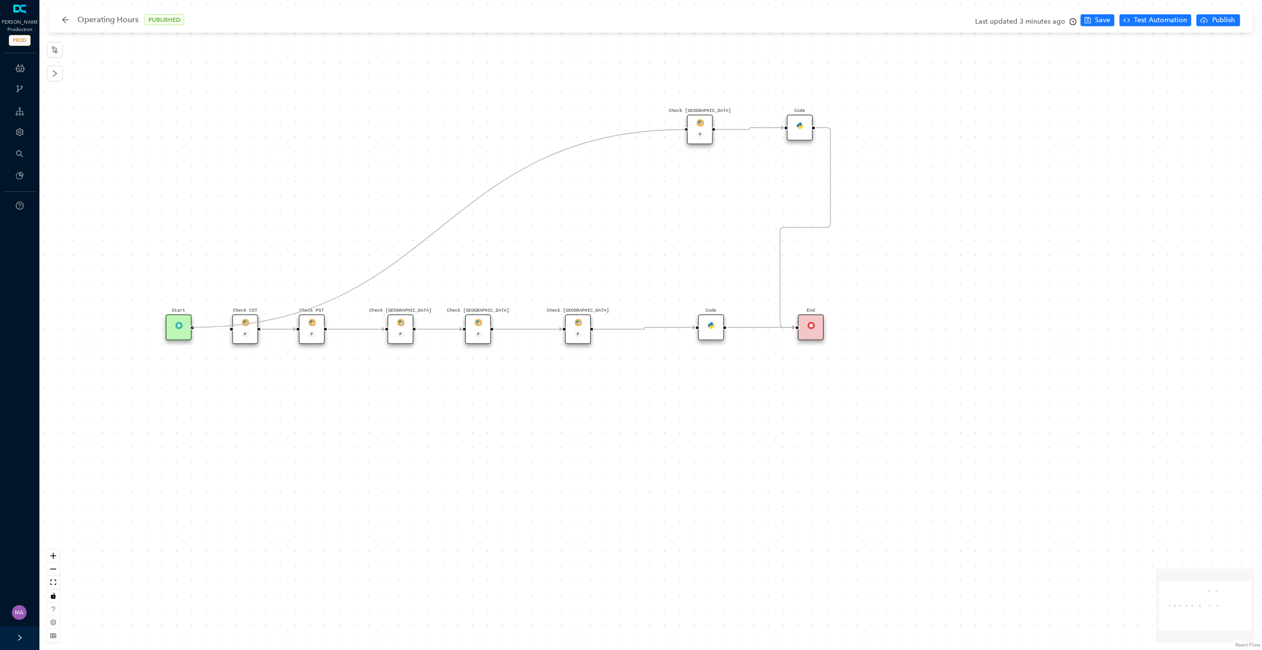
drag, startPoint x: 226, startPoint y: 330, endPoint x: 689, endPoint y: 138, distance: 501.5
drag, startPoint x: 177, startPoint y: 331, endPoint x: 502, endPoint y: 185, distance: 356.1
click at [447, 185] on div "Start" at bounding box center [434, 183] width 26 height 26
drag, startPoint x: 779, startPoint y: 128, endPoint x: 790, endPoint y: 332, distance: 204.3
click at [1169, 20] on span "Test Automation" at bounding box center [1160, 20] width 53 height 11
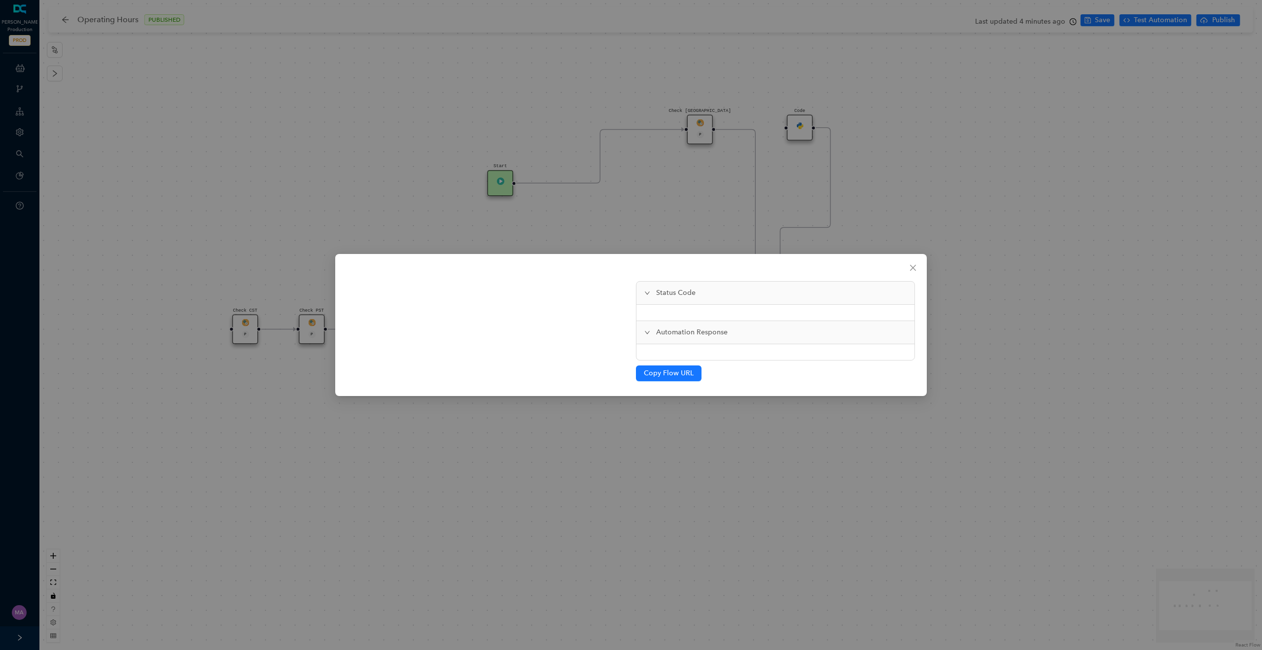
click at [968, 112] on div "Status Code Automation Response Copy Flow URL" at bounding box center [631, 325] width 1262 height 650
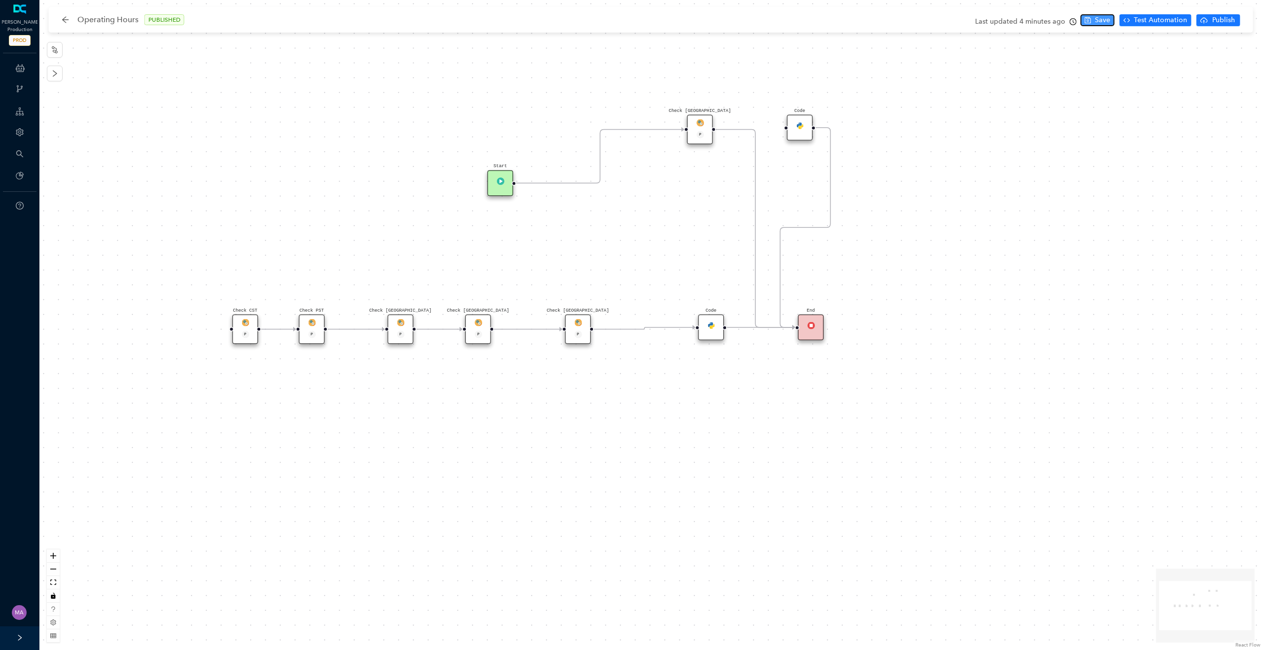
click at [1101, 21] on span "Save" at bounding box center [1102, 20] width 15 height 11
click at [1167, 23] on span "Test Automation" at bounding box center [1160, 20] width 53 height 11
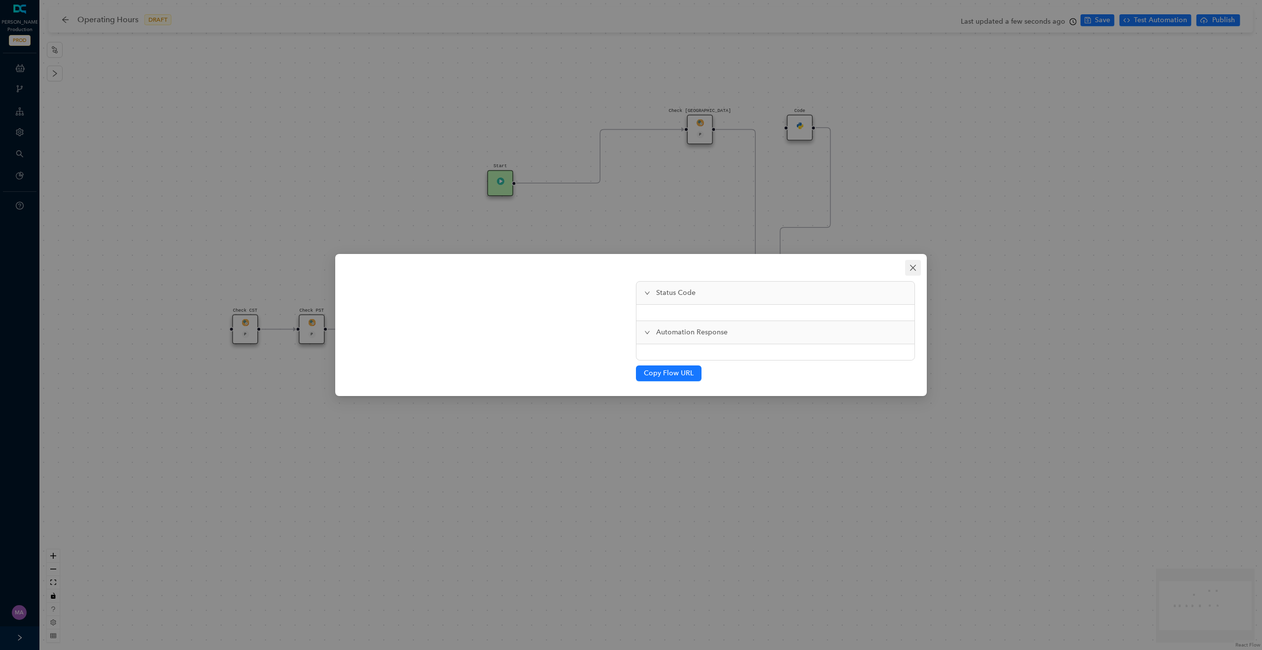
click at [909, 271] on icon "close" at bounding box center [913, 268] width 8 height 8
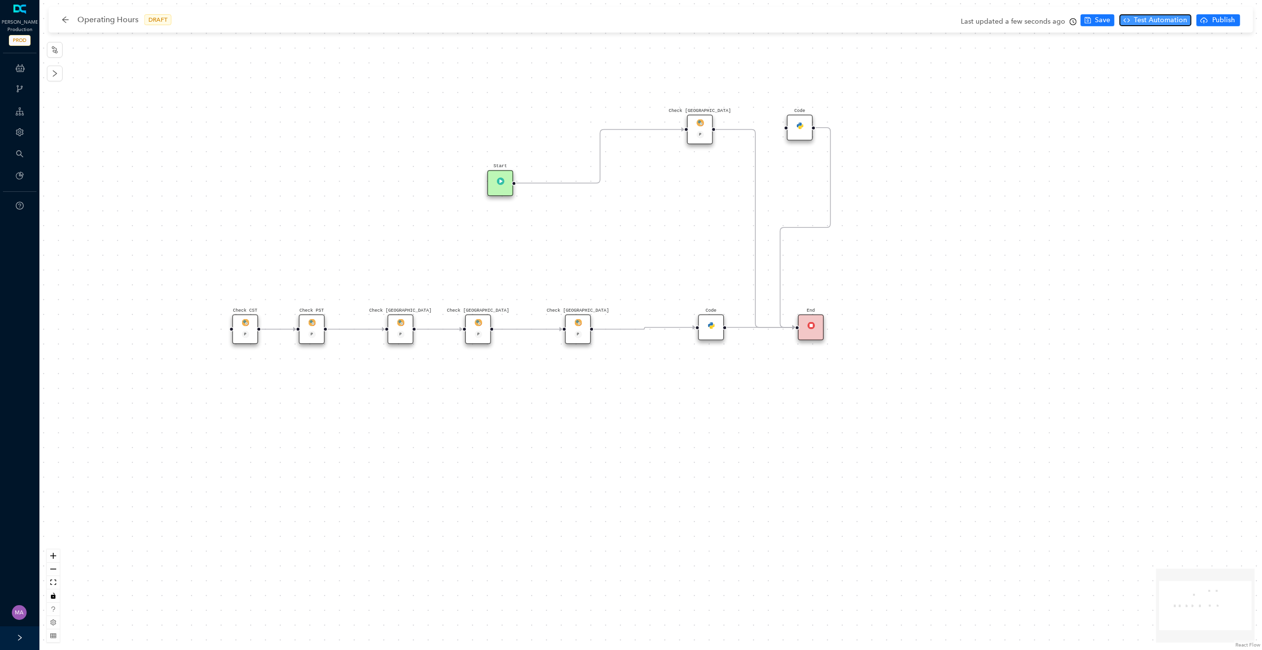
click at [1148, 23] on span "Test Automation" at bounding box center [1160, 20] width 53 height 11
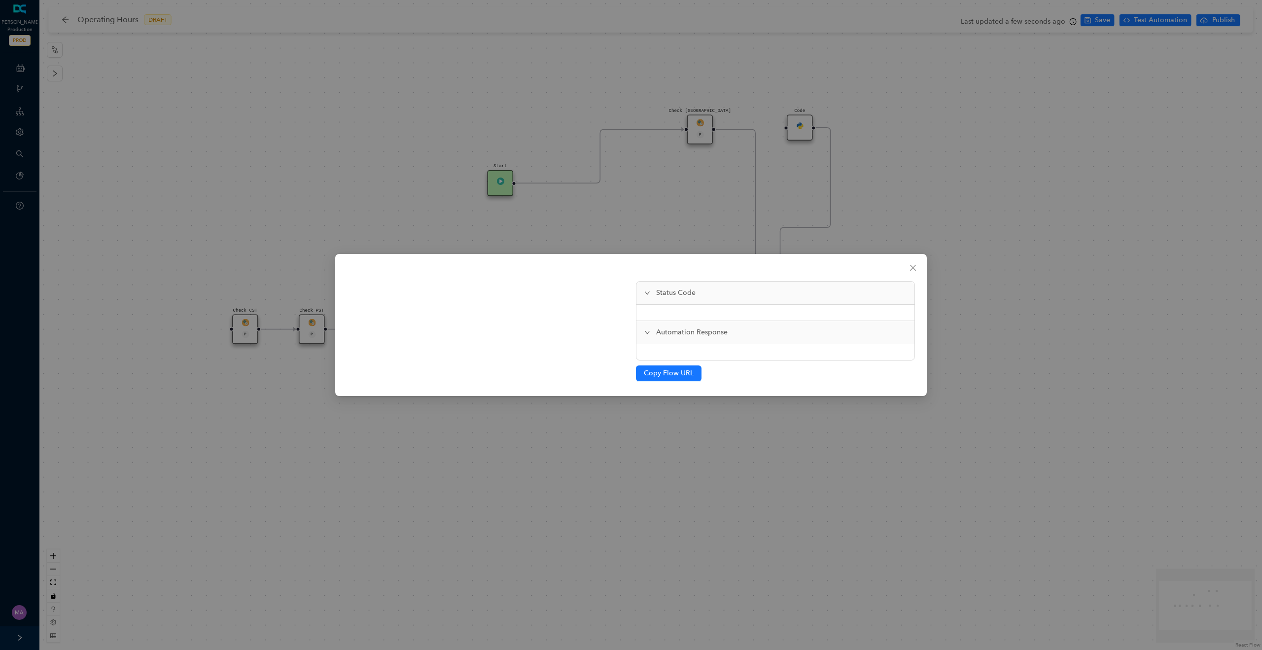
click at [370, 381] on div at bounding box center [486, 325] width 289 height 122
click at [909, 267] on icon "close" at bounding box center [913, 268] width 8 height 8
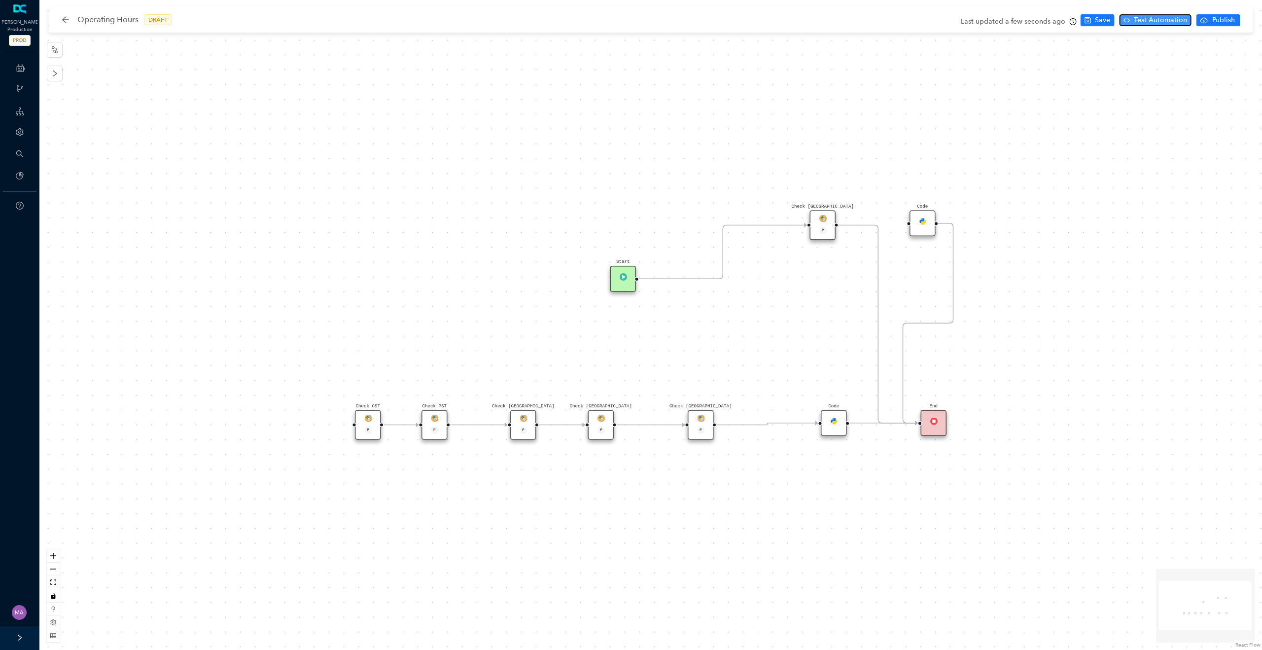
click at [1152, 24] on span "Test Automation" at bounding box center [1160, 20] width 53 height 11
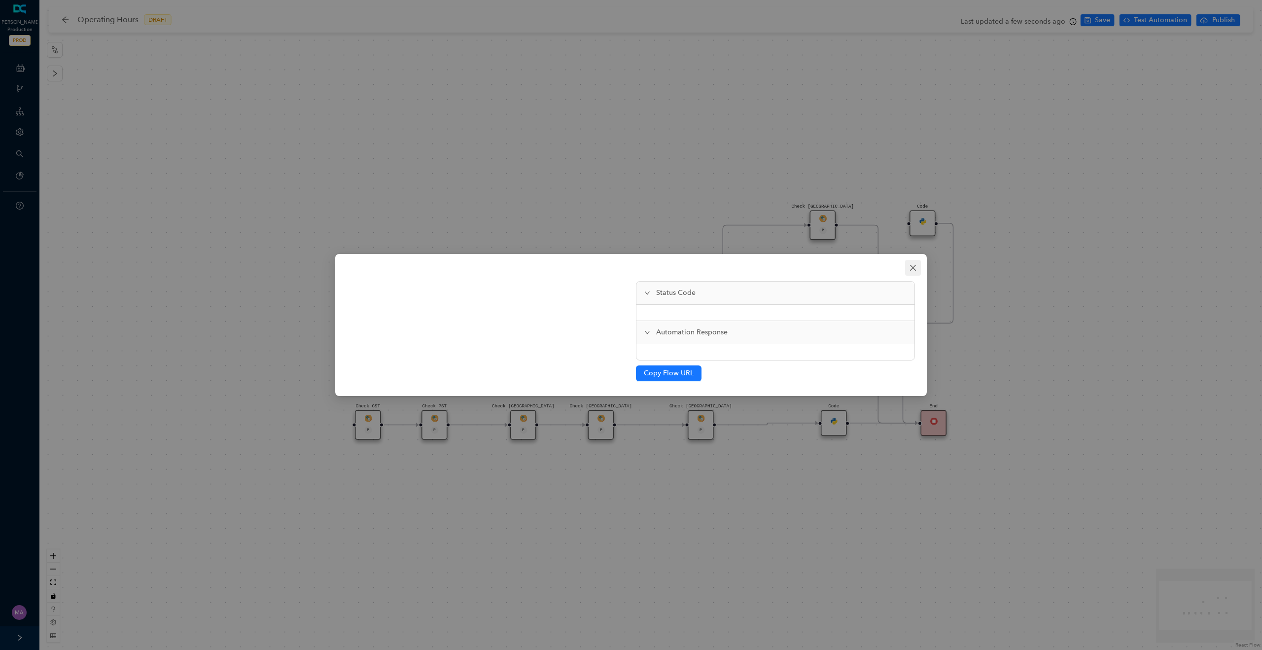
click at [912, 268] on icon "close" at bounding box center [913, 268] width 8 height 8
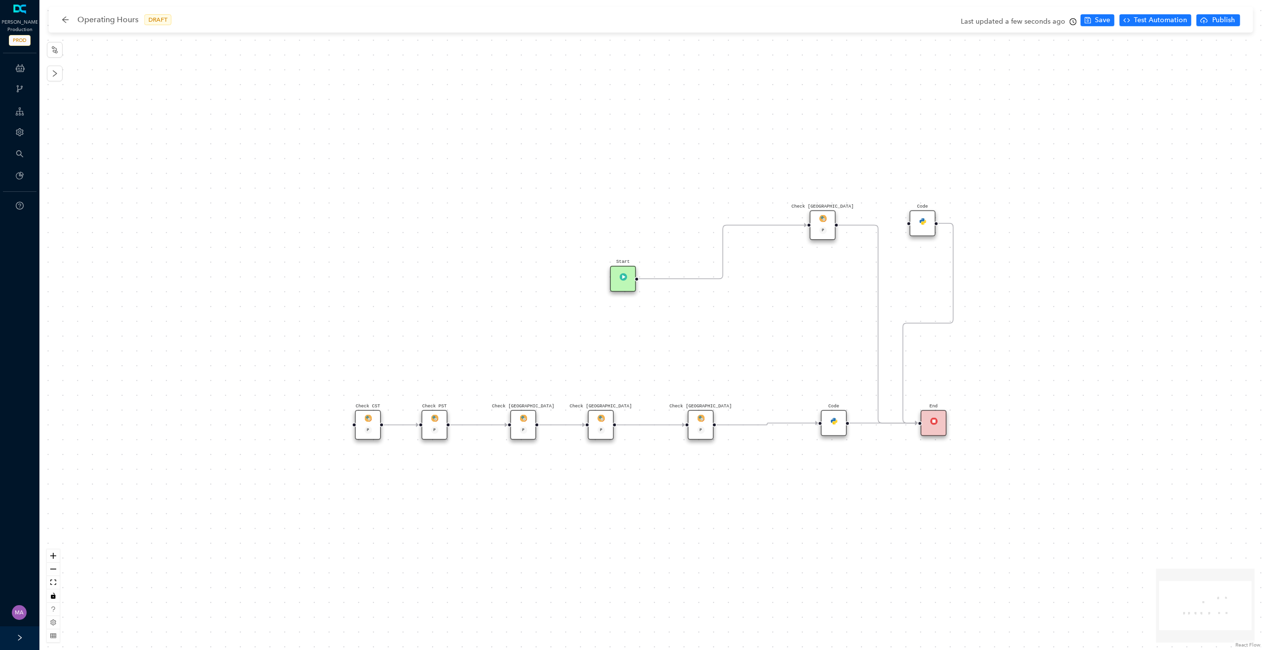
click at [877, 405] on icon "Edge from reactflownode_075178a5-a9a9-4907-a4c9-d45439dbb173 to reactflownode_9…" at bounding box center [877, 324] width 79 height 198
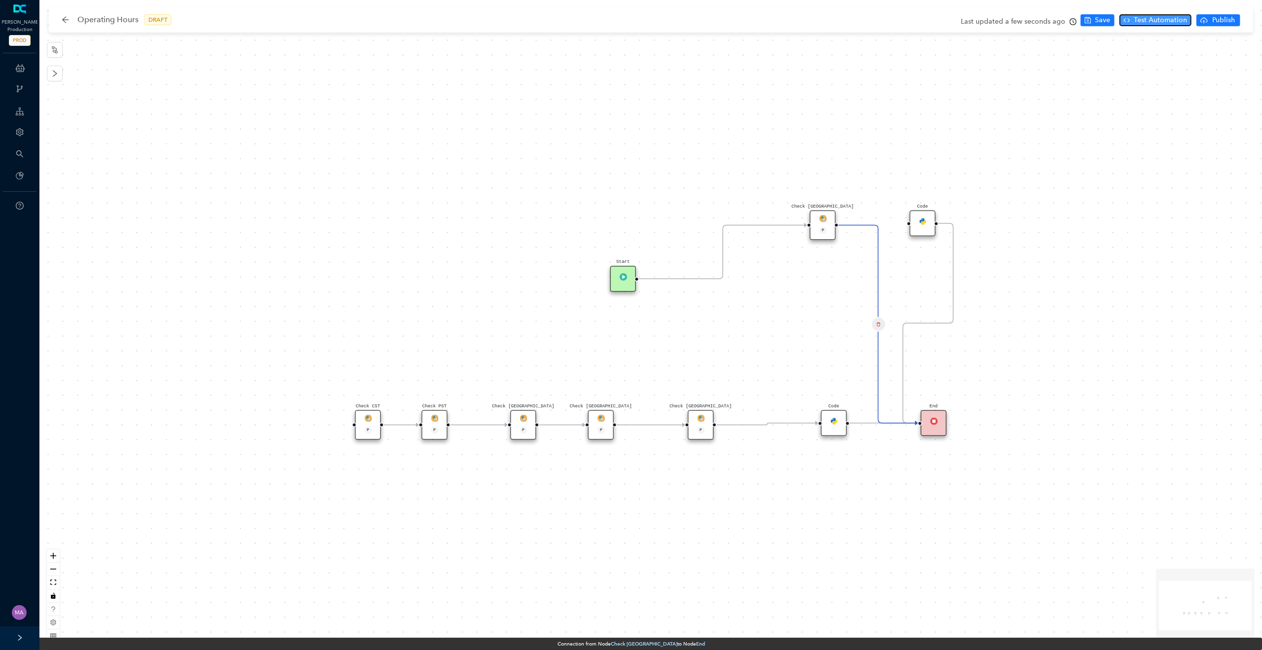
click at [1144, 20] on span "Test Automation" at bounding box center [1160, 20] width 53 height 11
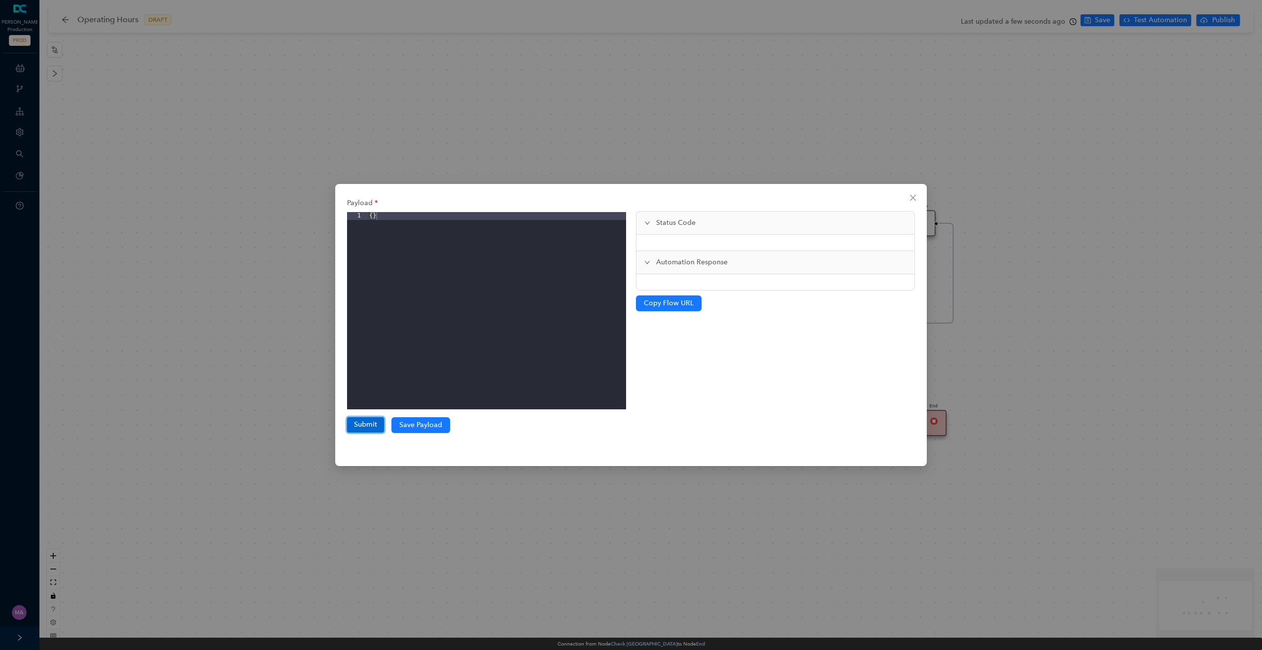
click at [360, 426] on button "Submit" at bounding box center [365, 424] width 37 height 15
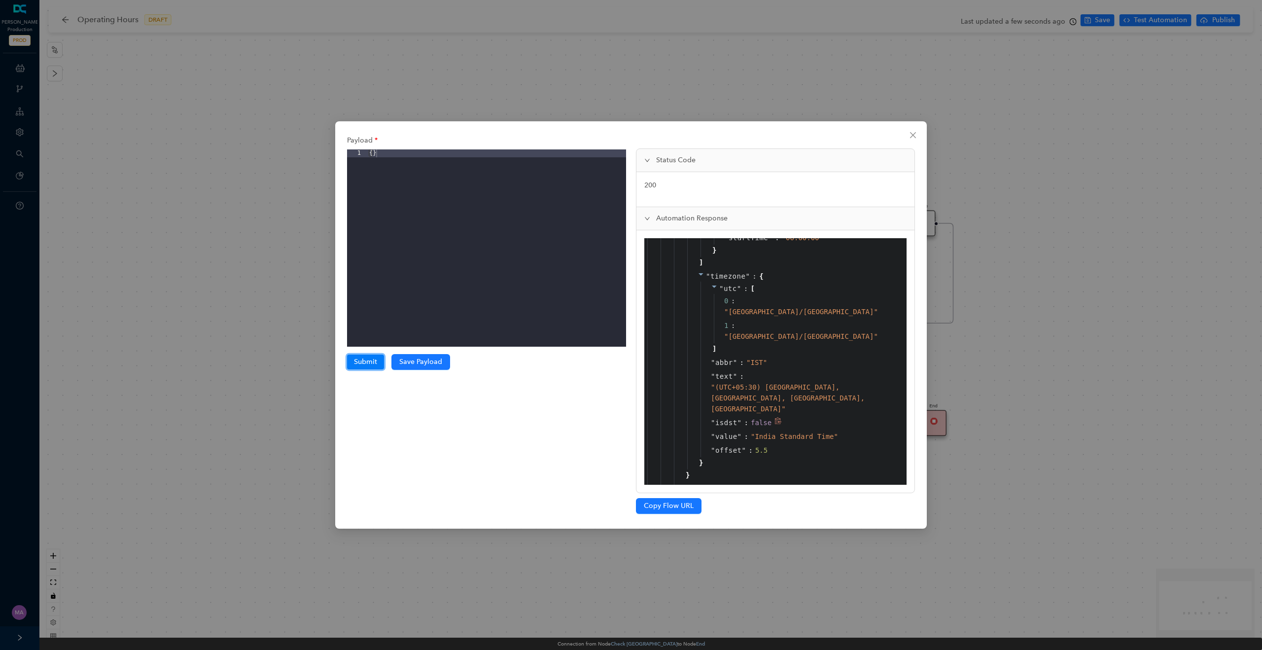
scroll to position [1397, 0]
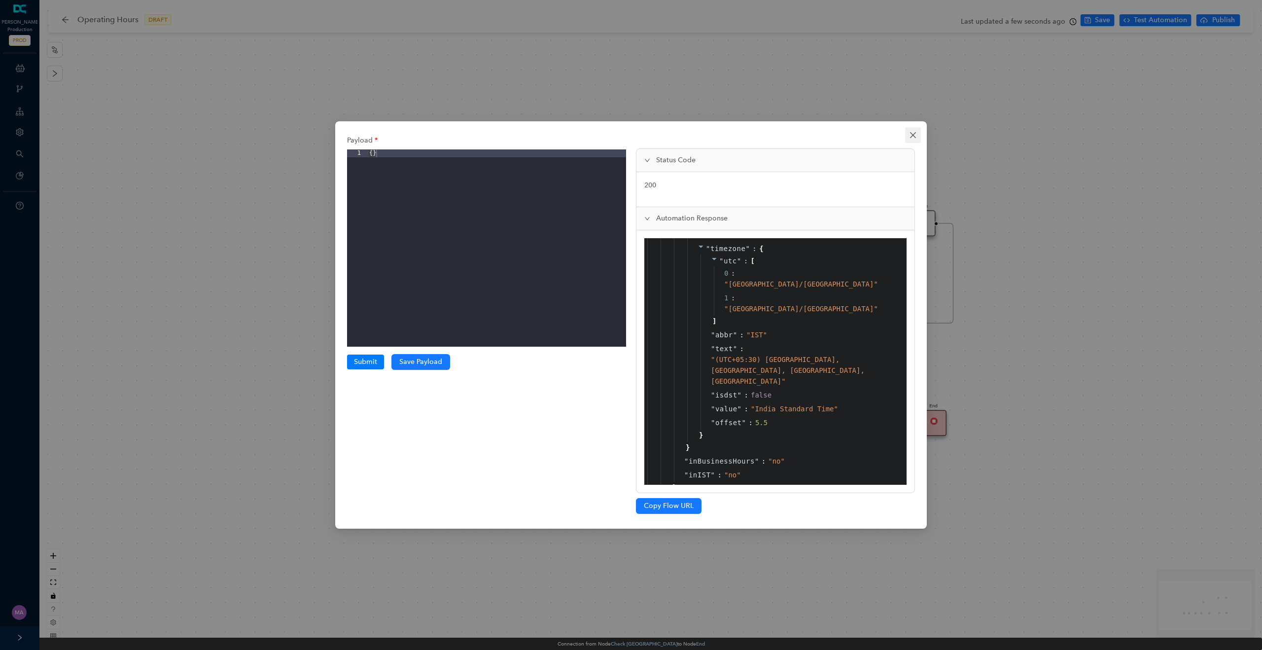
click at [910, 137] on icon "close" at bounding box center [913, 135] width 6 height 6
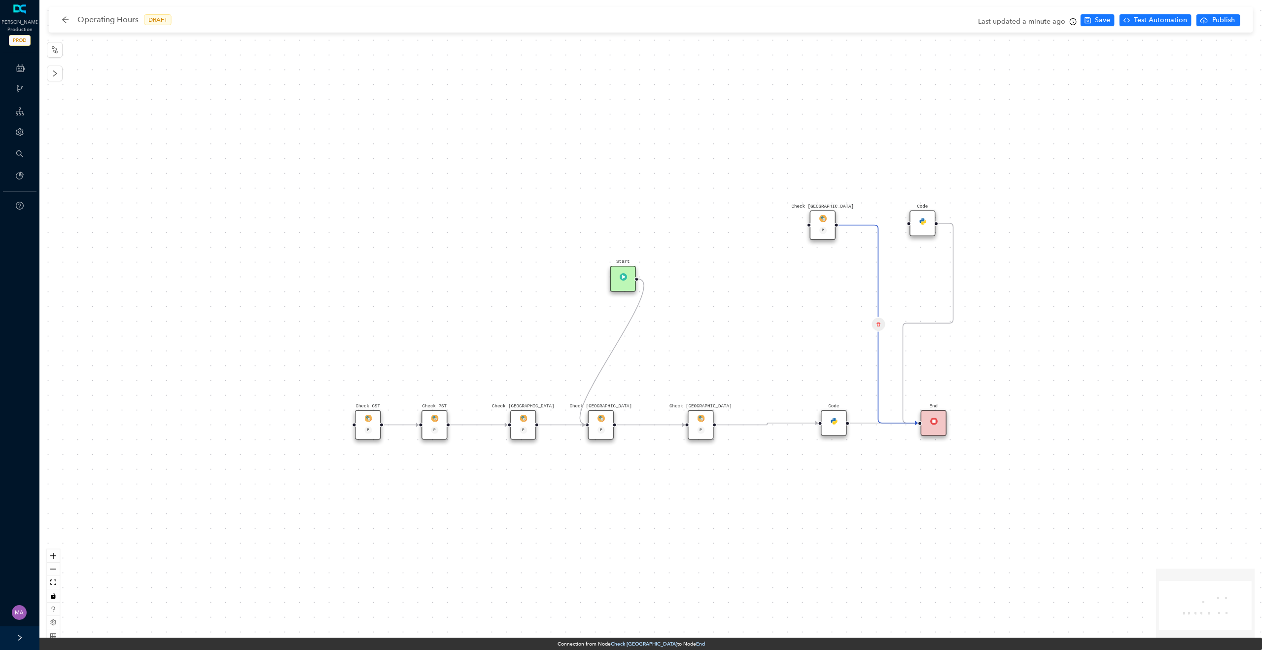
drag, startPoint x: 800, startPoint y: 225, endPoint x: 590, endPoint y: 433, distance: 295.9
click at [1099, 20] on span "Save" at bounding box center [1102, 20] width 15 height 11
click at [1157, 22] on span "Test Automation" at bounding box center [1160, 20] width 53 height 11
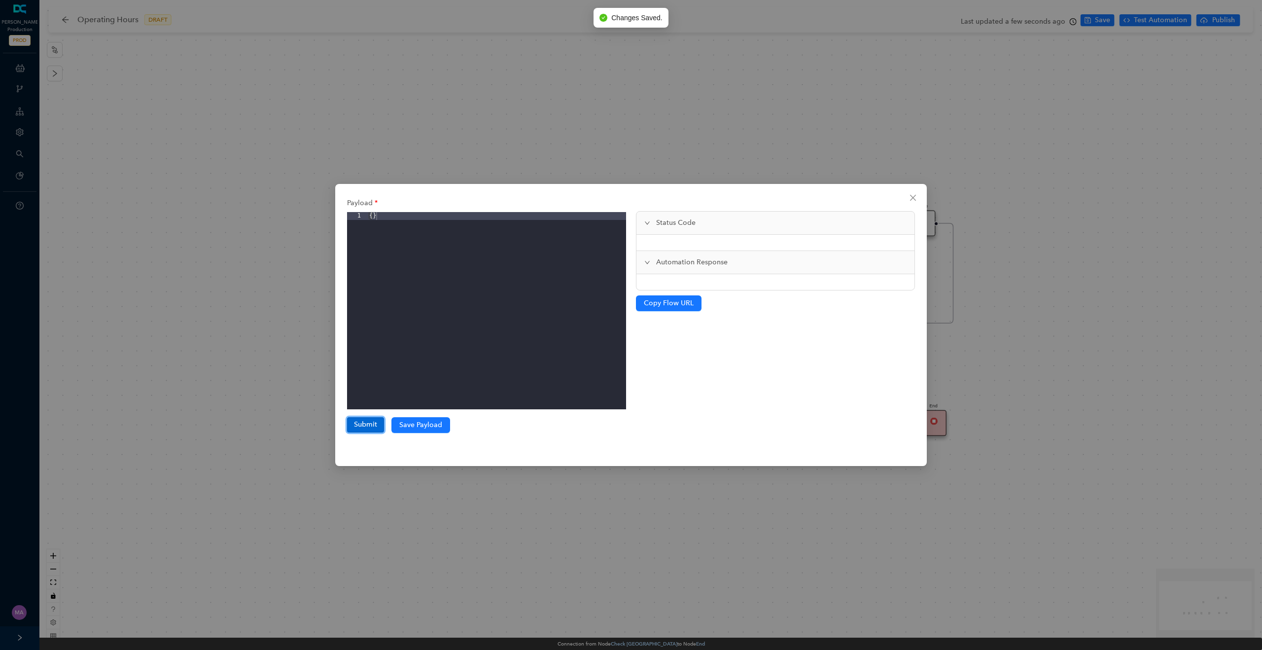
click at [356, 430] on button "Submit" at bounding box center [365, 424] width 37 height 15
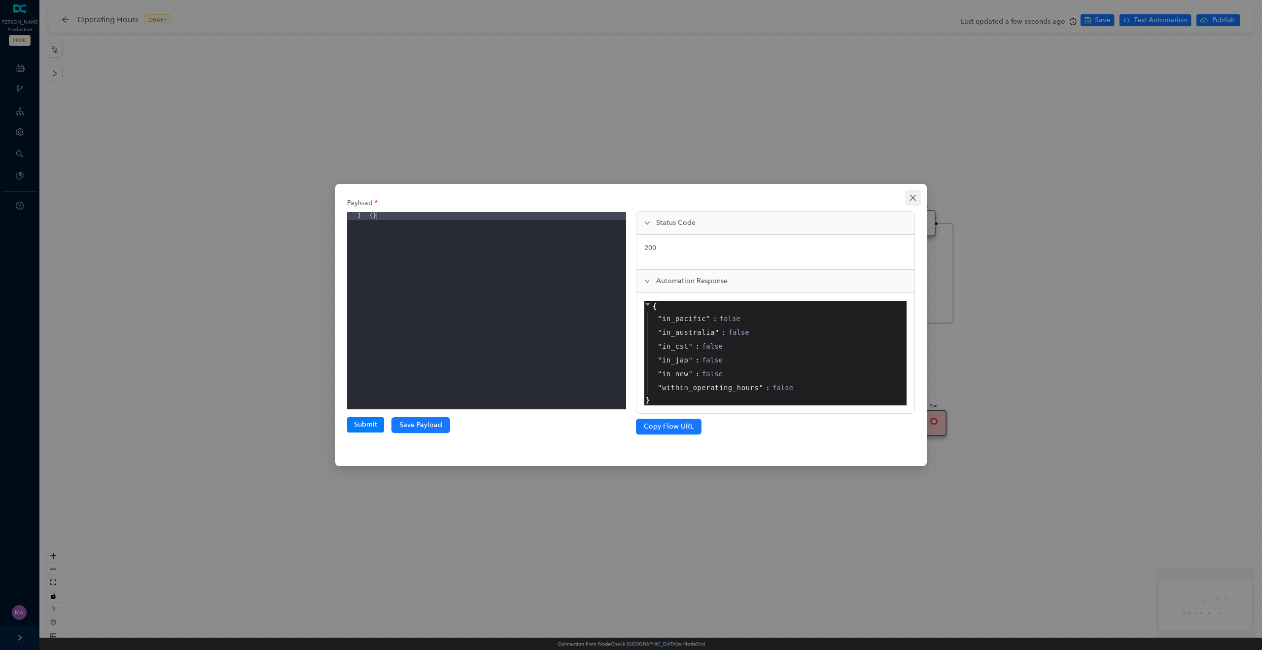
click at [911, 199] on icon "close" at bounding box center [913, 198] width 6 height 6
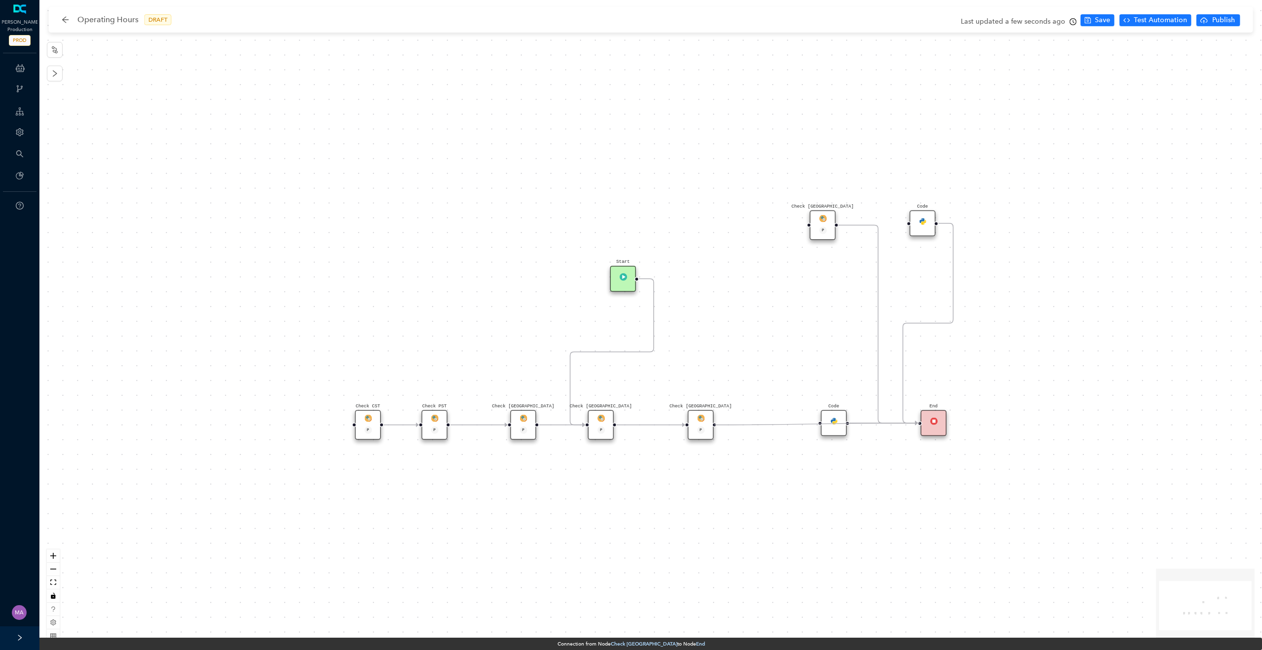
drag, startPoint x: 814, startPoint y: 422, endPoint x: 920, endPoint y: 421, distance: 106.0
click at [1106, 20] on span "Save" at bounding box center [1102, 20] width 15 height 11
click at [1162, 24] on span "Test Automation" at bounding box center [1160, 20] width 53 height 11
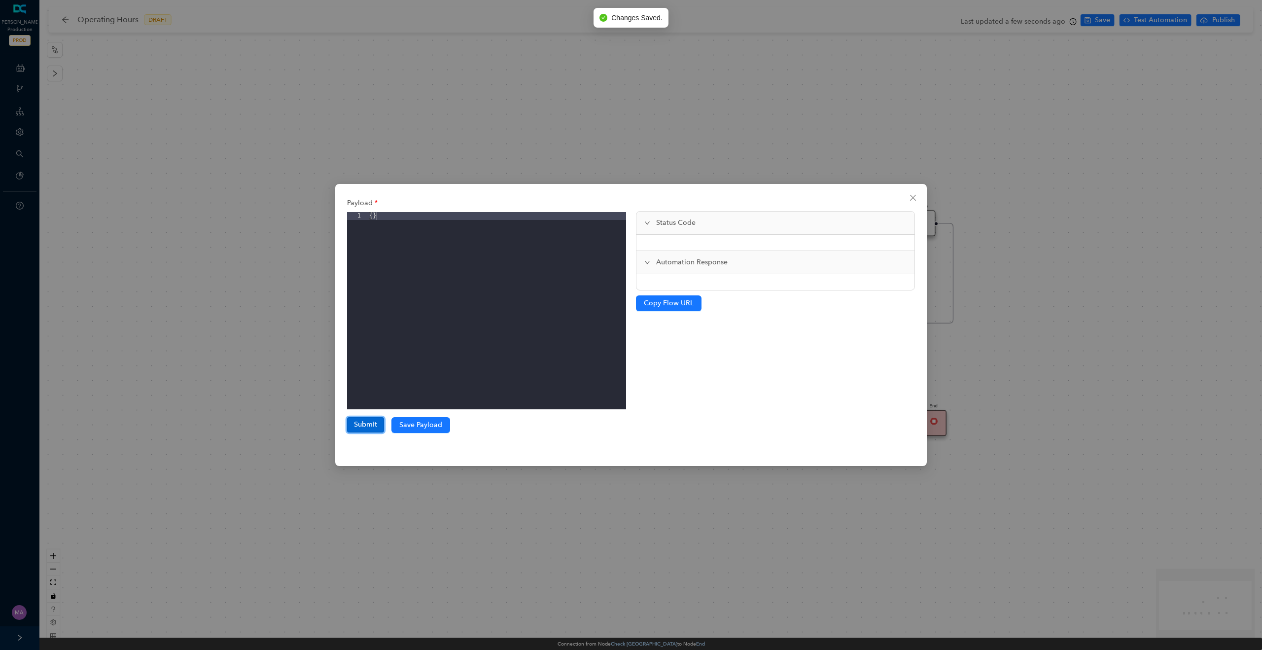
click at [374, 420] on button "Submit" at bounding box center [365, 424] width 37 height 15
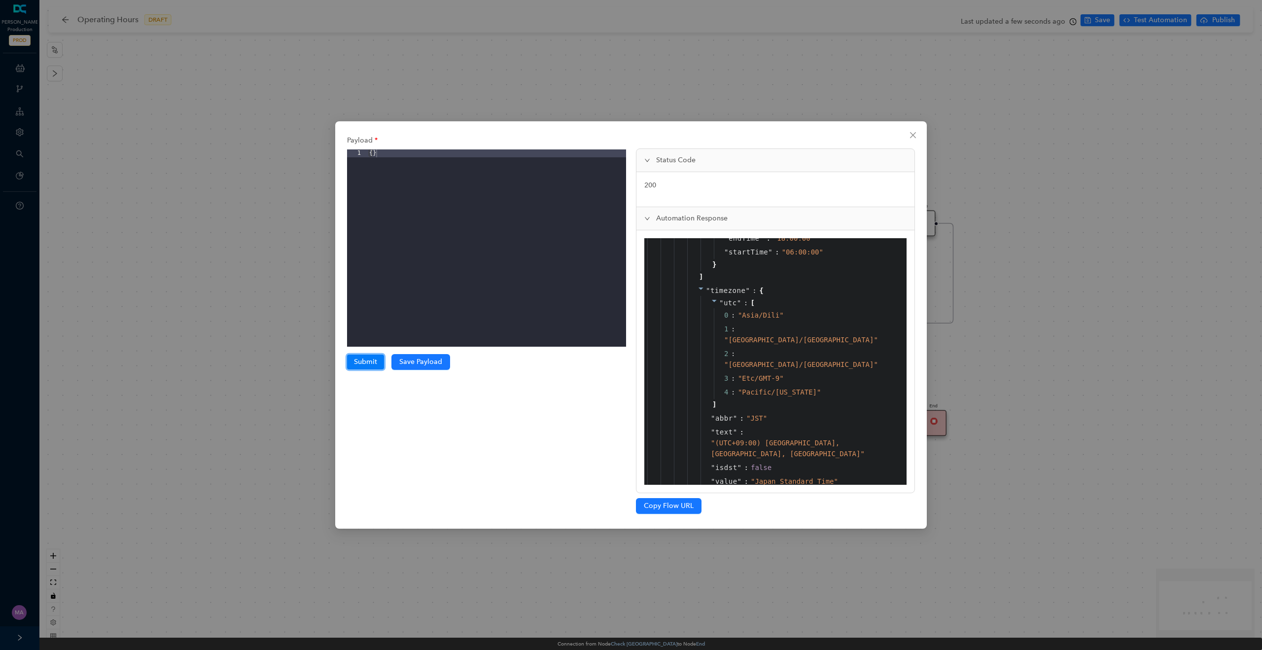
scroll to position [1355, 0]
click at [910, 136] on icon "close" at bounding box center [913, 135] width 8 height 8
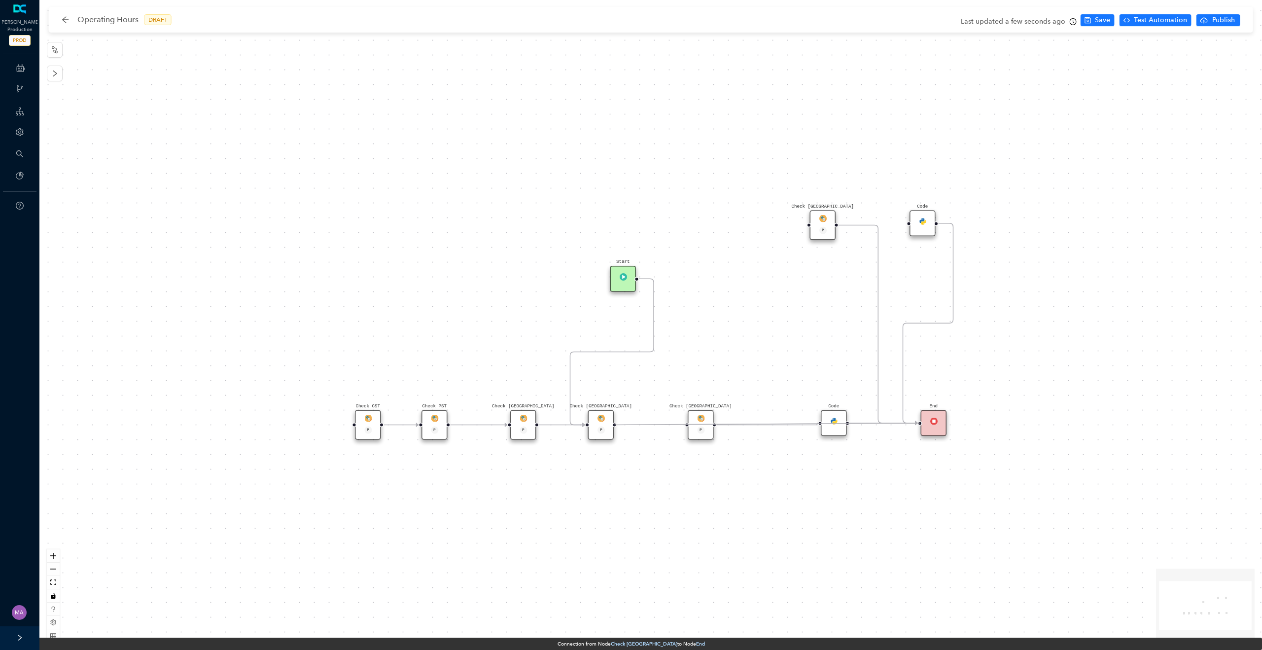
drag, startPoint x: 682, startPoint y: 425, endPoint x: 929, endPoint y: 431, distance: 247.0
click at [1107, 23] on span "Save" at bounding box center [1102, 20] width 15 height 11
click at [1172, 25] on span "Test Automation" at bounding box center [1160, 20] width 53 height 11
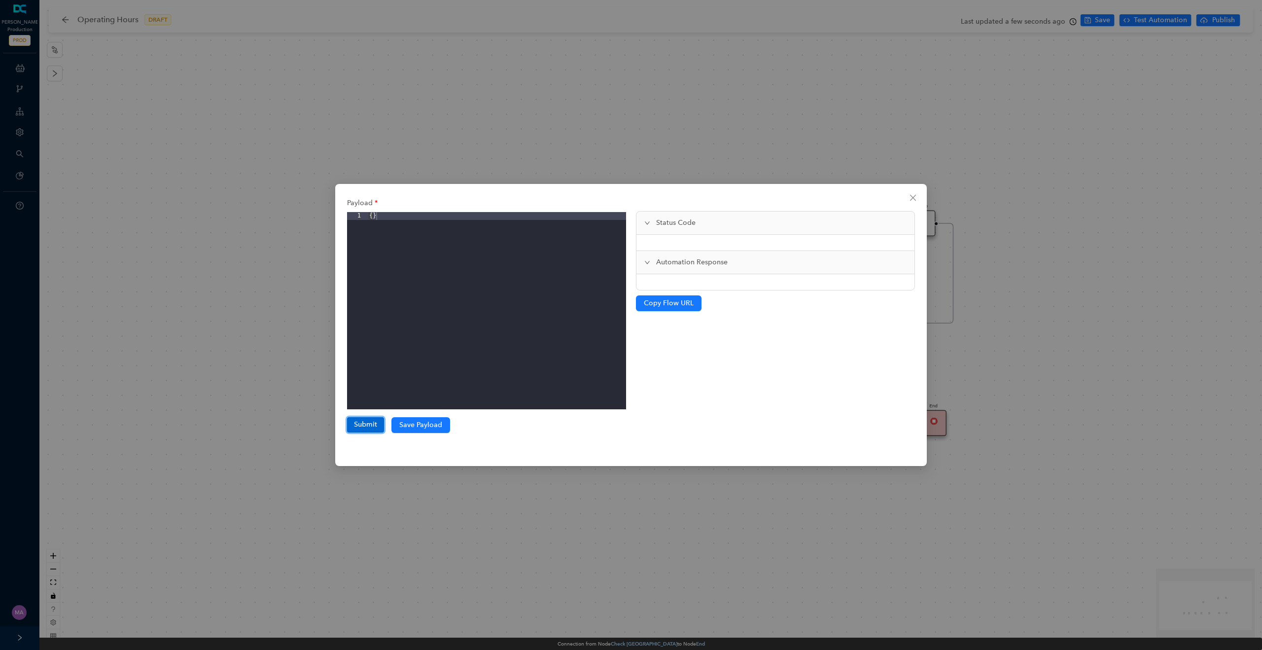
click at [369, 420] on button "Submit" at bounding box center [365, 424] width 37 height 15
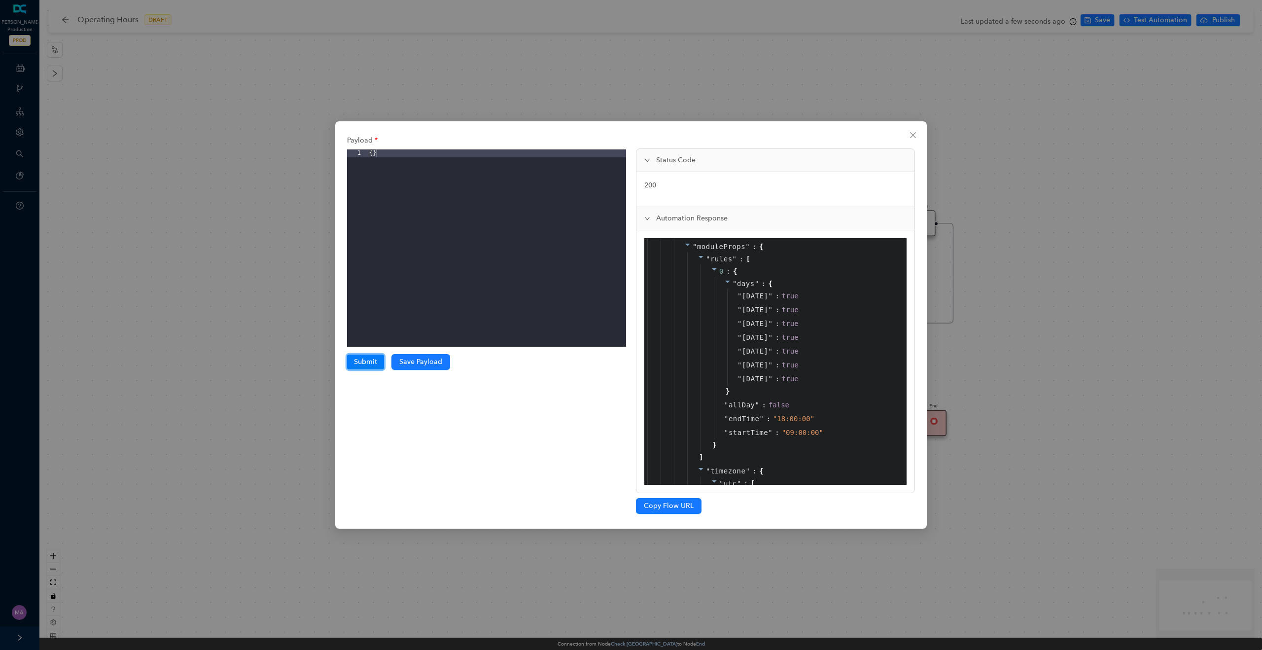
scroll to position [1428, 0]
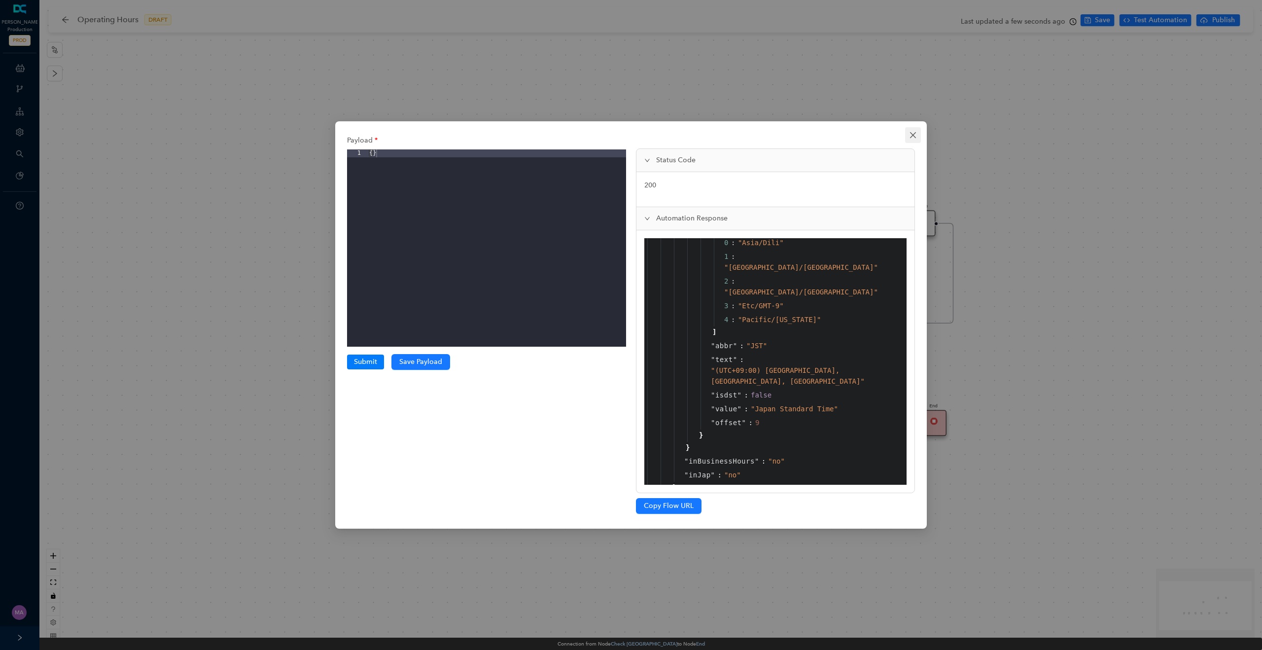
click at [915, 135] on icon "close" at bounding box center [913, 135] width 8 height 8
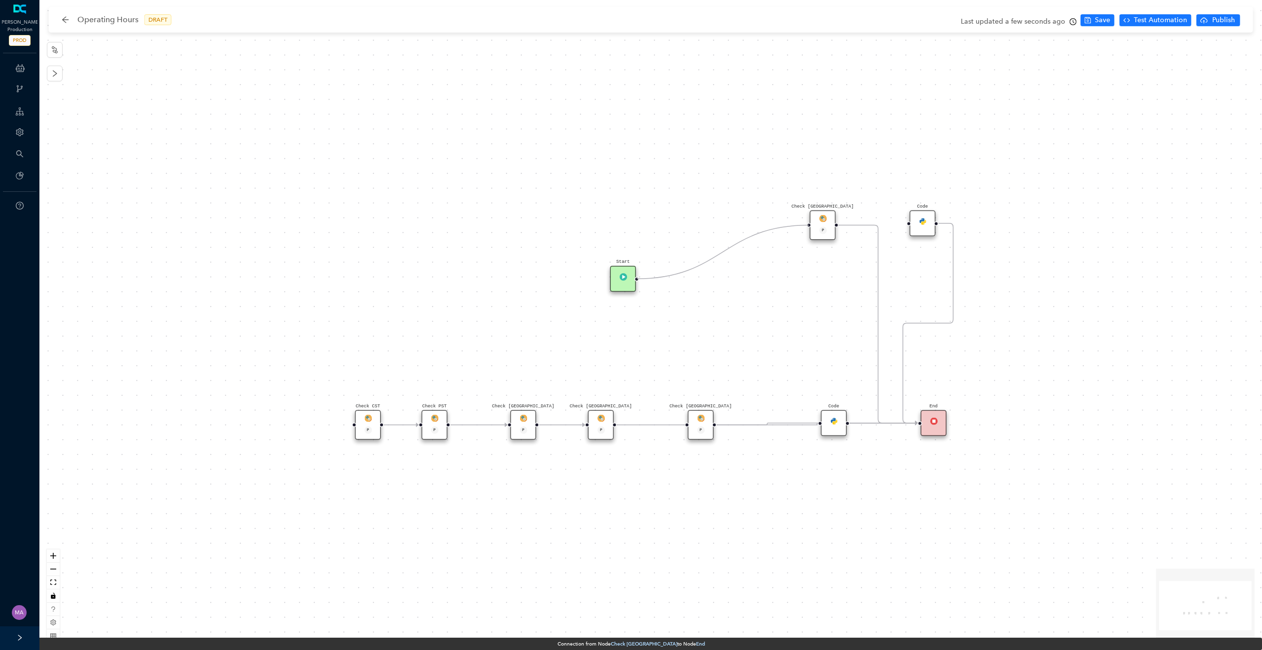
drag, startPoint x: 582, startPoint y: 424, endPoint x: 815, endPoint y: 227, distance: 305.7
click at [1095, 23] on button "Save" at bounding box center [1097, 20] width 34 height 12
click at [1158, 20] on span "Test Automation" at bounding box center [1160, 20] width 53 height 11
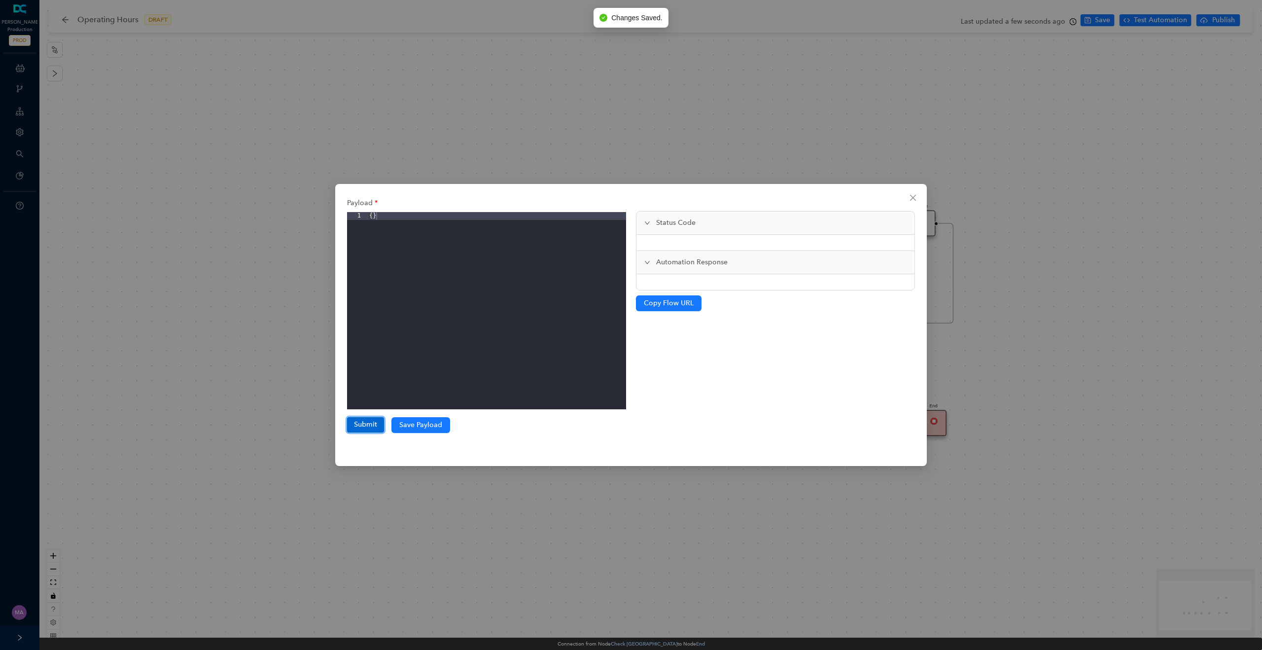
click at [363, 429] on button "Submit" at bounding box center [365, 424] width 37 height 15
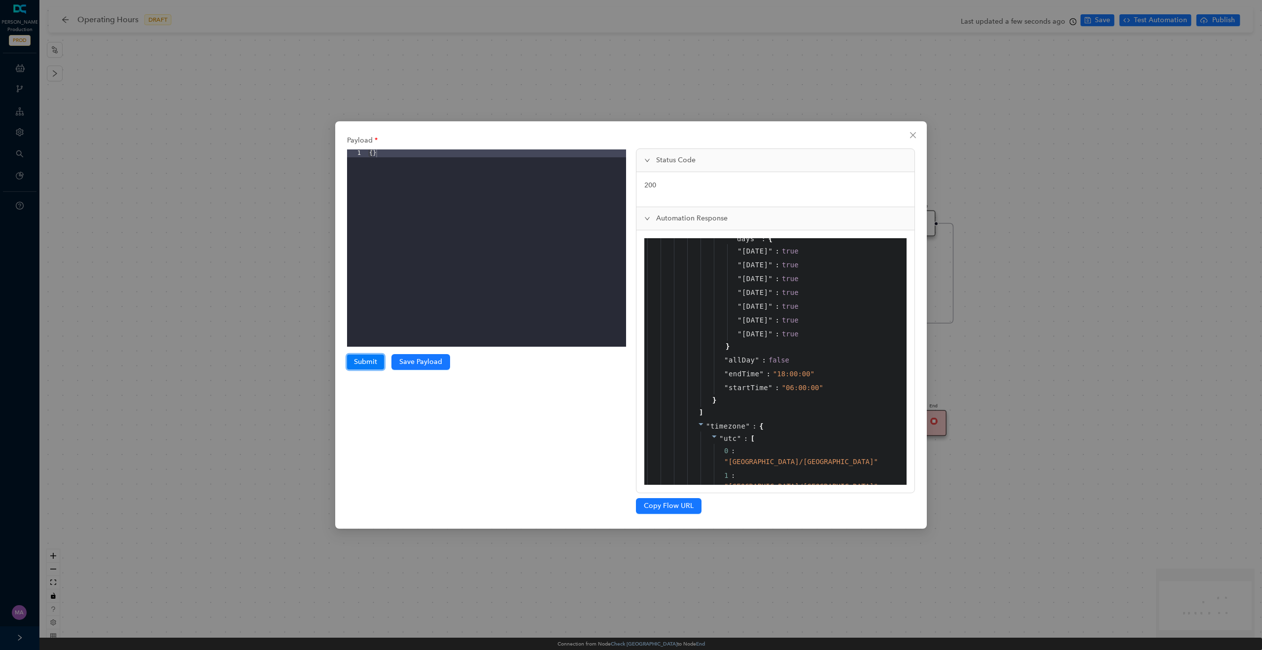
scroll to position [1397, 0]
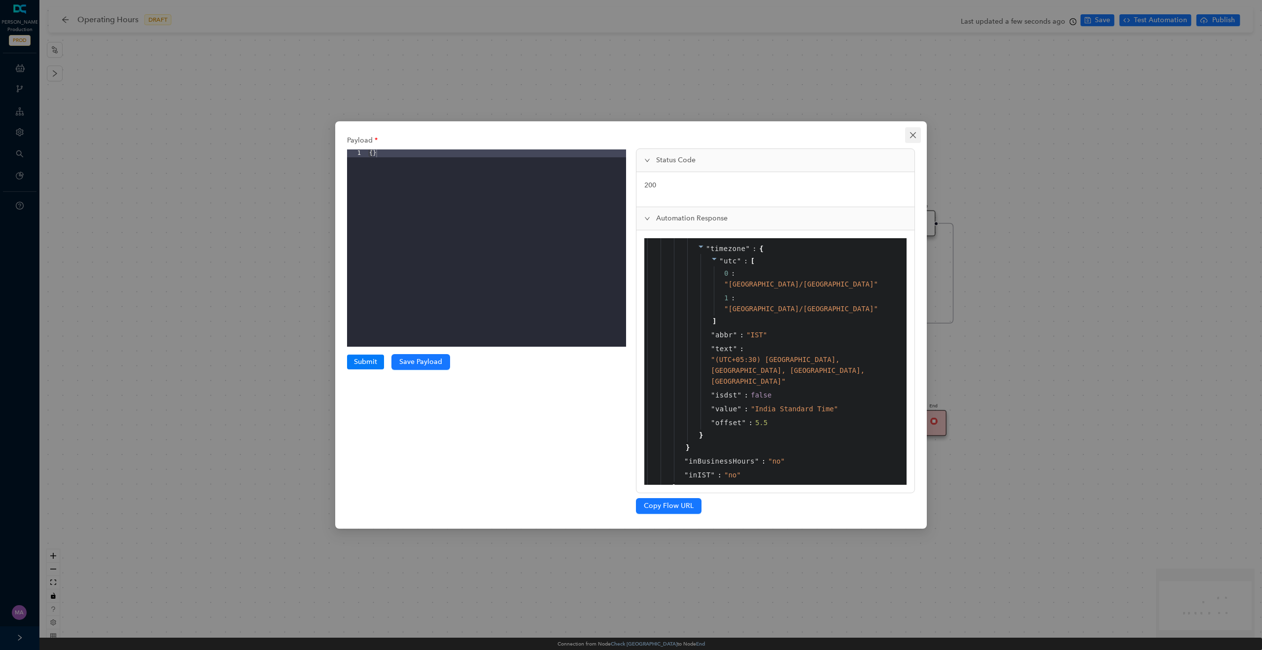
click at [909, 136] on icon "close" at bounding box center [913, 135] width 8 height 8
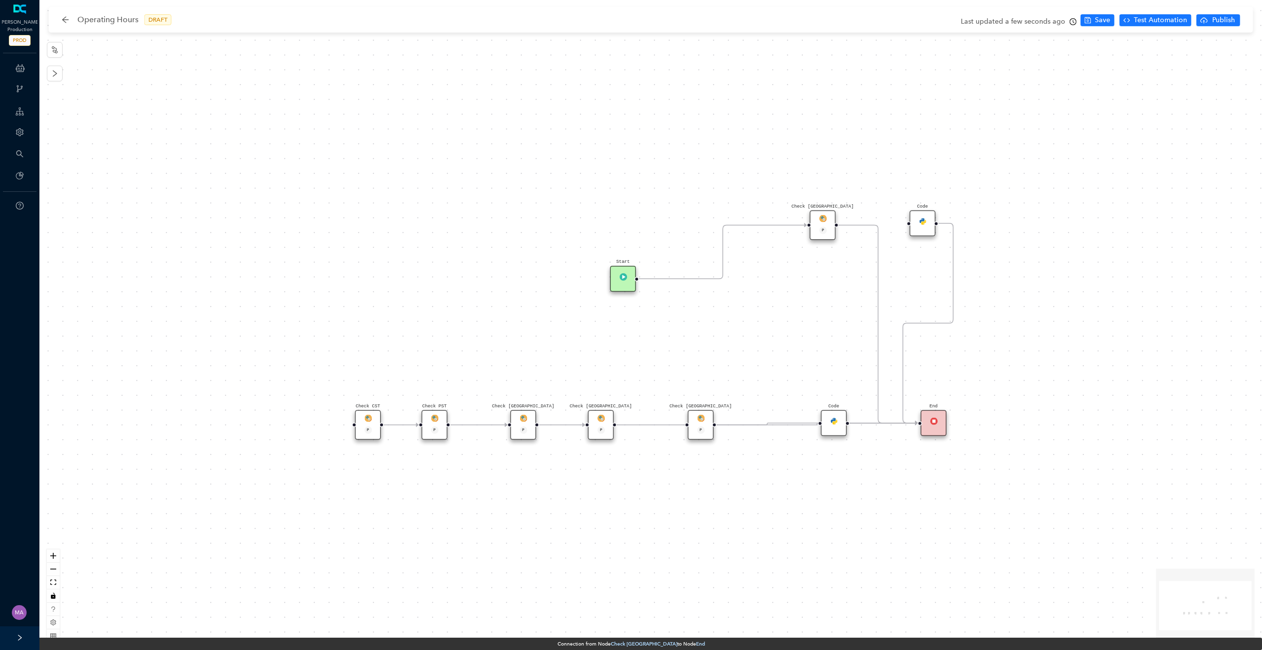
click at [924, 225] on div "Code" at bounding box center [922, 223] width 26 height 26
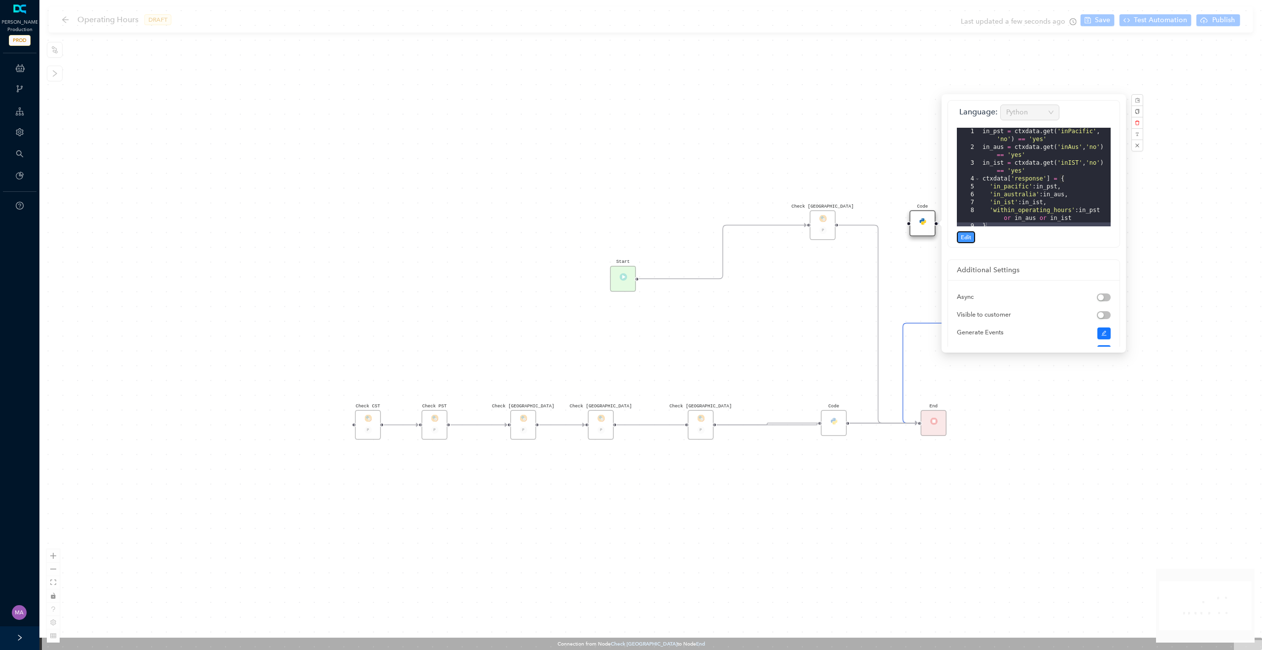
click at [965, 239] on span "Edit" at bounding box center [966, 237] width 10 height 9
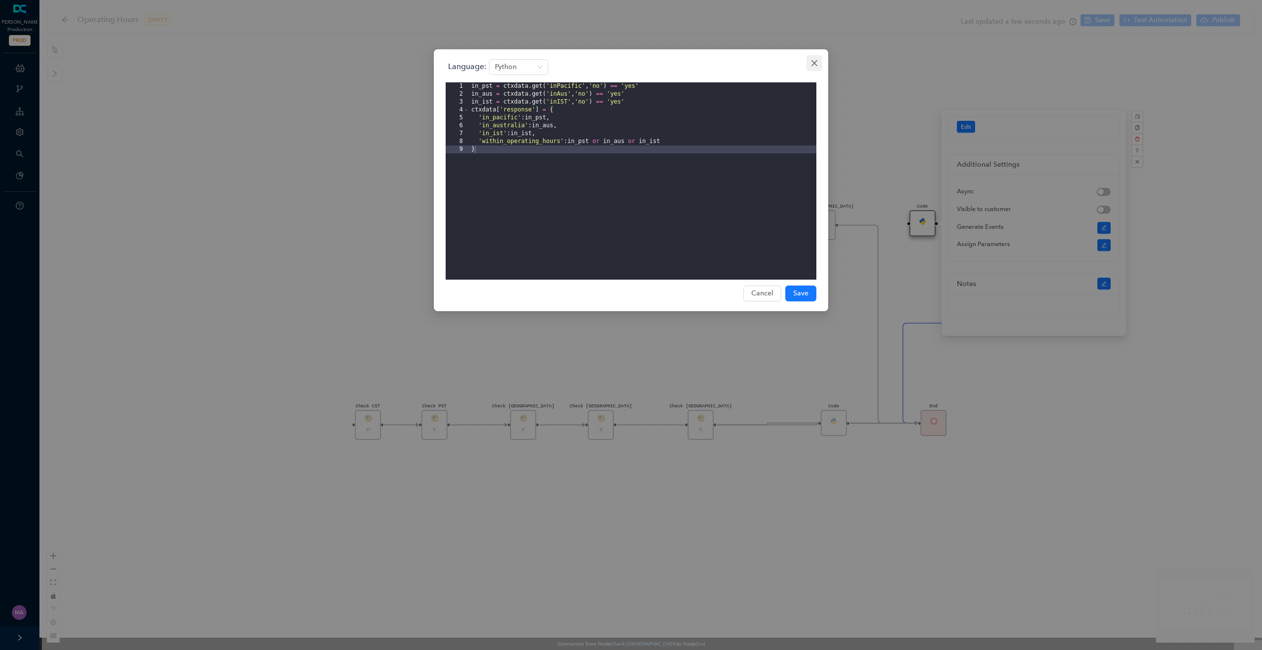
click at [818, 65] on icon "close" at bounding box center [814, 63] width 8 height 8
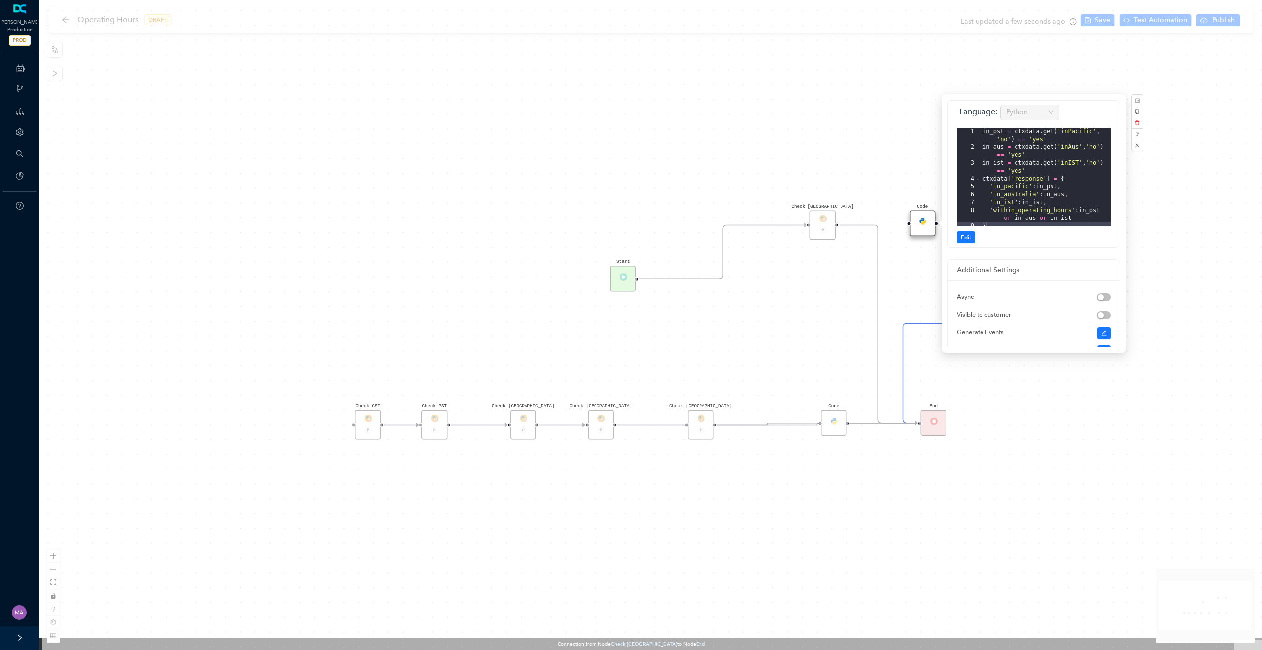
click at [833, 429] on div "Code" at bounding box center [834, 423] width 26 height 26
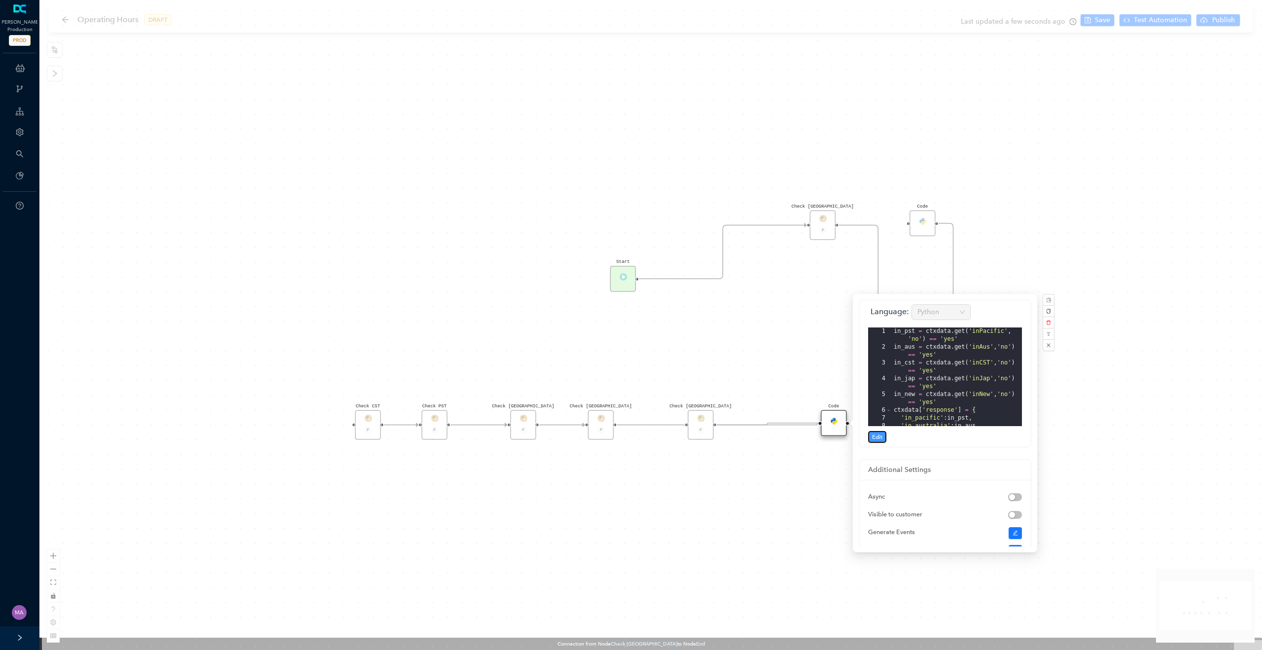
click at [875, 438] on span "Edit" at bounding box center [877, 436] width 10 height 9
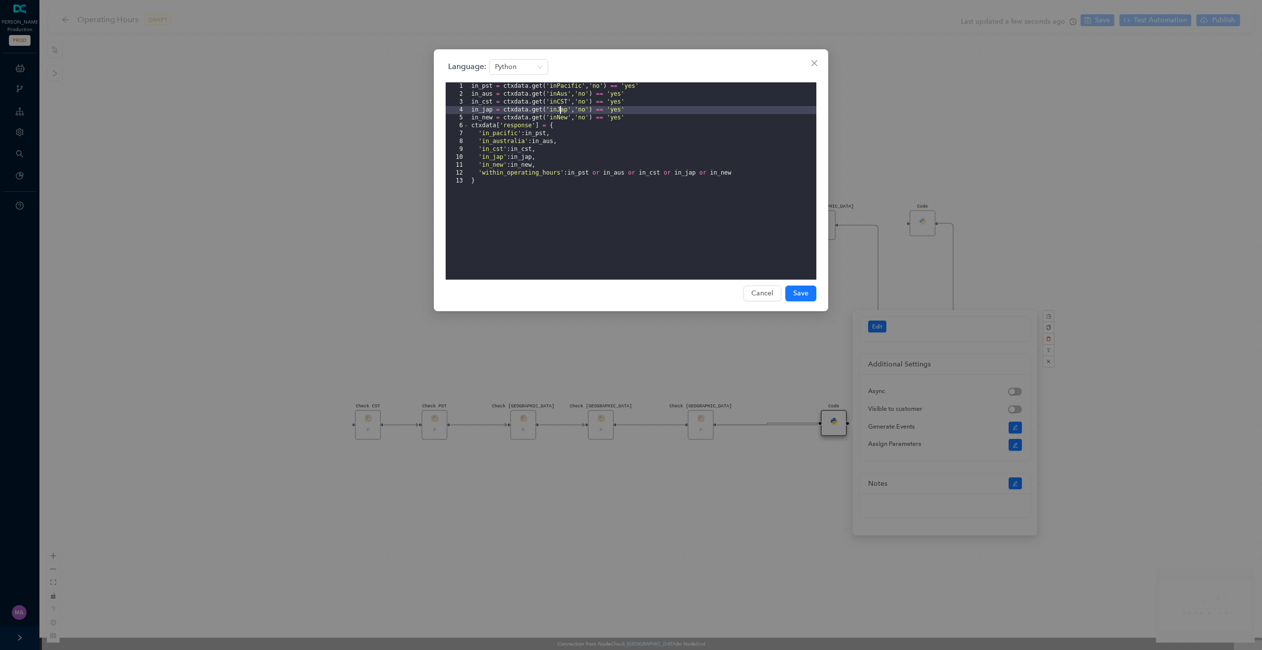
drag, startPoint x: 568, startPoint y: 109, endPoint x: 560, endPoint y: 109, distance: 7.4
click at [560, 109] on div "in_pst = ctxdata . get ( 'inPacific' , 'no' ) == 'yes' in_aus = ctxdata . get (…" at bounding box center [642, 188] width 347 height 213
click at [800, 292] on span "Save" at bounding box center [800, 293] width 15 height 11
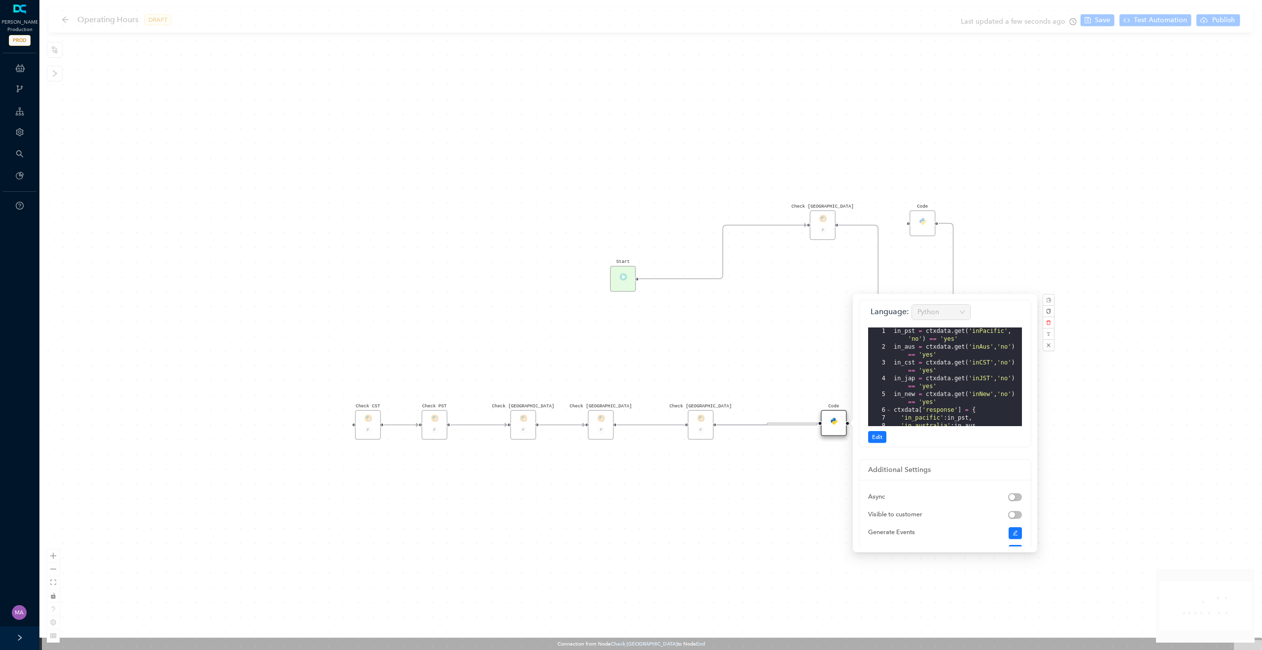
click at [755, 282] on div "Check [GEOGRAPHIC_DATA] P Check [GEOGRAPHIC_DATA] P Code Check [GEOGRAPHIC_DATA…" at bounding box center [650, 325] width 1223 height 650
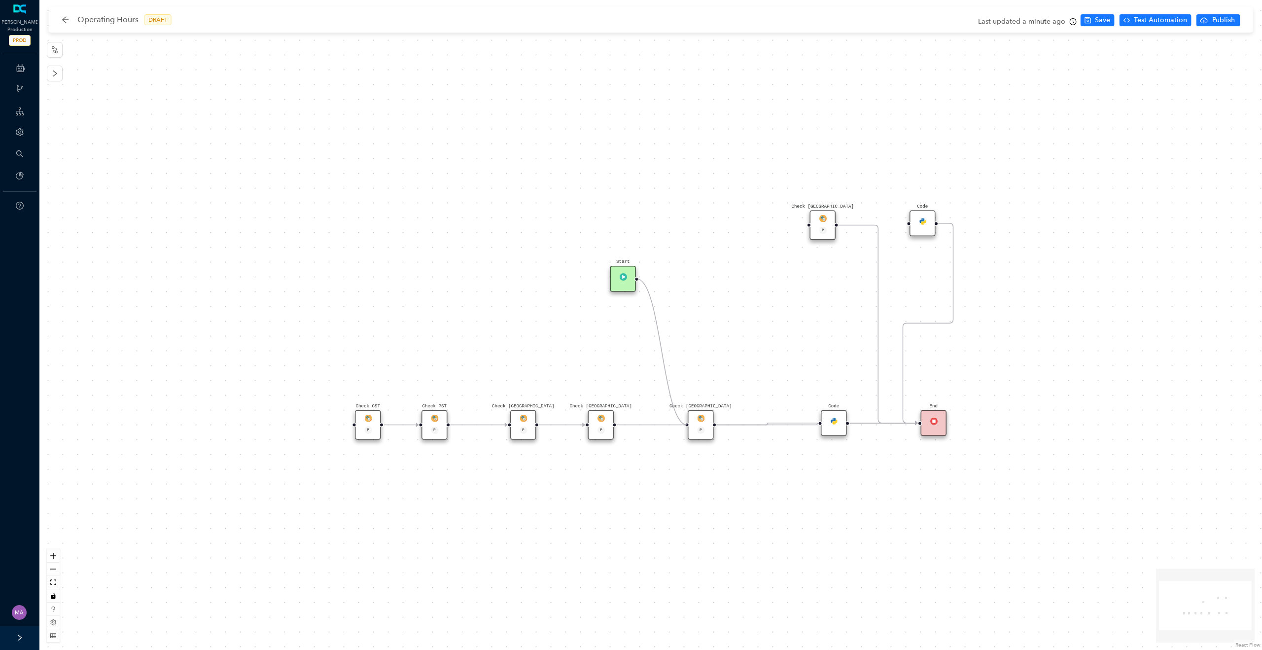
drag, startPoint x: 804, startPoint y: 223, endPoint x: 700, endPoint y: 419, distance: 221.6
drag, startPoint x: 837, startPoint y: 421, endPoint x: 837, endPoint y: 447, distance: 25.6
click at [837, 447] on div "Code" at bounding box center [834, 445] width 26 height 26
click at [742, 423] on icon "Edge from reactflownode_1d71f520-5825-4cd3-97d8-ea1a16890131 to reactflownode_9…" at bounding box center [767, 424] width 301 height 2
drag, startPoint x: 607, startPoint y: 427, endPoint x: 608, endPoint y: 451, distance: 23.7
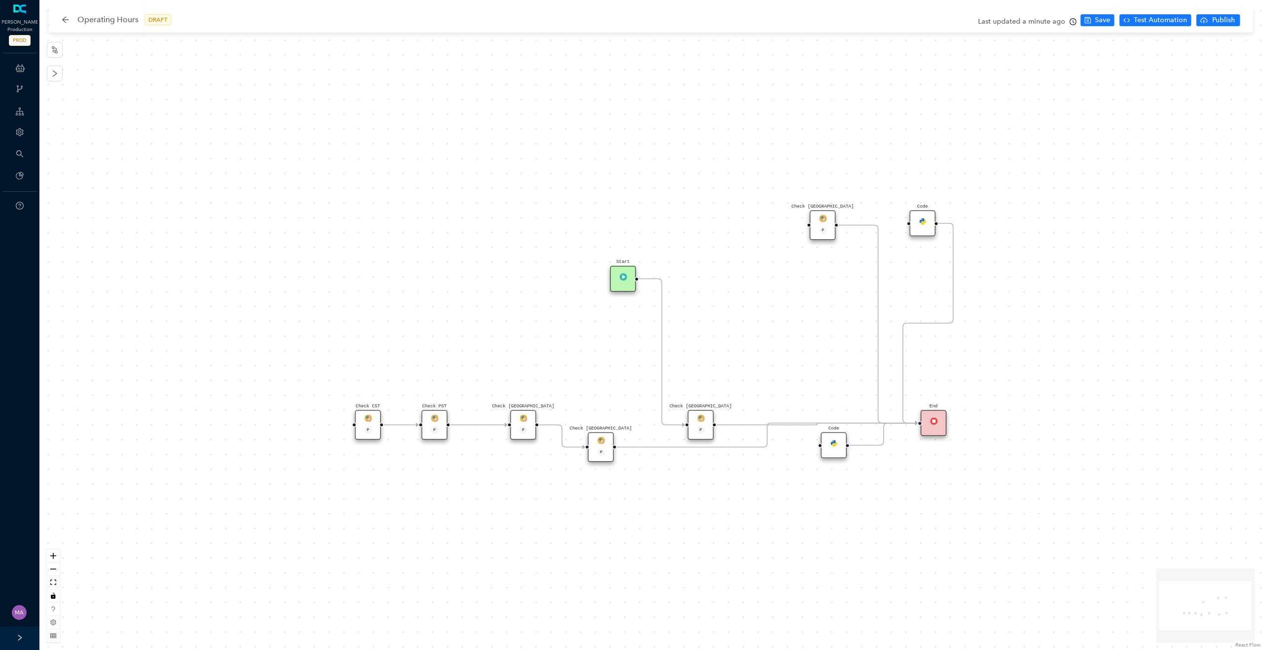
click at [608, 451] on div "P" at bounding box center [601, 453] width 17 height 9
drag, startPoint x: 709, startPoint y: 424, endPoint x: 708, endPoint y: 394, distance: 29.6
click at [708, 394] on div "Check [GEOGRAPHIC_DATA] P" at bounding box center [701, 392] width 26 height 30
click at [1091, 21] on icon "save" at bounding box center [1087, 20] width 6 height 6
click at [1159, 23] on span "Test Automation" at bounding box center [1160, 20] width 53 height 11
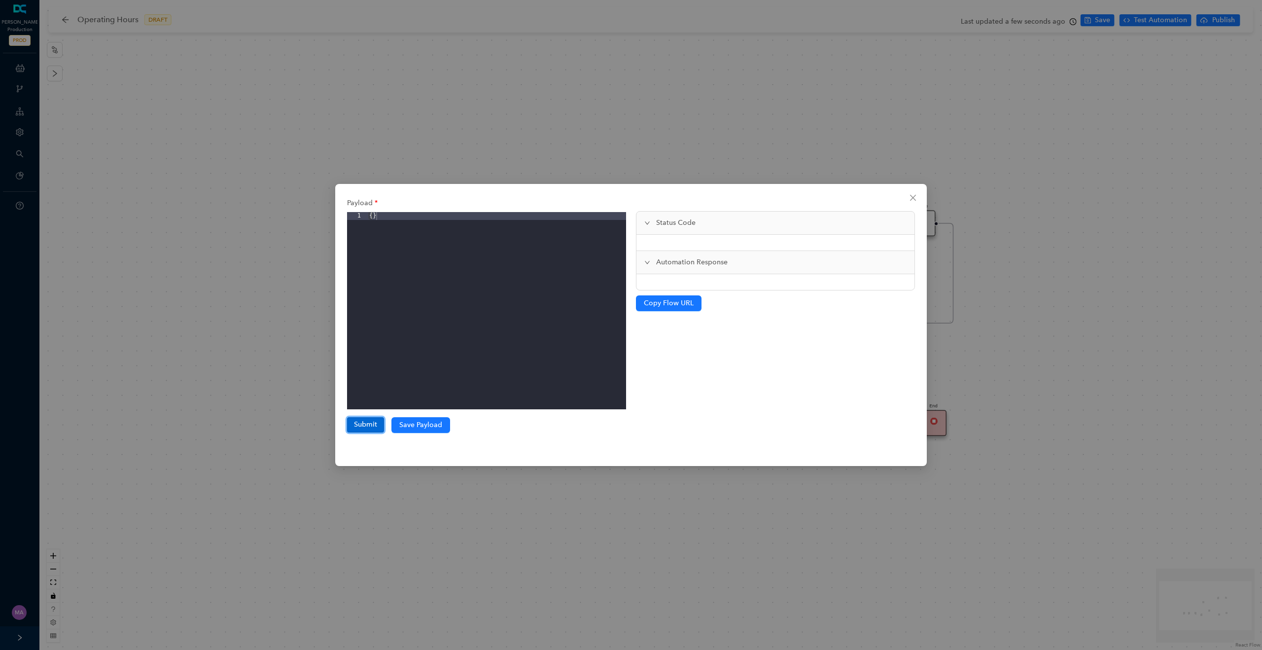
click at [368, 427] on button "Submit" at bounding box center [365, 424] width 37 height 15
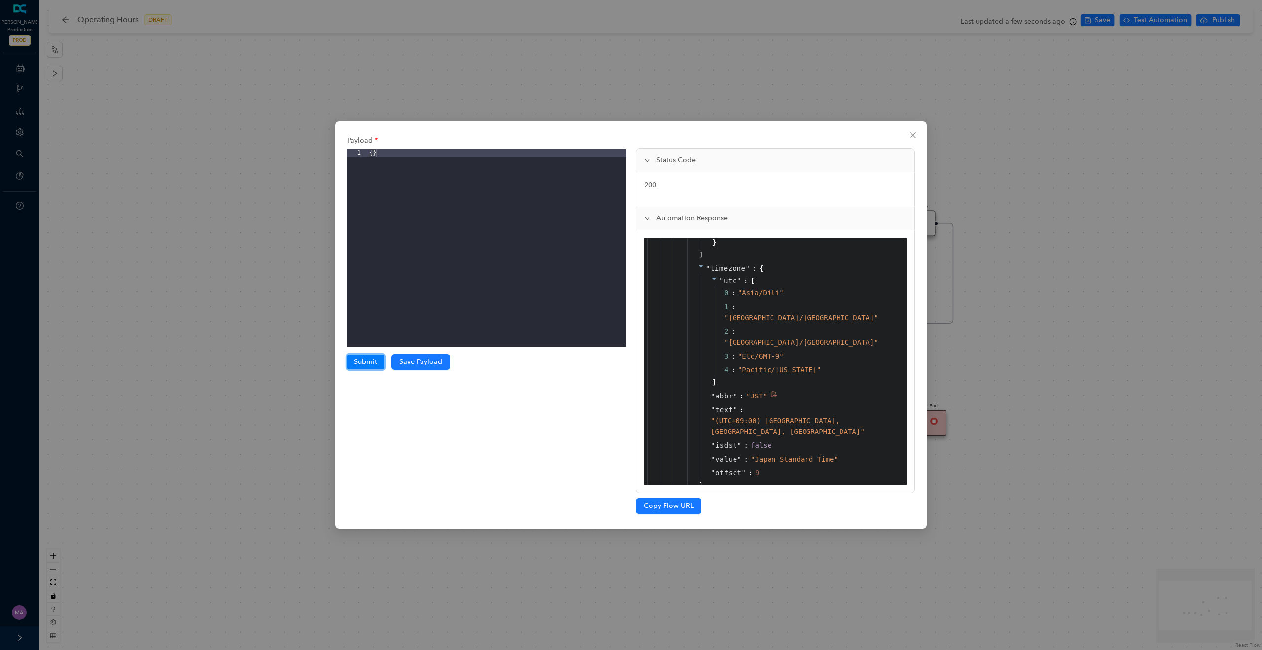
scroll to position [1428, 0]
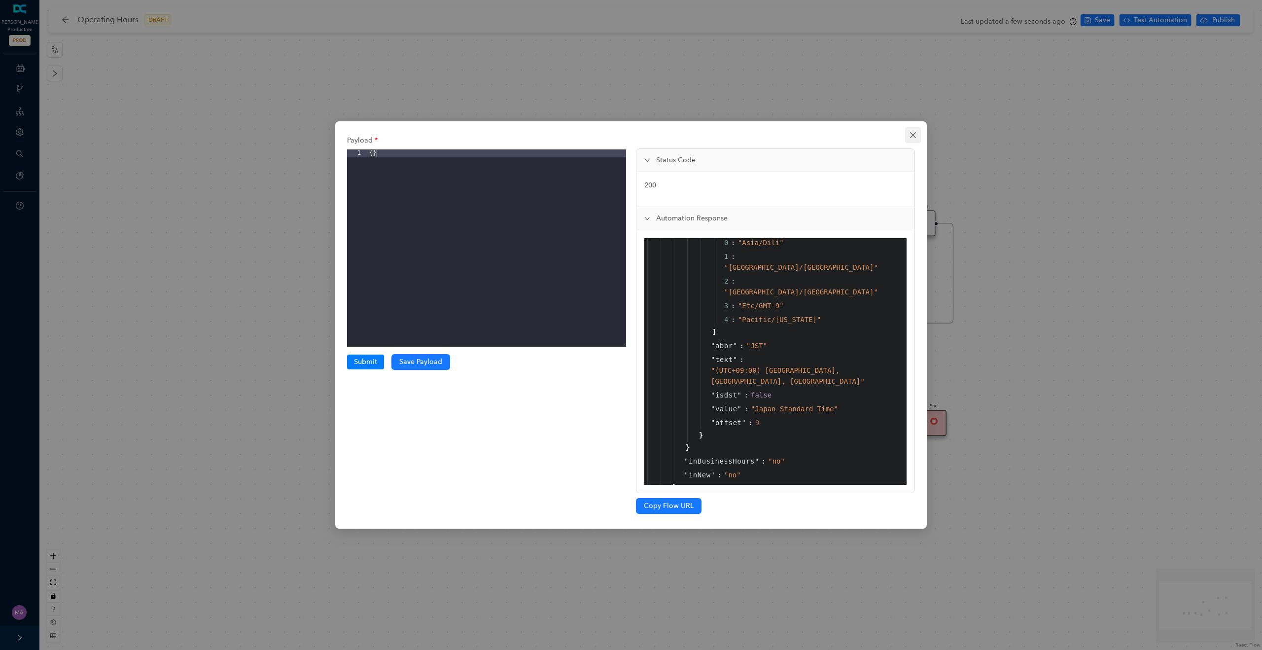
click at [912, 136] on icon "close" at bounding box center [913, 135] width 6 height 6
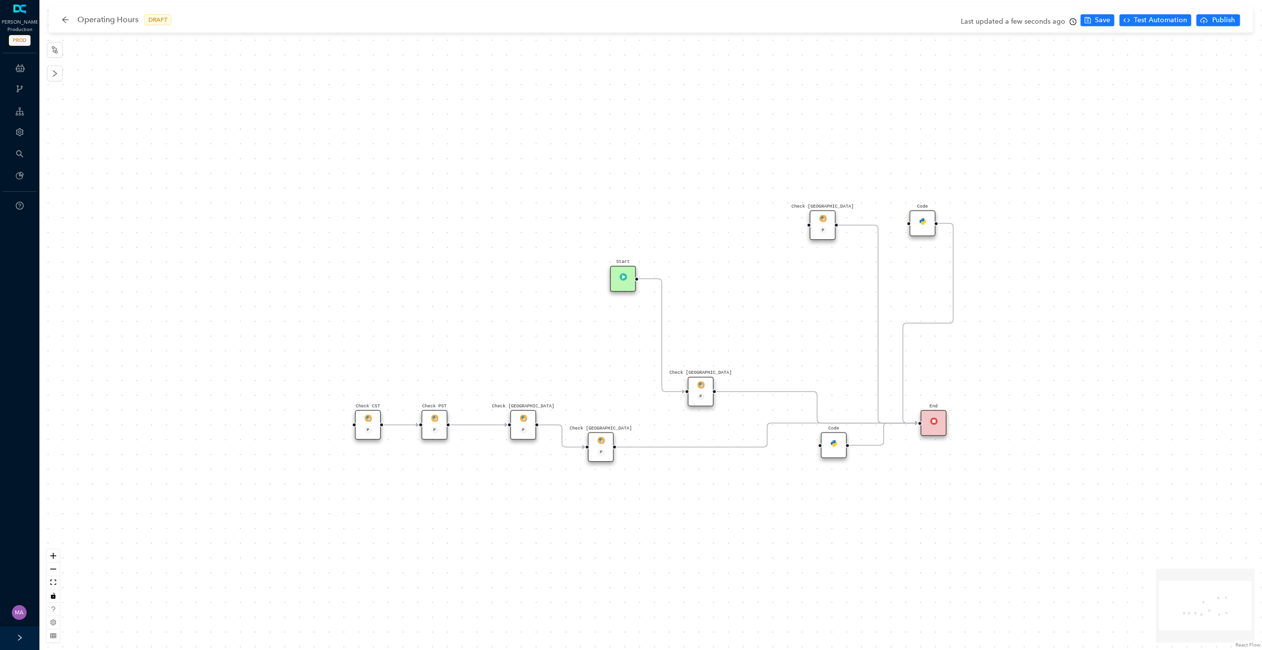
click at [757, 343] on div "Check [GEOGRAPHIC_DATA] P Check [GEOGRAPHIC_DATA] P Code Check [GEOGRAPHIC_DATA…" at bounding box center [650, 325] width 1223 height 650
drag, startPoint x: 816, startPoint y: 408, endPoint x: 824, endPoint y: 391, distance: 17.9
click at [824, 391] on icon "Edge from reactflownode_29a3347a-d9c3-494c-9131-f479822a4937 to reactflownode_9…" at bounding box center [817, 407] width 201 height 32
drag, startPoint x: 935, startPoint y: 431, endPoint x: 934, endPoint y: 413, distance: 17.8
click at [934, 413] on div "End" at bounding box center [934, 401] width 26 height 26
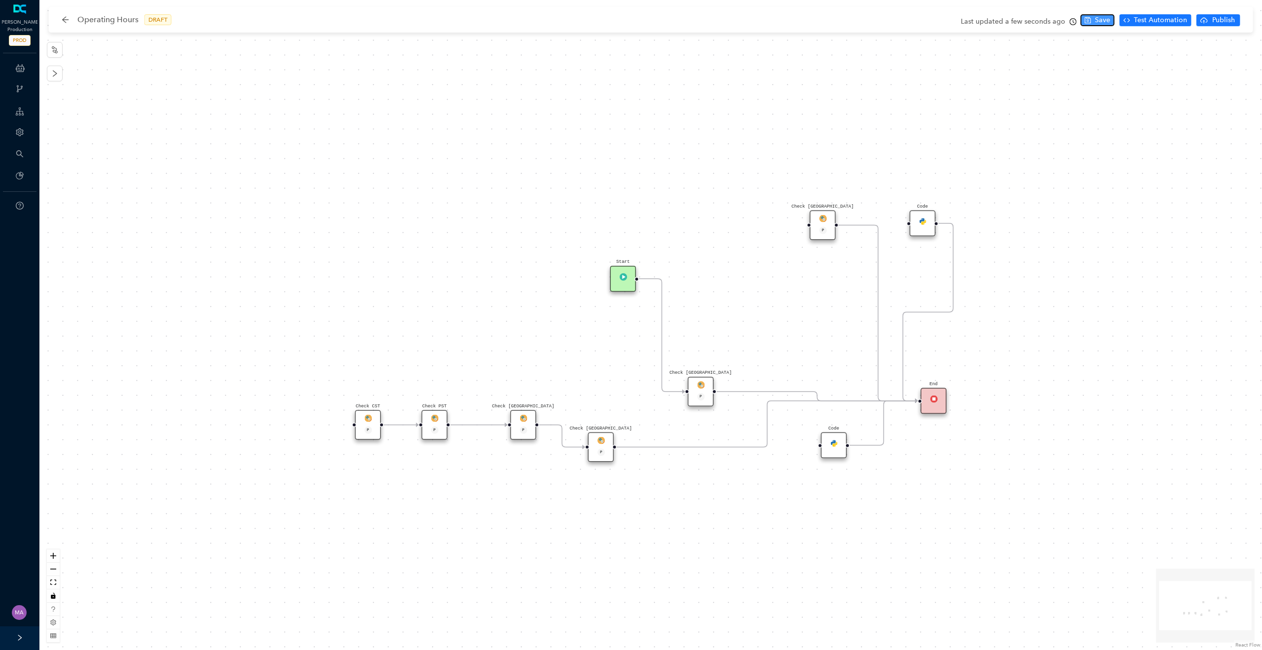
click at [1095, 22] on button "Save" at bounding box center [1097, 20] width 34 height 12
drag, startPoint x: 704, startPoint y: 387, endPoint x: 796, endPoint y: 345, distance: 101.5
click at [796, 345] on div "Check [GEOGRAPHIC_DATA] P" at bounding box center [789, 347] width 26 height 30
click at [1095, 20] on button "Save" at bounding box center [1097, 20] width 34 height 12
click at [781, 344] on div "Check [GEOGRAPHIC_DATA] P" at bounding box center [789, 347] width 26 height 30
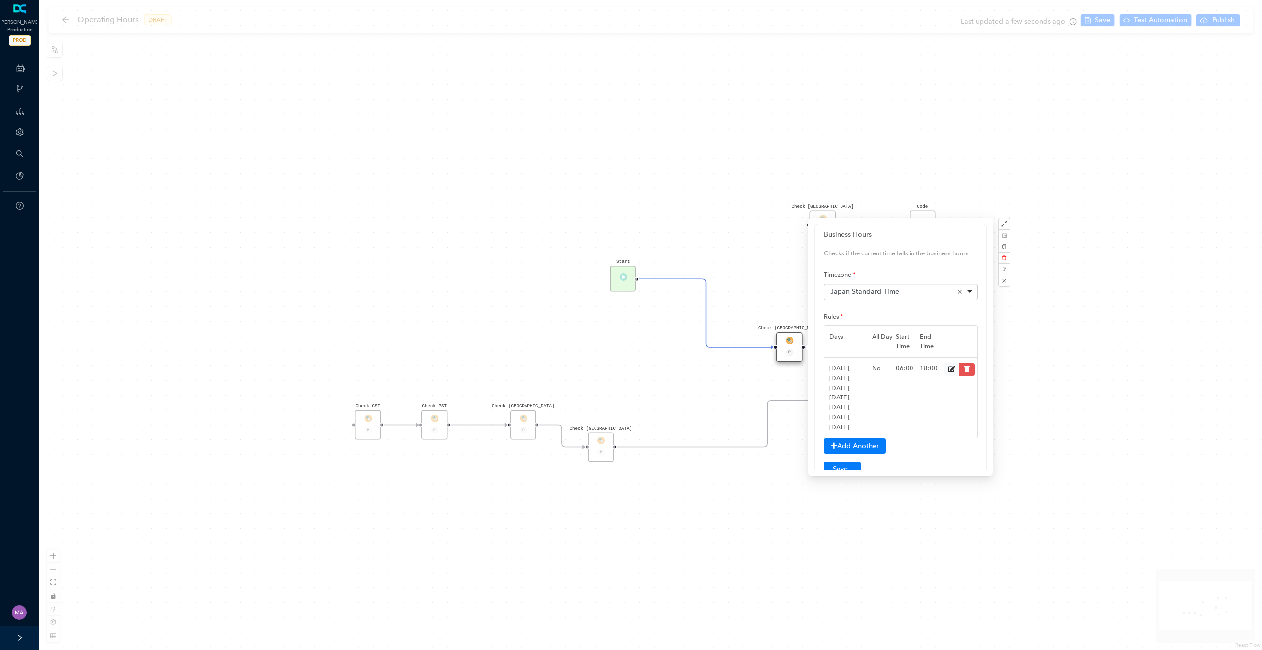
click at [903, 293] on div "Japan Standard Time Remove item" at bounding box center [901, 292] width 142 height 10
type input "new"
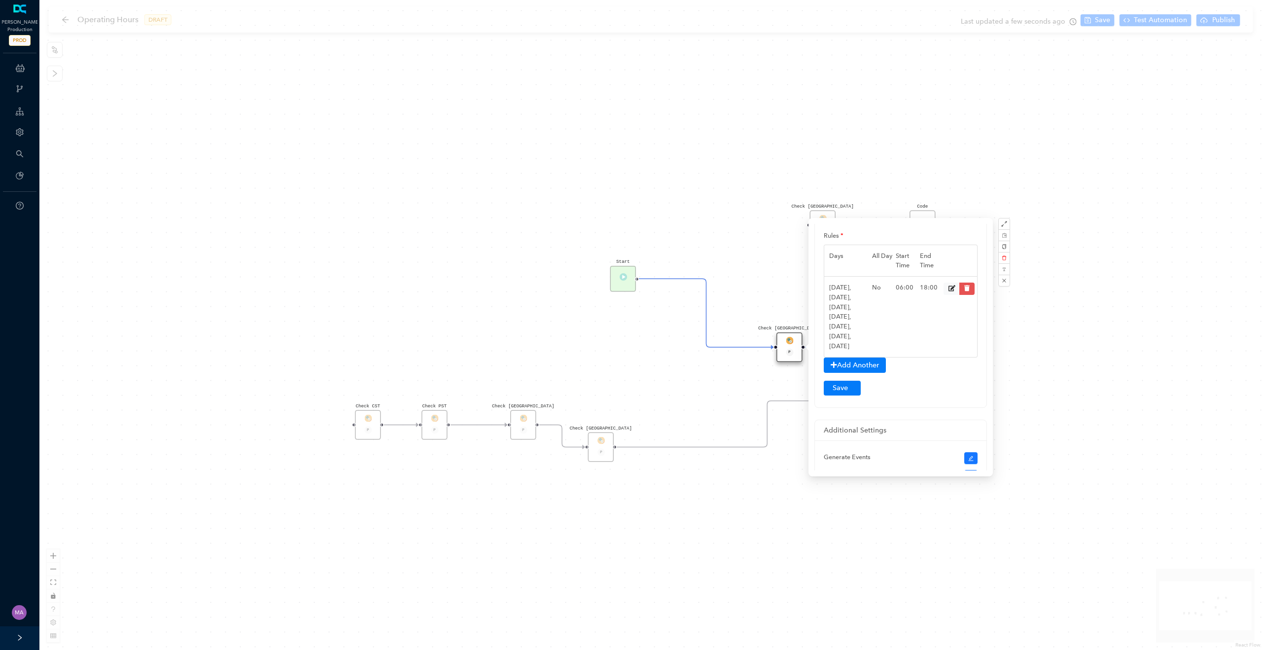
scroll to position [105, 0]
click at [852, 366] on button "Submit" at bounding box center [842, 364] width 37 height 15
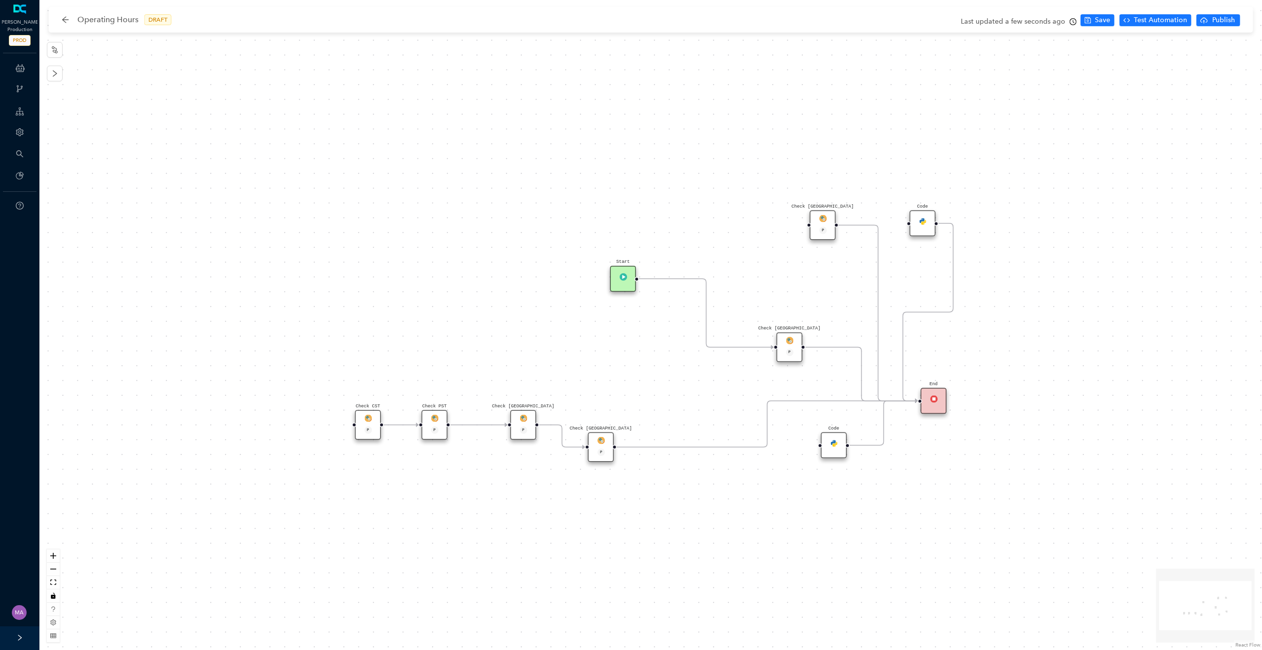
click at [788, 340] on img at bounding box center [789, 340] width 7 height 7
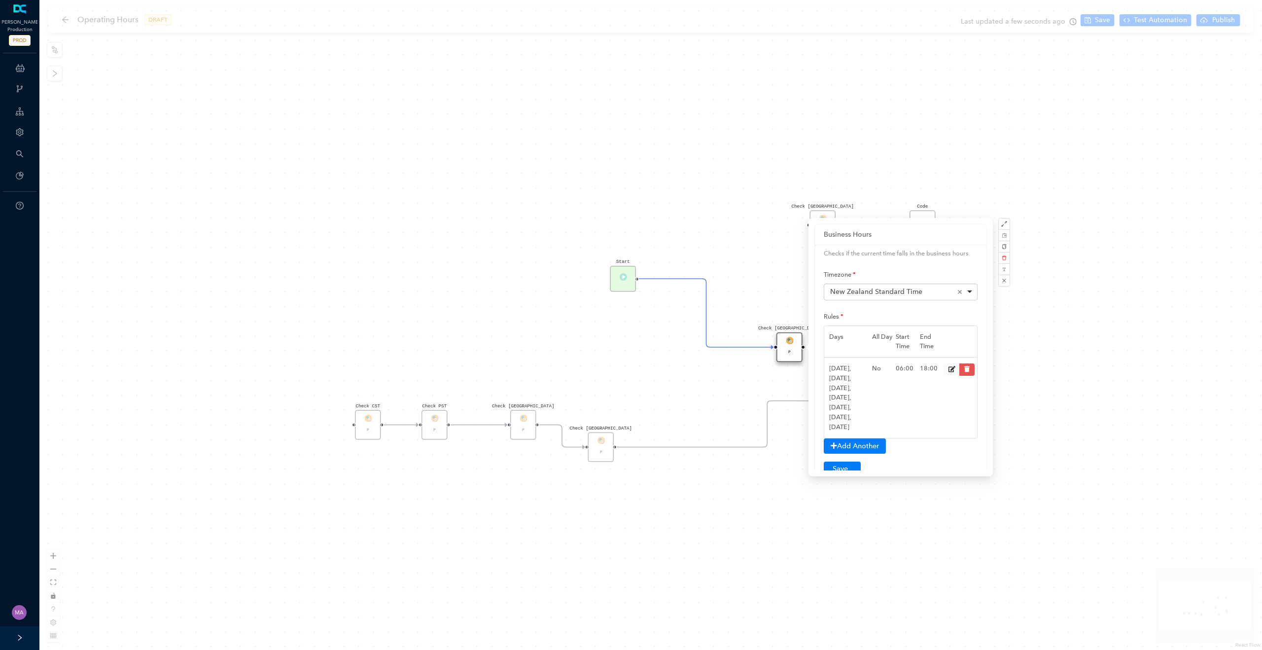
click at [668, 153] on div "Check [GEOGRAPHIC_DATA] P Check [GEOGRAPHIC_DATA] P Code Check [GEOGRAPHIC_DATA…" at bounding box center [650, 325] width 1223 height 650
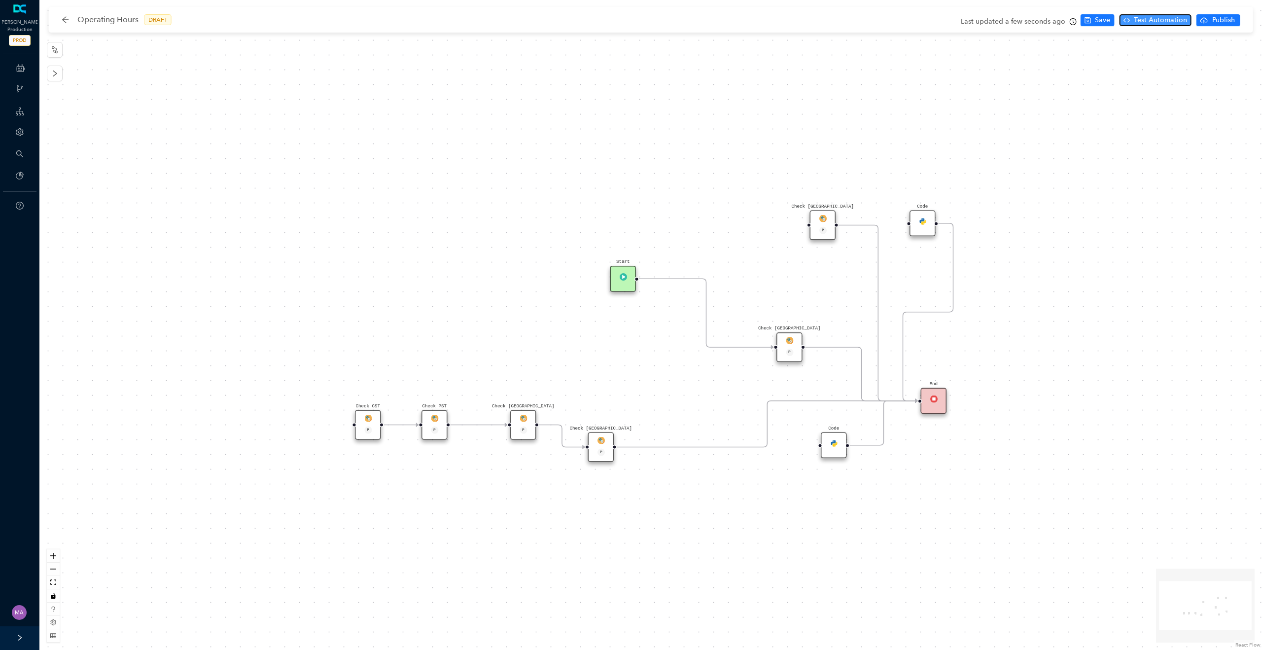
click at [1145, 22] on span "Test Automation" at bounding box center [1160, 20] width 53 height 11
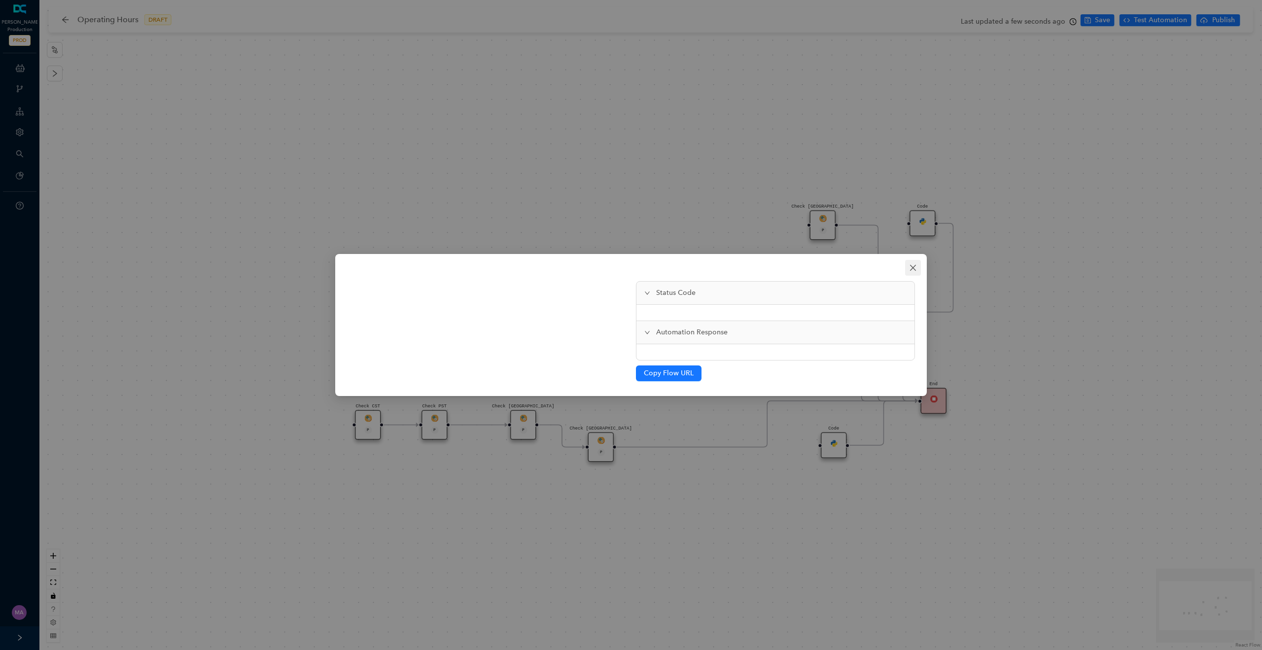
click at [914, 270] on icon "close" at bounding box center [913, 268] width 8 height 8
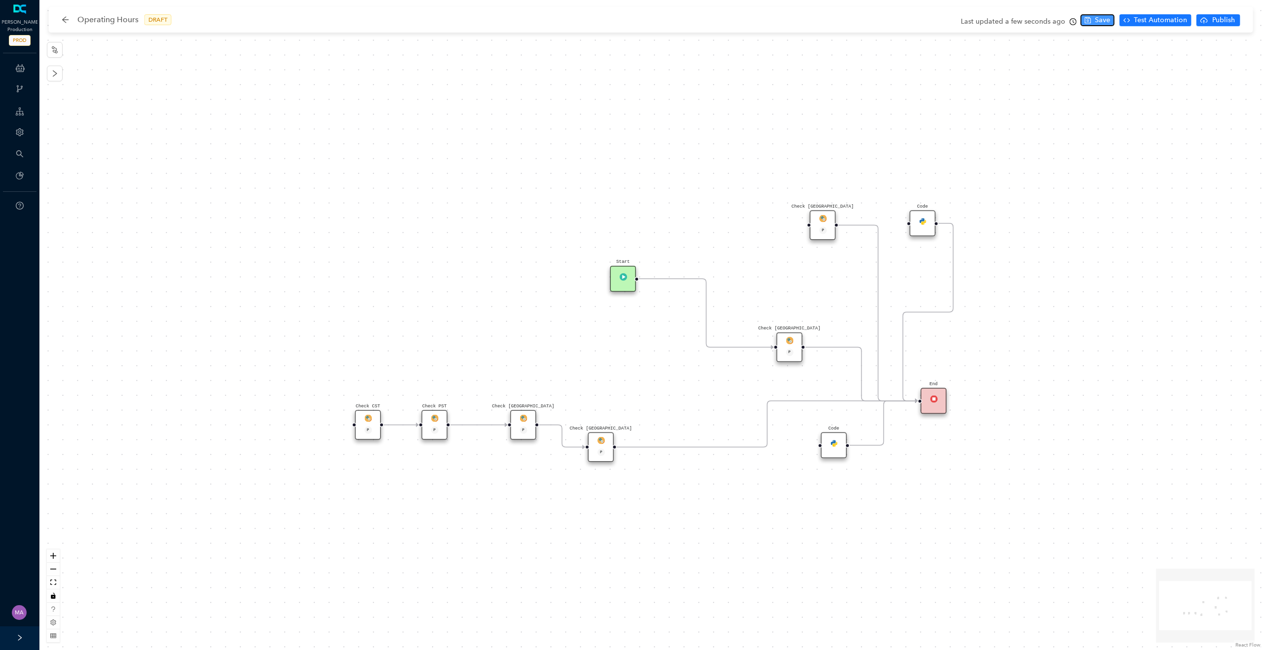
click at [1090, 18] on icon "save" at bounding box center [1087, 20] width 6 height 6
click at [1134, 21] on button "Test Automation" at bounding box center [1155, 20] width 72 height 12
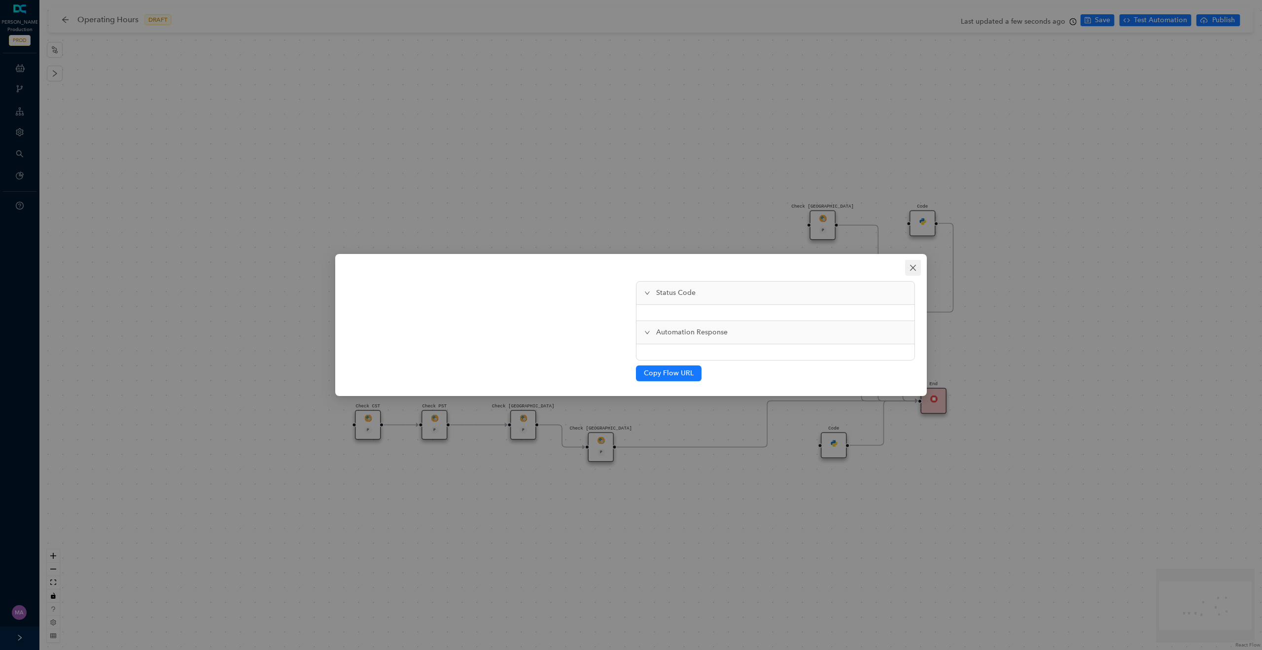
click at [913, 270] on icon "close" at bounding box center [913, 268] width 8 height 8
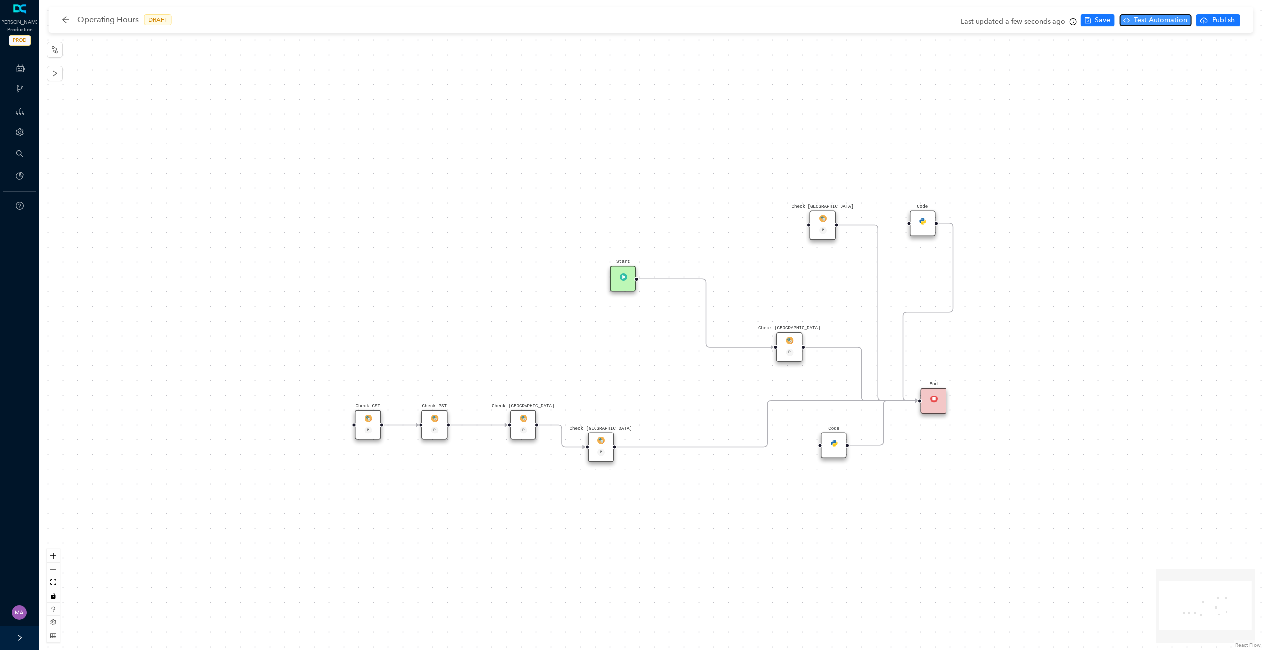
click at [1141, 20] on span "Test Automation" at bounding box center [1160, 20] width 53 height 11
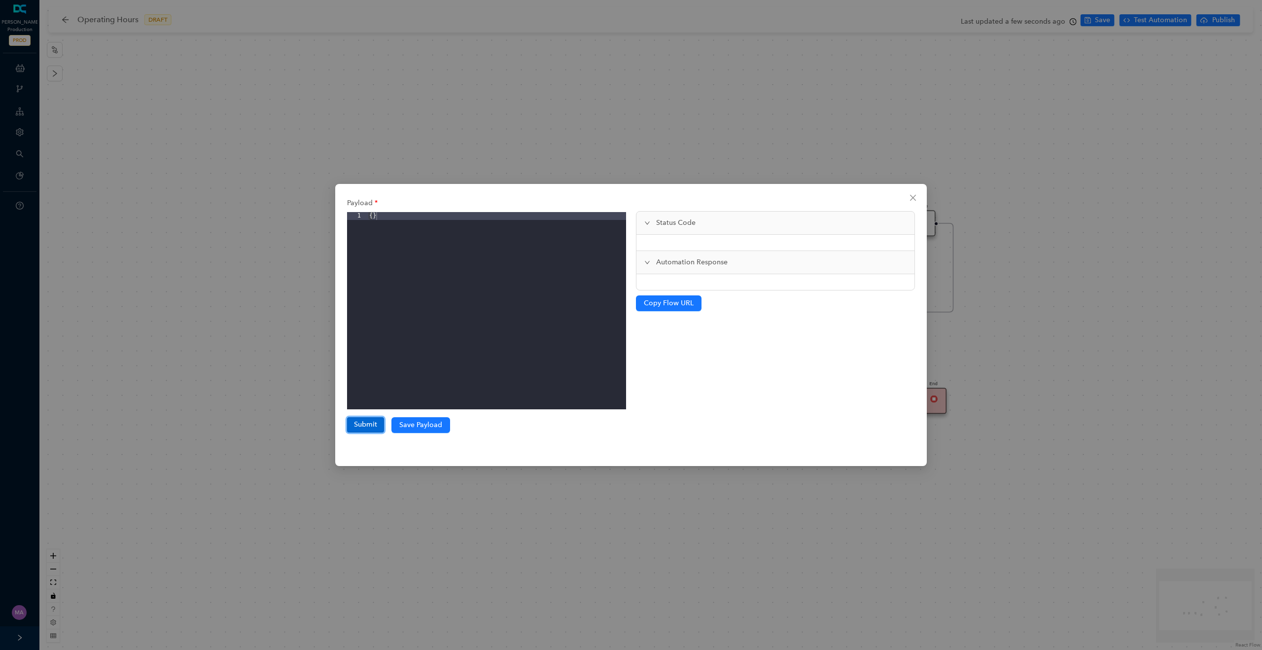
click at [352, 428] on button "Submit" at bounding box center [365, 424] width 37 height 15
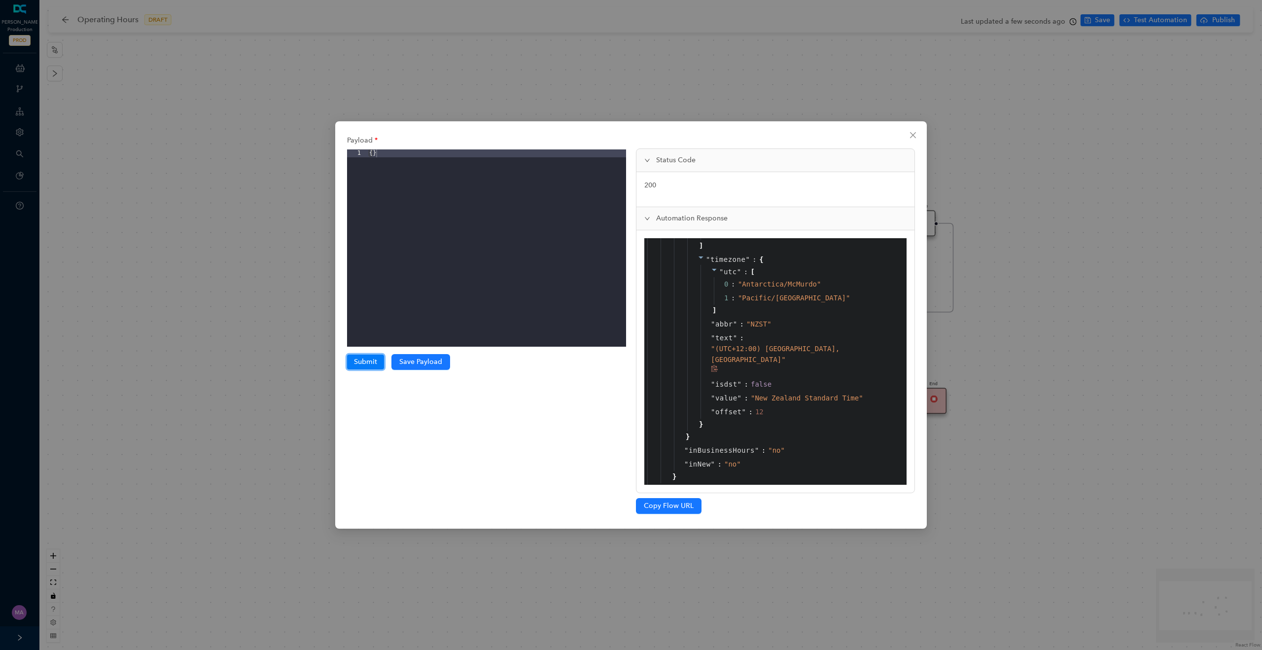
scroll to position [1375, 0]
drag, startPoint x: 750, startPoint y: 339, endPoint x: 766, endPoint y: 338, distance: 16.3
click at [766, 338] on div "" NZST "" at bounding box center [758, 334] width 25 height 11
copy span "NZST"
click at [912, 136] on icon "close" at bounding box center [913, 135] width 6 height 6
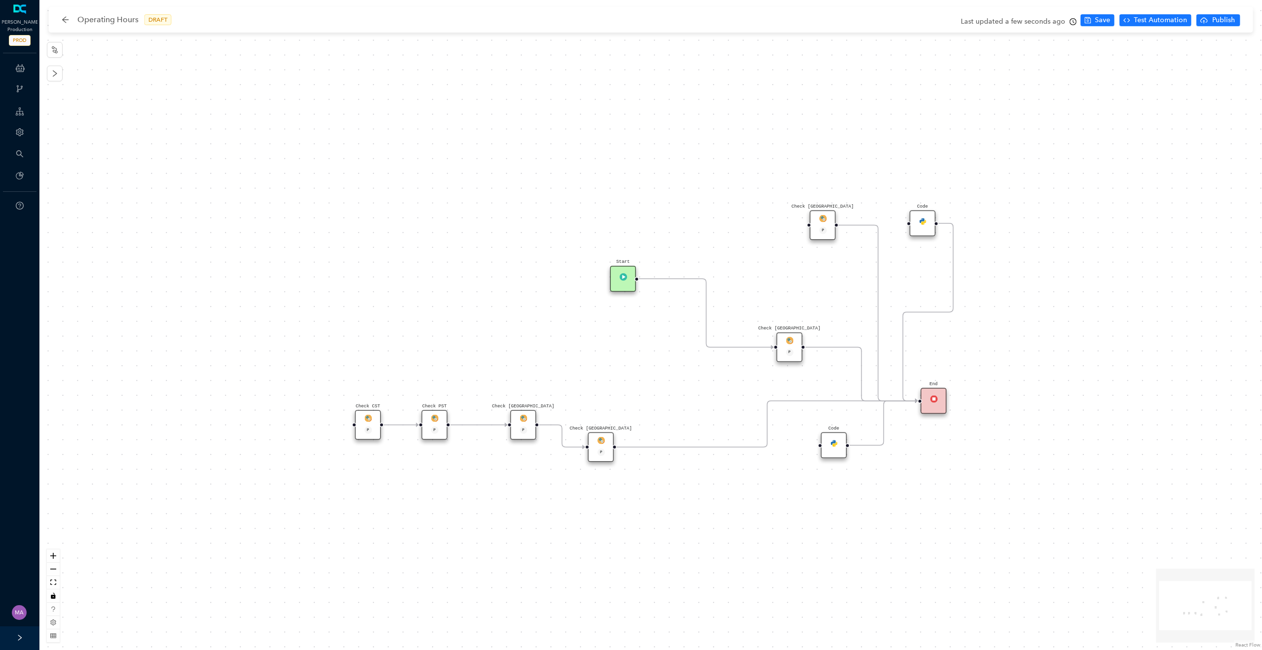
click at [838, 444] on div "Code" at bounding box center [834, 445] width 26 height 26
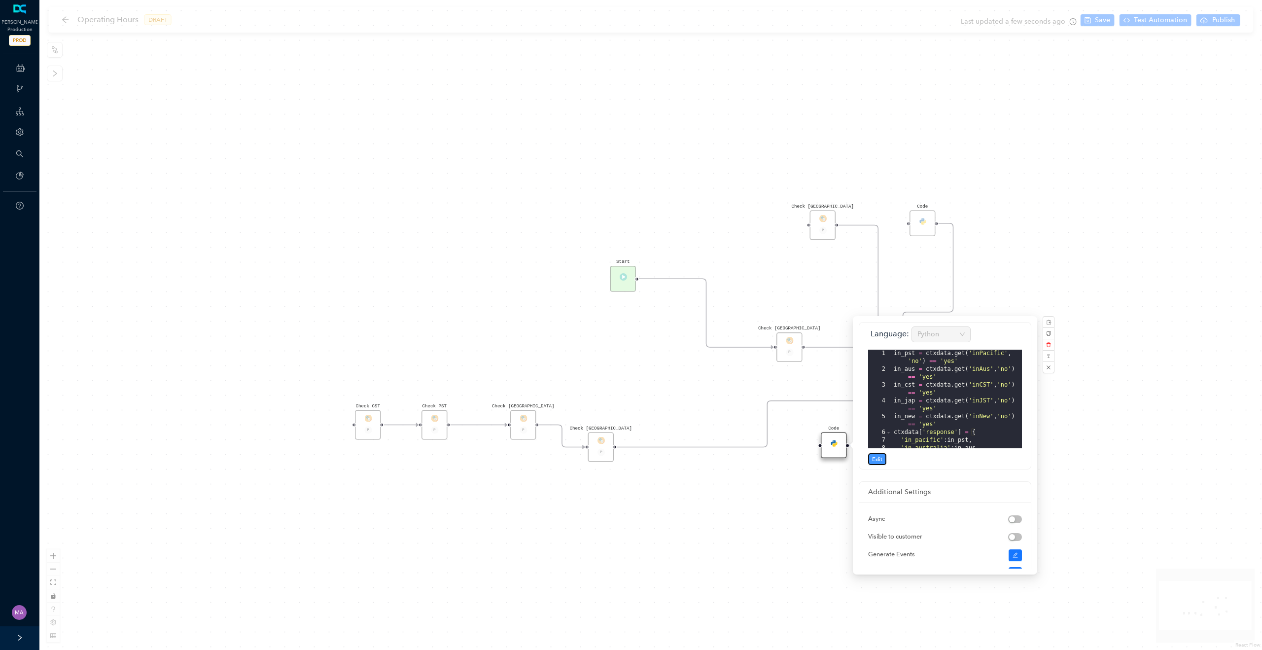
click at [877, 456] on span "Edit" at bounding box center [877, 458] width 10 height 9
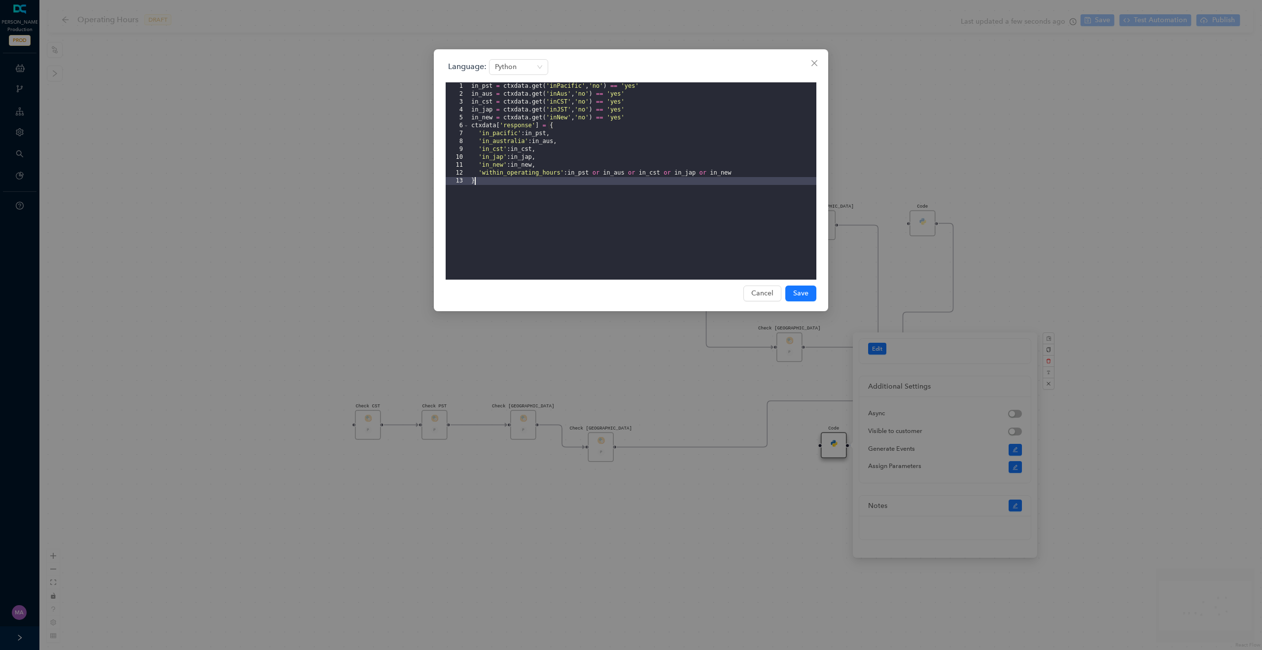
click at [560, 117] on div "in_pst = ctxdata . get ( 'inPacific' , 'no' ) == 'yes' in_aus = ctxdata . get (…" at bounding box center [642, 188] width 347 height 213
drag, startPoint x: 567, startPoint y: 118, endPoint x: 558, endPoint y: 116, distance: 9.0
click at [558, 116] on div "in_pst = ctxdata . get ( 'inPacific' , 'no' ) == 'yes' in_aus = ctxdata . get (…" at bounding box center [642, 188] width 347 height 213
click at [800, 290] on span "Save" at bounding box center [800, 293] width 15 height 11
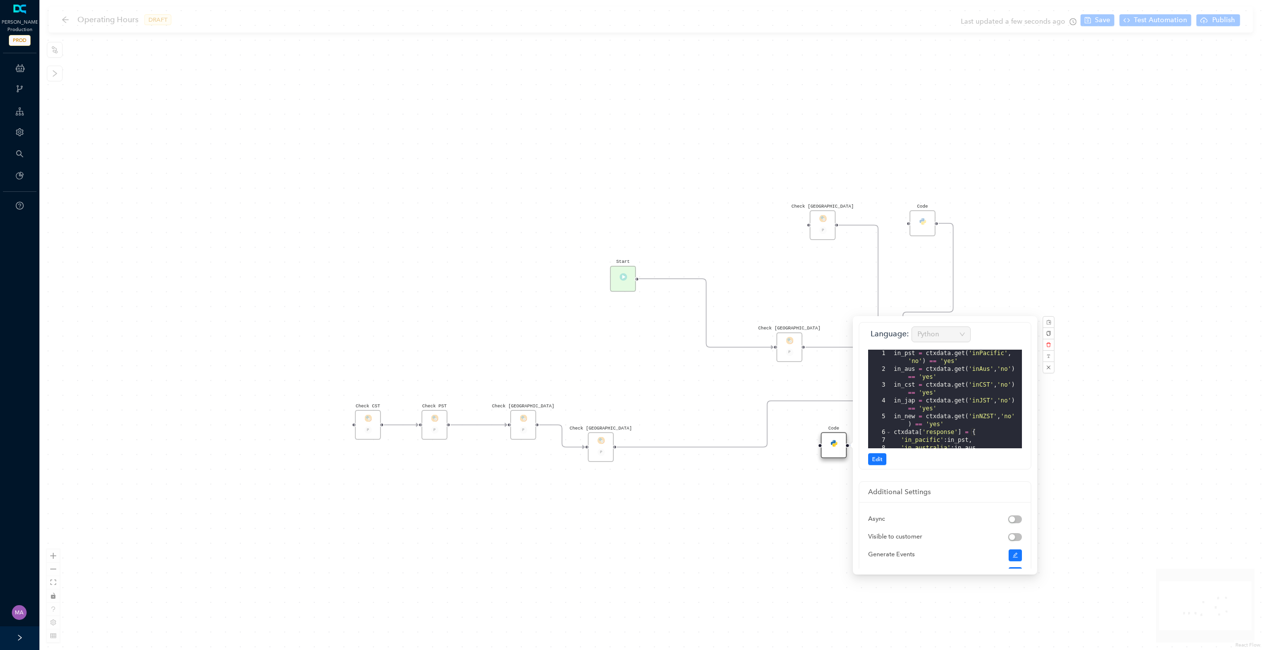
click at [677, 382] on div "Check [GEOGRAPHIC_DATA] P Check [GEOGRAPHIC_DATA] P Code Check [GEOGRAPHIC_DATA…" at bounding box center [650, 325] width 1223 height 650
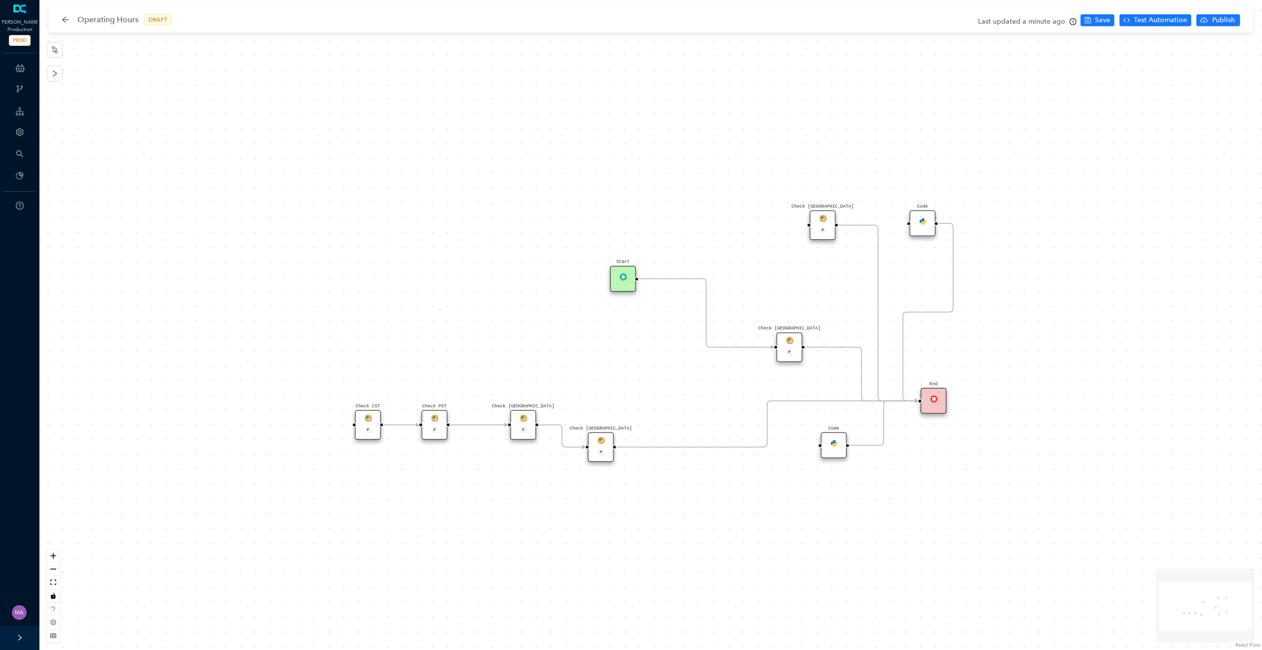
click at [841, 401] on icon "Edge from reactflownode_1d71f520-5825-4cd3-97d8-ea1a16890131 to reactflownode_9…" at bounding box center [767, 424] width 301 height 46
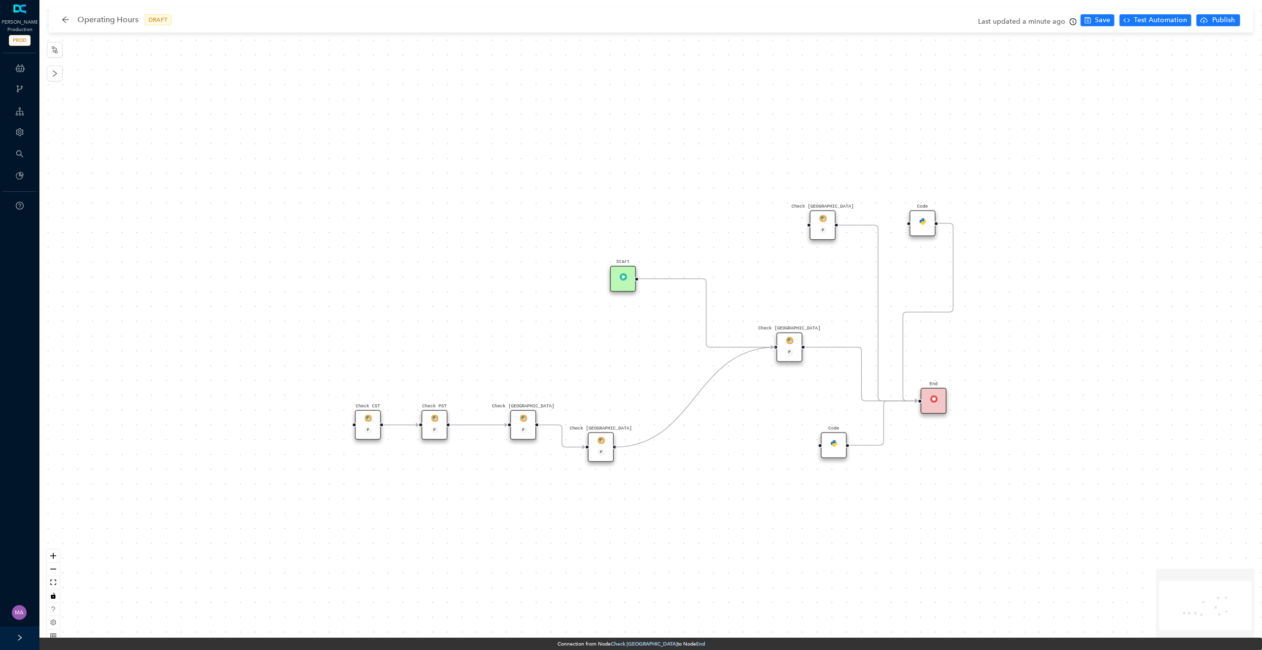
drag, startPoint x: 914, startPoint y: 400, endPoint x: 778, endPoint y: 351, distance: 144.7
click at [708, 336] on icon "Edge from reactflownode_92cce072-fe13-48a8-9f84-d0c140837c48 to reactflownode_2…" at bounding box center [706, 313] width 135 height 69
drag, startPoint x: 771, startPoint y: 347, endPoint x: 772, endPoint y: 355, distance: 8.4
click at [772, 355] on div "Check [GEOGRAPHIC_DATA] P Check [GEOGRAPHIC_DATA] P Code Check [GEOGRAPHIC_DATA…" at bounding box center [650, 325] width 1223 height 650
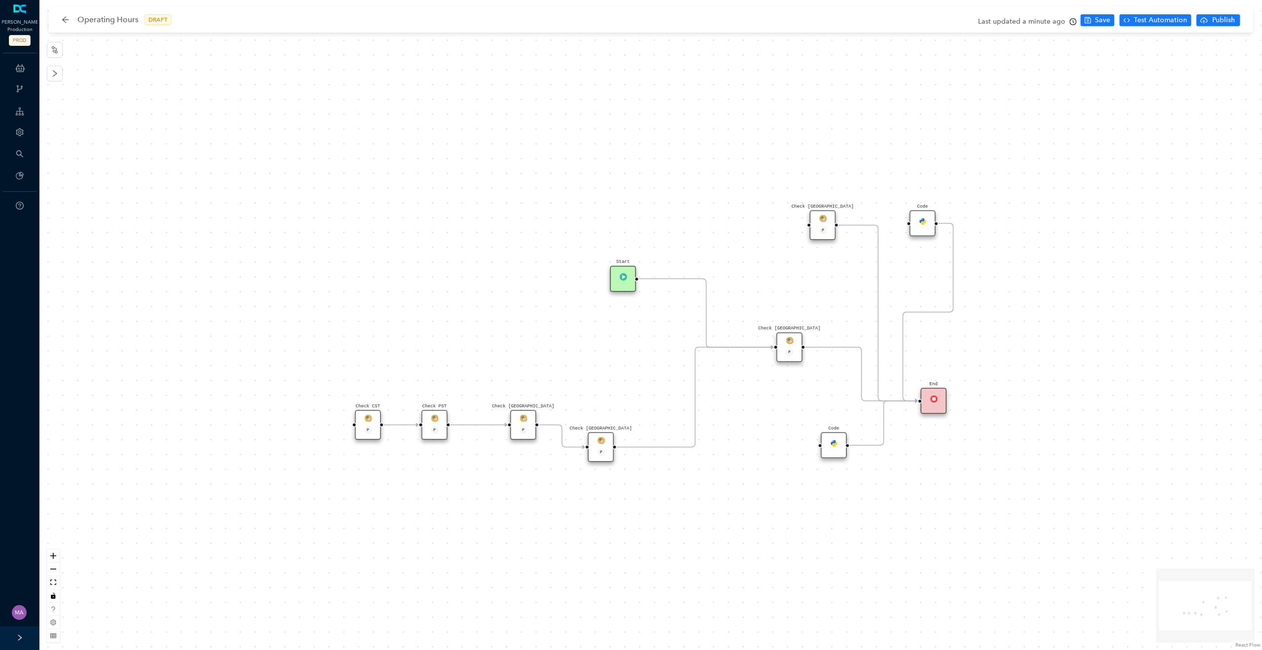
click at [706, 316] on icon "Edge from reactflownode_92cce072-fe13-48a8-9f84-d0c140837c48 to reactflownode_2…" at bounding box center [706, 313] width 135 height 69
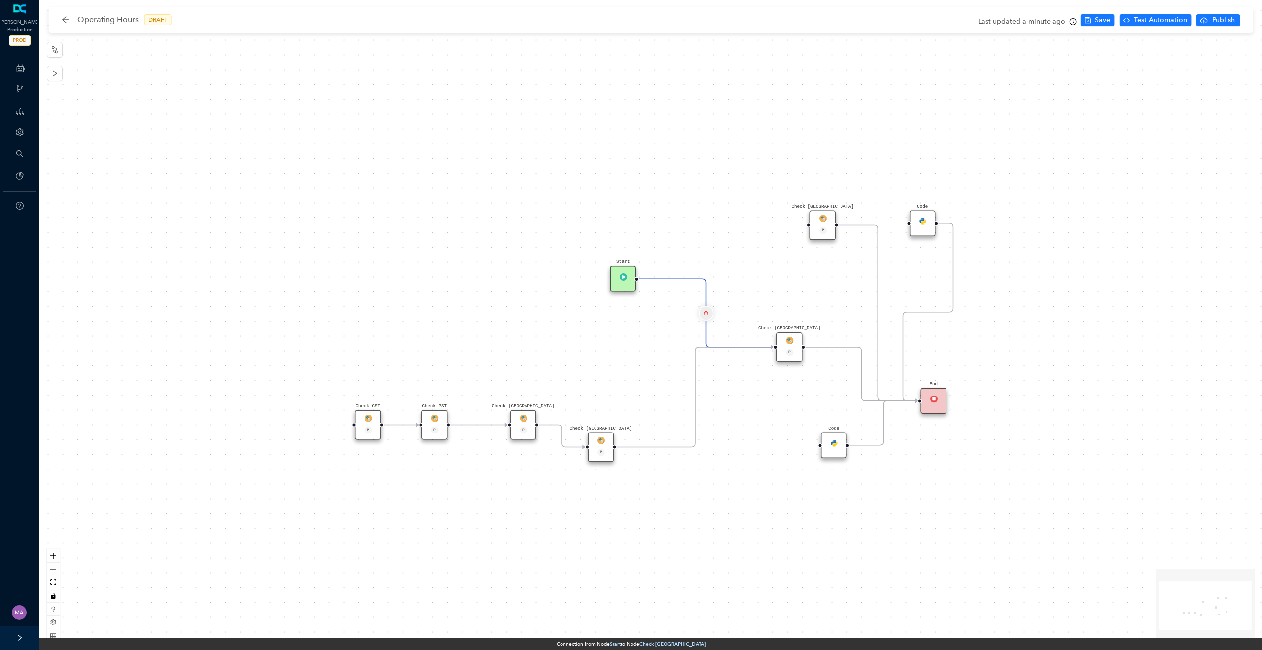
click at [706, 311] on icon "delete" at bounding box center [706, 313] width 4 height 9
click at [761, 294] on div "Delete the transition Are you sure to delete this transition? No Yes" at bounding box center [708, 273] width 144 height 51
click at [767, 291] on button "Yes" at bounding box center [764, 288] width 19 height 12
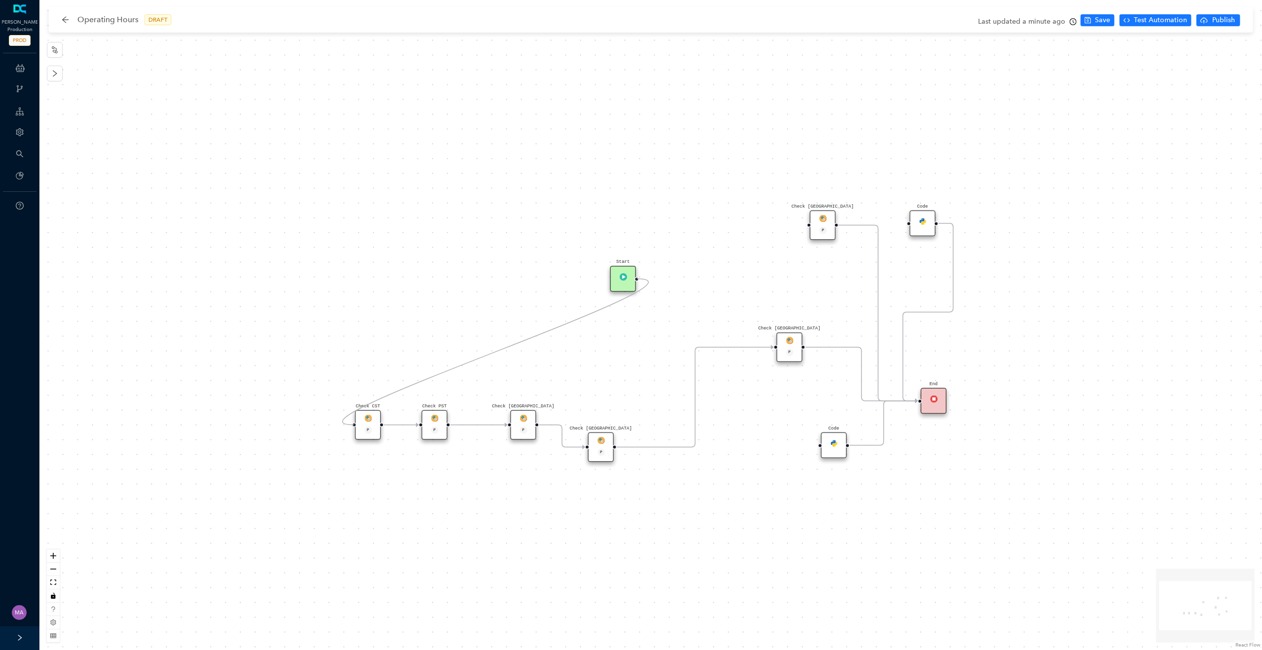
drag, startPoint x: 637, startPoint y: 278, endPoint x: 356, endPoint y: 418, distance: 313.7
drag, startPoint x: 622, startPoint y: 284, endPoint x: 286, endPoint y: 425, distance: 363.9
click at [286, 425] on div "Start" at bounding box center [291, 423] width 26 height 26
drag, startPoint x: 600, startPoint y: 442, endPoint x: 629, endPoint y: 420, distance: 35.5
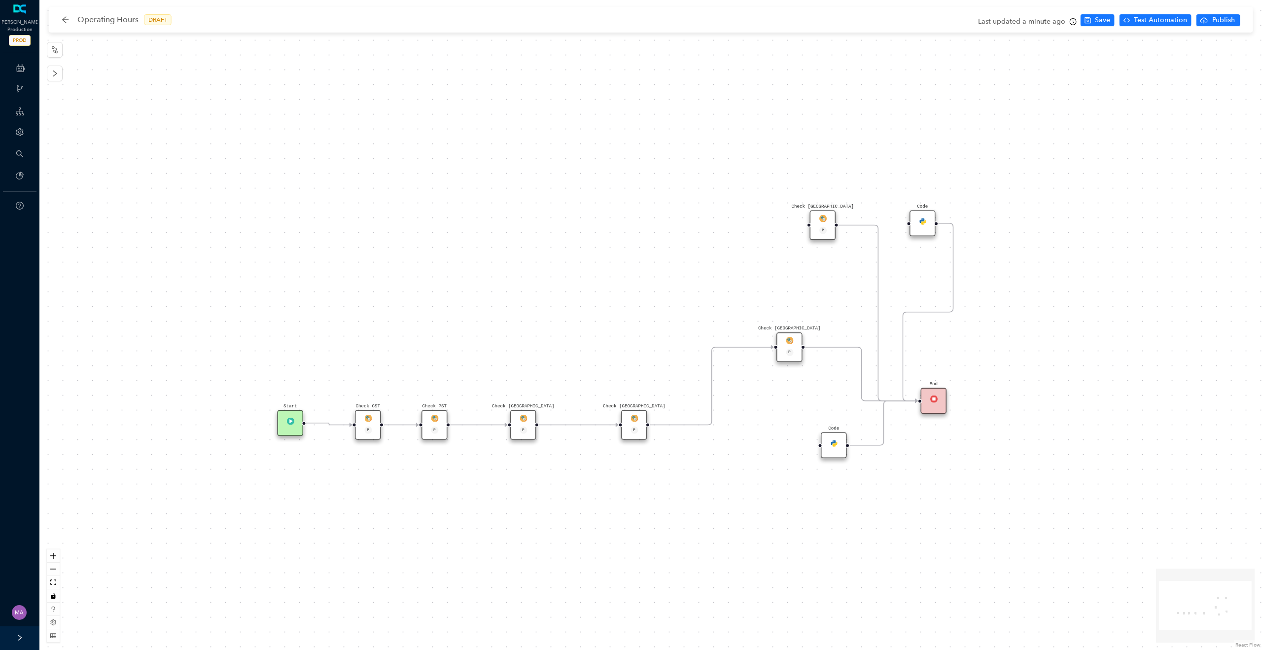
click at [629, 420] on div "Check [GEOGRAPHIC_DATA] P" at bounding box center [634, 425] width 26 height 30
drag, startPoint x: 793, startPoint y: 349, endPoint x: 768, endPoint y: 428, distance: 83.3
click at [856, 410] on icon "Edge from reactflownode_29a3347a-d9c3-494c-9131-f479822a4937 to reactflownode_9…" at bounding box center [850, 413] width 135 height 24
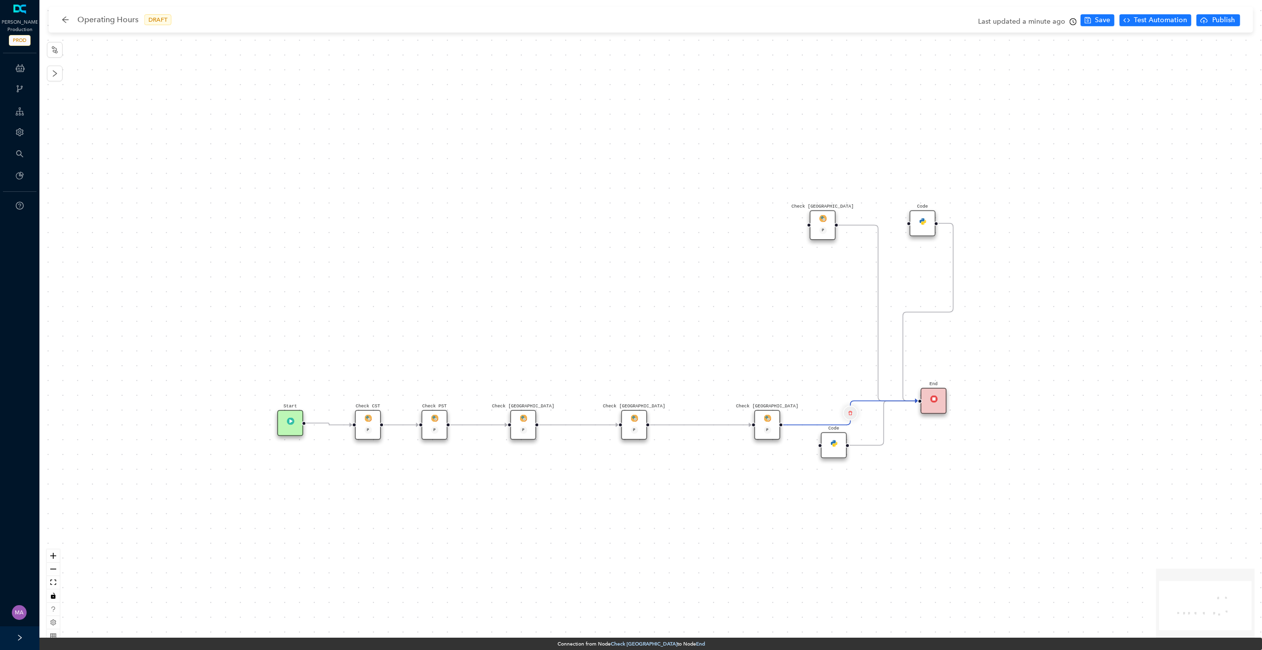
click at [857, 409] on div "Edge from reactflownode_29a3347a-d9c3-494c-9131-f479822a4937 to reactflownode_9…" at bounding box center [851, 413] width 30 height 30
click at [849, 410] on icon "delete" at bounding box center [850, 412] width 4 height 9
click at [904, 383] on span "Yes" at bounding box center [909, 387] width 11 height 11
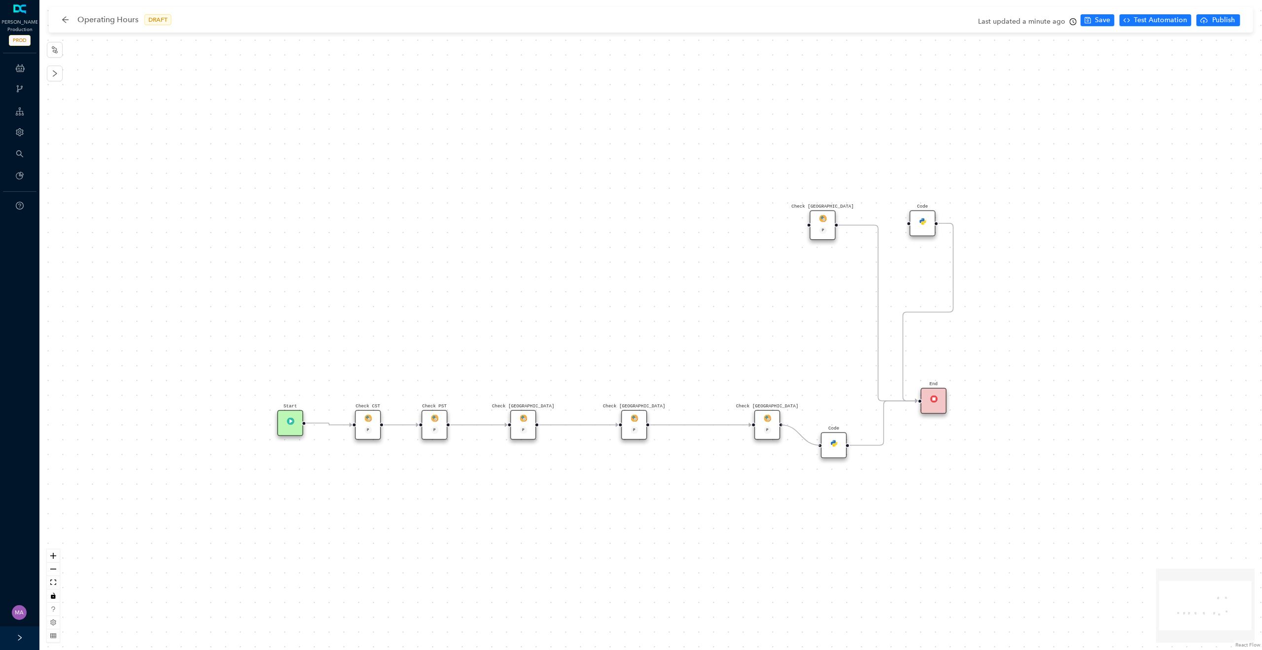
drag, startPoint x: 781, startPoint y: 424, endPoint x: 820, endPoint y: 447, distance: 45.1
drag, startPoint x: 833, startPoint y: 447, endPoint x: 843, endPoint y: 422, distance: 26.3
click at [843, 422] on div "Code" at bounding box center [845, 423] width 26 height 26
click at [880, 395] on icon "Edge from reactflownode_075178a5-a9a9-4907-a4c9-d45439dbb173 to reactflownode_9…" at bounding box center [877, 312] width 79 height 175
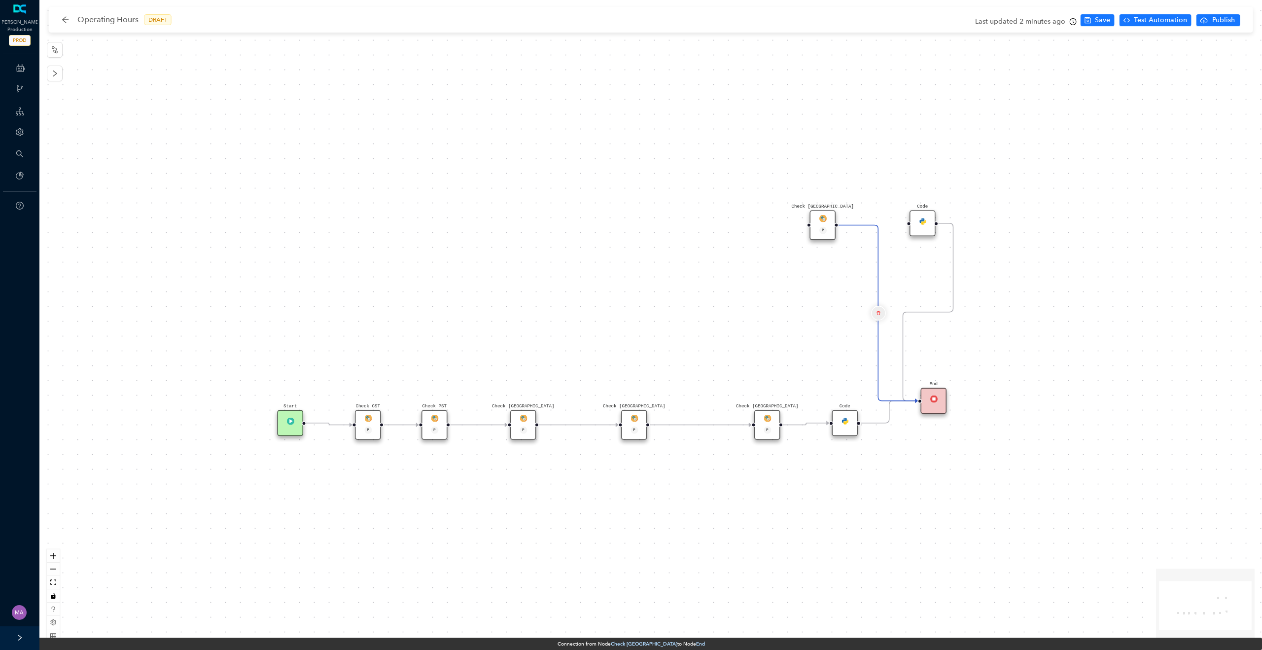
click at [881, 313] on button "Edge from reactflownode_075178a5-a9a9-4907-a4c9-d45439dbb173 to reactflownode_9…" at bounding box center [878, 313] width 15 height 15
click at [931, 286] on span "Yes" at bounding box center [936, 287] width 11 height 11
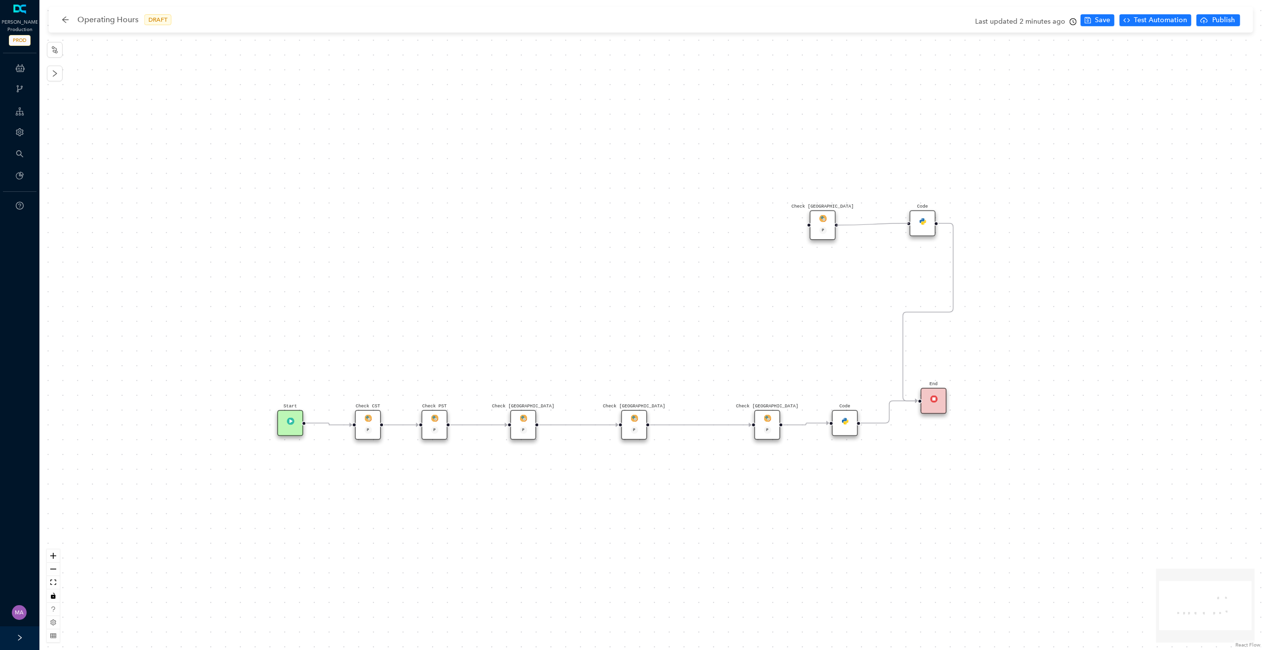
drag, startPoint x: 837, startPoint y: 225, endPoint x: 902, endPoint y: 226, distance: 65.1
click at [902, 226] on div "Check [GEOGRAPHIC_DATA] P Check [GEOGRAPHIC_DATA] P Code Check [GEOGRAPHIC_DATA…" at bounding box center [650, 325] width 1223 height 650
drag, startPoint x: 764, startPoint y: 425, endPoint x: 739, endPoint y: 420, distance: 25.0
click at [739, 420] on div "Check [GEOGRAPHIC_DATA] P" at bounding box center [745, 425] width 26 height 30
click at [1099, 23] on span "Save" at bounding box center [1102, 20] width 15 height 11
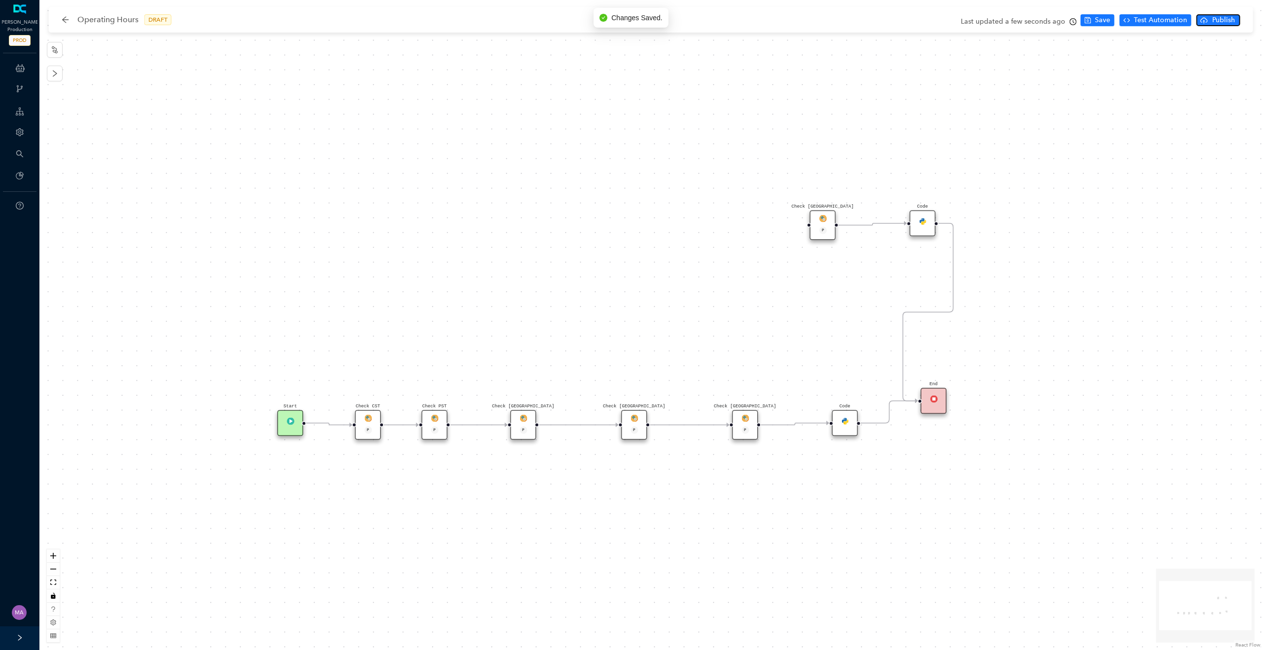
click at [1226, 22] on span "Publish" at bounding box center [1223, 20] width 25 height 11
click at [1248, 56] on span "Yes" at bounding box center [1248, 58] width 11 height 11
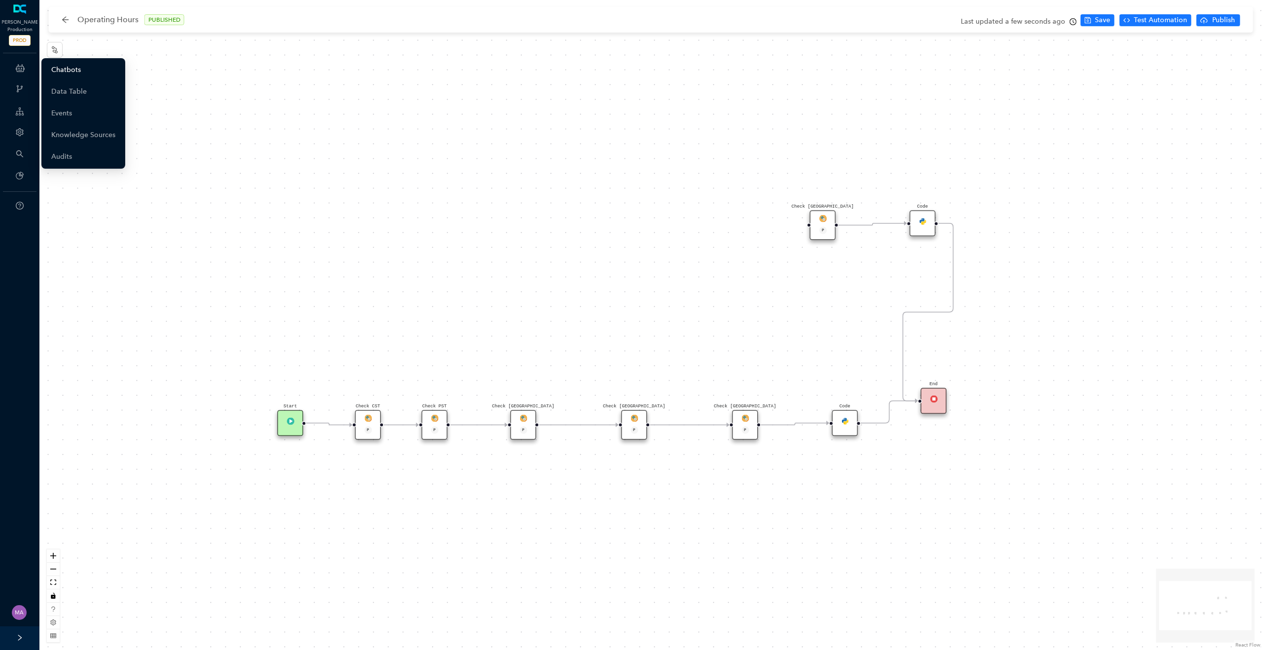
click at [81, 64] on link "Chatbots" at bounding box center [66, 70] width 30 height 20
